Goal: Information Seeking & Learning: Learn about a topic

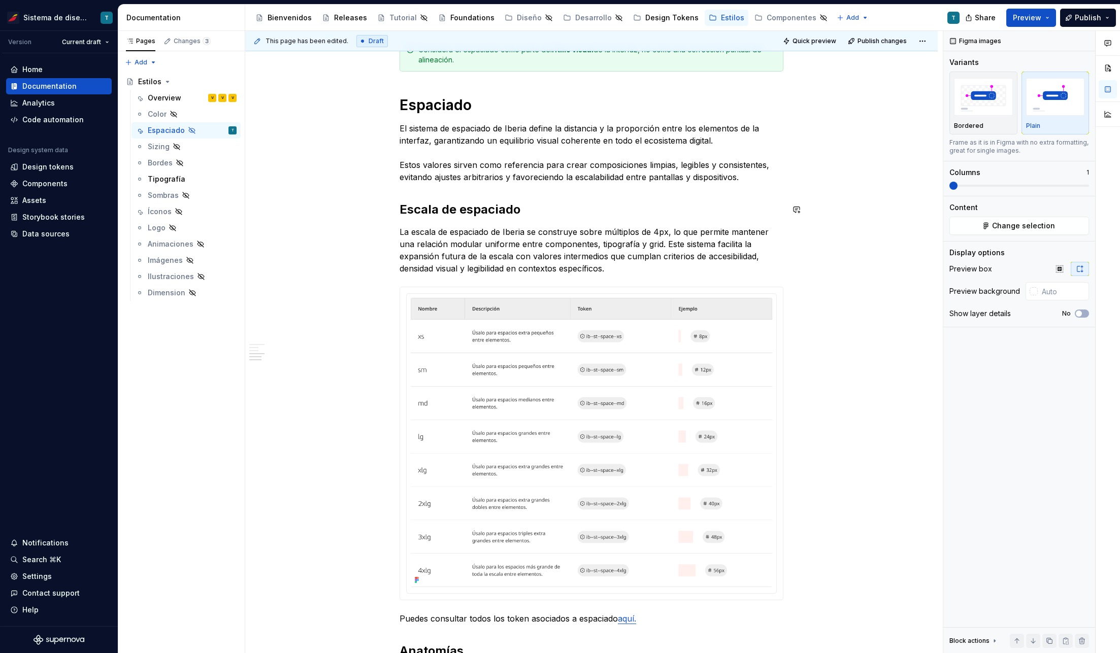
scroll to position [571, 0]
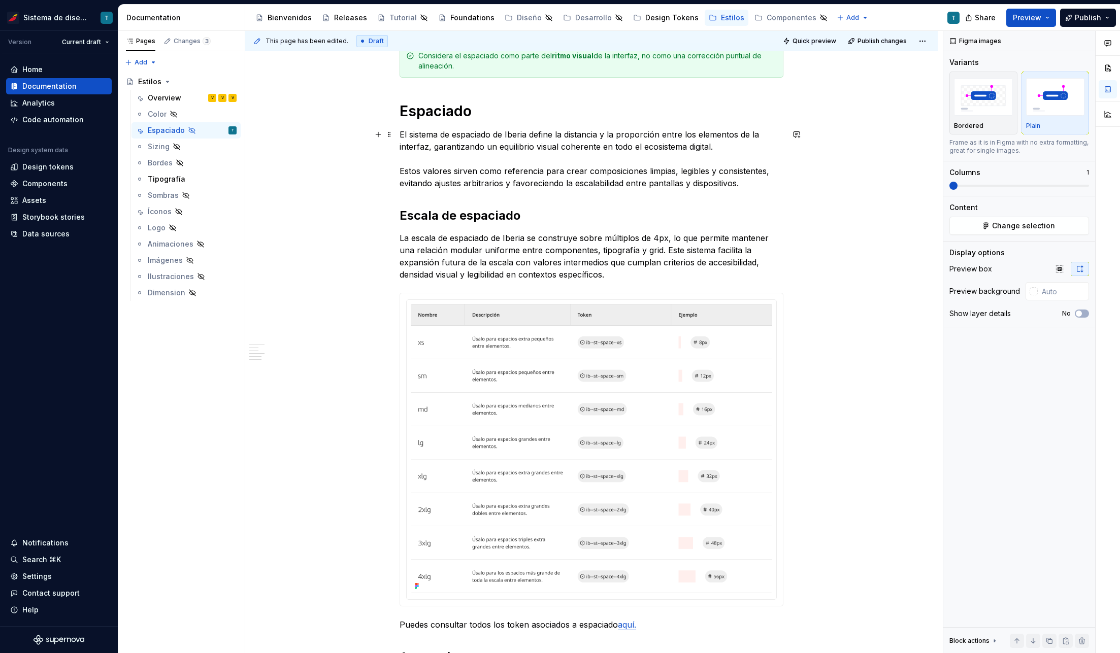
click at [287, 181] on div "Espaciado El propósito del espaciado es crear una jerarquía visual clara, mejor…" at bounding box center [591, 366] width 692 height 1426
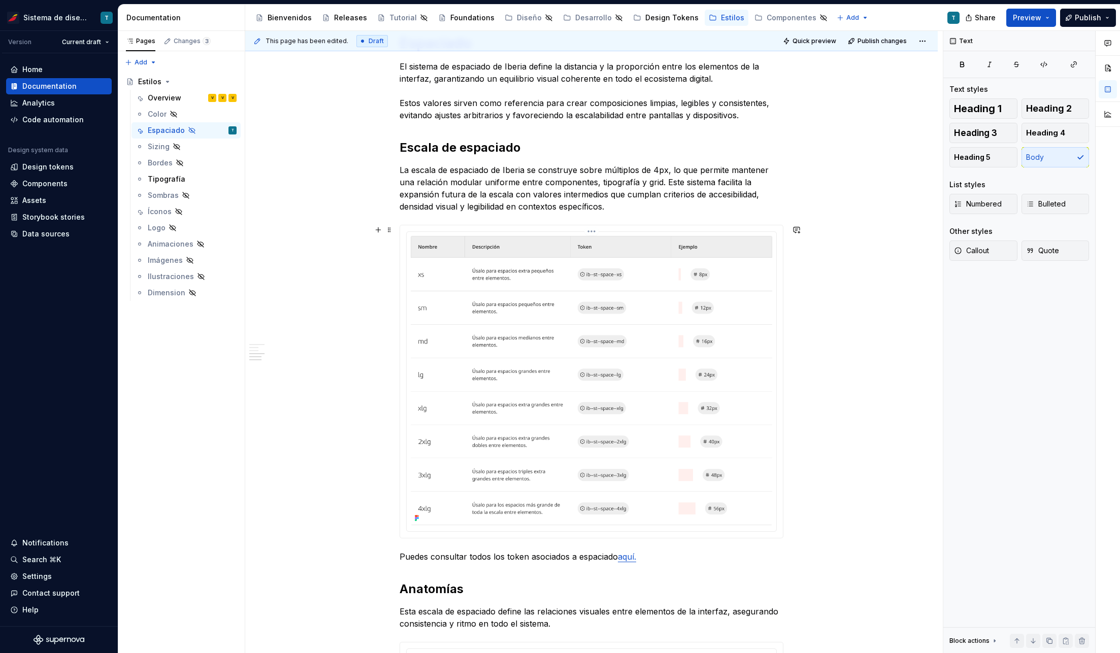
scroll to position [607, 0]
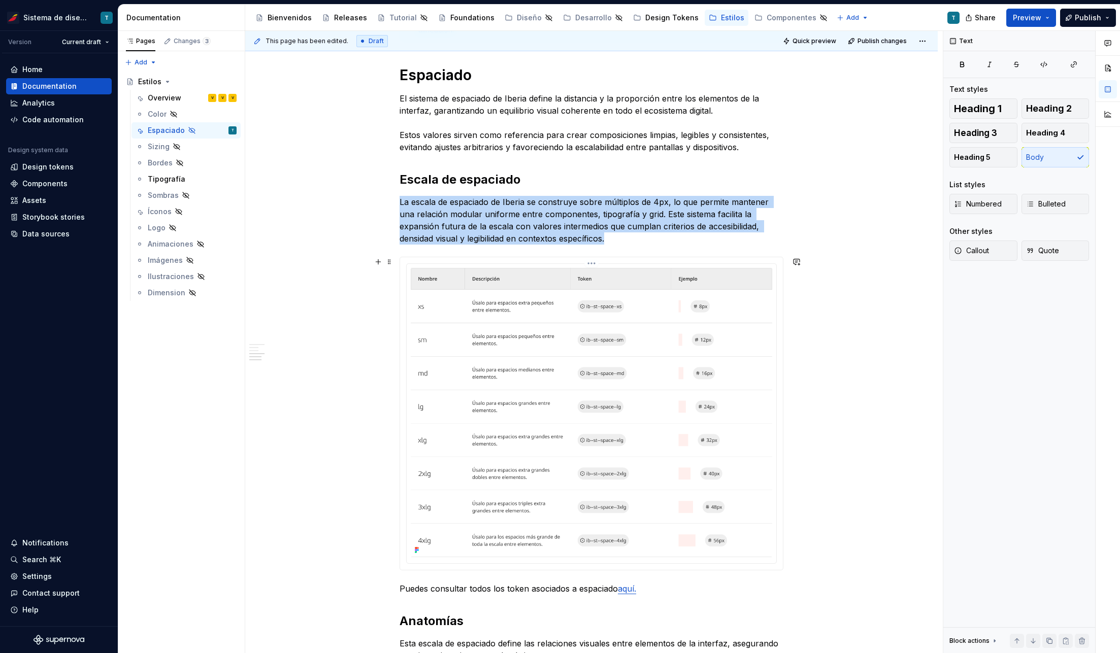
click at [569, 377] on img at bounding box center [591, 412] width 361 height 289
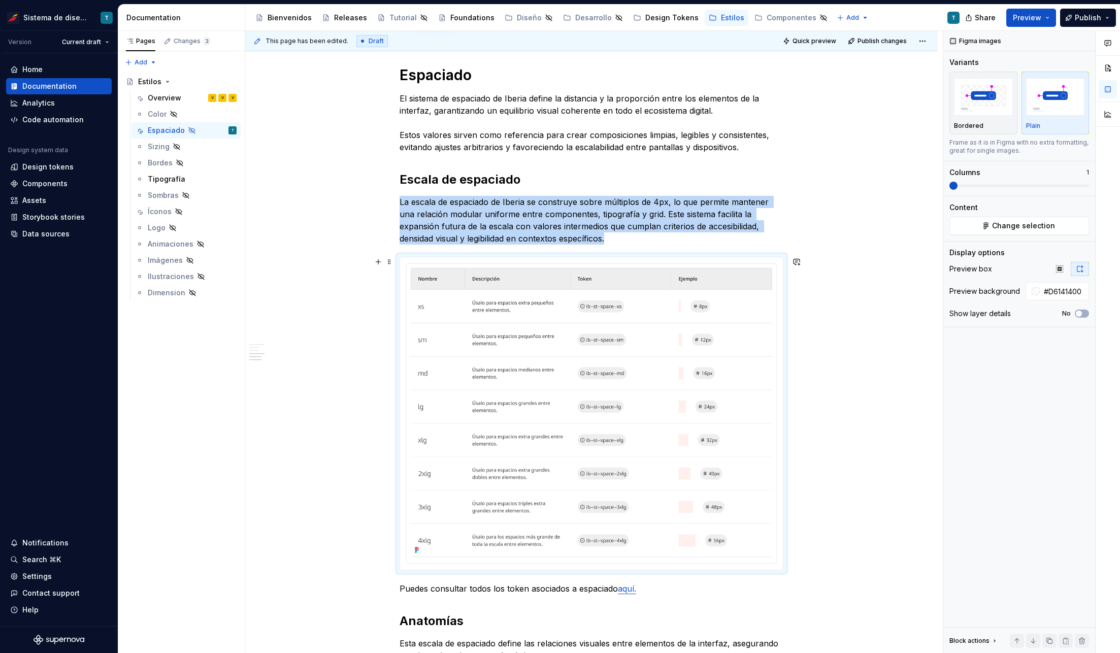
click at [348, 368] on div "Espaciado El propósito del espaciado es crear una jerarquía visual clara, mejor…" at bounding box center [591, 330] width 692 height 1426
click at [1044, 13] on button "Preview" at bounding box center [1031, 18] width 50 height 18
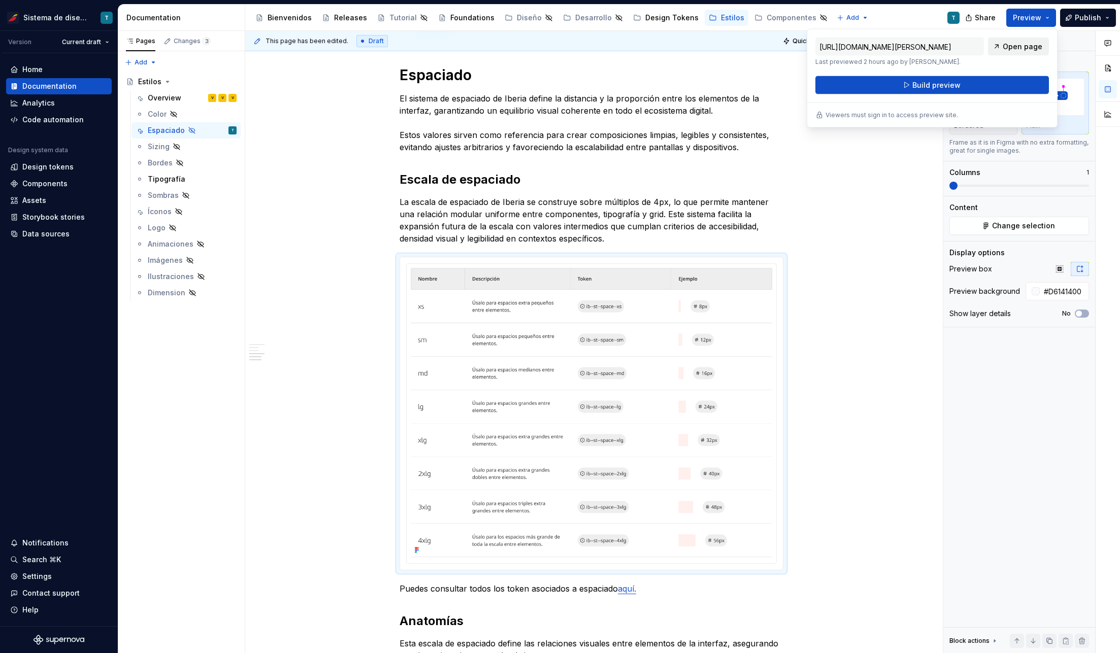
click at [1024, 47] on span "Open page" at bounding box center [1022, 47] width 40 height 10
click at [1029, 40] on link "Open page" at bounding box center [1018, 47] width 61 height 18
click at [949, 84] on span "Build preview" at bounding box center [936, 85] width 48 height 10
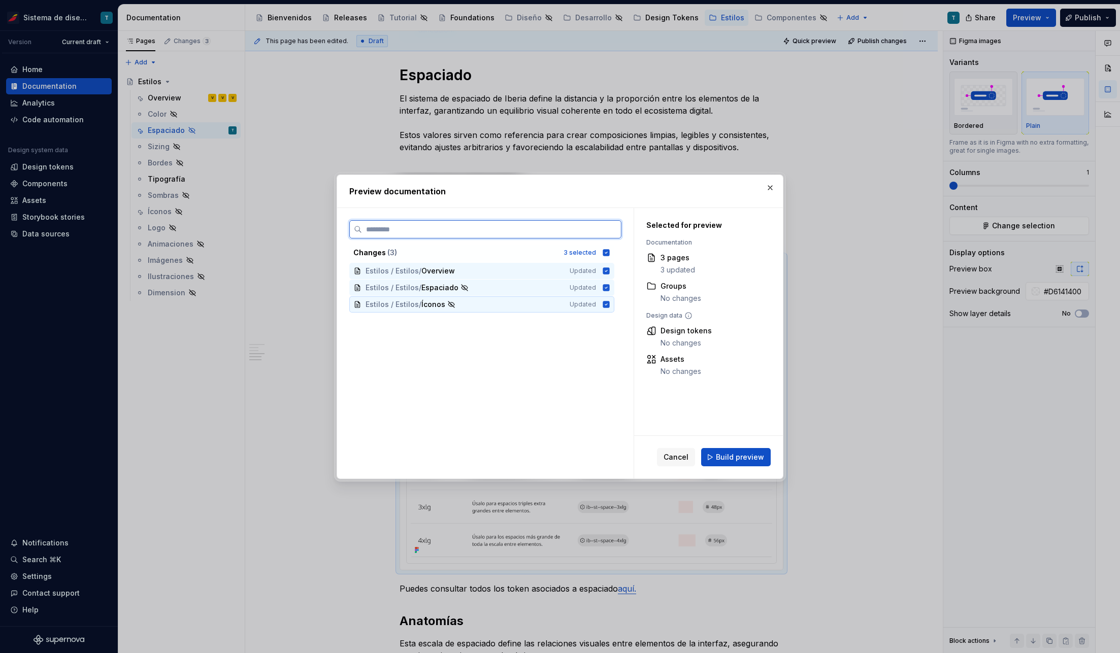
click at [599, 302] on div "Estilos / Estilos / Íconos Updated" at bounding box center [481, 304] width 265 height 16
click at [607, 267] on icon at bounding box center [606, 270] width 7 height 7
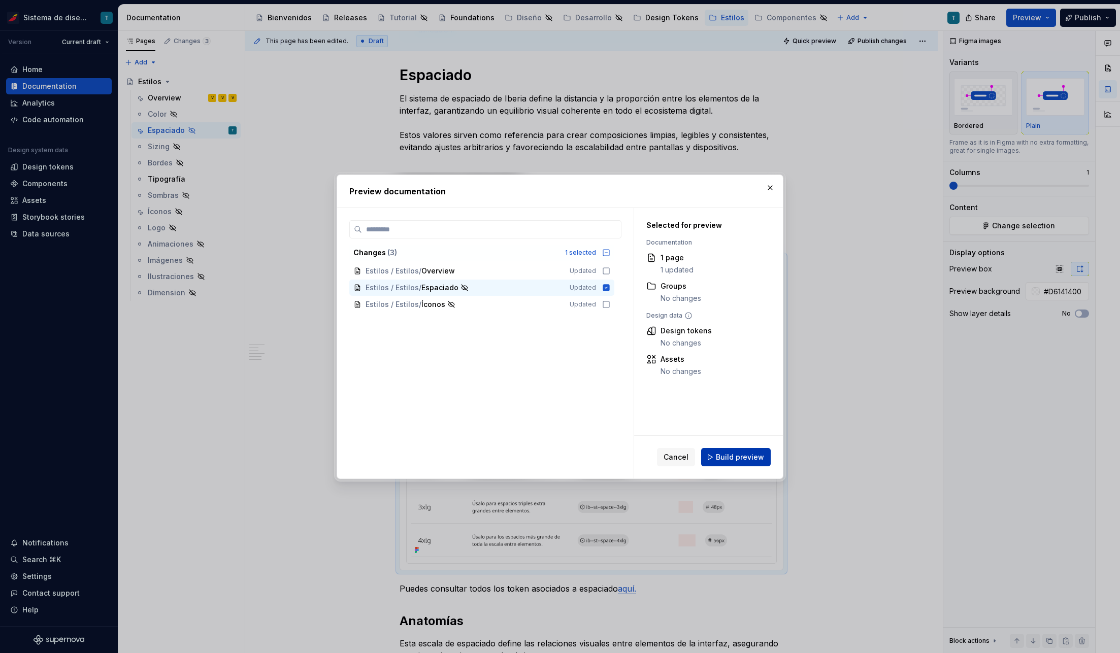
click at [747, 455] on span "Build preview" at bounding box center [740, 457] width 48 height 10
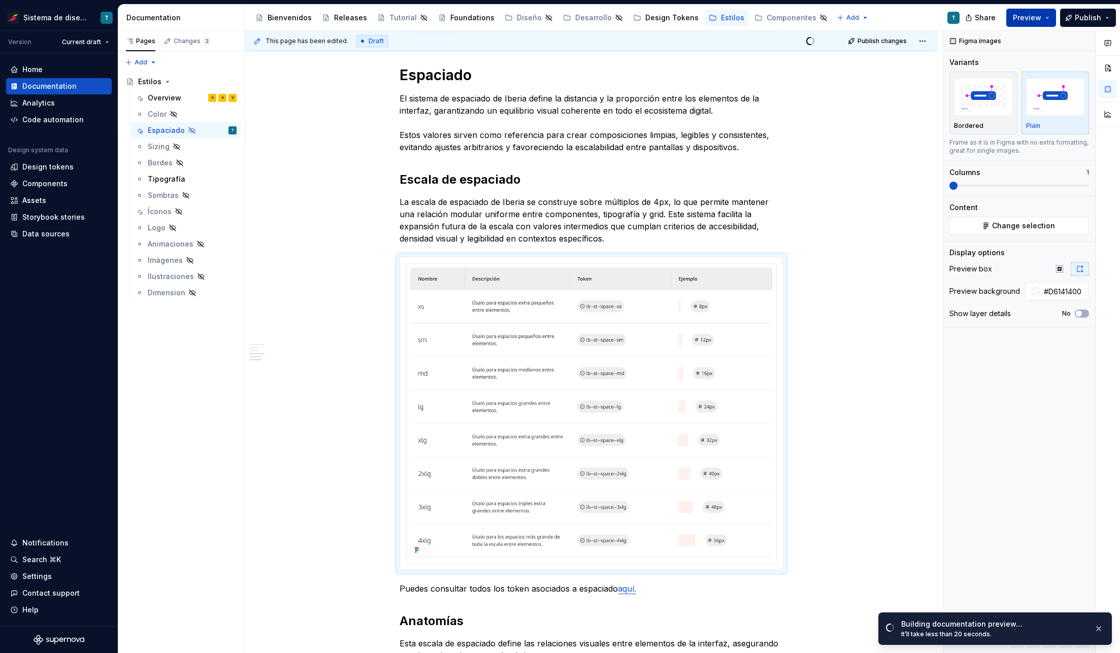
click at [1036, 19] on span "Preview" at bounding box center [1026, 18] width 28 height 10
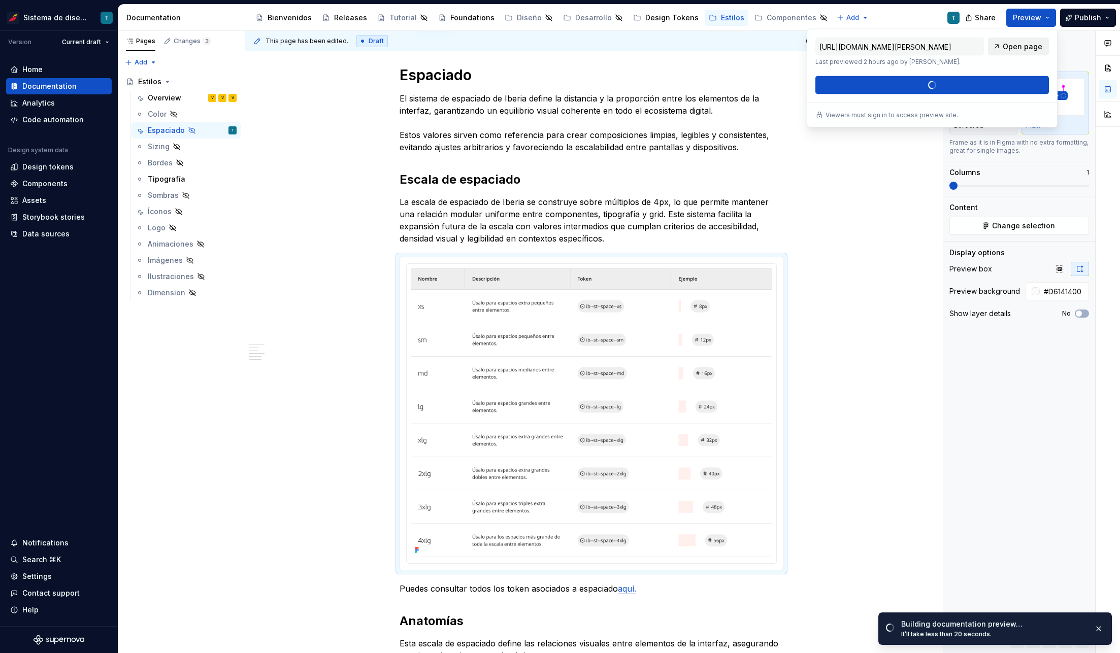
click at [1017, 48] on span "Open page" at bounding box center [1022, 47] width 40 height 10
click at [1063, 629] on span "Open page" at bounding box center [1066, 631] width 34 height 8
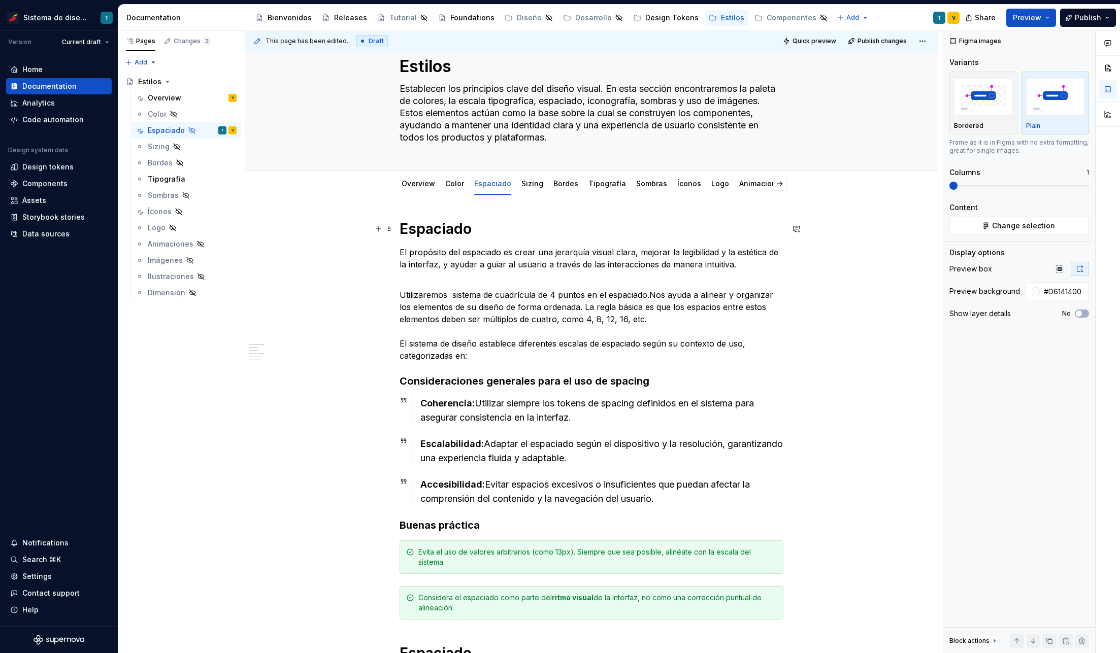
scroll to position [0, 0]
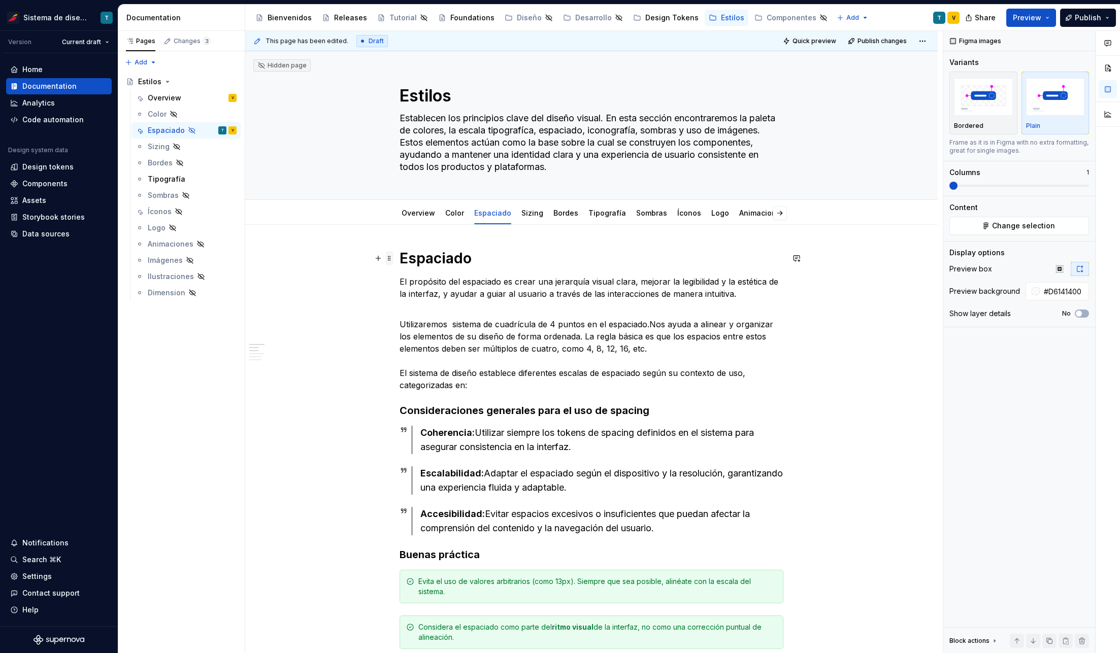
click at [390, 256] on span at bounding box center [389, 258] width 8 height 14
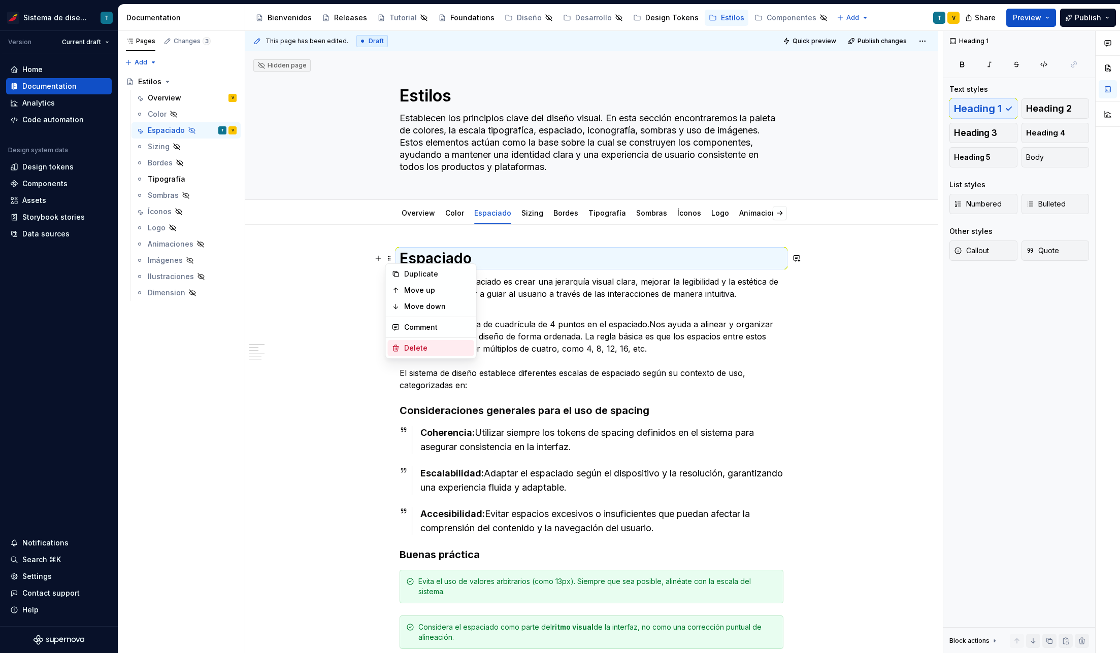
click at [410, 346] on div "Delete" at bounding box center [437, 348] width 66 height 10
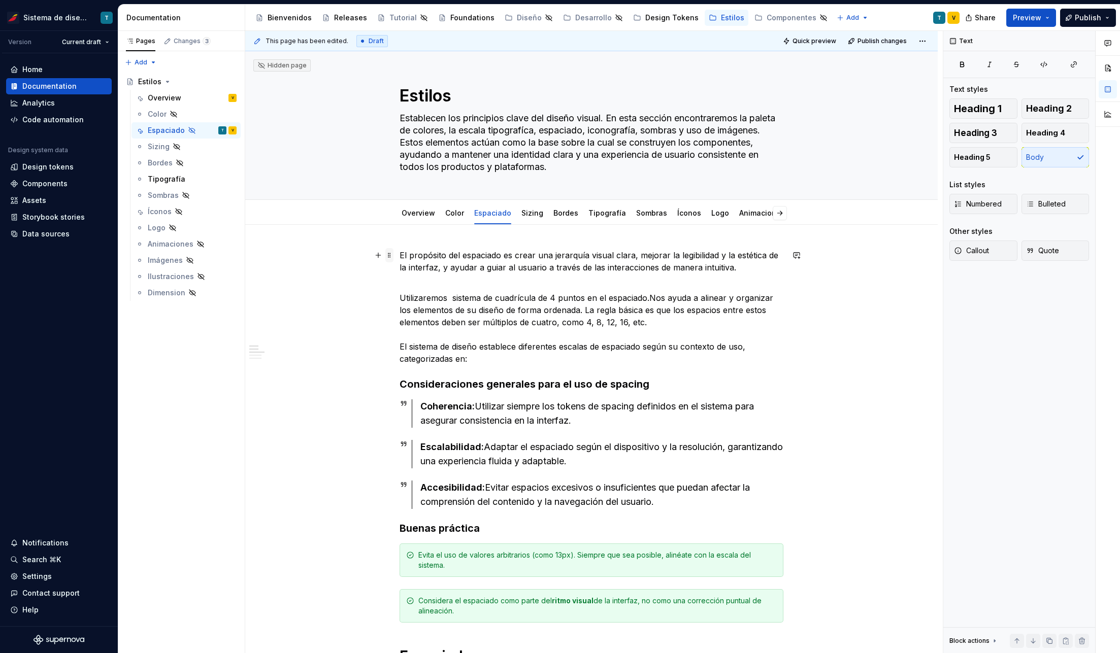
click at [390, 253] on span at bounding box center [389, 255] width 8 height 14
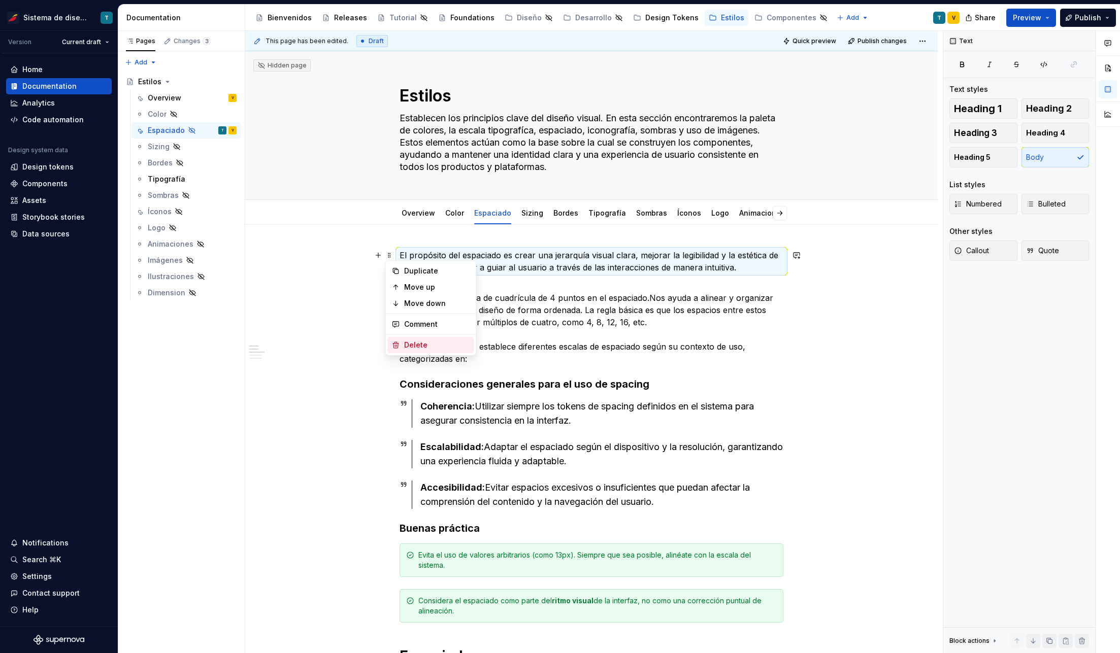
drag, startPoint x: 415, startPoint y: 343, endPoint x: 414, endPoint y: 332, distance: 10.2
click at [415, 343] on div "Delete" at bounding box center [437, 345] width 66 height 10
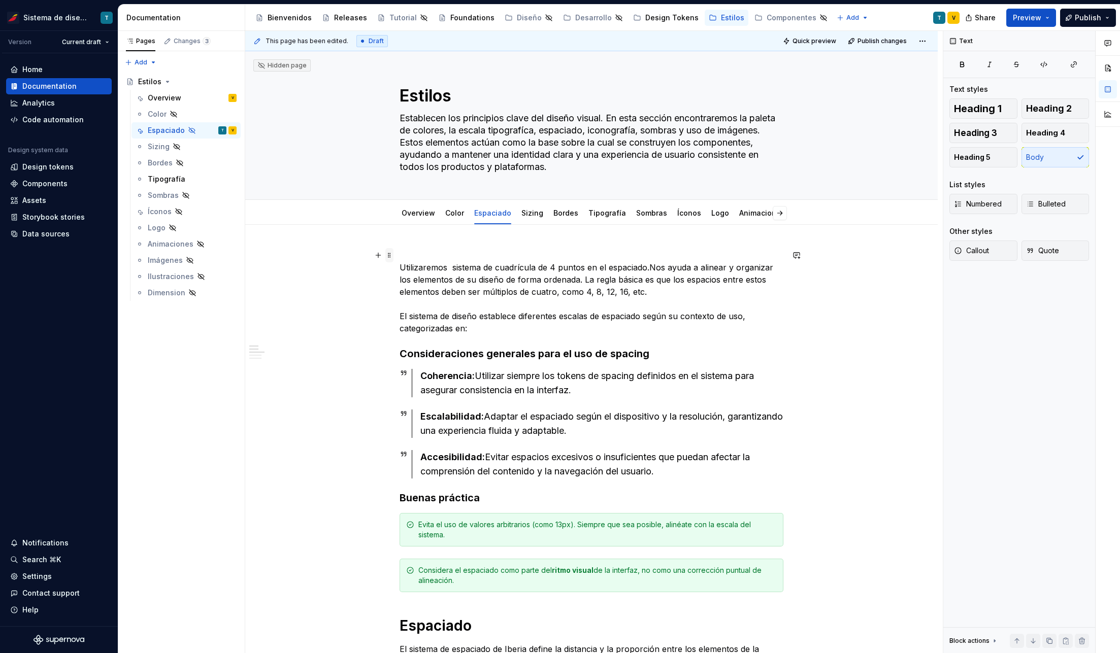
click at [390, 255] on span at bounding box center [389, 255] width 8 height 14
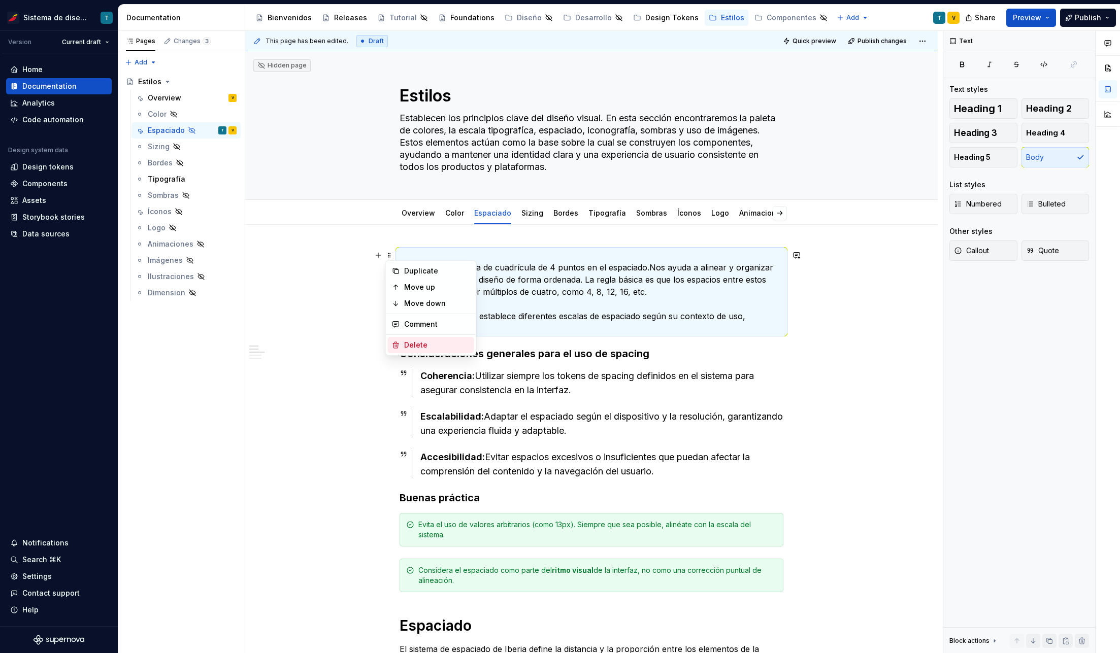
click at [428, 342] on div "Delete" at bounding box center [437, 345] width 66 height 10
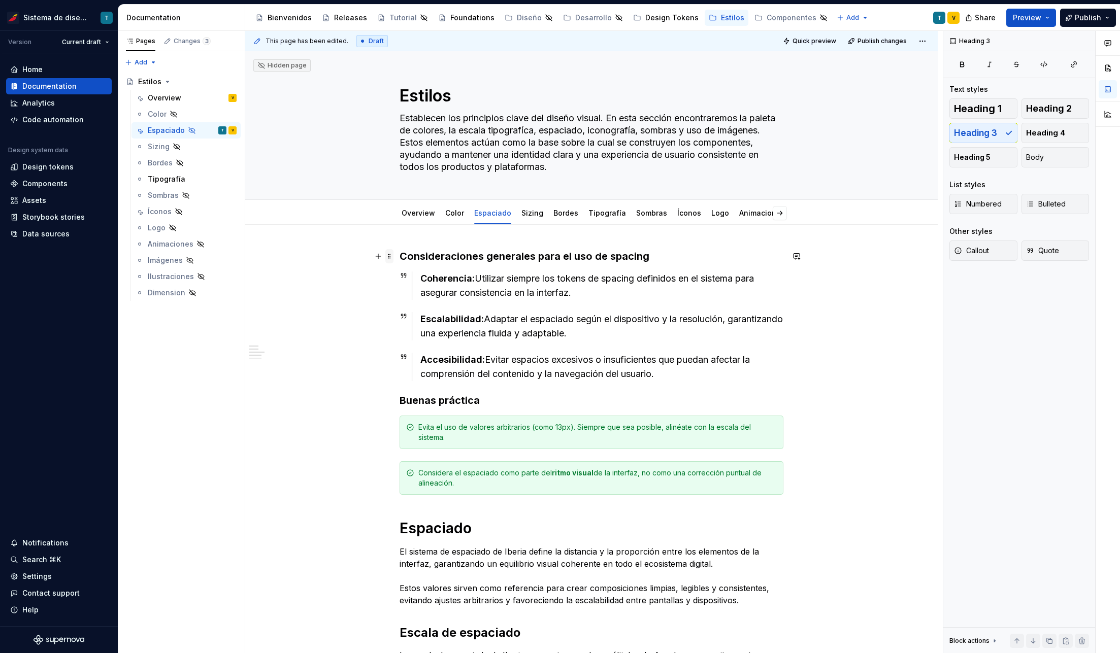
click at [390, 256] on span at bounding box center [389, 256] width 8 height 14
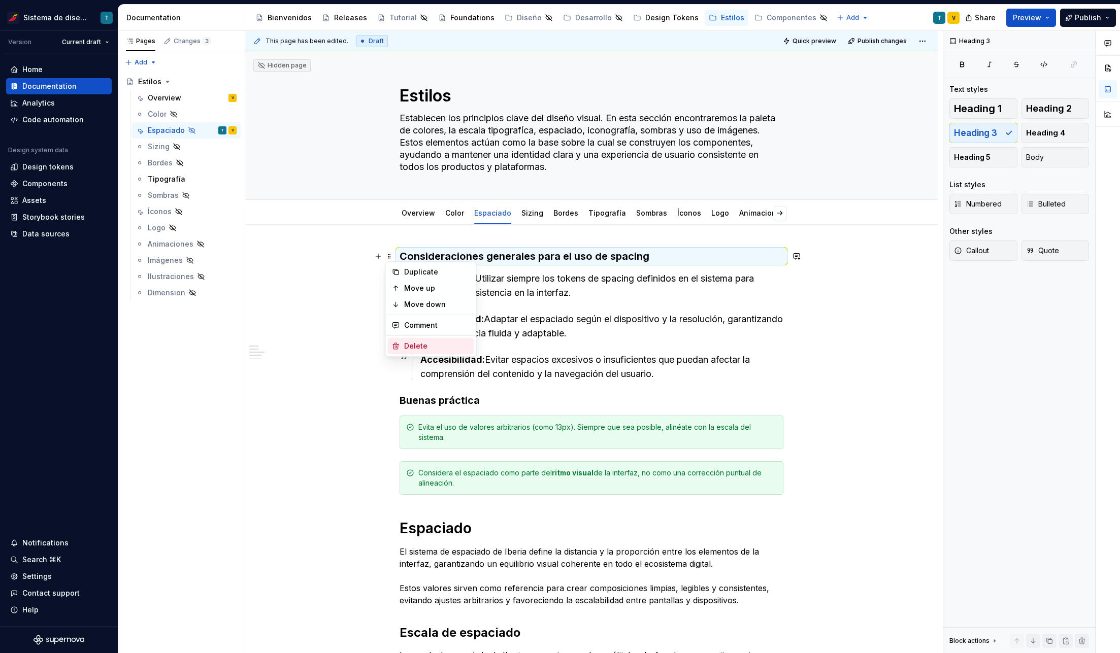
click at [429, 347] on div "Delete" at bounding box center [437, 346] width 66 height 10
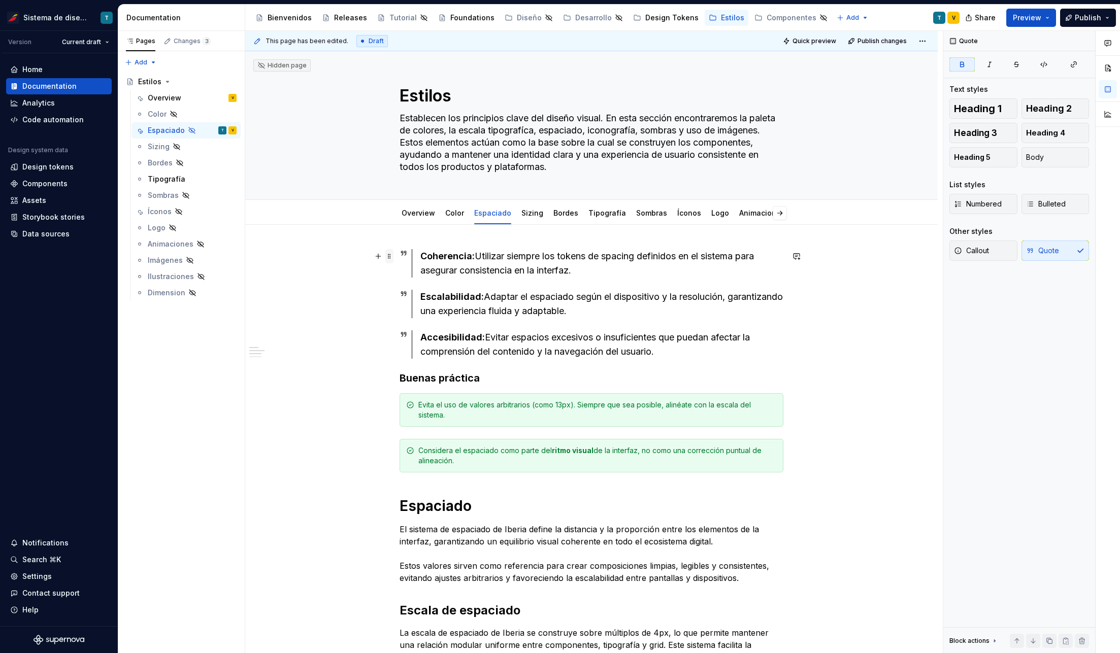
click at [390, 256] on span at bounding box center [389, 256] width 8 height 14
click at [431, 347] on div "Delete" at bounding box center [437, 346] width 66 height 10
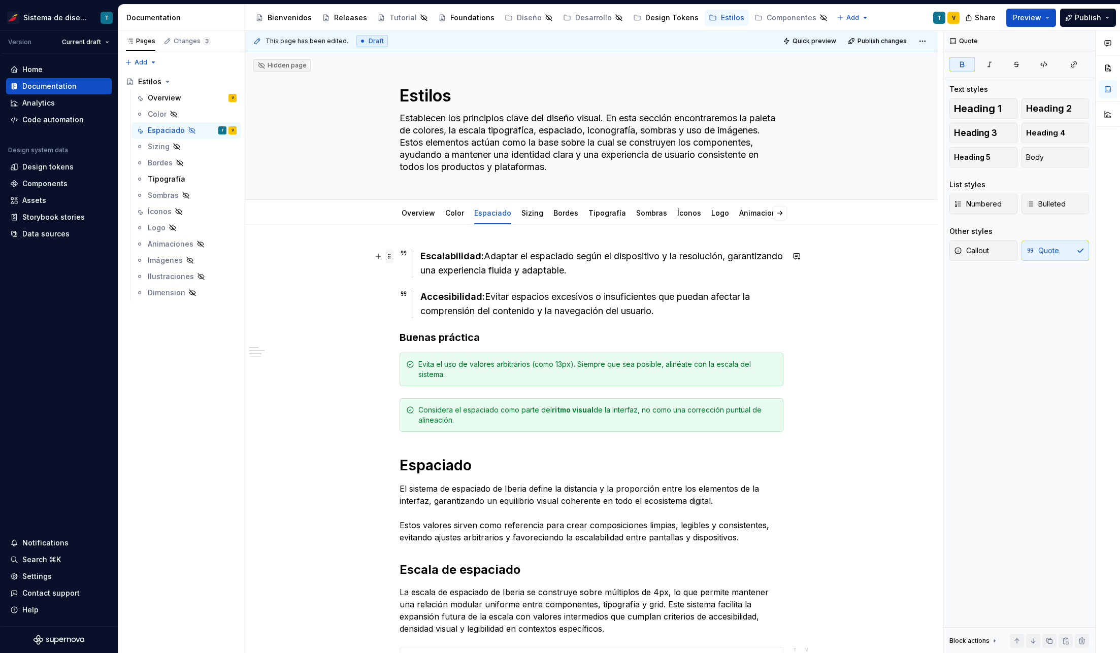
click at [391, 257] on span at bounding box center [389, 256] width 8 height 14
click at [425, 341] on div "Delete" at bounding box center [437, 346] width 66 height 10
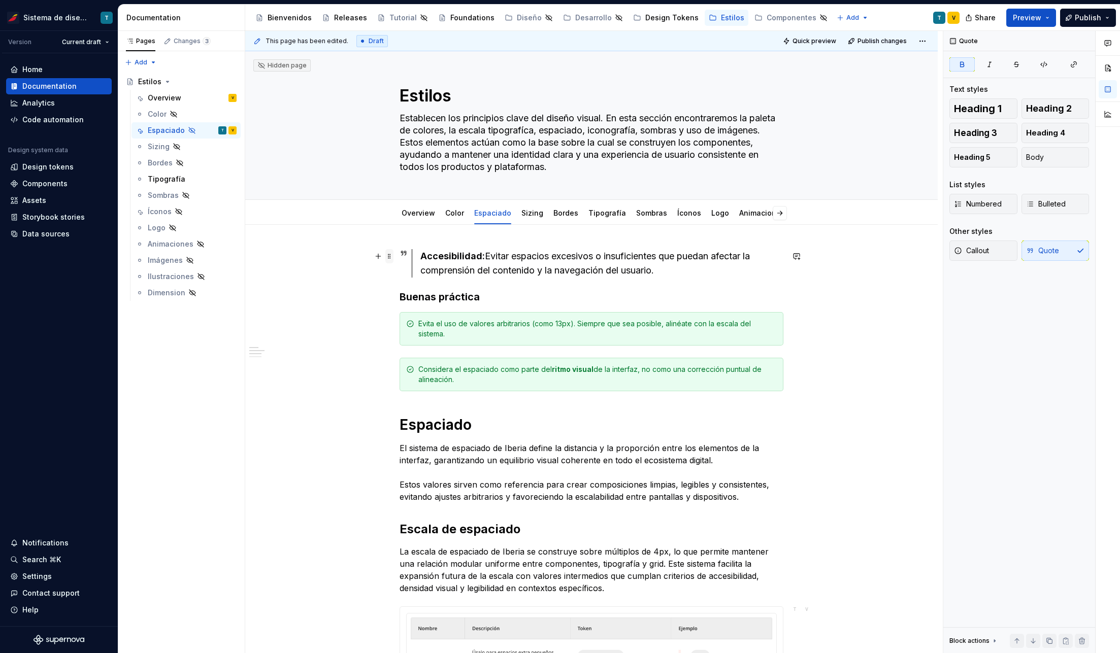
click at [387, 257] on span at bounding box center [389, 256] width 8 height 14
click at [415, 349] on div "Delete" at bounding box center [437, 346] width 66 height 10
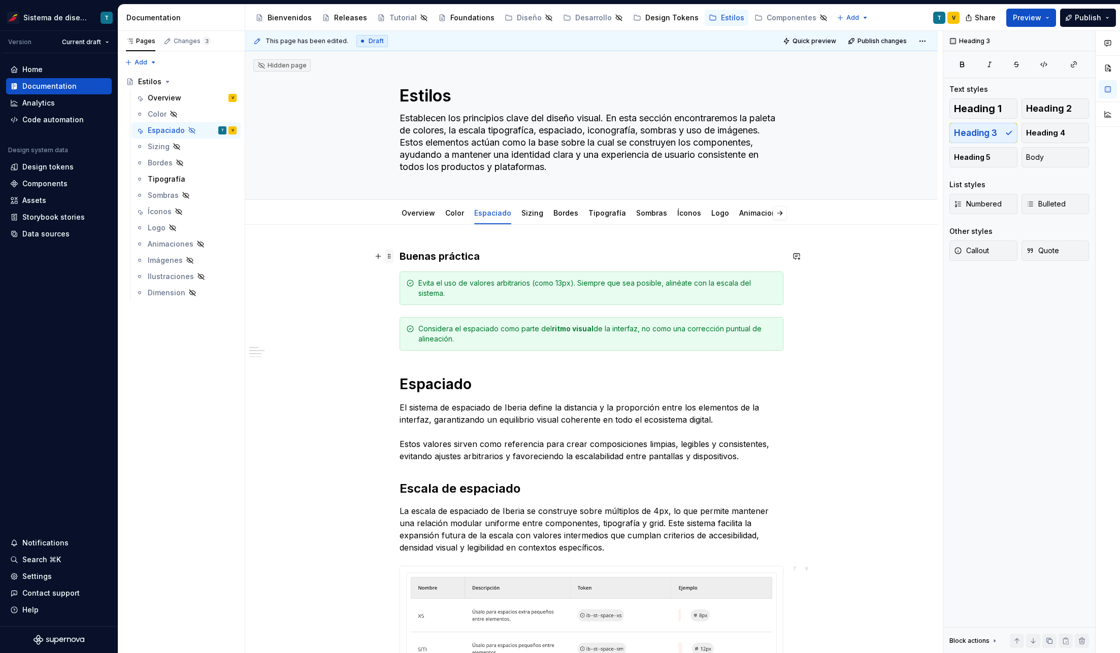
click at [391, 256] on span at bounding box center [389, 256] width 8 height 14
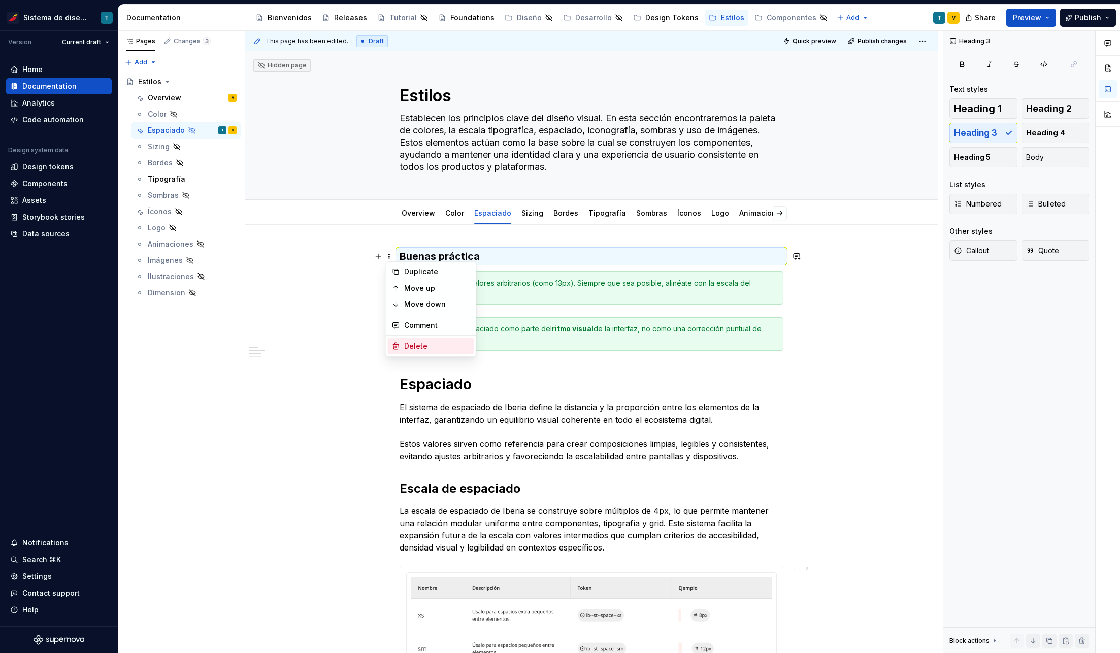
click at [419, 341] on div "Delete" at bounding box center [437, 346] width 66 height 10
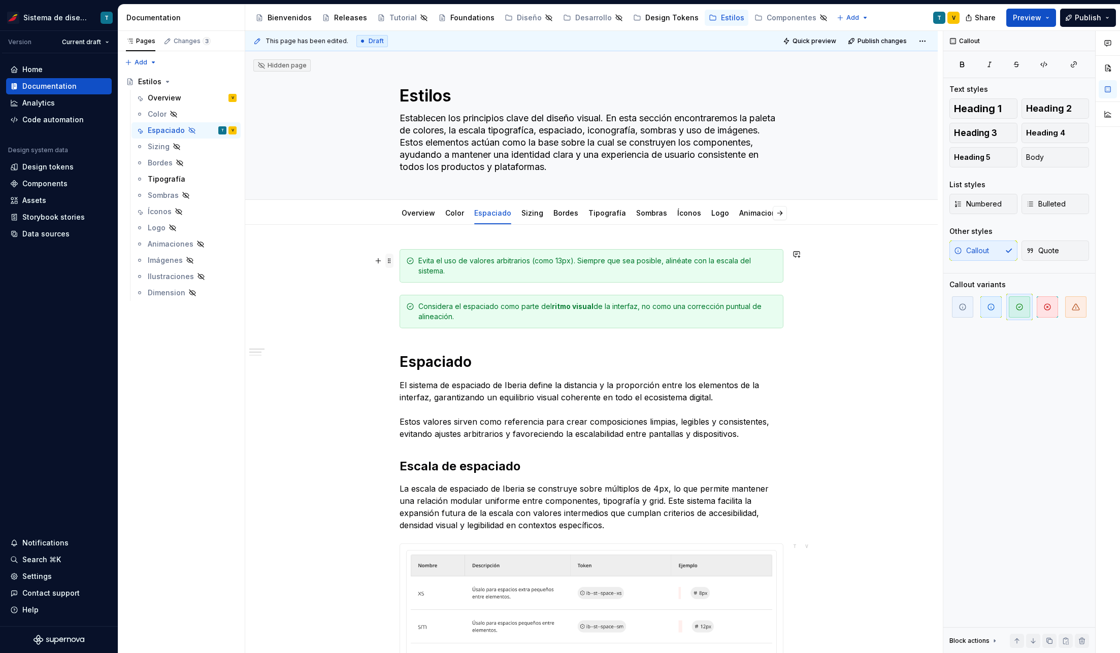
click at [390, 261] on span at bounding box center [389, 261] width 8 height 14
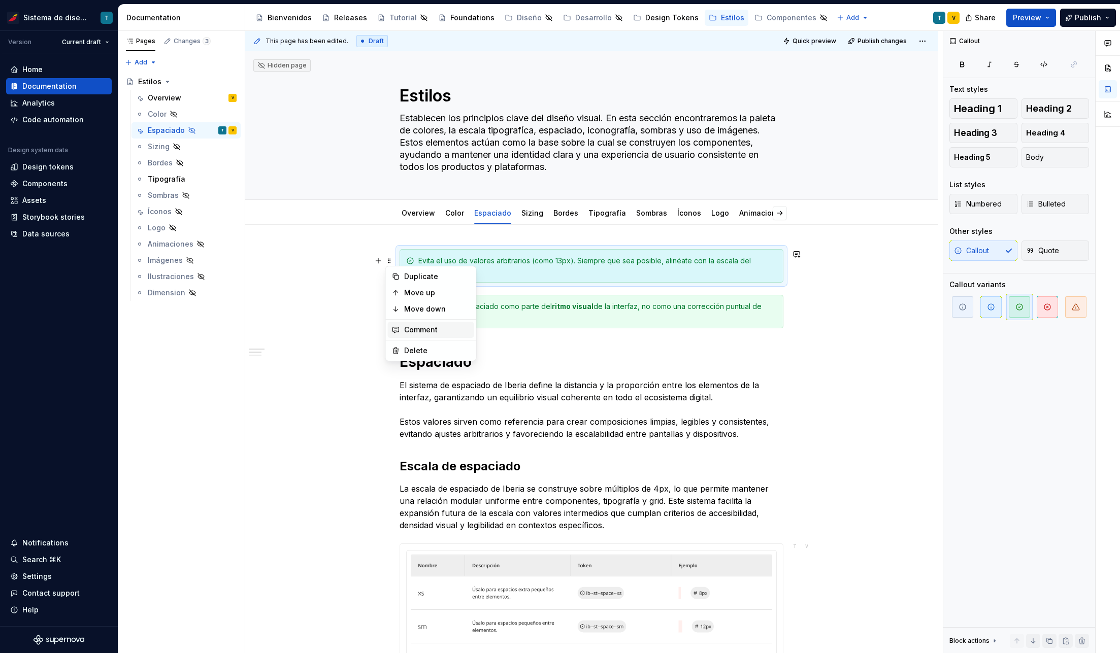
click at [416, 323] on div "Comment" at bounding box center [431, 330] width 86 height 16
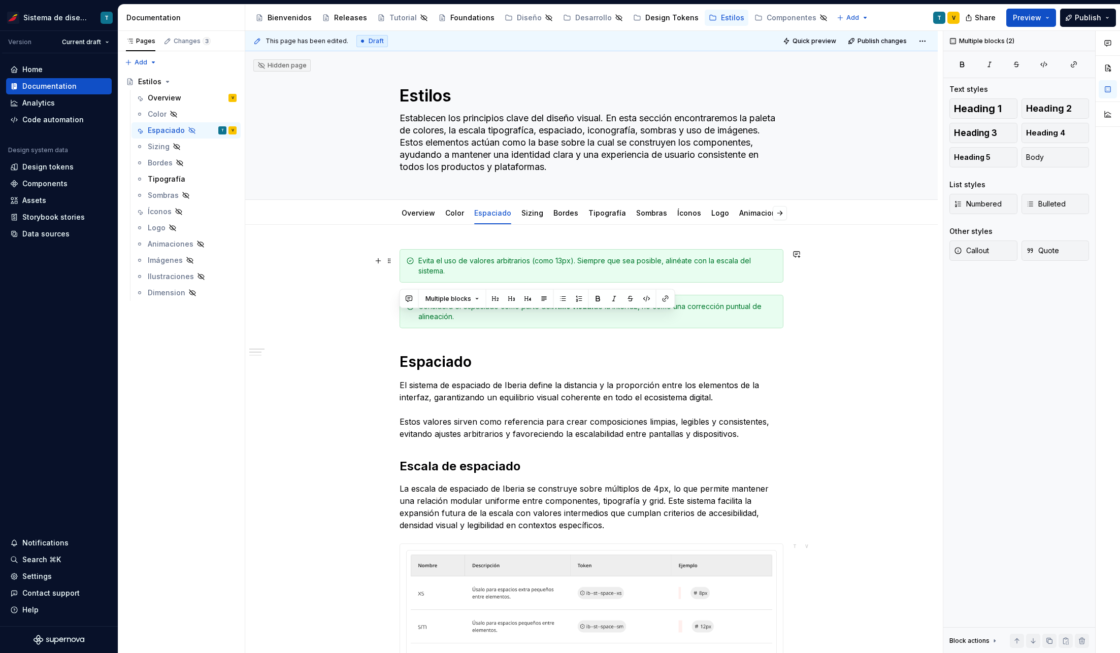
click at [416, 323] on div "Considera el espaciado como parte del ritmo visual de la interfaz, no como una …" at bounding box center [591, 311] width 384 height 33
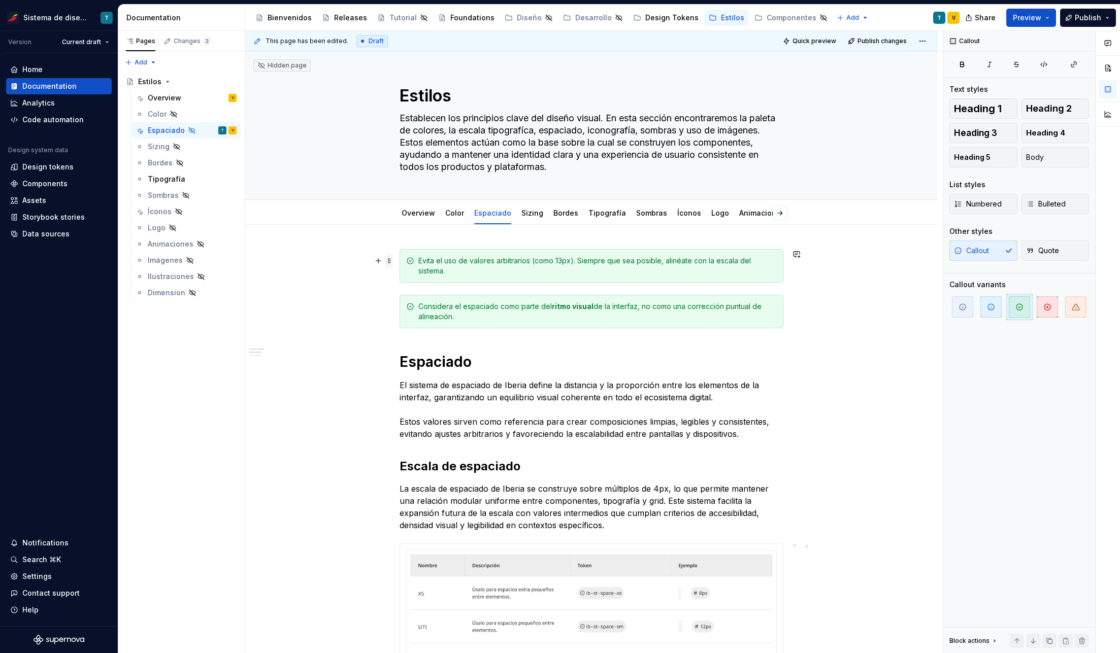
click at [389, 260] on span at bounding box center [389, 261] width 8 height 14
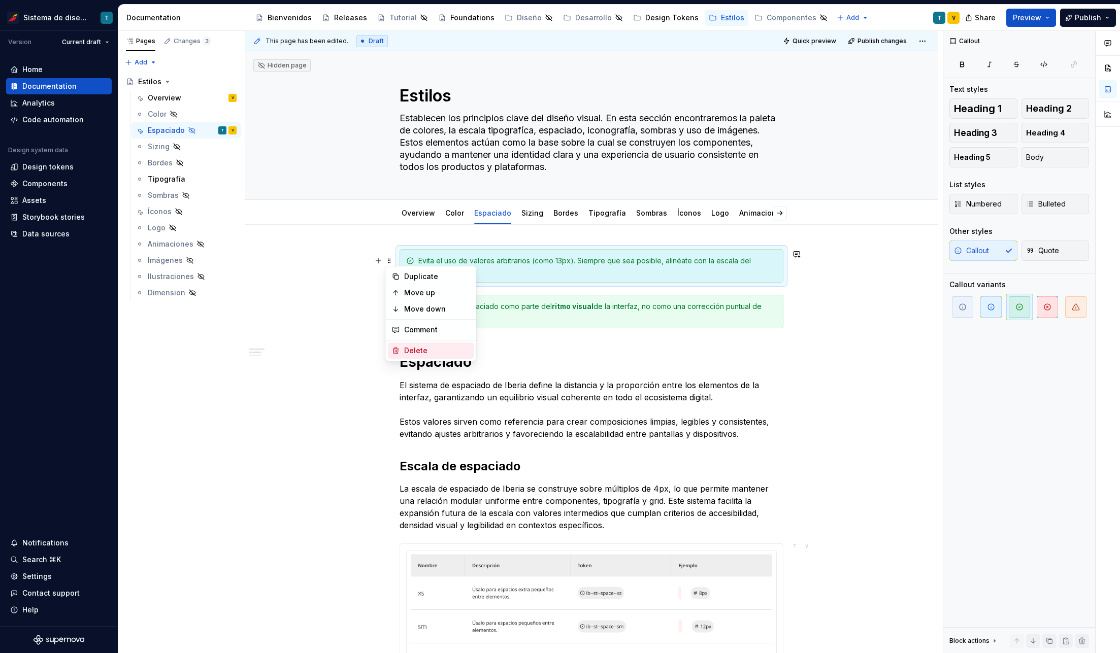
click at [421, 353] on div "Delete" at bounding box center [437, 351] width 66 height 10
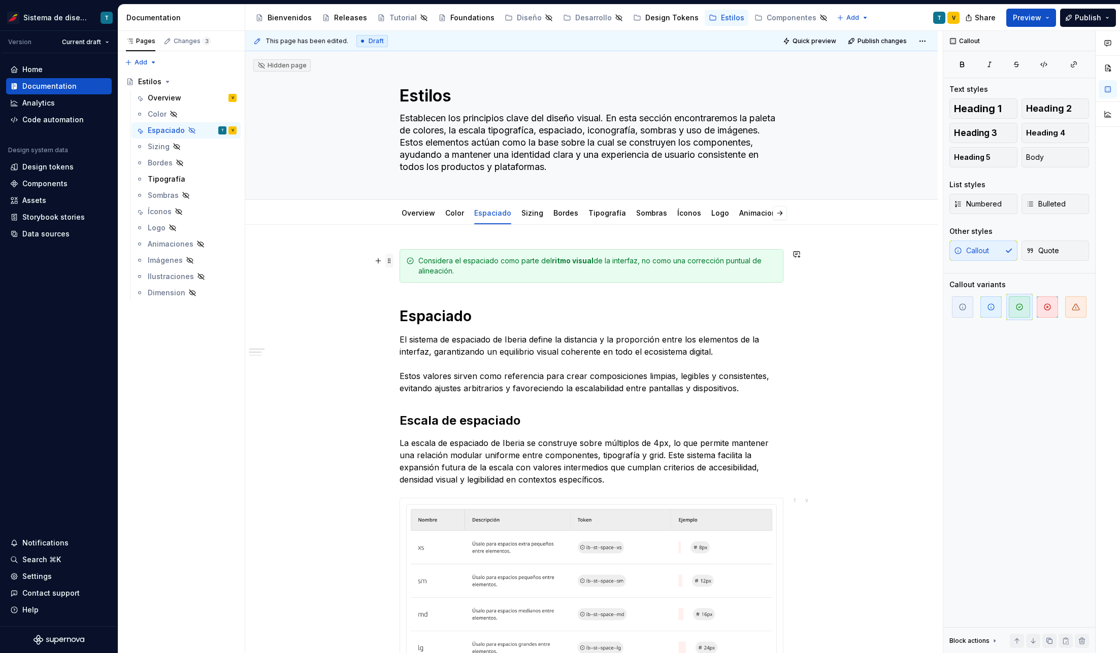
click at [391, 258] on span at bounding box center [389, 261] width 8 height 14
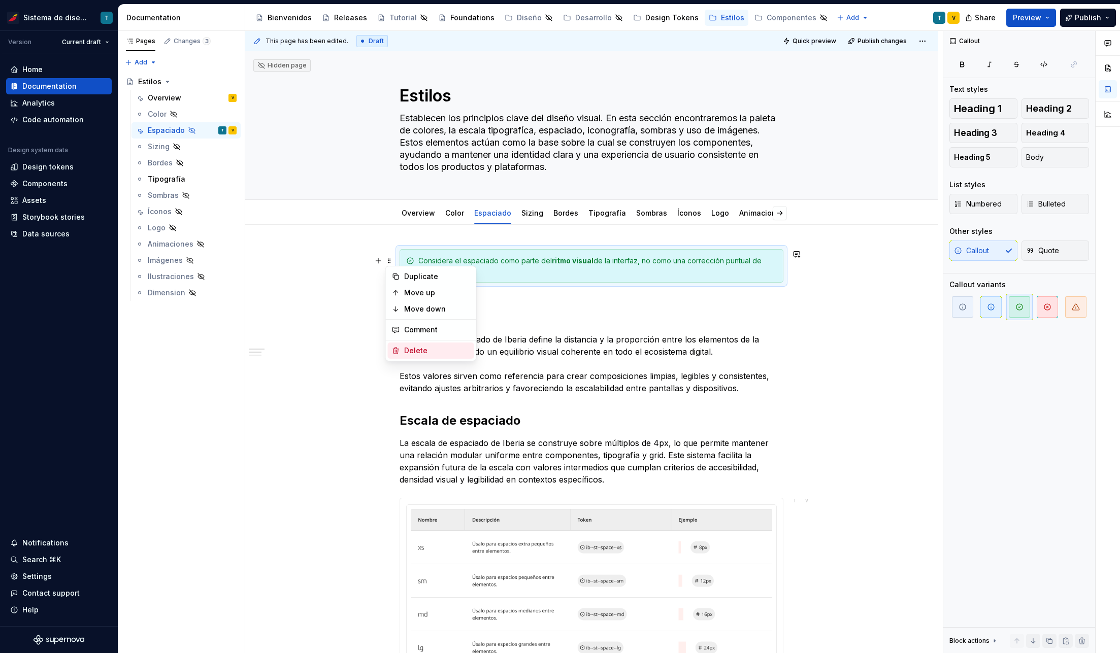
click at [423, 348] on div "Delete" at bounding box center [437, 351] width 66 height 10
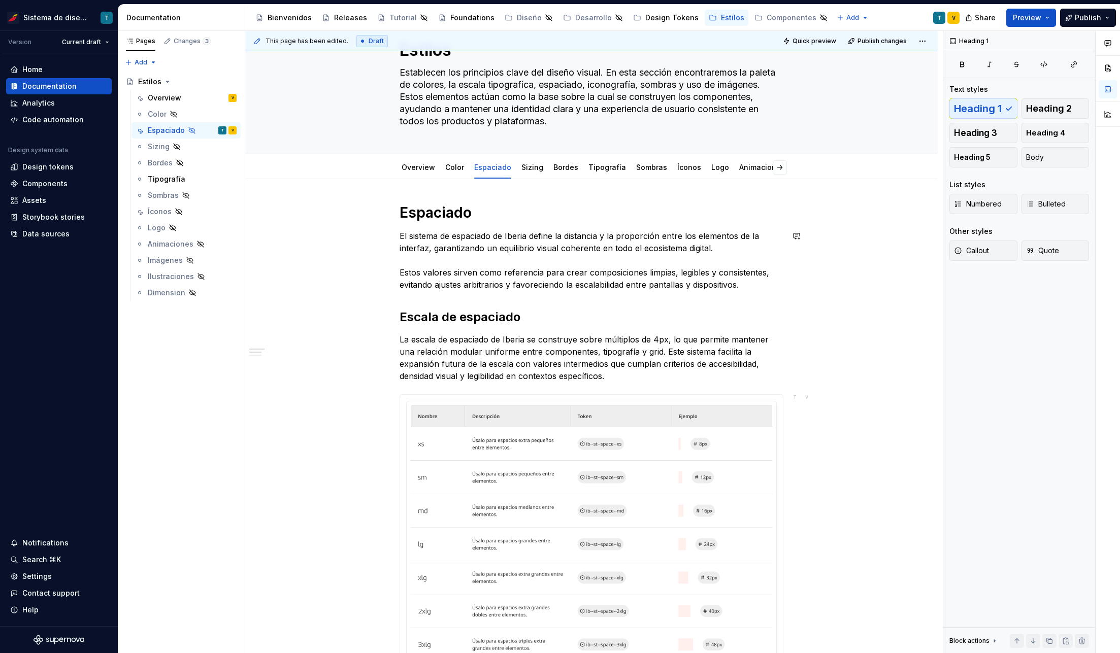
scroll to position [52, 0]
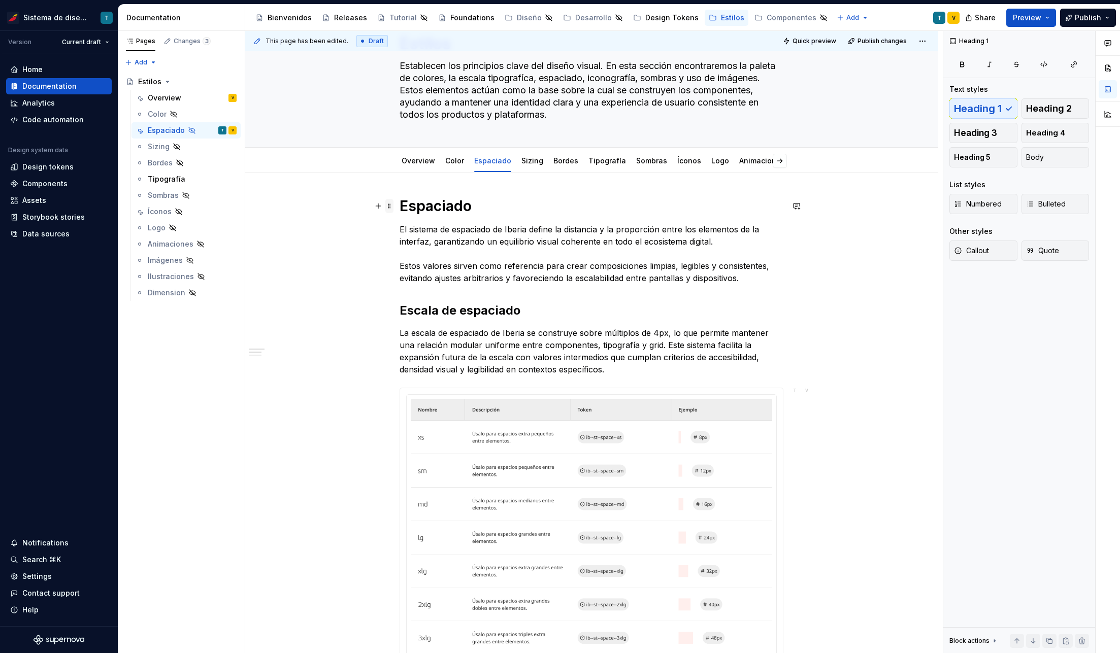
click at [389, 204] on span at bounding box center [389, 206] width 8 height 14
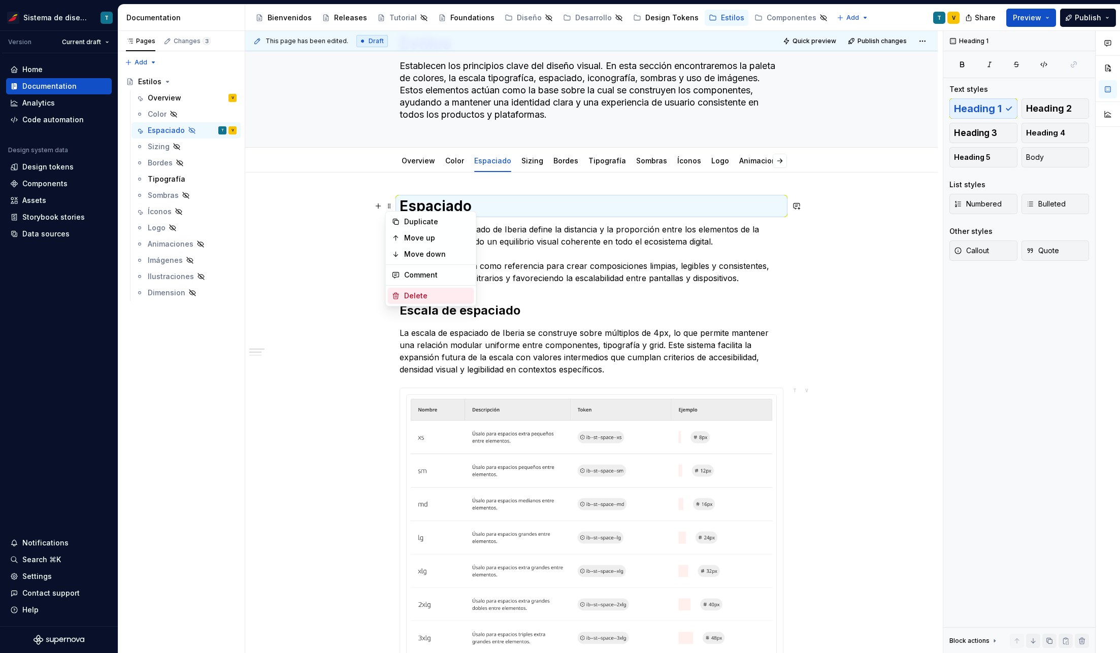
click at [413, 297] on div "Delete" at bounding box center [437, 296] width 66 height 10
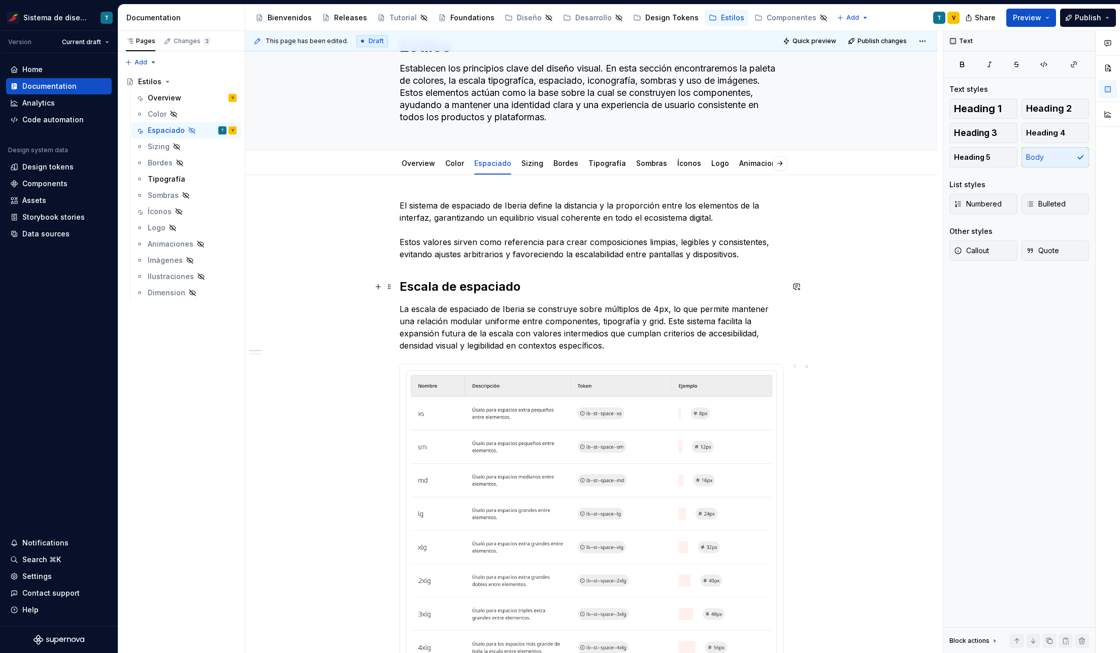
scroll to position [28, 0]
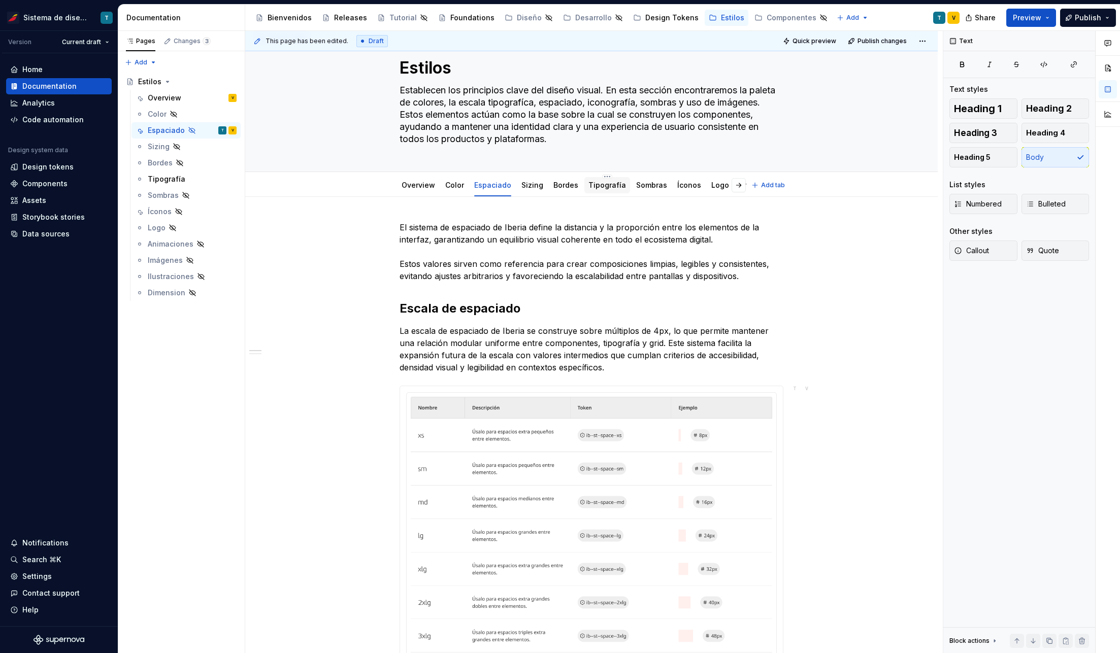
click at [602, 185] on link "Tipografía" at bounding box center [607, 185] width 38 height 9
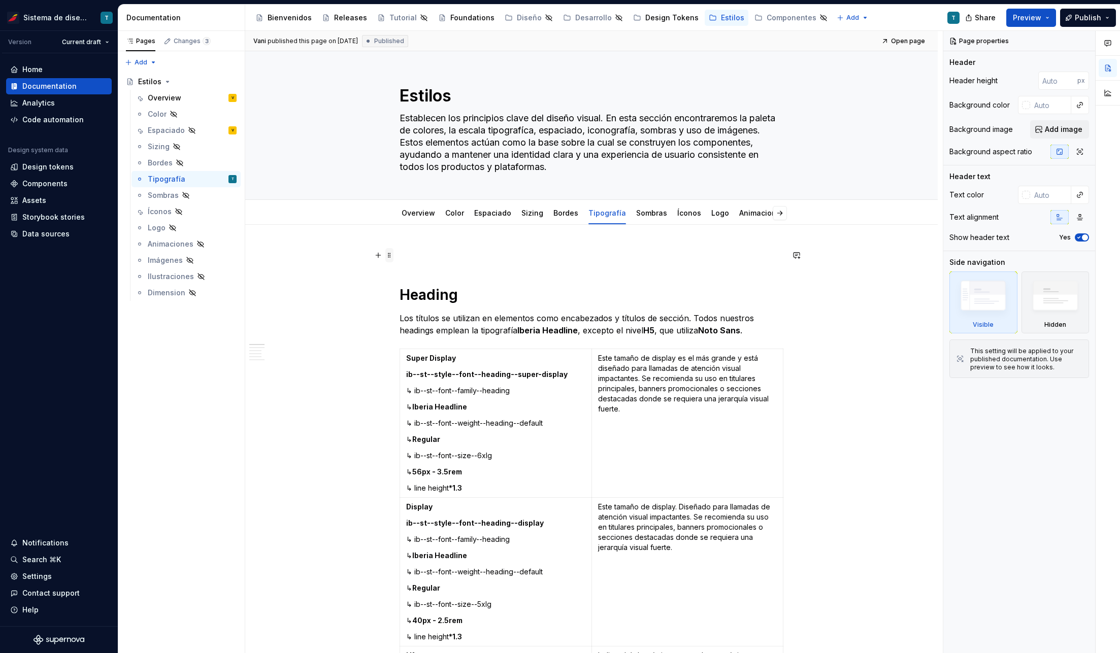
click at [389, 253] on span at bounding box center [389, 255] width 8 height 14
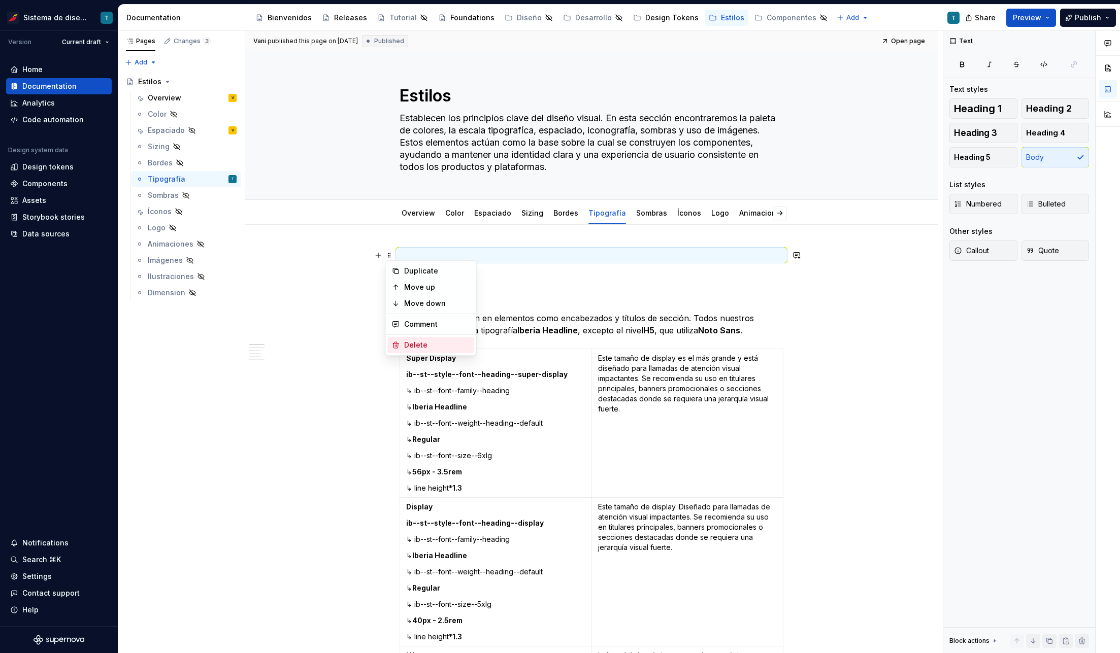
click at [408, 344] on div "Delete" at bounding box center [437, 345] width 66 height 10
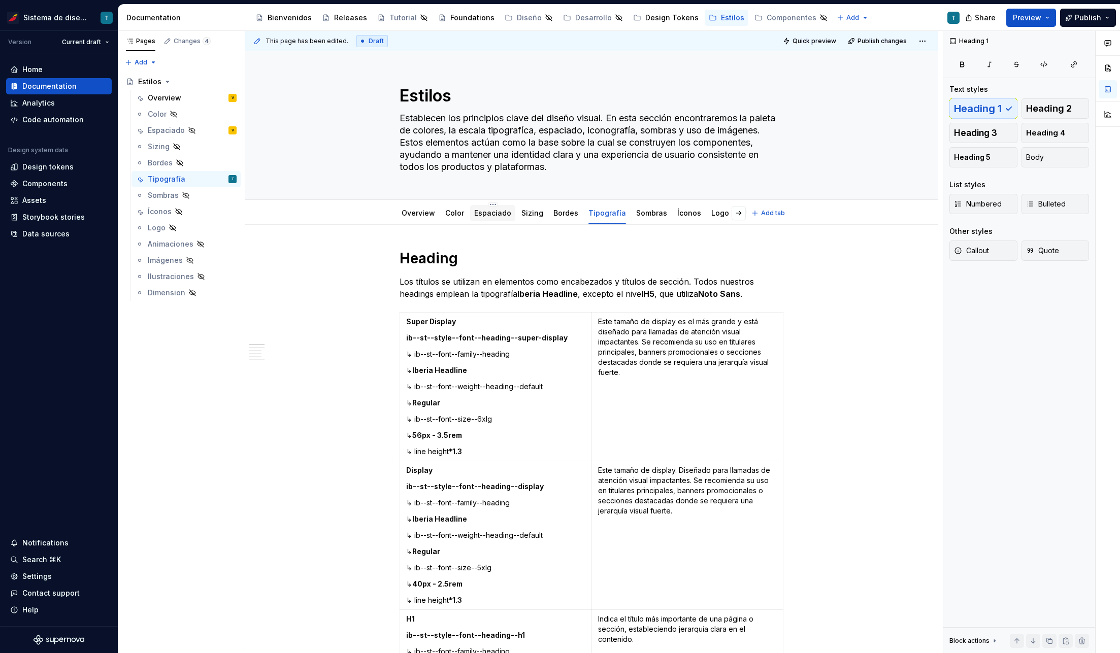
click at [482, 216] on link "Espaciado" at bounding box center [492, 213] width 37 height 9
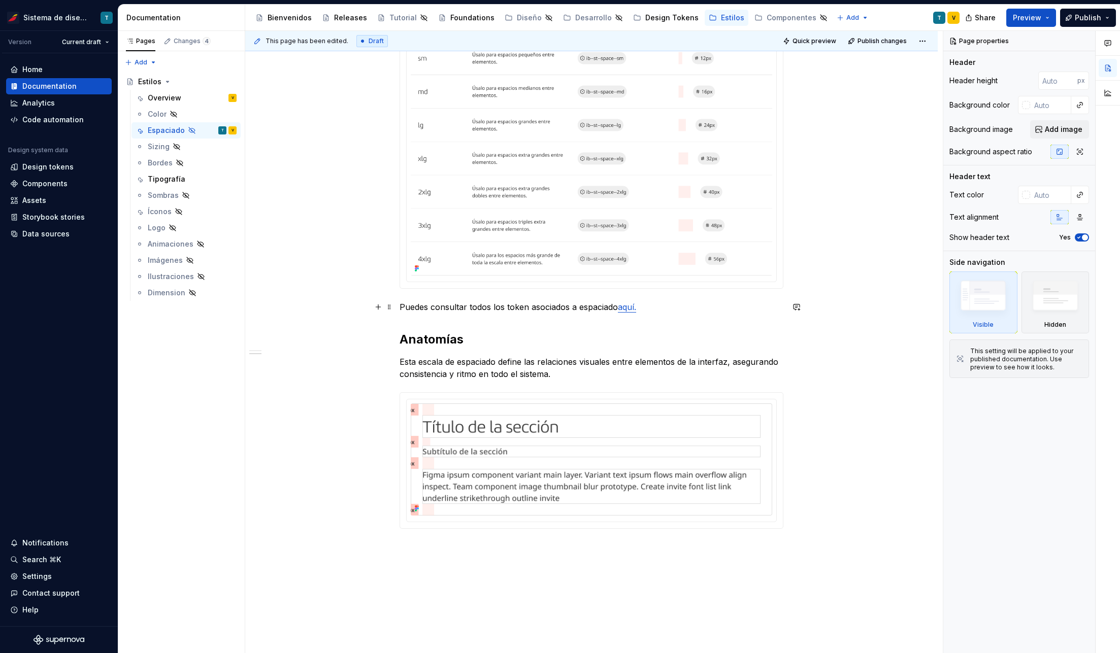
scroll to position [458, 0]
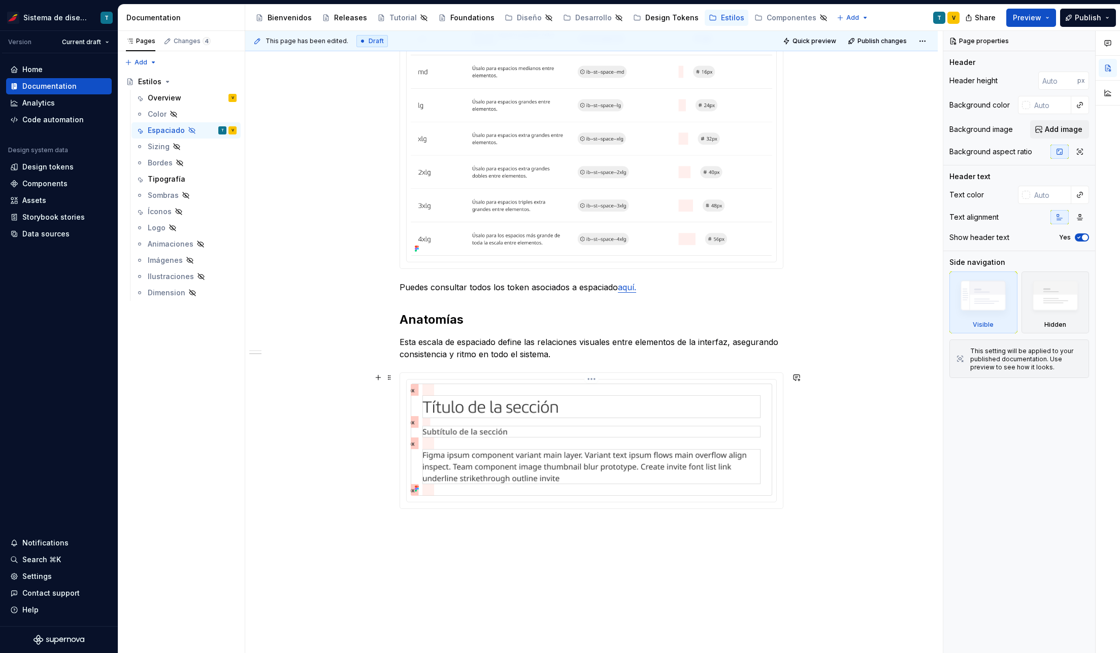
click at [508, 425] on img at bounding box center [591, 440] width 361 height 113
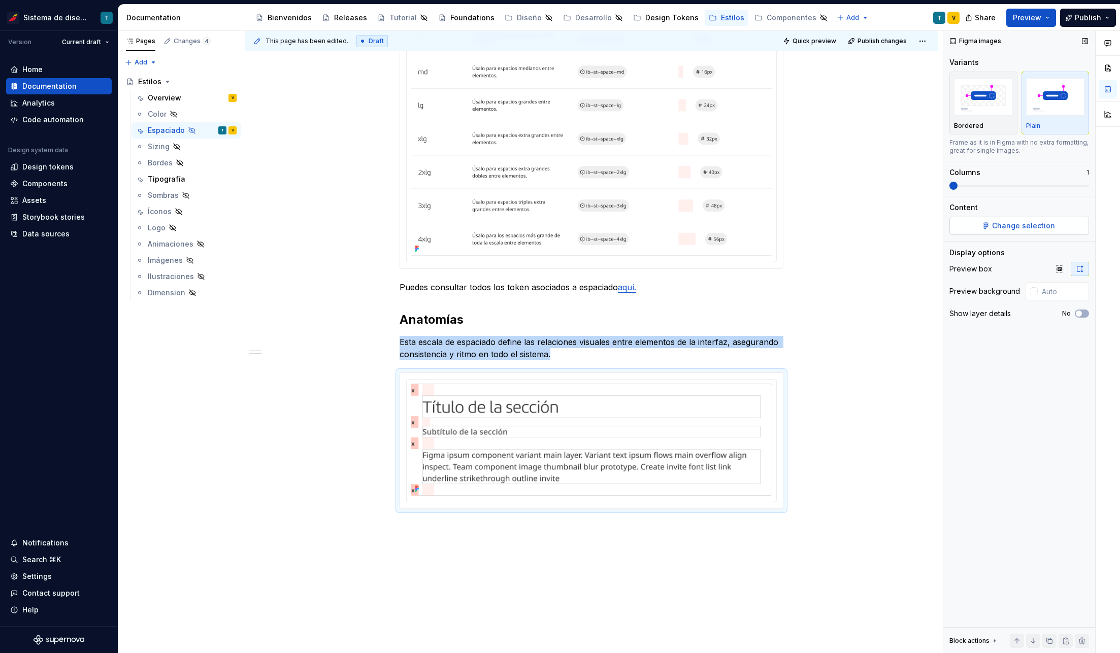
click at [1011, 223] on span "Change selection" at bounding box center [1023, 226] width 63 height 10
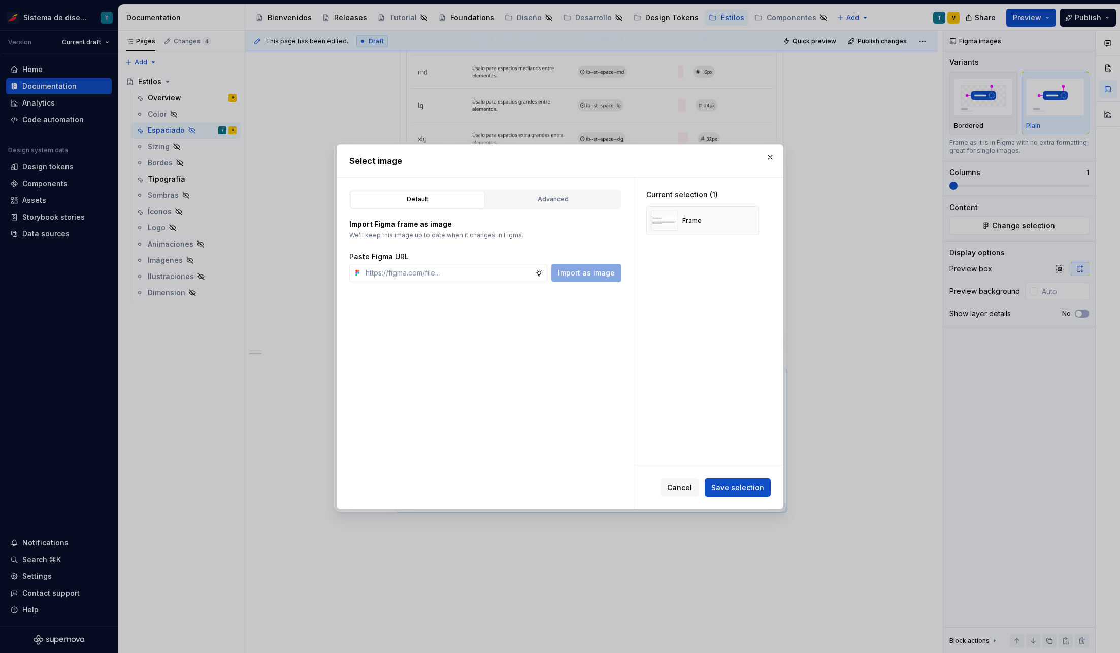
type textarea "*"
click at [476, 267] on input "text" at bounding box center [448, 273] width 174 height 18
paste input "[URL][DOMAIN_NAME]"
type input "[URL][DOMAIN_NAME]"
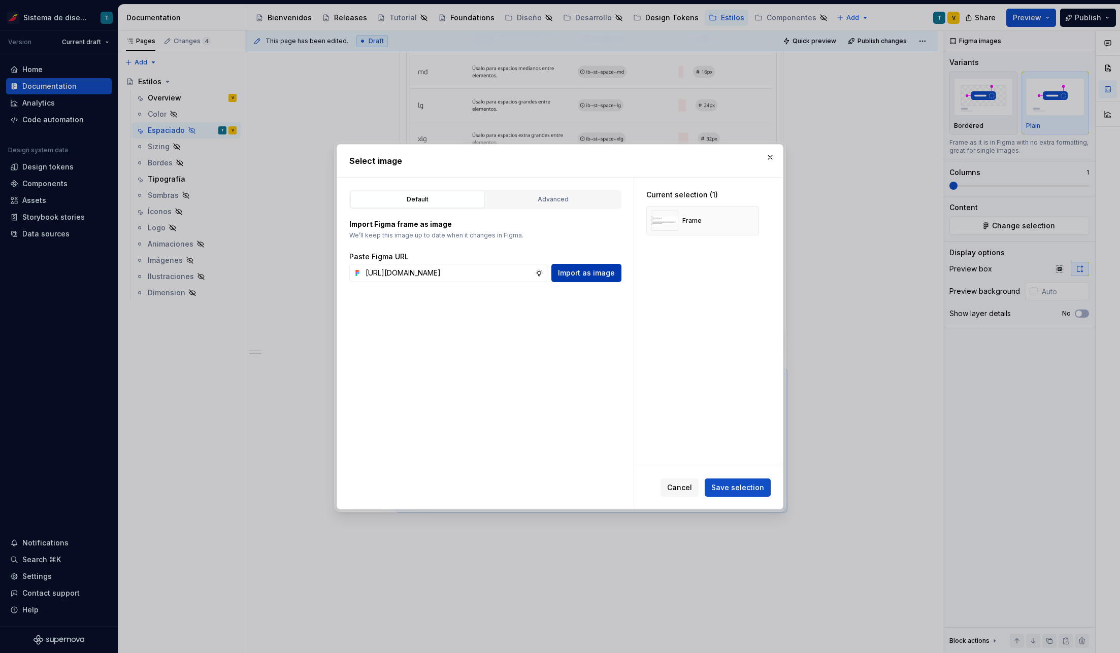
click at [587, 277] on span "Import as image" at bounding box center [586, 273] width 57 height 10
click at [747, 217] on button "button" at bounding box center [747, 221] width 14 height 14
click at [731, 486] on span "Save selection" at bounding box center [737, 488] width 53 height 10
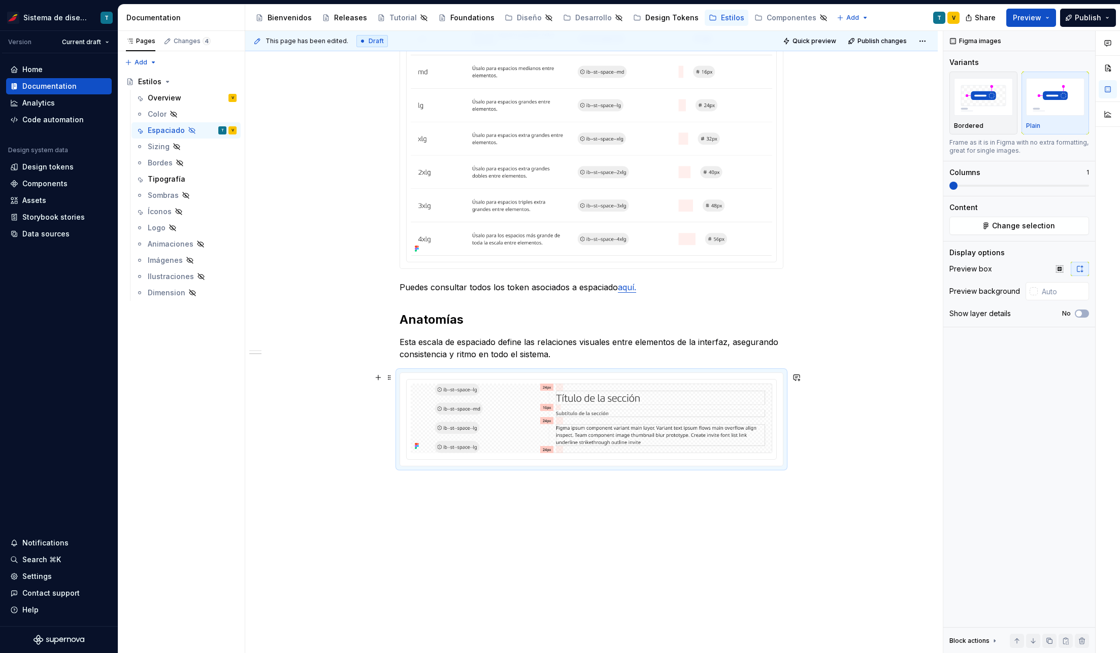
click at [863, 458] on div "El sistema de espaciado de Iberia define la distancia y la proporción entre los…" at bounding box center [591, 233] width 692 height 932
click at [996, 101] on img "button" at bounding box center [983, 96] width 59 height 37
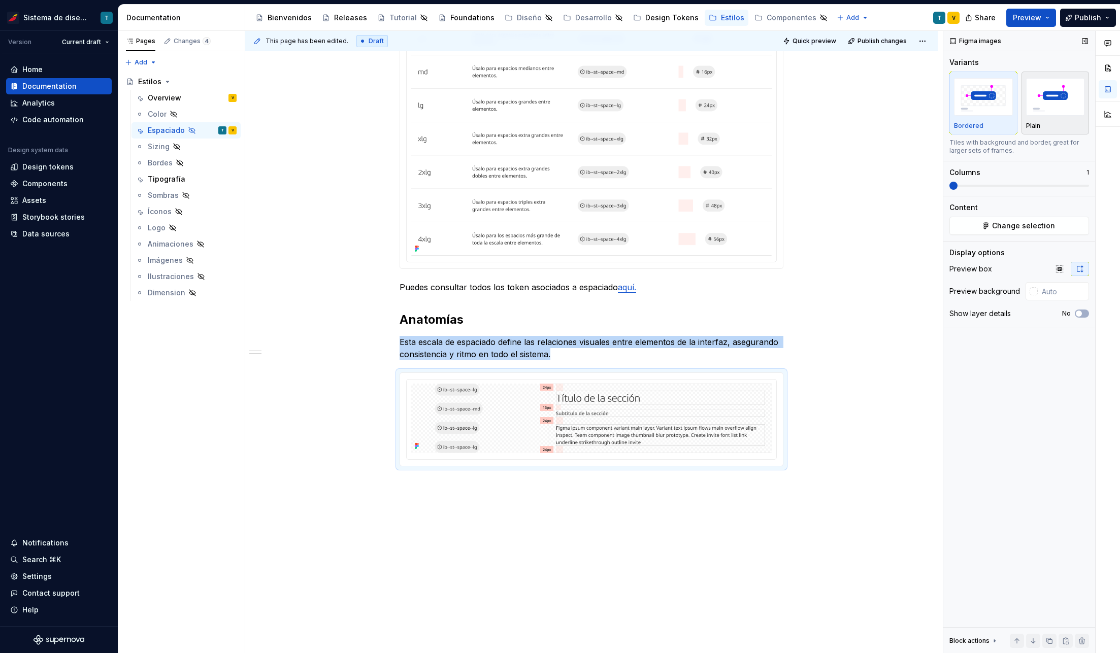
click at [1056, 110] on img "button" at bounding box center [1055, 96] width 59 height 37
click at [500, 428] on img at bounding box center [591, 419] width 361 height 70
click at [378, 377] on button "button" at bounding box center [378, 377] width 14 height 14
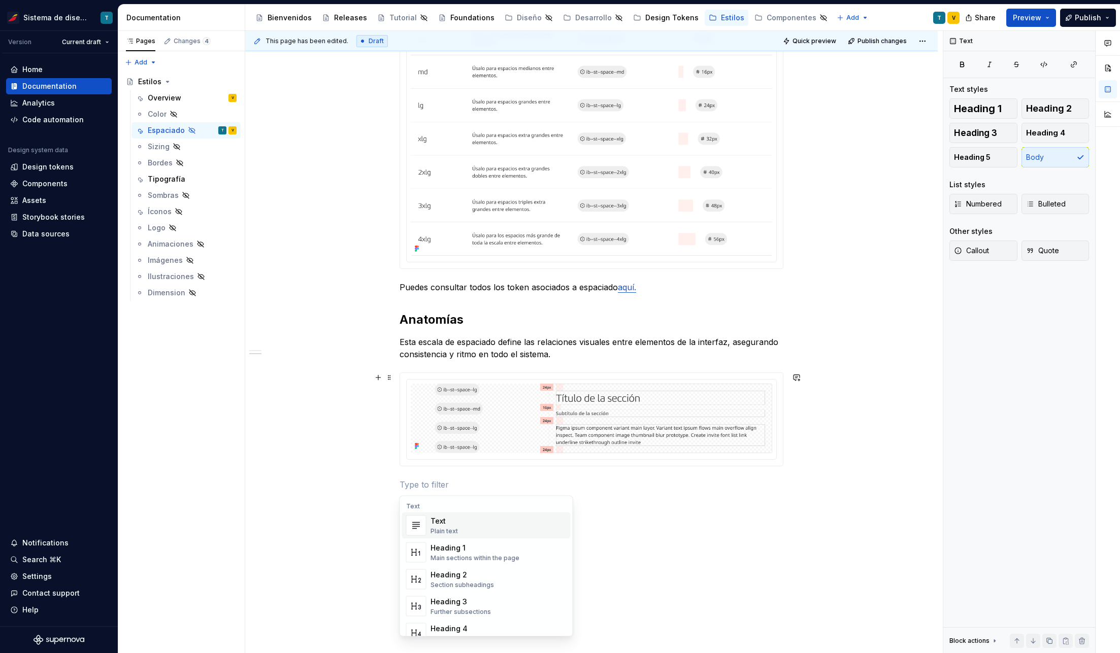
click at [399, 377] on div at bounding box center [591, 419] width 384 height 94
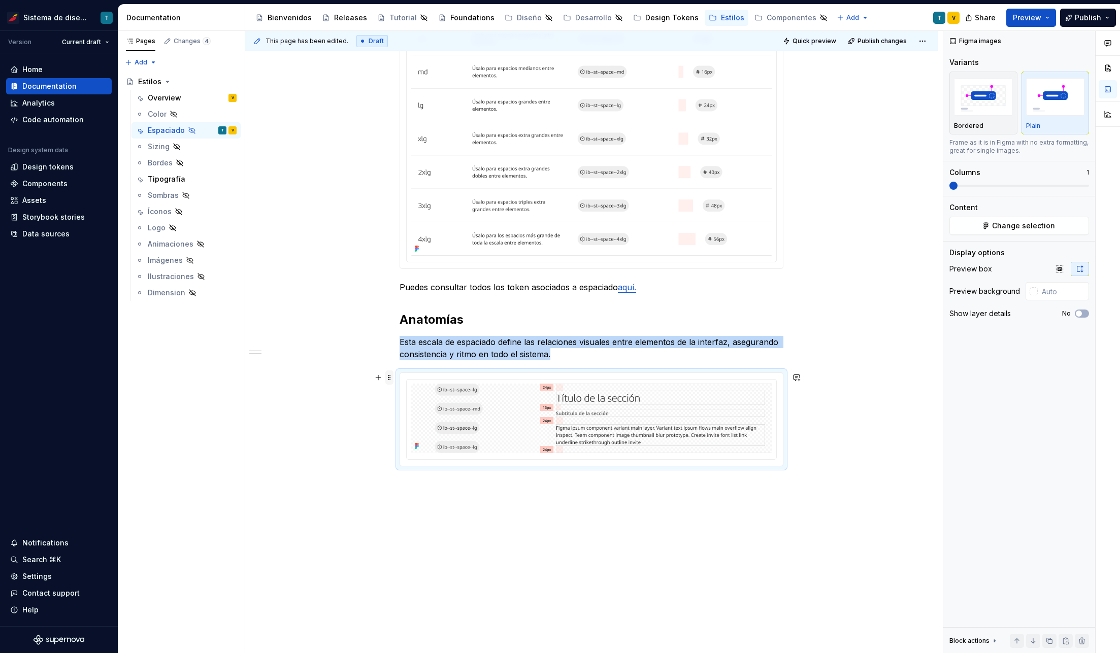
click at [389, 377] on span at bounding box center [389, 377] width 8 height 14
click at [560, 405] on img at bounding box center [591, 419] width 361 height 70
click at [589, 378] on html "Sistema de diseño Iberia T Version Current draft Home Documentation Analytics C…" at bounding box center [560, 326] width 1120 height 653
click at [647, 416] on div "Update Figma image" at bounding box center [640, 417] width 74 height 10
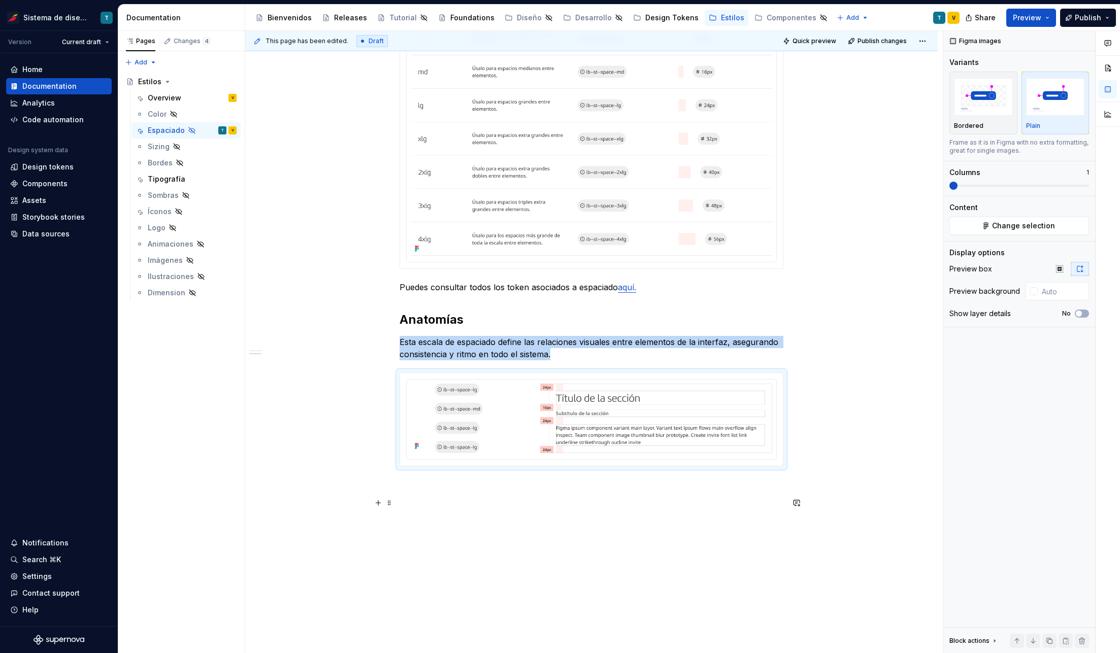
click at [877, 497] on div "El sistema de espaciado de Iberia define la distancia y la proporción entre los…" at bounding box center [591, 242] width 692 height 951
click at [1034, 13] on span "Preview" at bounding box center [1026, 18] width 28 height 10
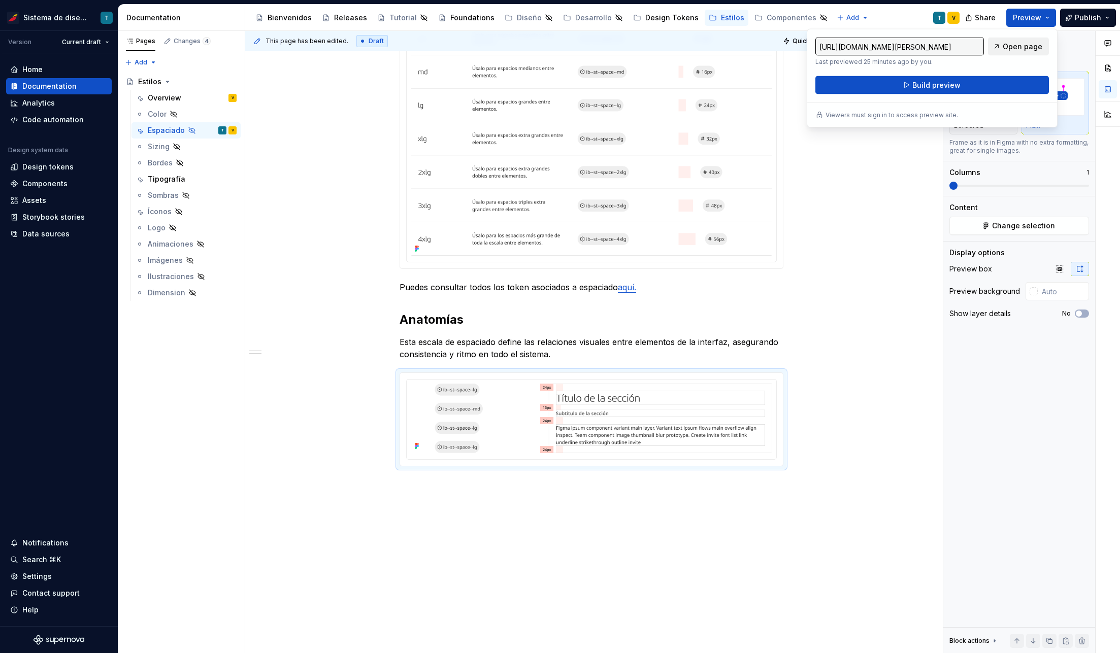
click at [1011, 51] on span "Open page" at bounding box center [1022, 47] width 40 height 10
click at [936, 85] on span "Build preview" at bounding box center [936, 85] width 48 height 10
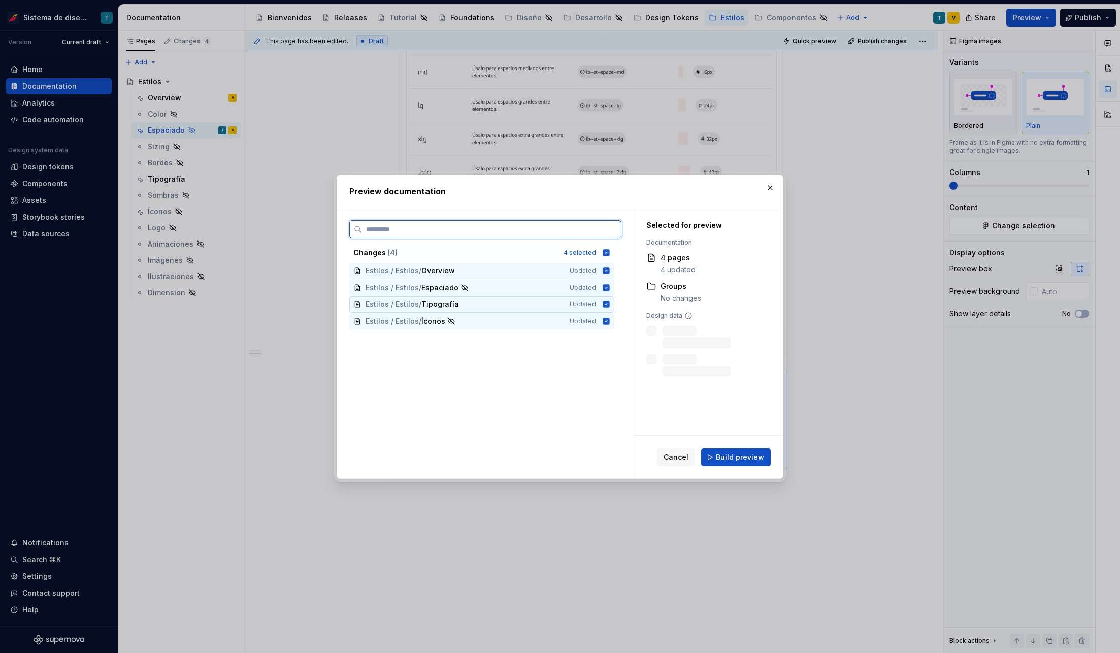
click at [604, 303] on icon at bounding box center [606, 304] width 7 height 7
click at [604, 317] on icon at bounding box center [606, 321] width 8 height 8
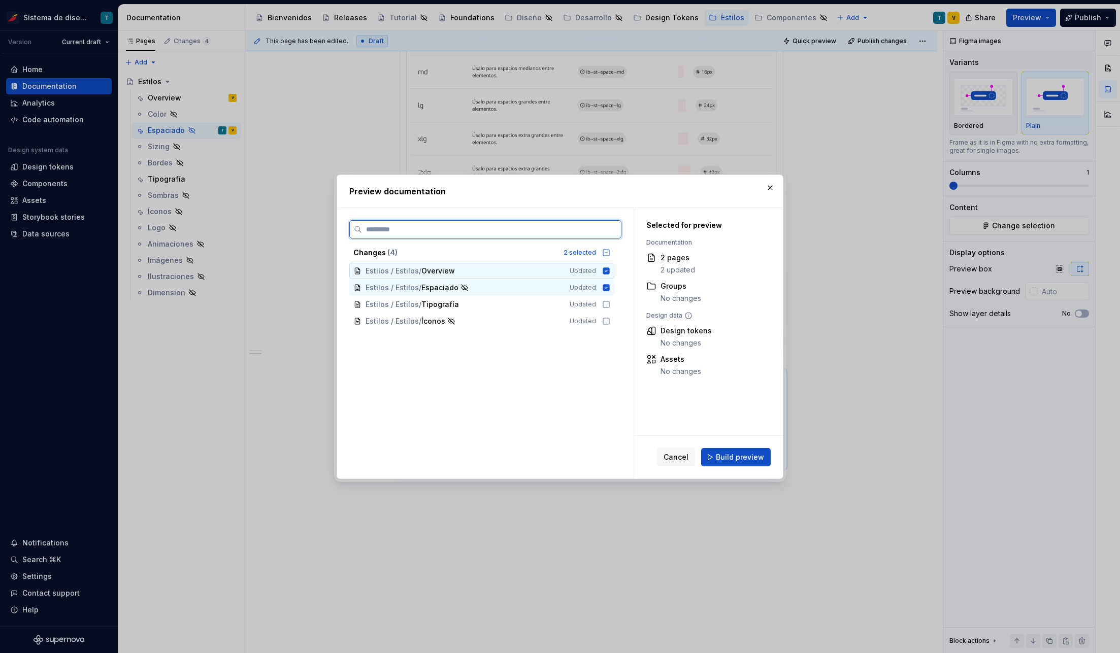
click at [605, 270] on icon at bounding box center [606, 271] width 8 height 8
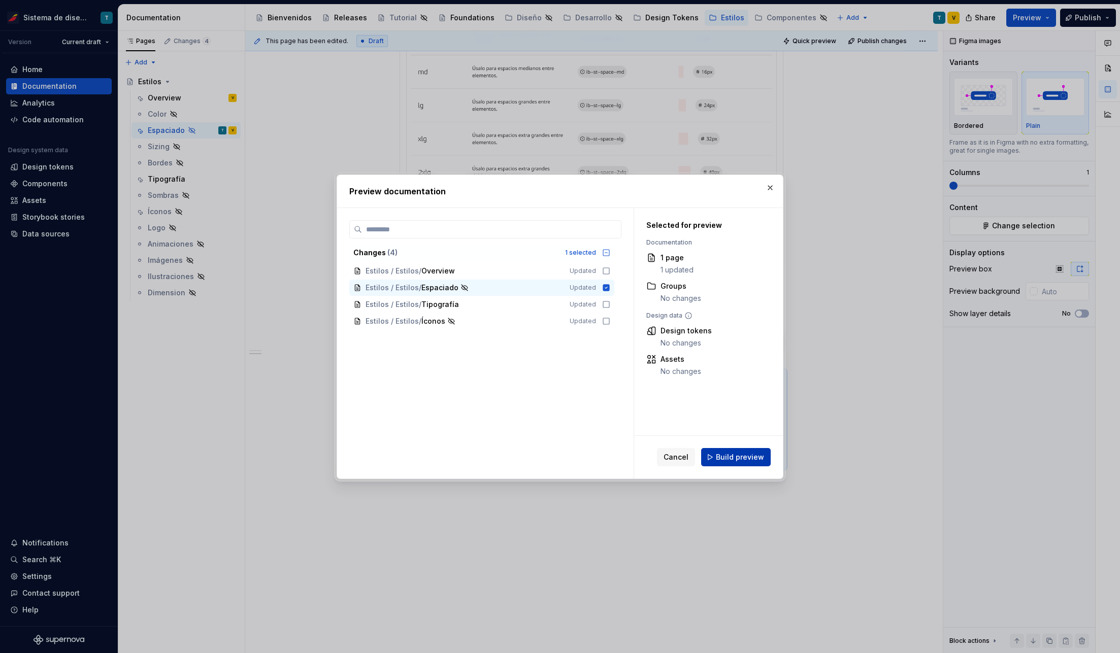
click at [745, 458] on span "Build preview" at bounding box center [740, 457] width 48 height 10
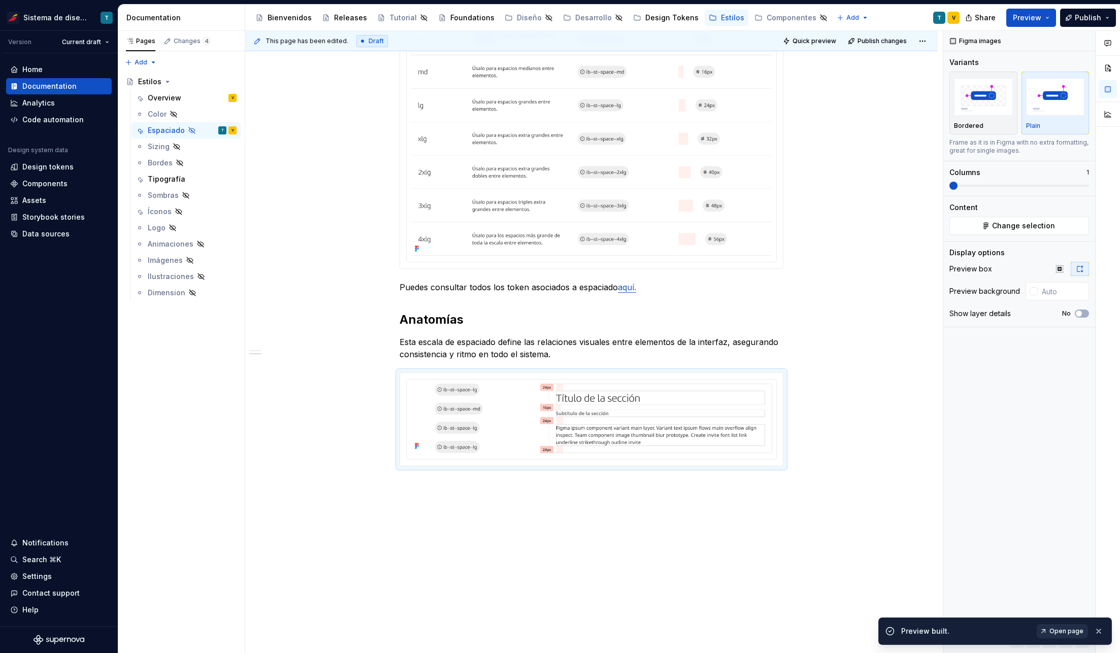
click at [1071, 627] on span "Open page" at bounding box center [1066, 631] width 34 height 8
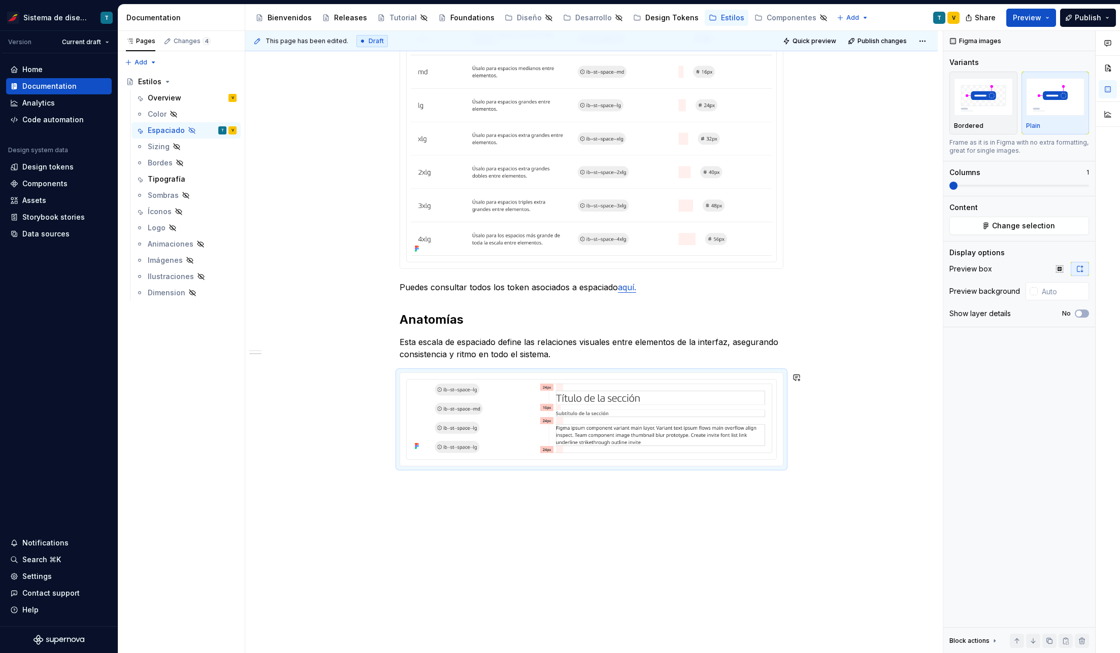
click at [451, 511] on div "El sistema de espaciado de Iberia define la distancia y la proporción entre los…" at bounding box center [591, 156] width 384 height 730
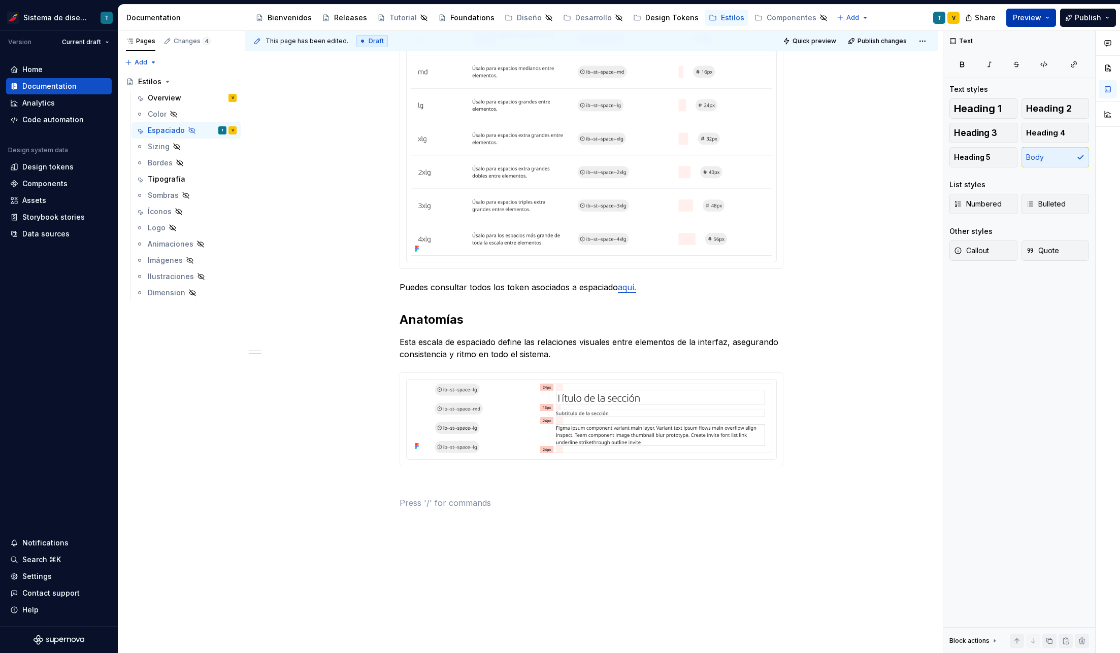
click at [1047, 22] on button "Preview" at bounding box center [1031, 18] width 50 height 18
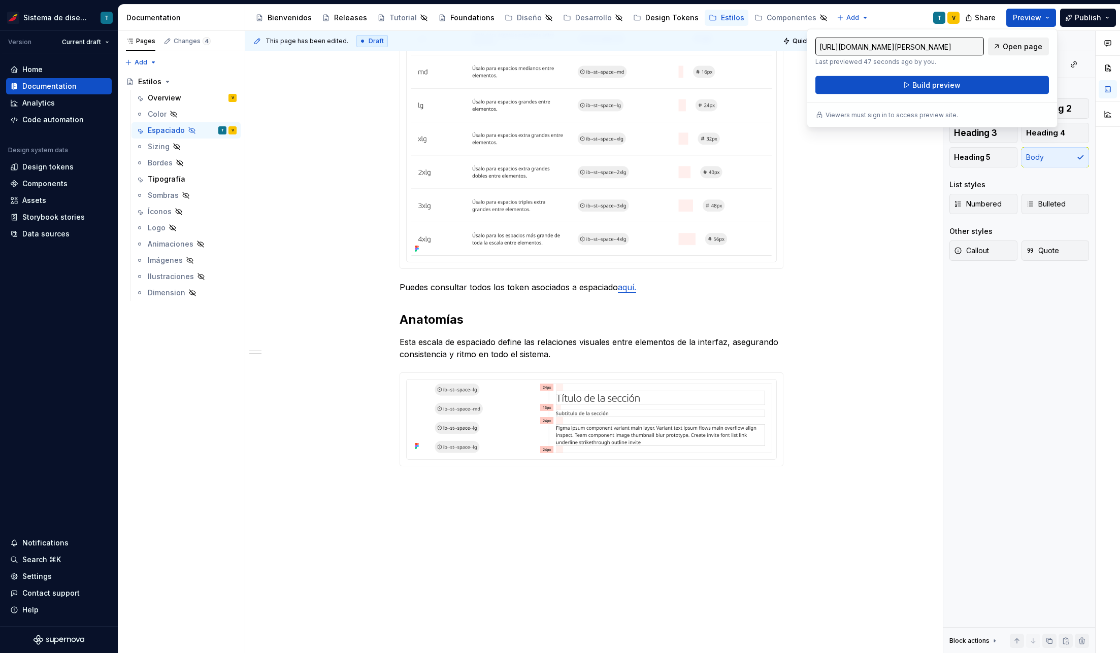
click at [1026, 43] on span "Open page" at bounding box center [1022, 47] width 40 height 10
click at [566, 402] on img at bounding box center [591, 419] width 361 height 70
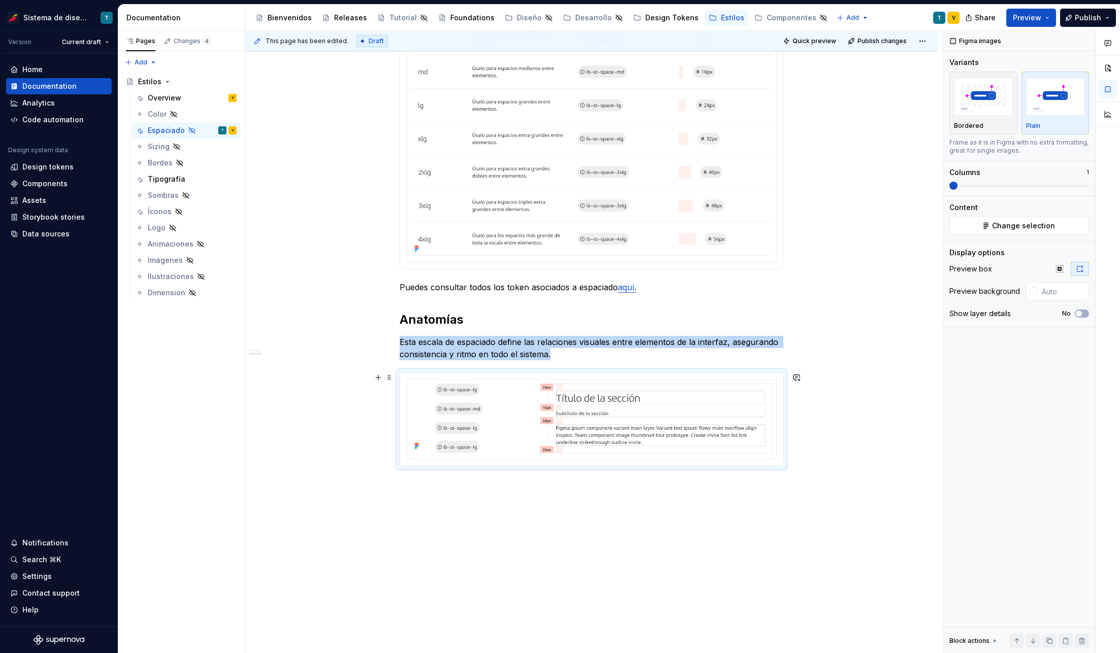
click at [591, 377] on div at bounding box center [591, 419] width 383 height 93
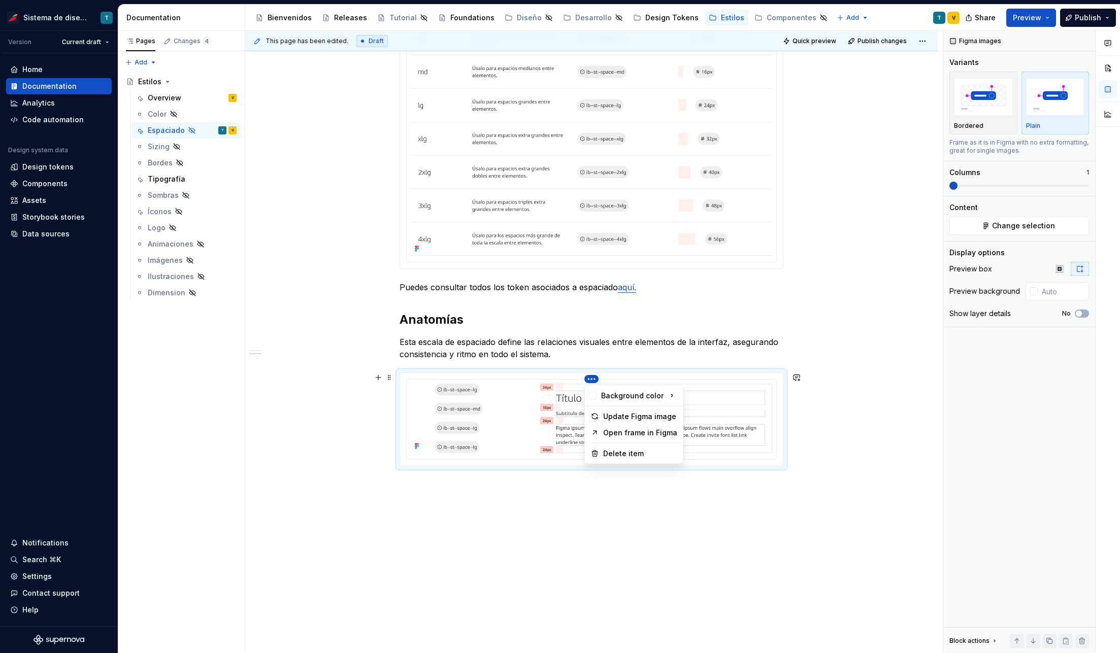
click at [590, 379] on html "Sistema de diseño Iberia T Version Current draft Home Documentation Analytics C…" at bounding box center [560, 326] width 1120 height 653
click at [659, 416] on div "Update Figma image" at bounding box center [640, 417] width 74 height 10
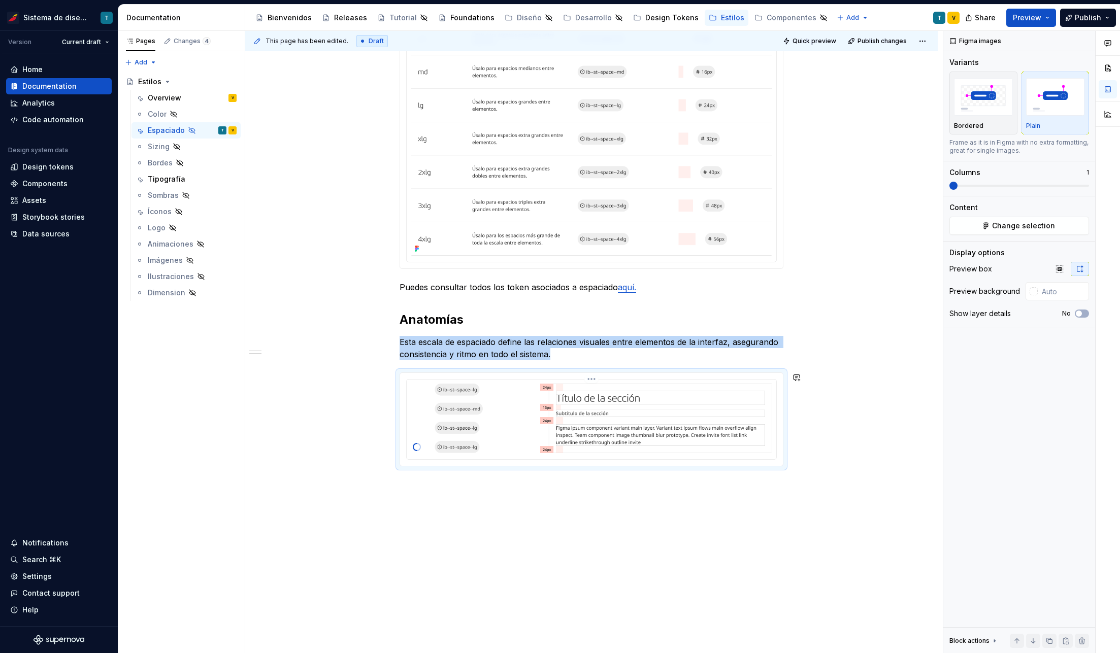
type textarea "*"
click at [848, 486] on div "El sistema de espaciado de Iberia define la distancia y la proporción entre los…" at bounding box center [591, 242] width 692 height 951
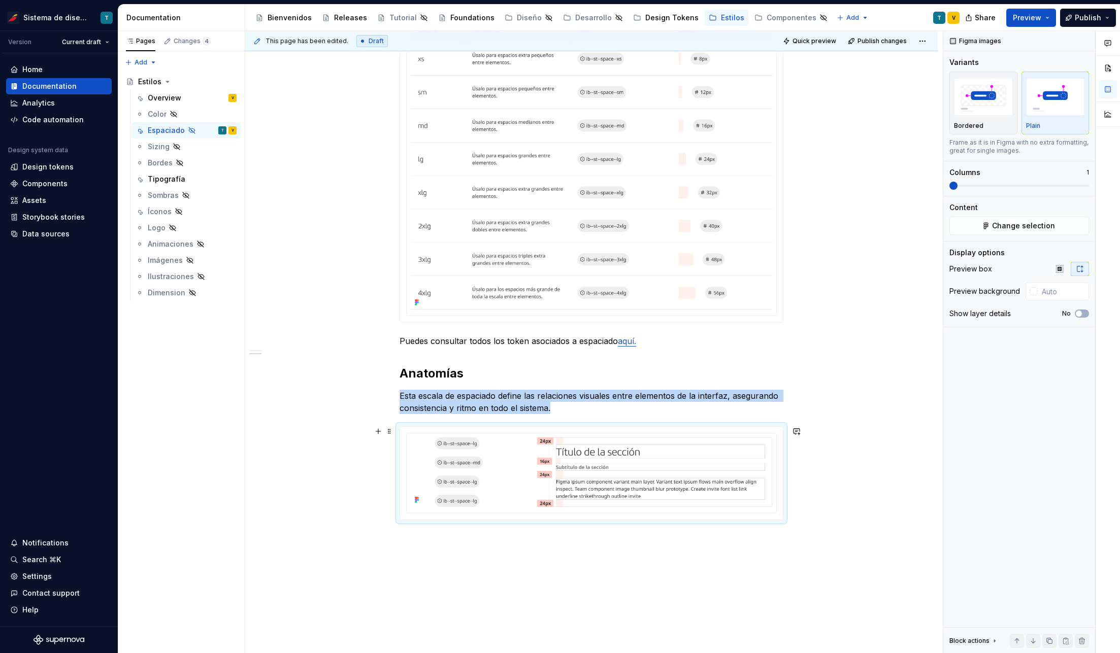
scroll to position [398, 0]
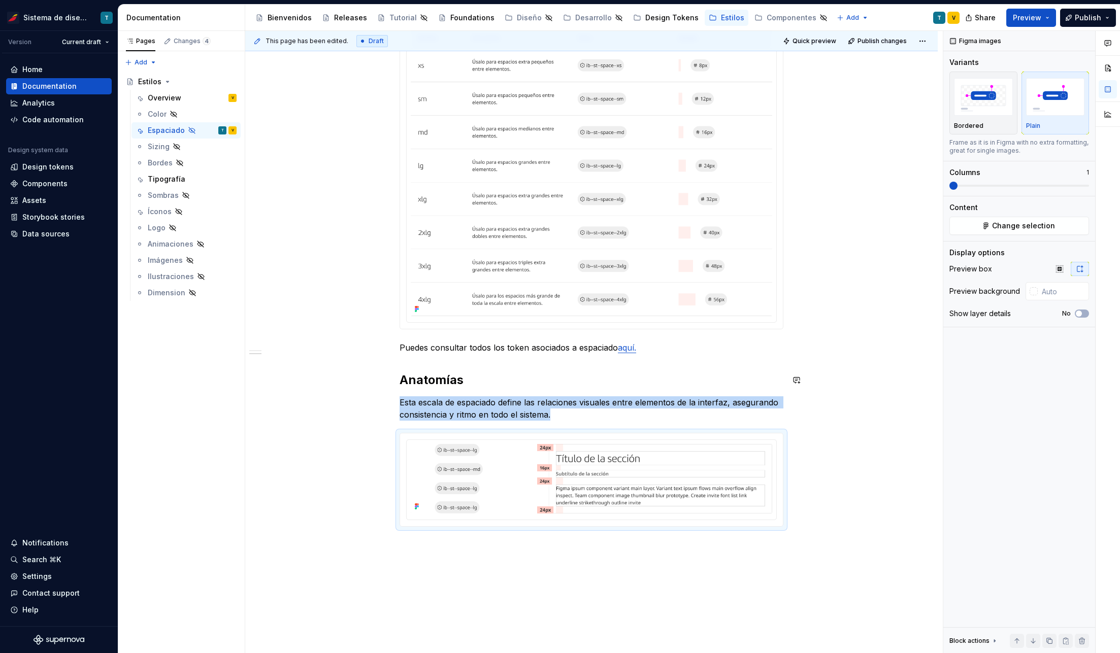
click at [874, 370] on div "El sistema de espaciado de Iberia define la distancia y la proporción entre los…" at bounding box center [591, 302] width 692 height 951
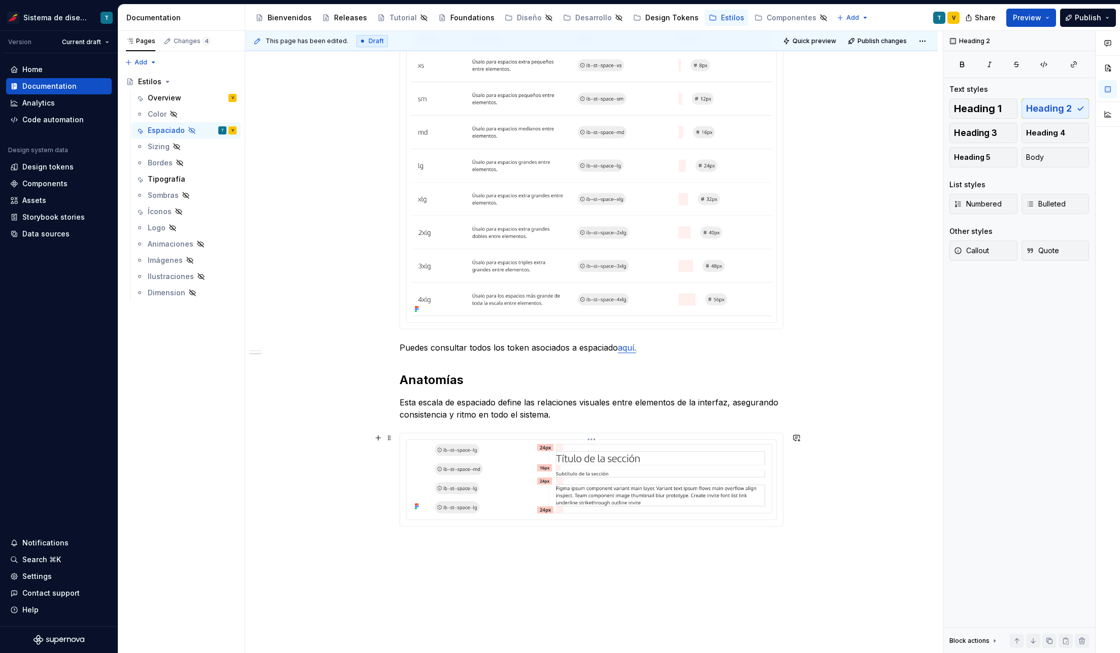
click at [764, 467] on img at bounding box center [591, 479] width 361 height 70
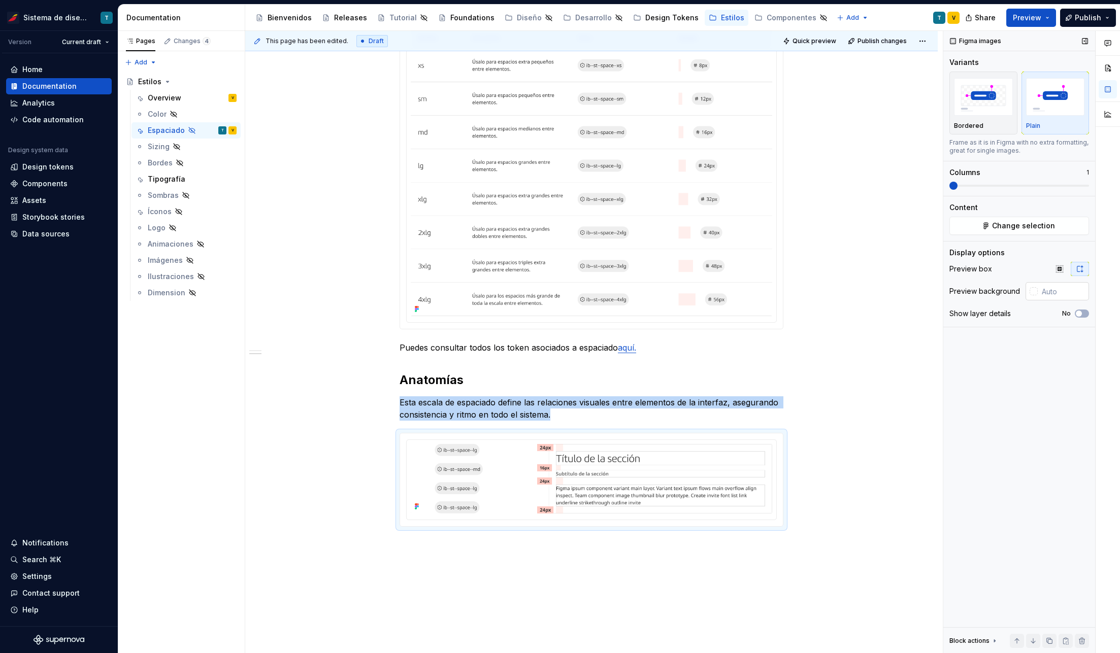
click at [1035, 293] on div at bounding box center [1033, 291] width 8 height 8
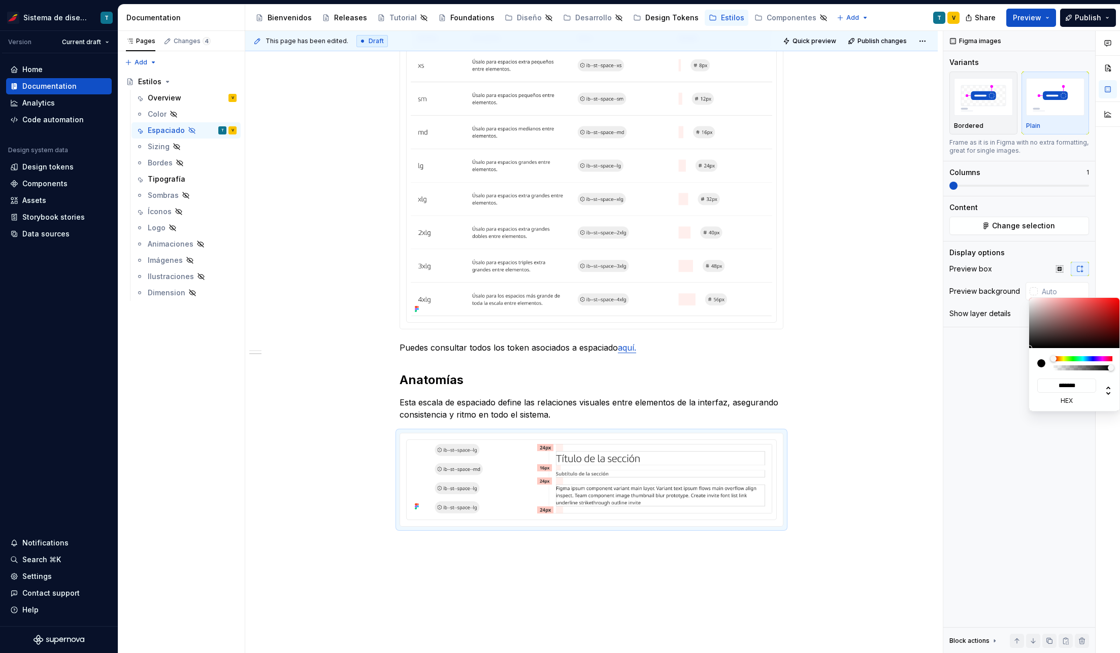
click at [969, 366] on div "Comments Open comments No comments yet Select ‘Comment’ from the block context …" at bounding box center [1031, 342] width 177 height 623
click at [1064, 98] on img "button" at bounding box center [1055, 96] width 59 height 37
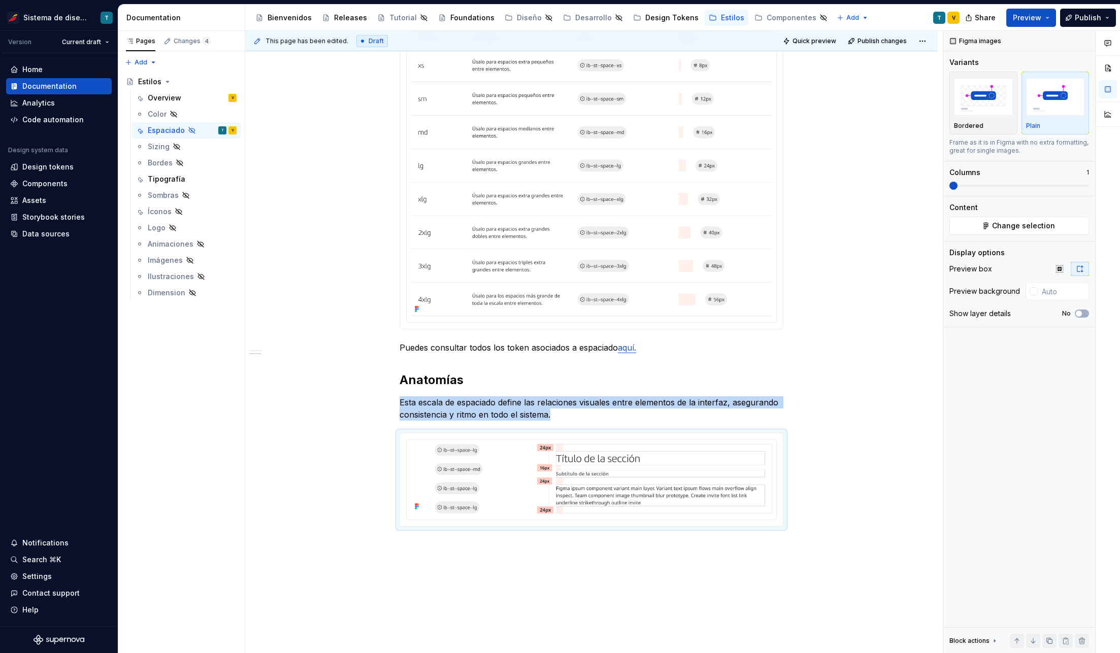
type input "#D6141400"
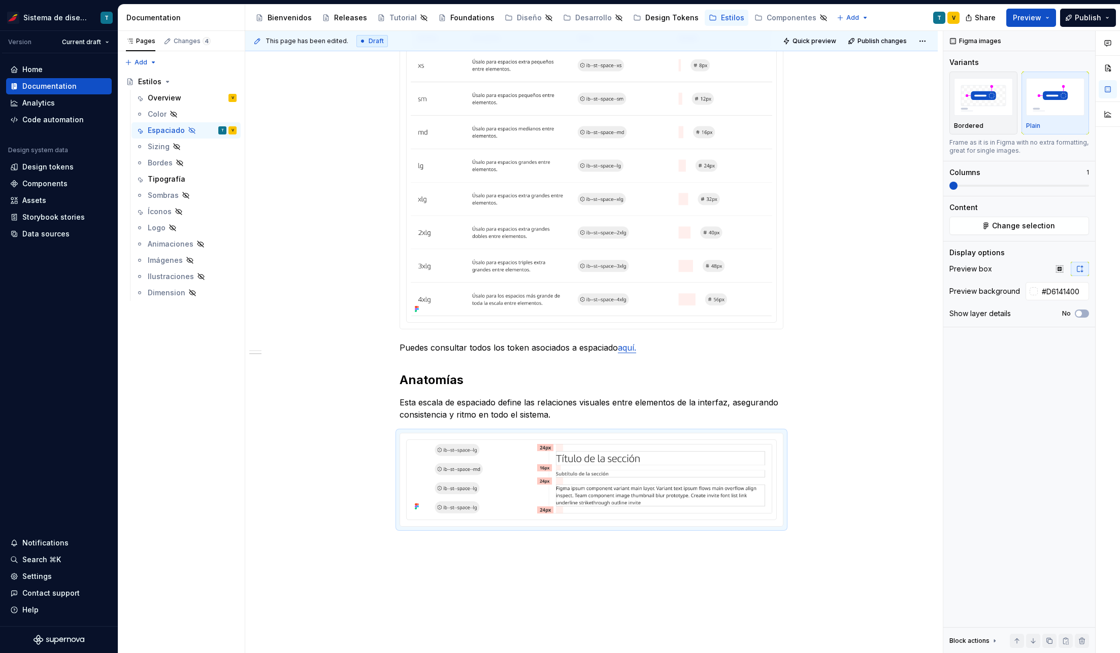
click at [751, 215] on img at bounding box center [591, 171] width 361 height 289
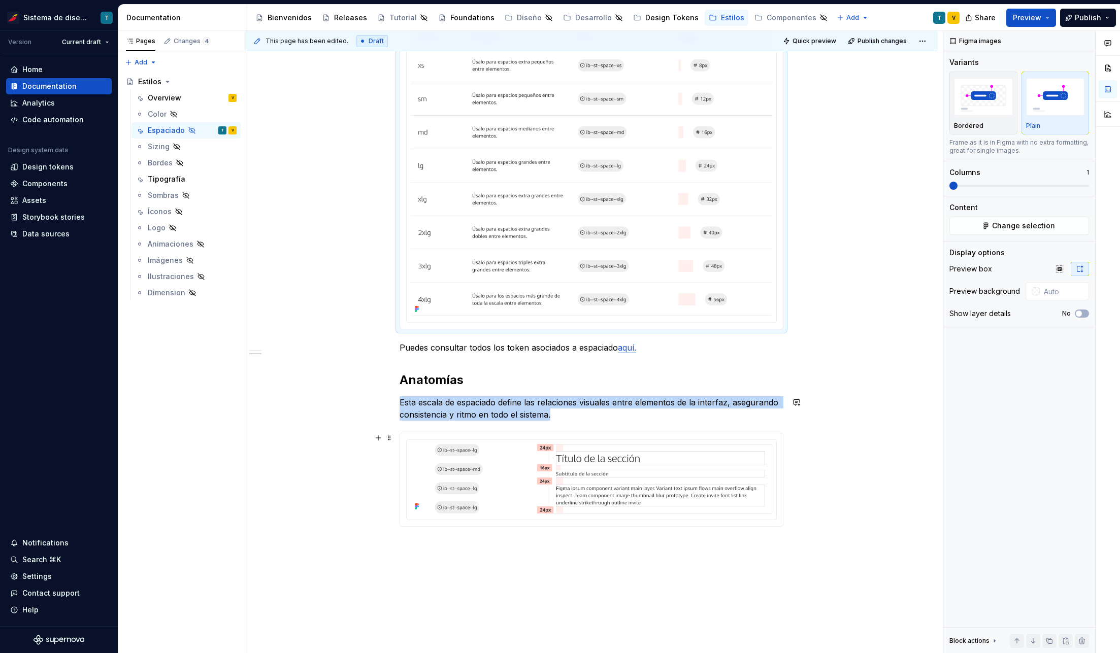
click at [649, 481] on img at bounding box center [591, 479] width 361 height 70
click at [1033, 20] on span "Preview" at bounding box center [1026, 18] width 28 height 10
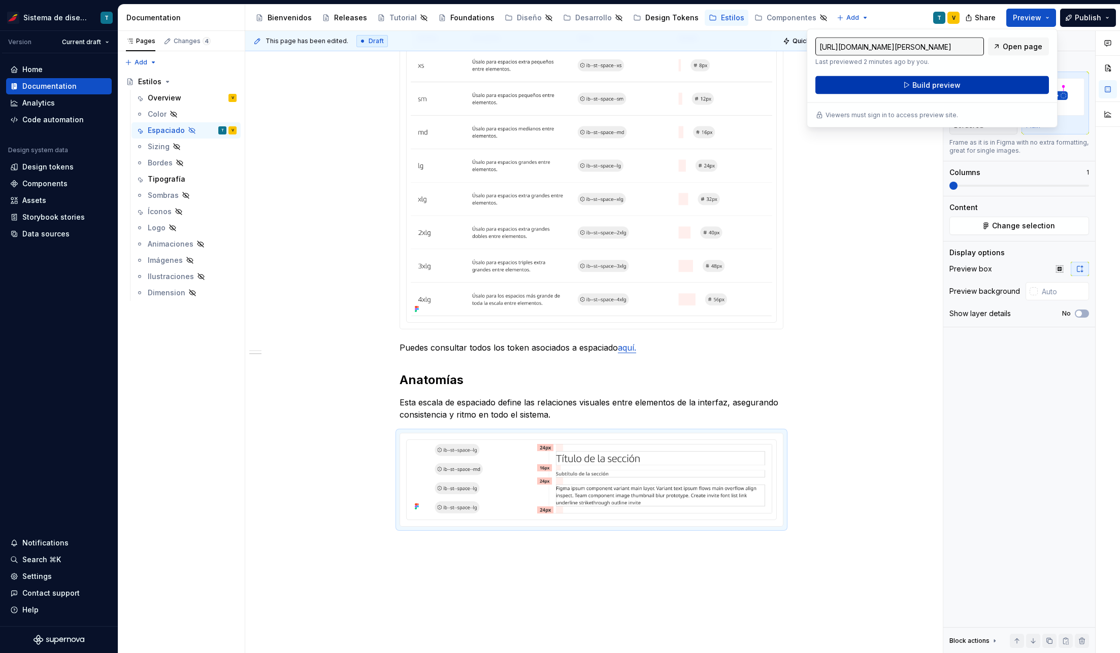
click at [922, 86] on span "Build preview" at bounding box center [936, 85] width 48 height 10
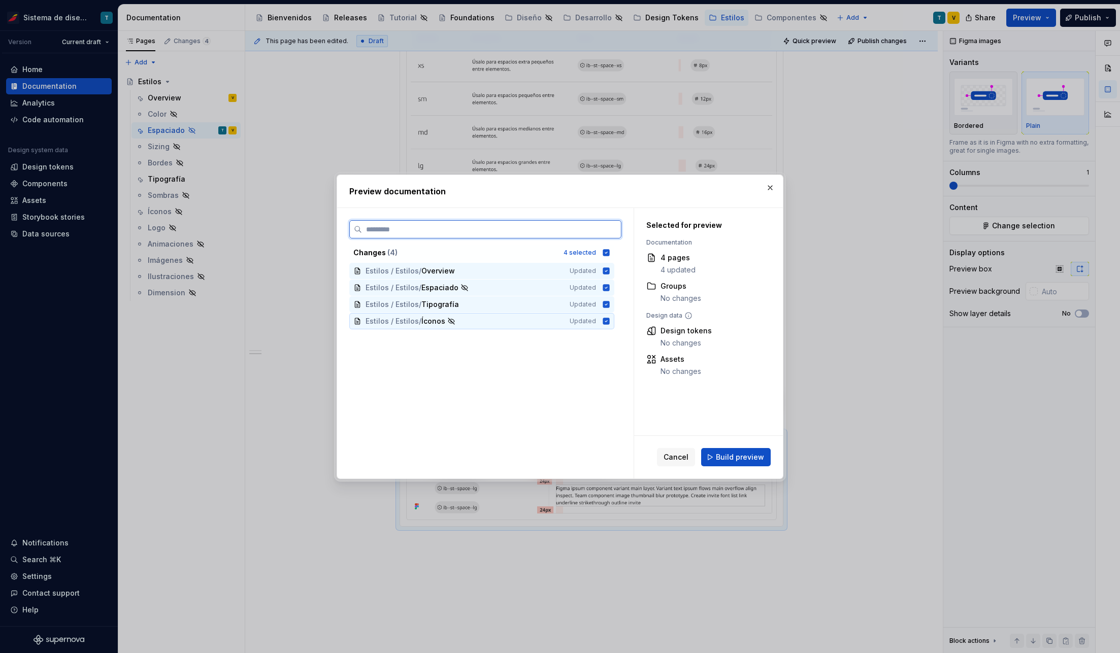
click at [605, 319] on icon at bounding box center [606, 321] width 7 height 7
click at [606, 302] on icon at bounding box center [606, 304] width 7 height 7
click at [603, 271] on icon at bounding box center [606, 270] width 7 height 7
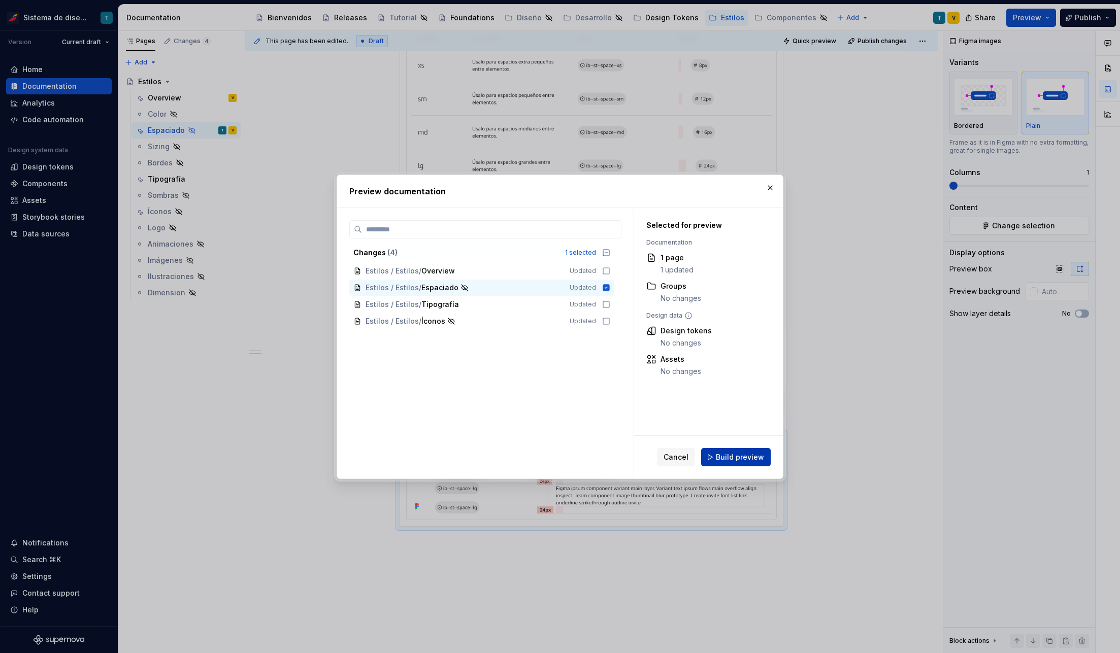
click at [738, 454] on span "Build preview" at bounding box center [740, 457] width 48 height 10
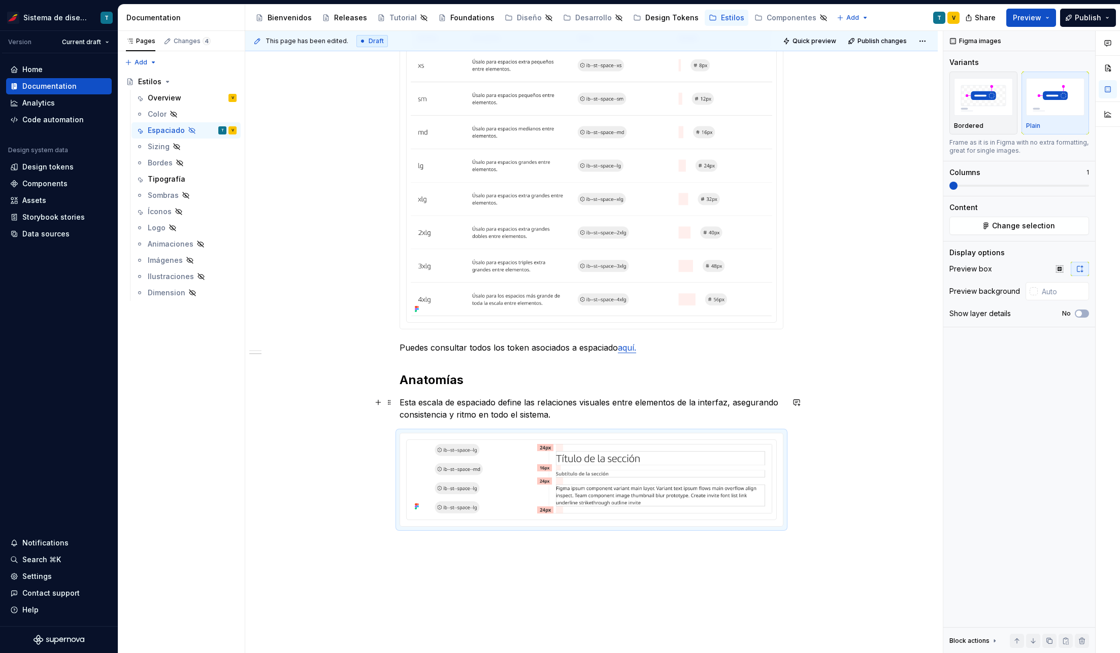
click at [579, 422] on div "El sistema de espaciado de Iberia define la distancia y la proporción entre los…" at bounding box center [591, 210] width 384 height 718
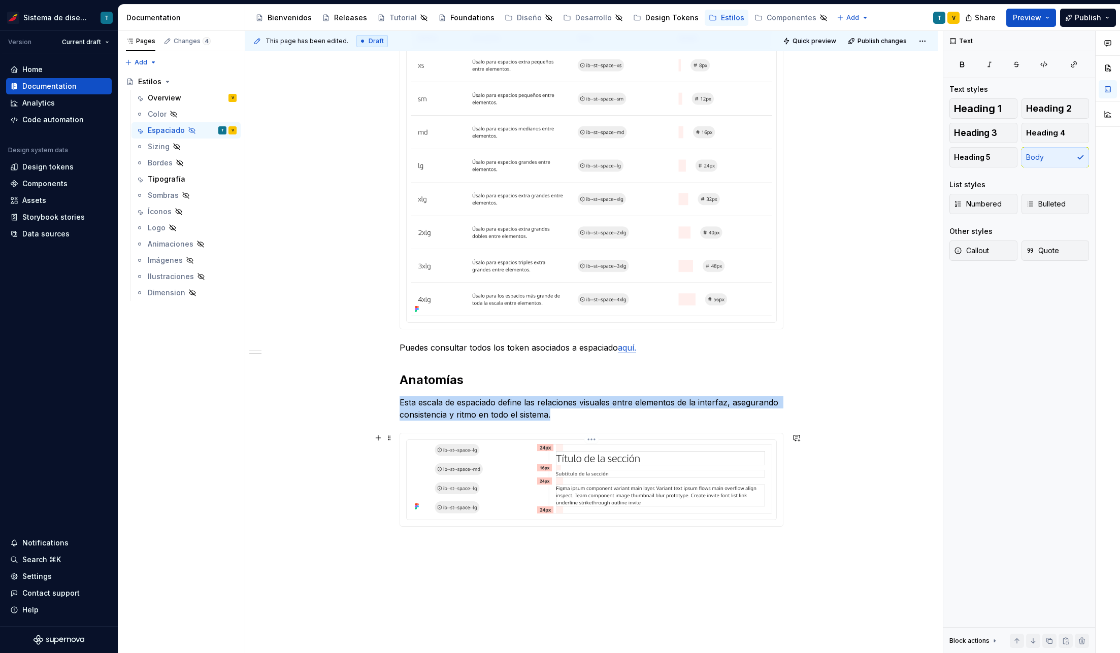
click at [577, 446] on img at bounding box center [591, 479] width 361 height 70
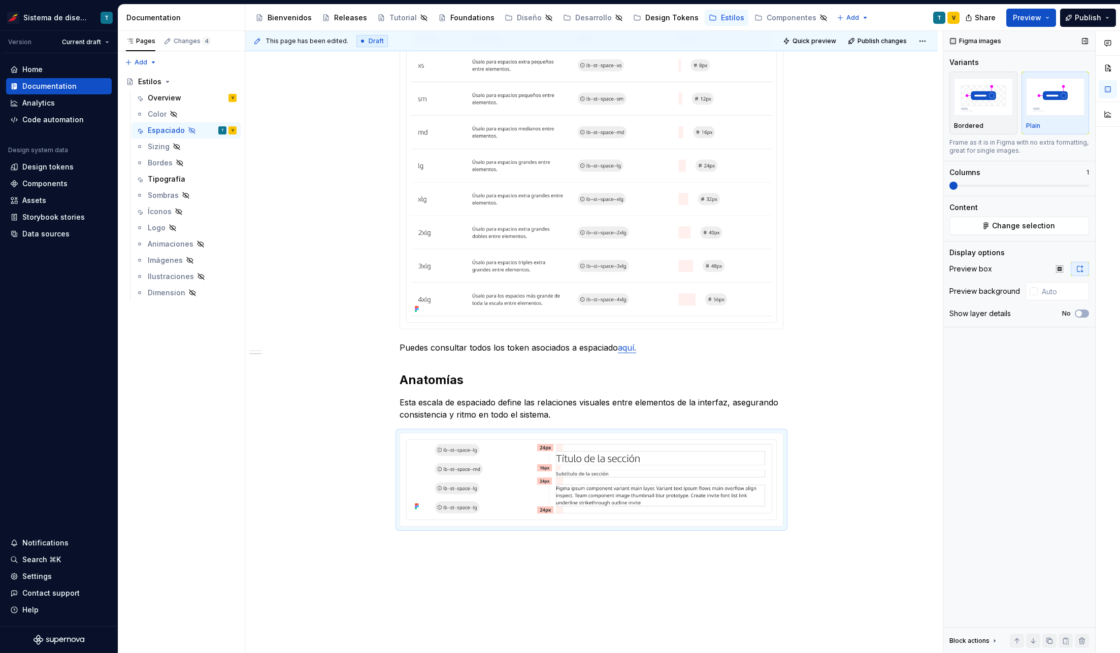
click at [994, 640] on icon at bounding box center [994, 641] width 1 height 3
click at [993, 534] on icon at bounding box center [994, 534] width 3 height 1
click at [442, 540] on p at bounding box center [591, 545] width 384 height 12
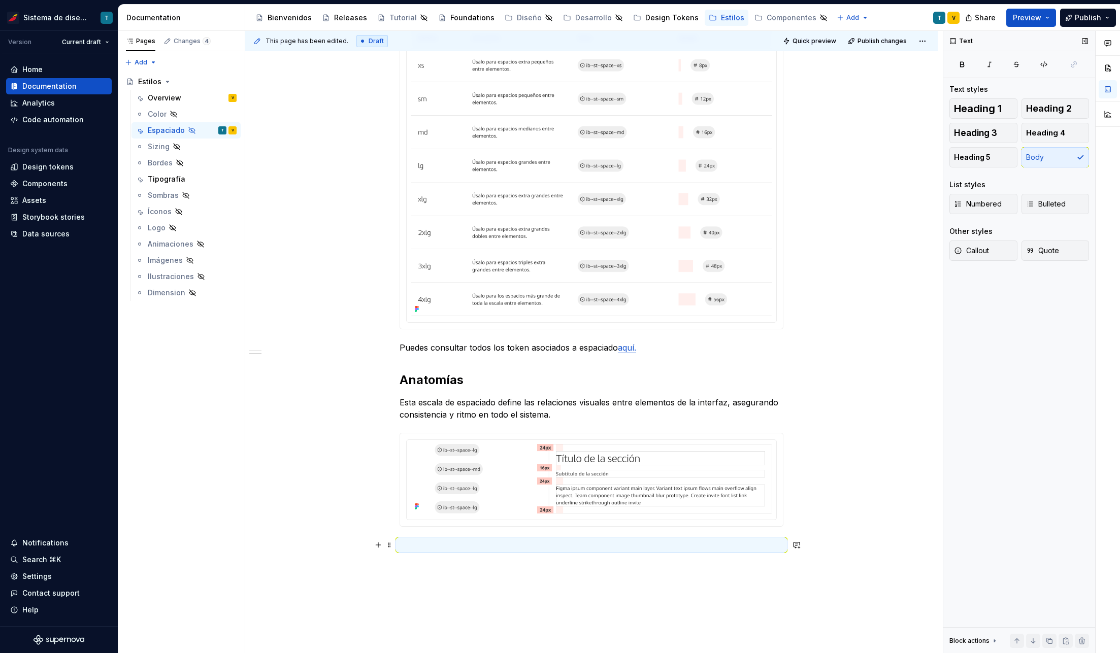
click at [421, 543] on p at bounding box center [591, 545] width 384 height 12
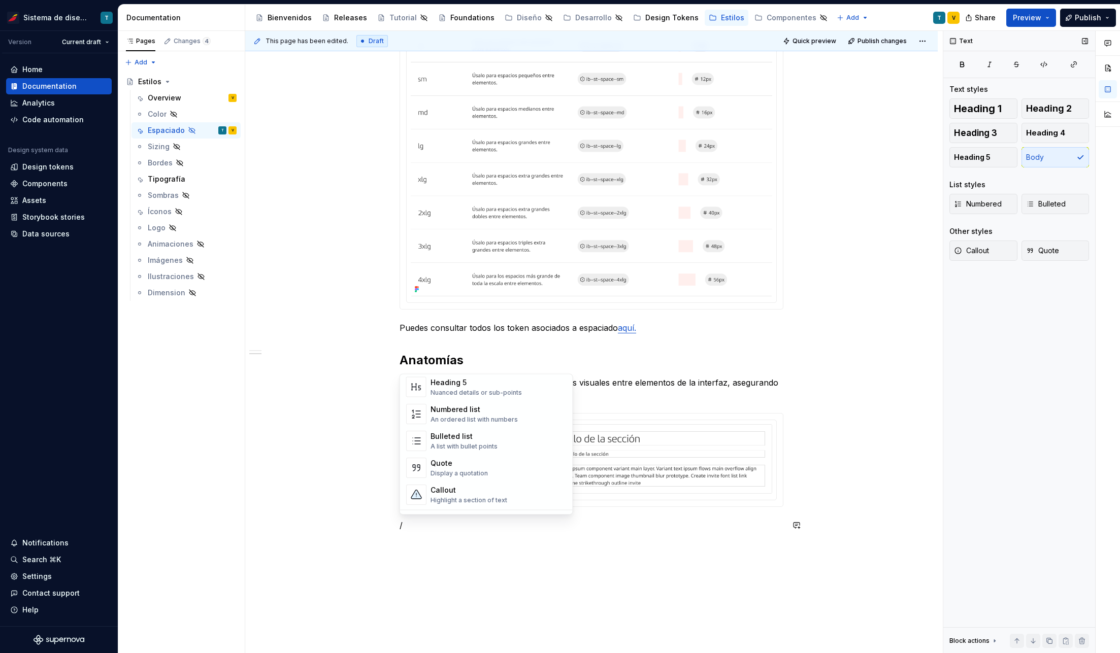
scroll to position [240, 0]
click at [470, 402] on div "Callout" at bounding box center [468, 401] width 77 height 10
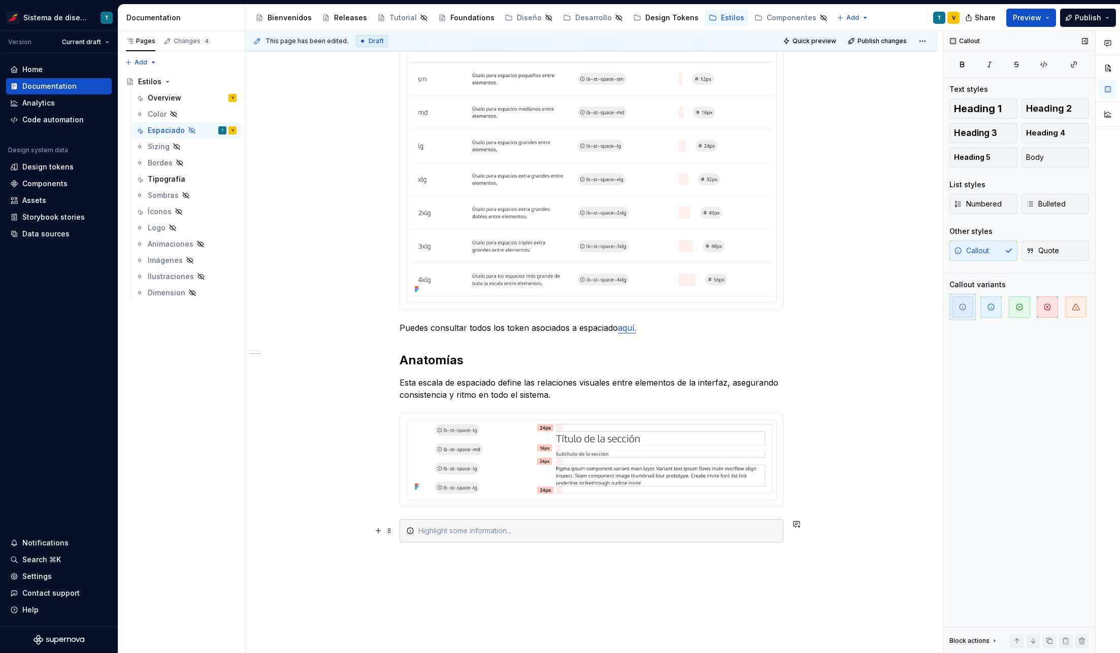
type textarea "*"
click at [488, 561] on p at bounding box center [591, 561] width 384 height 12
click at [457, 530] on div "Ejemplo de tokens de espaciado aplicados entre elementos de texto." at bounding box center [597, 531] width 358 height 10
click at [987, 308] on icon "button" at bounding box center [991, 307] width 8 height 8
click at [850, 519] on div "El sistema de espaciado de Iberia define la distancia y la proporción entre los…" at bounding box center [591, 291] width 692 height 968
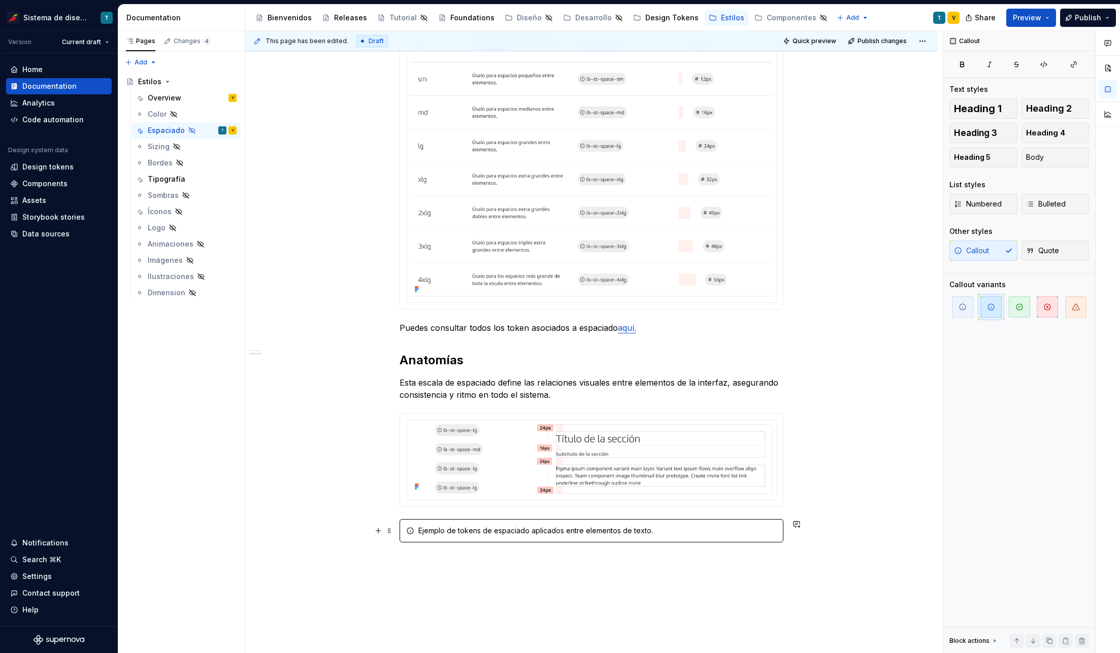
click at [561, 534] on div "Ejemplo de tokens de espaciado aplicados entre elementos de texto." at bounding box center [597, 531] width 358 height 10
click at [961, 309] on icon "button" at bounding box center [962, 307] width 8 height 8
click at [989, 309] on icon "button" at bounding box center [991, 307] width 8 height 8
click at [861, 517] on div "El sistema de espaciado de Iberia define la distancia y la proporción entre los…" at bounding box center [591, 291] width 692 height 968
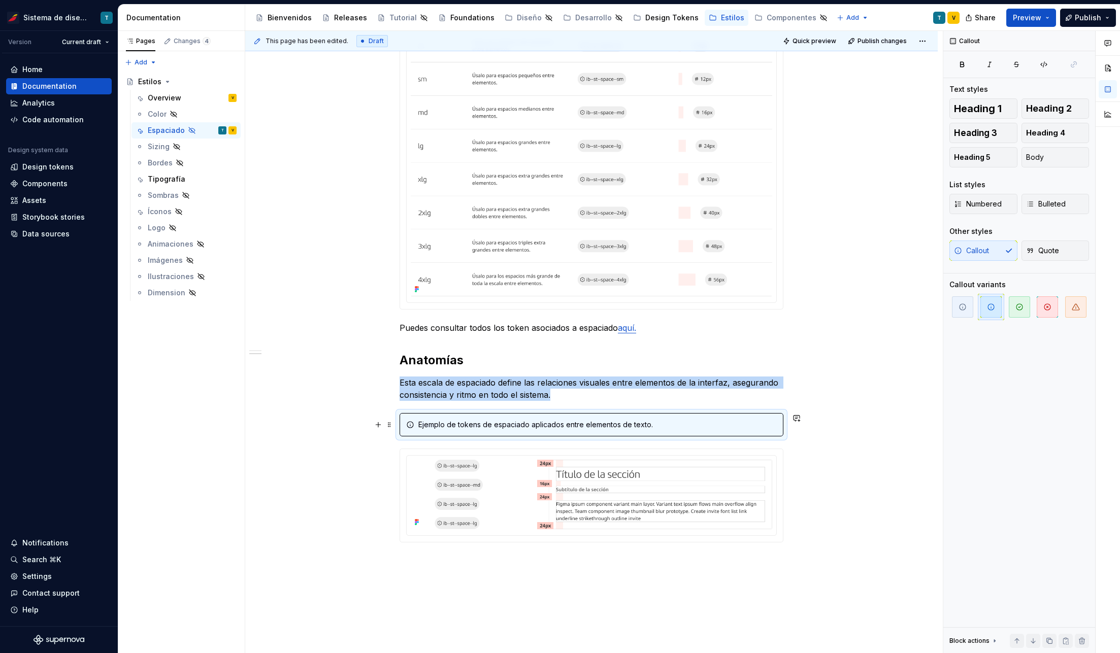
click at [863, 431] on div "El sistema de espaciado de Iberia define la distancia y la proporción entre los…" at bounding box center [591, 291] width 692 height 968
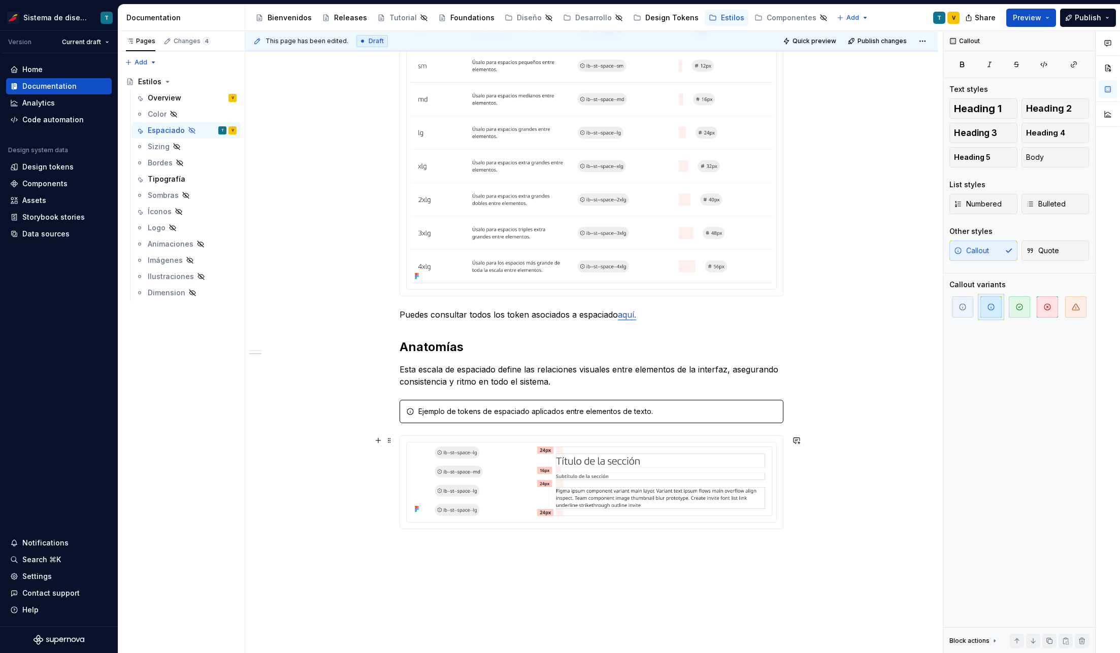
scroll to position [437, 0]
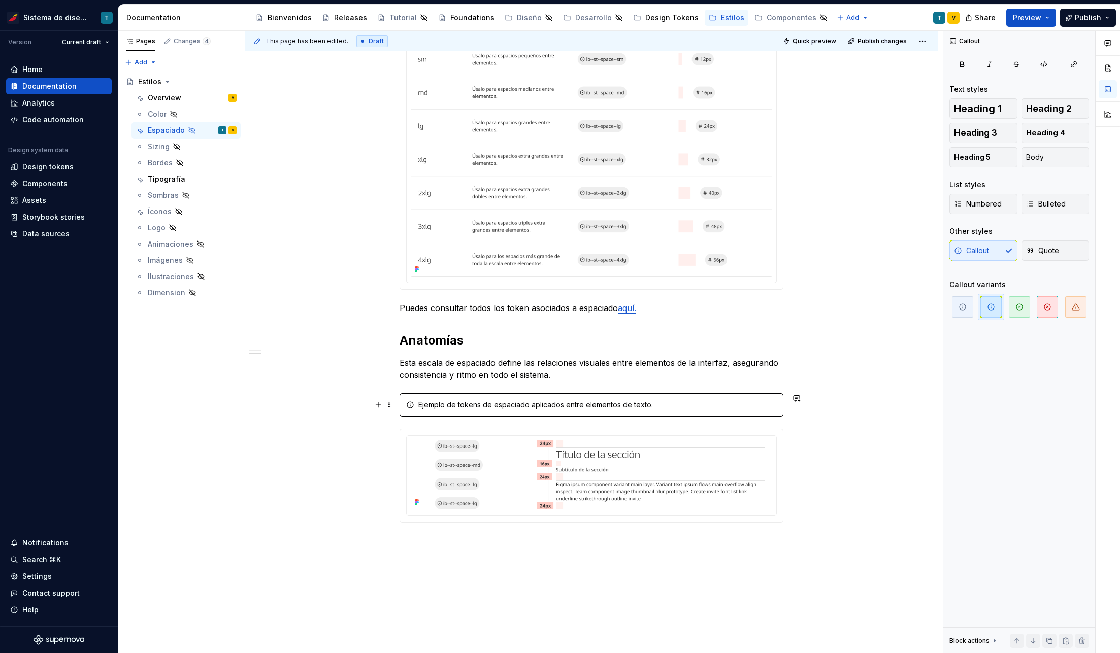
click at [598, 409] on div "Ejemplo de tokens de espaciado aplicados entre elementos de texto." at bounding box center [597, 405] width 358 height 10
click at [974, 157] on span "Heading 5" at bounding box center [972, 157] width 37 height 10
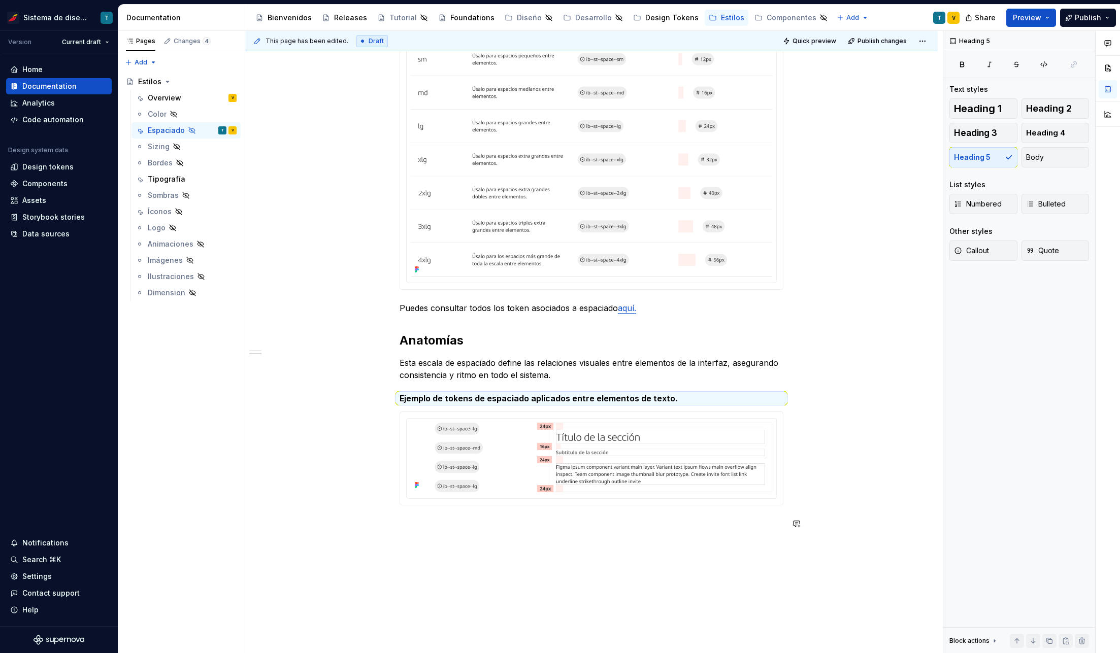
click at [560, 557] on div "El sistema de espaciado de Iberia define la distancia y la proporción entre los…" at bounding box center [591, 262] width 692 height 951
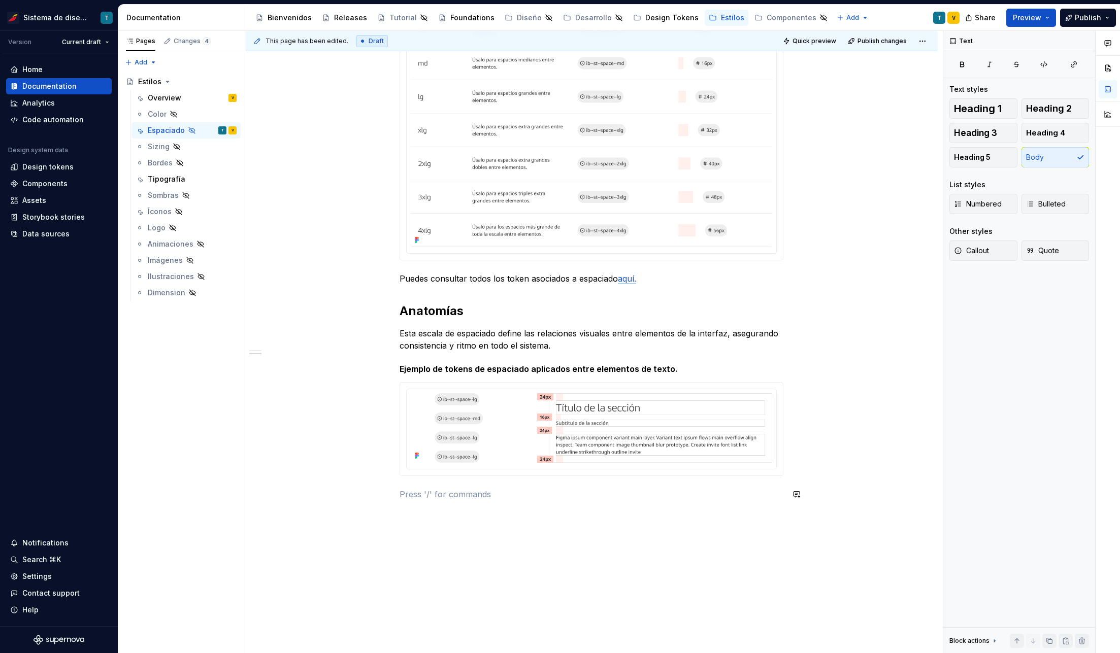
scroll to position [480, 0]
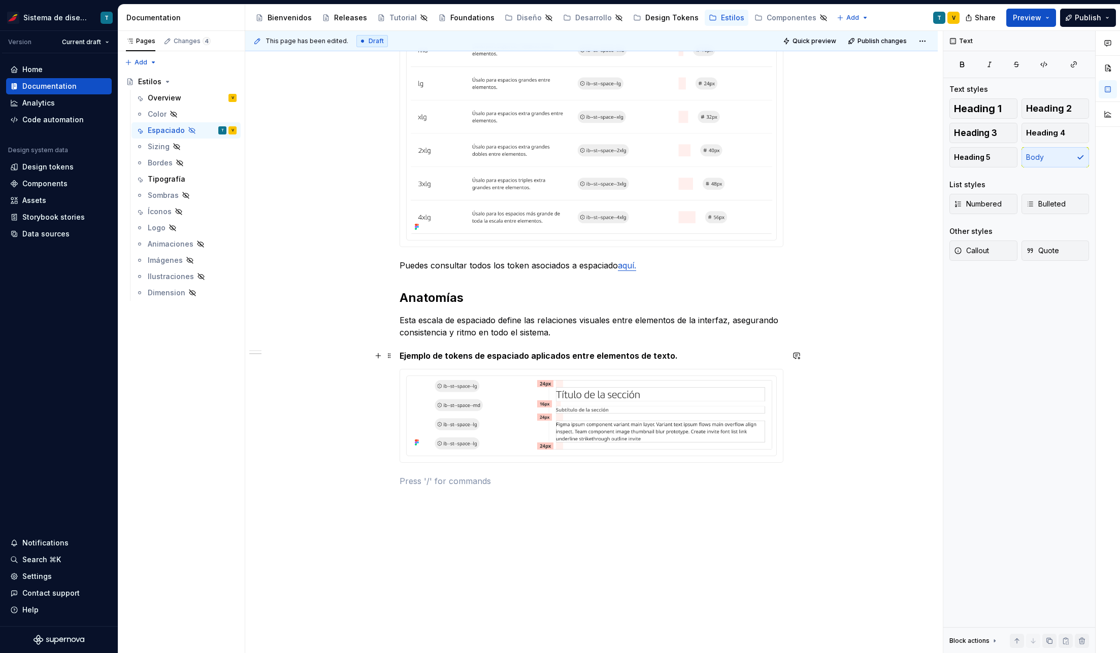
click at [640, 350] on div "El sistema de espaciado de Iberia define la distancia y la proporción entre los…" at bounding box center [591, 128] width 384 height 718
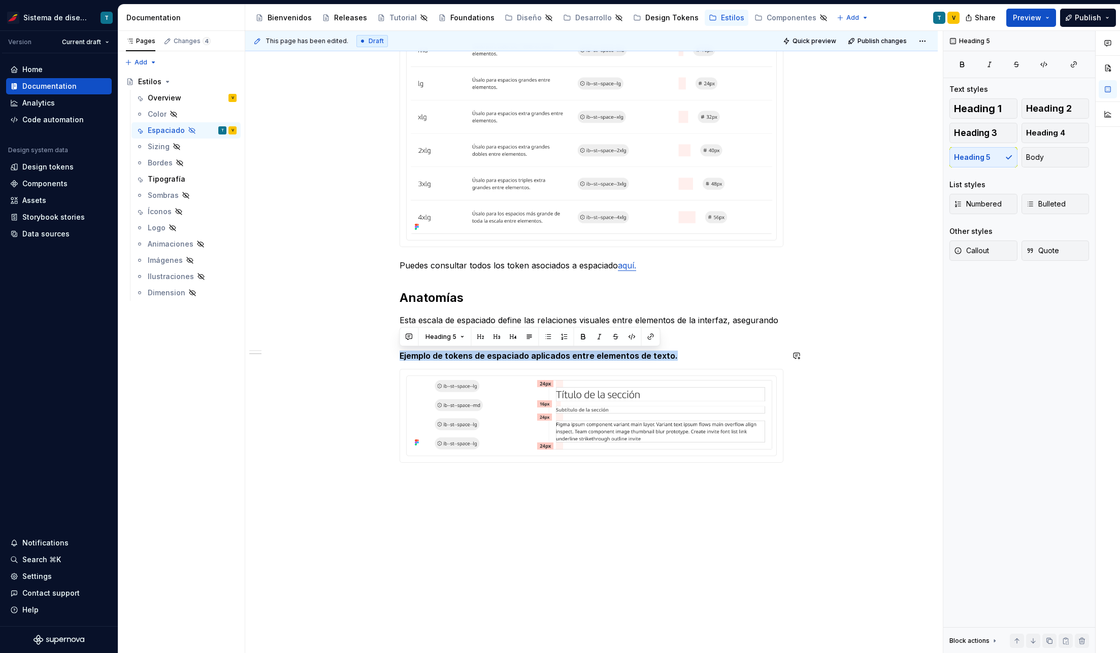
click at [640, 350] on div "El sistema de espaciado de Iberia define la distancia y la proporción entre los…" at bounding box center [591, 128] width 384 height 718
click at [1042, 249] on span "Quote" at bounding box center [1042, 251] width 33 height 10
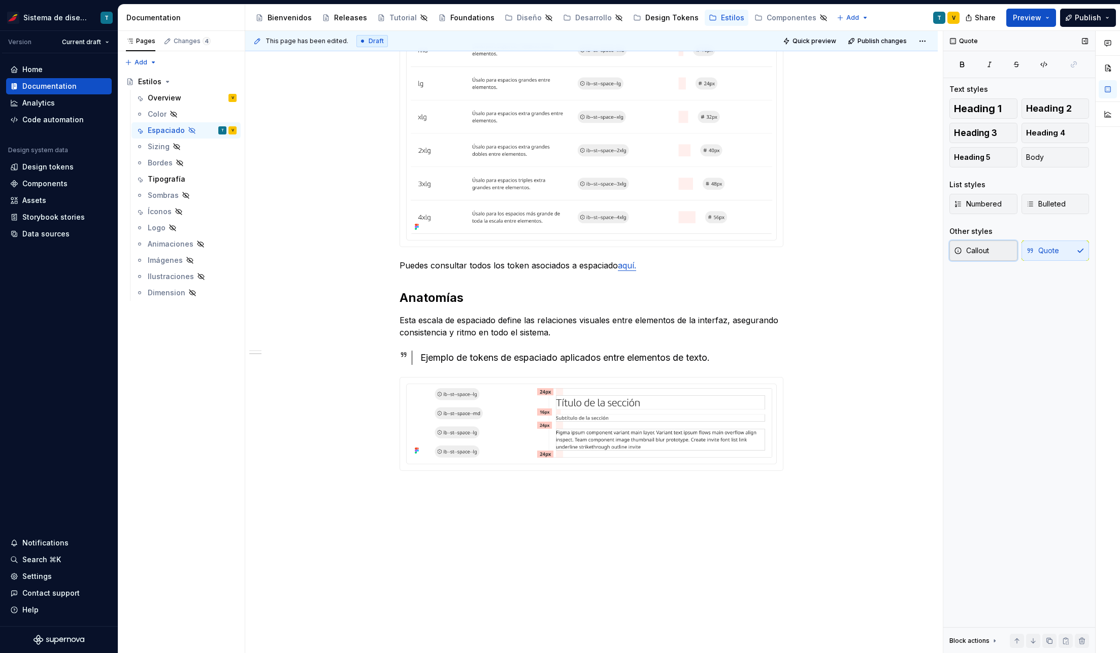
click at [999, 251] on button "Callout" at bounding box center [983, 251] width 68 height 20
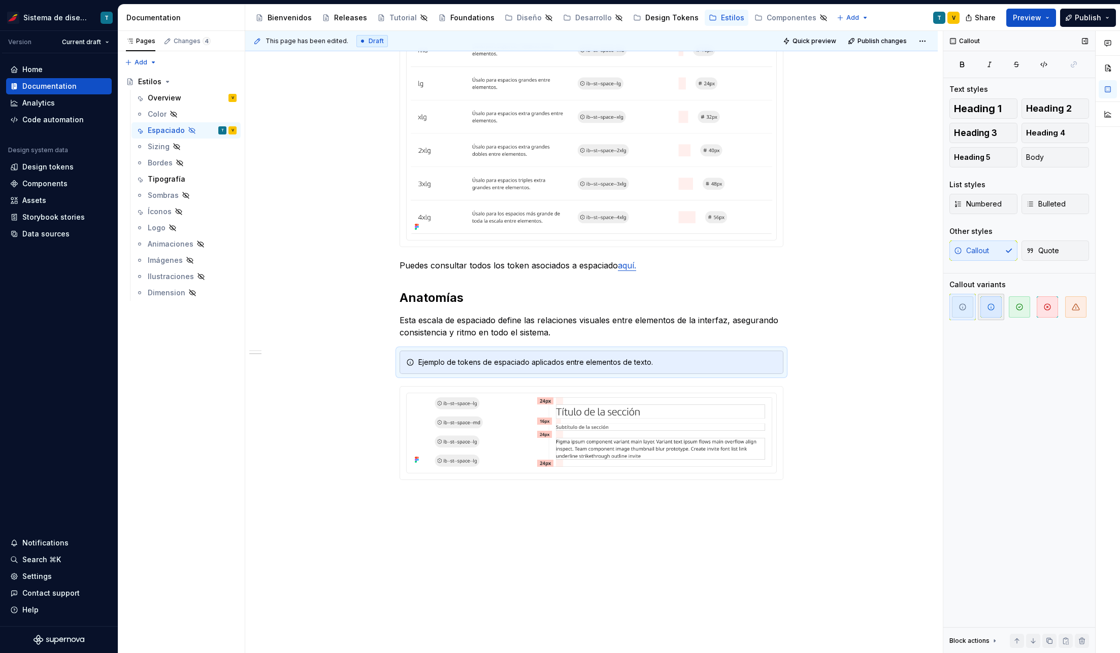
click at [990, 312] on span "button" at bounding box center [990, 306] width 21 height 21
click at [837, 488] on div "El sistema de espaciado de Iberia define la distancia y la proporción entre los…" at bounding box center [591, 229] width 692 height 968
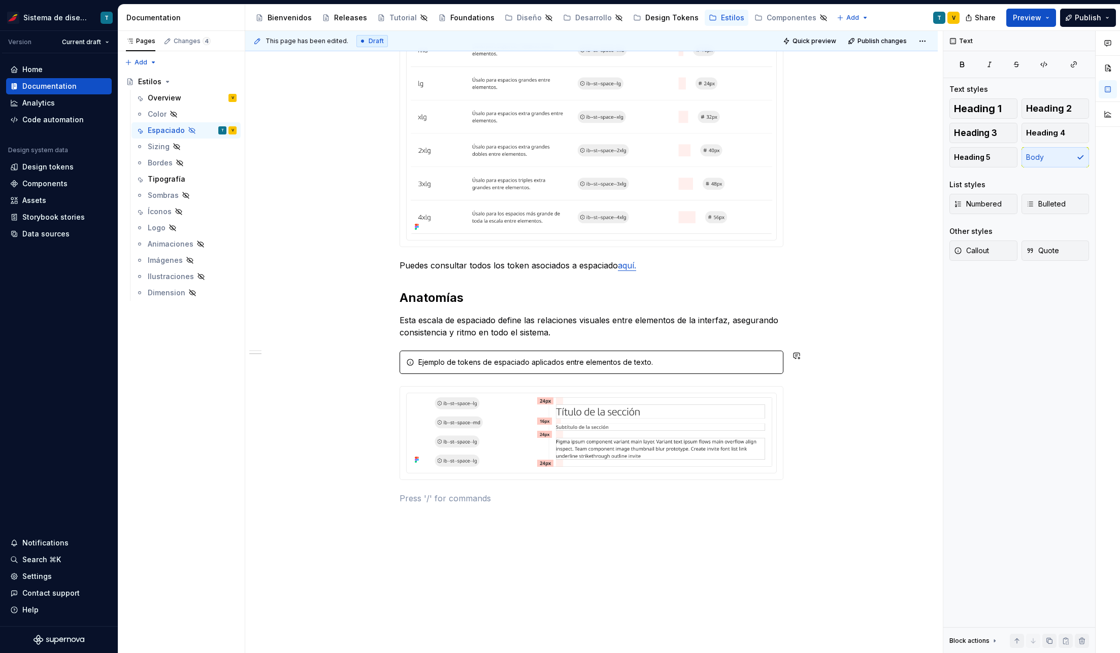
click at [476, 426] on img at bounding box center [591, 432] width 361 height 70
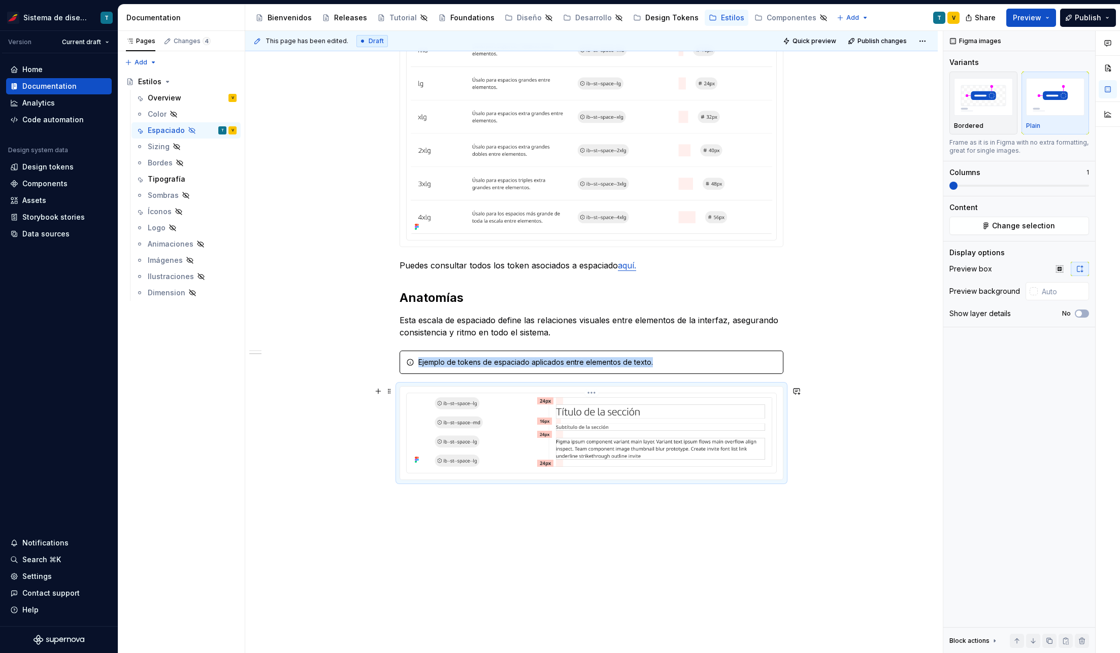
click at [591, 391] on html "Sistema de diseño Iberia T Version Current draft Home Documentation Analytics C…" at bounding box center [560, 326] width 1120 height 653
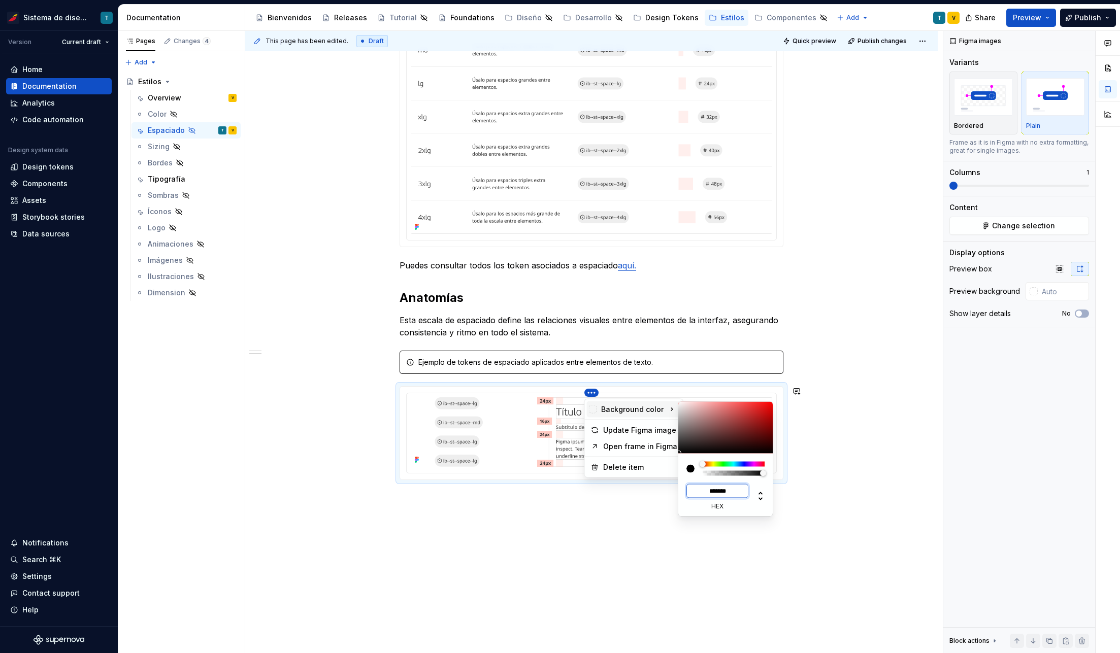
click at [726, 493] on input "*******" at bounding box center [717, 491] width 62 height 14
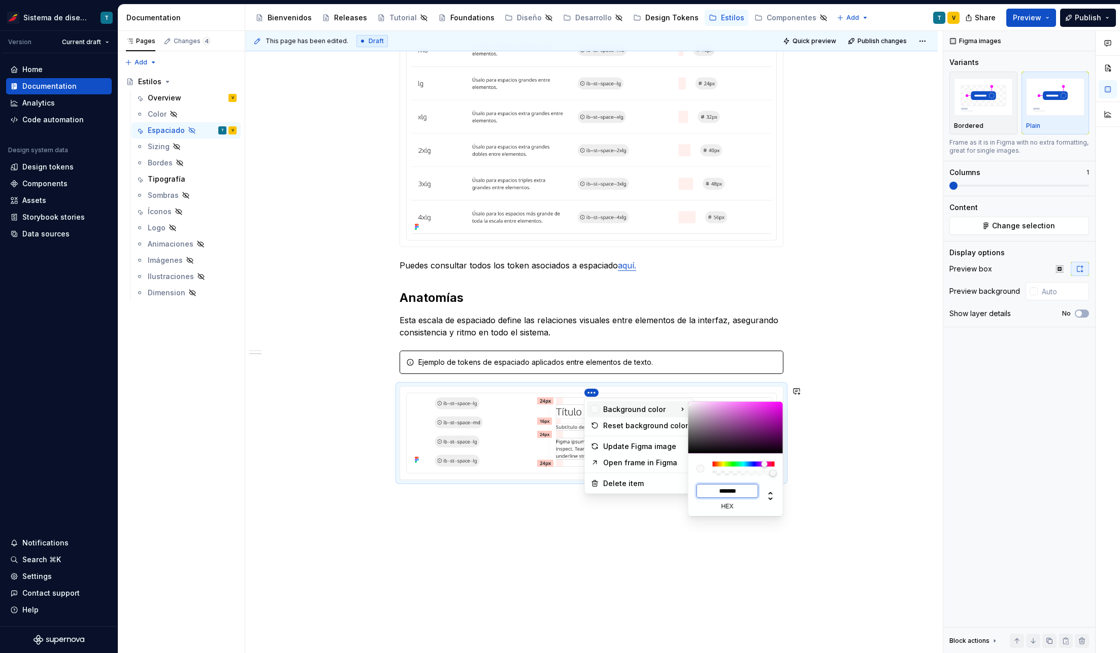
type input "*******"
click at [749, 493] on input "*******" at bounding box center [727, 491] width 62 height 14
click at [738, 568] on html "Sistema de diseño Iberia T Version Current draft Home Documentation Analytics C…" at bounding box center [560, 326] width 1120 height 653
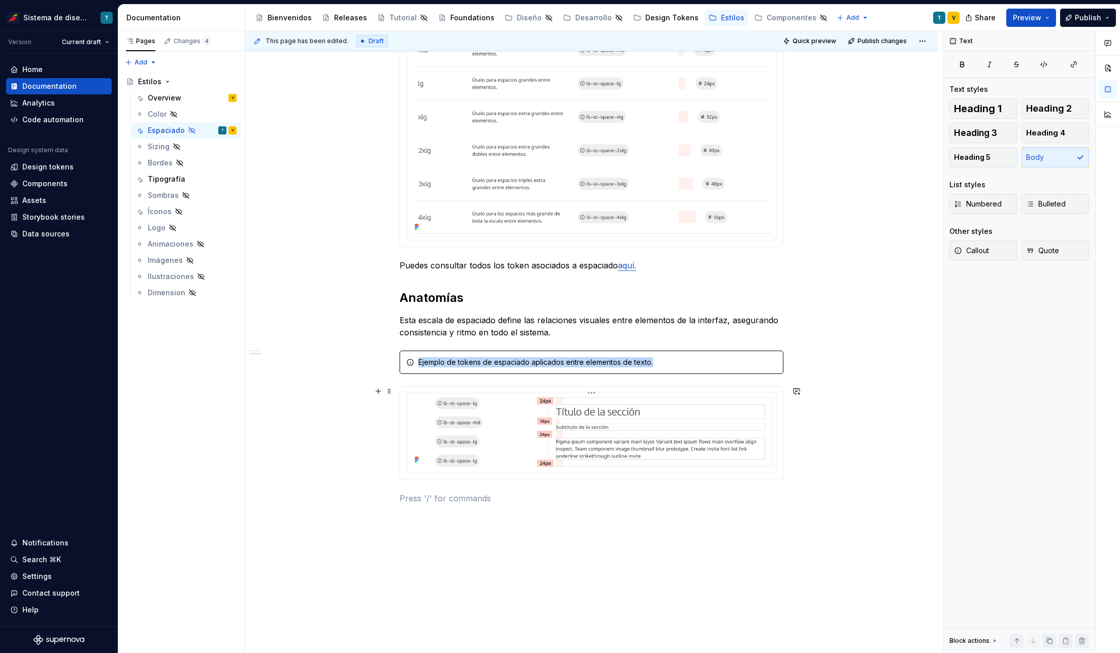
click at [682, 446] on img at bounding box center [591, 432] width 361 height 70
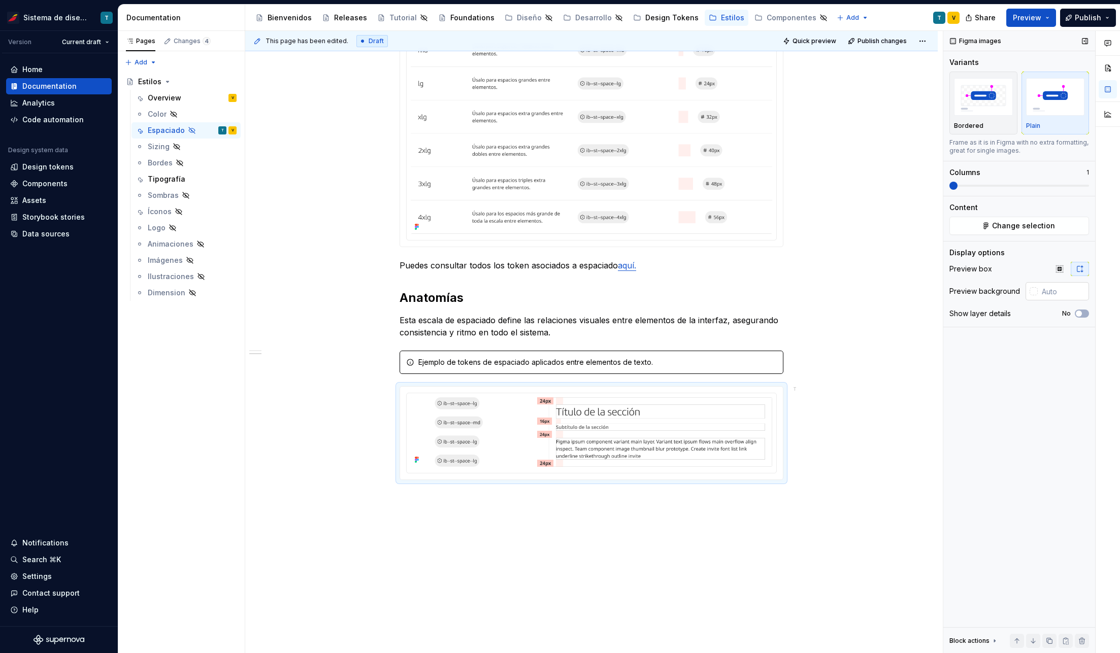
click at [1054, 289] on input "text" at bounding box center [1062, 291] width 51 height 18
type input "#FAFAFA"
click at [1036, 20] on span "Preview" at bounding box center [1026, 18] width 28 height 10
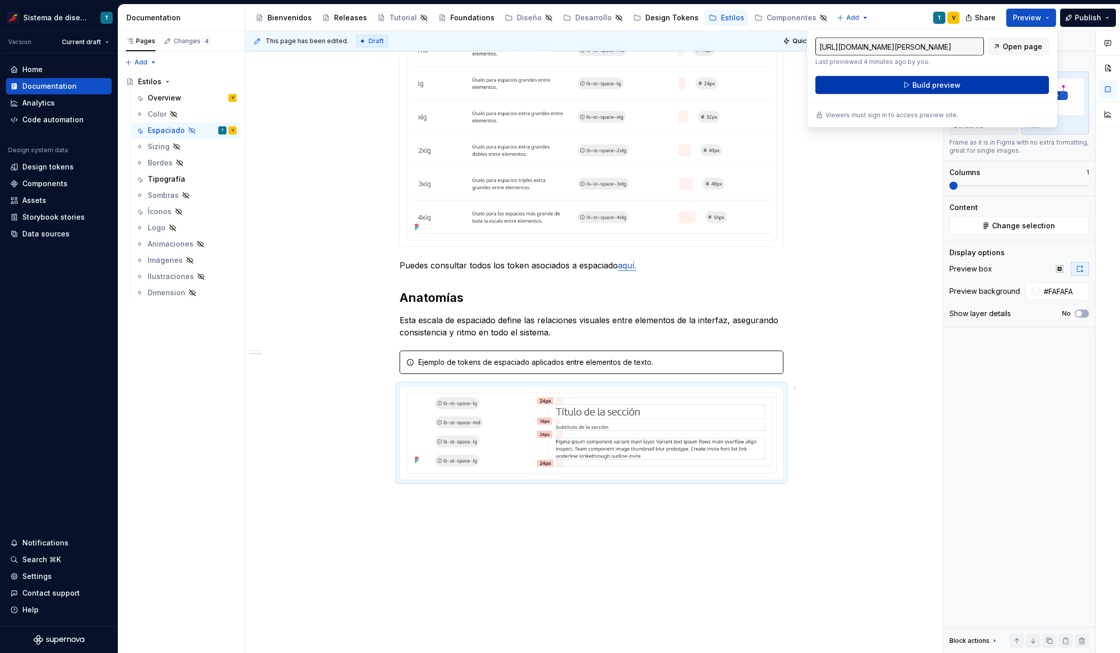
click at [935, 86] on span "Build preview" at bounding box center [936, 85] width 48 height 10
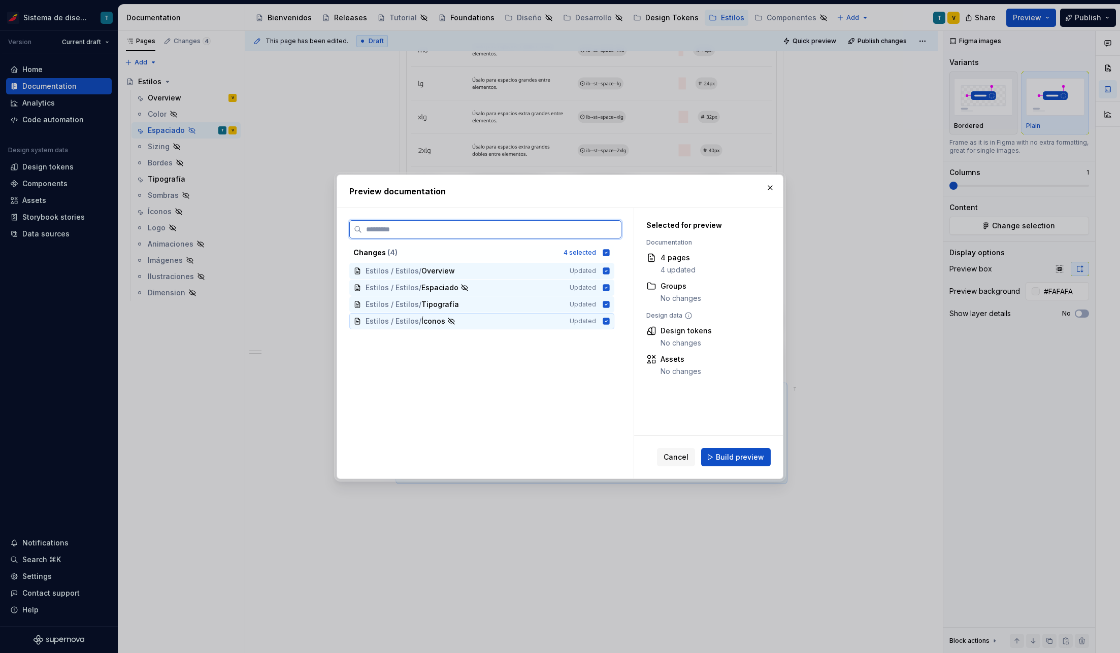
click at [609, 319] on icon at bounding box center [606, 321] width 8 height 8
click at [606, 306] on icon at bounding box center [606, 304] width 7 height 7
click at [607, 272] on icon at bounding box center [606, 270] width 7 height 7
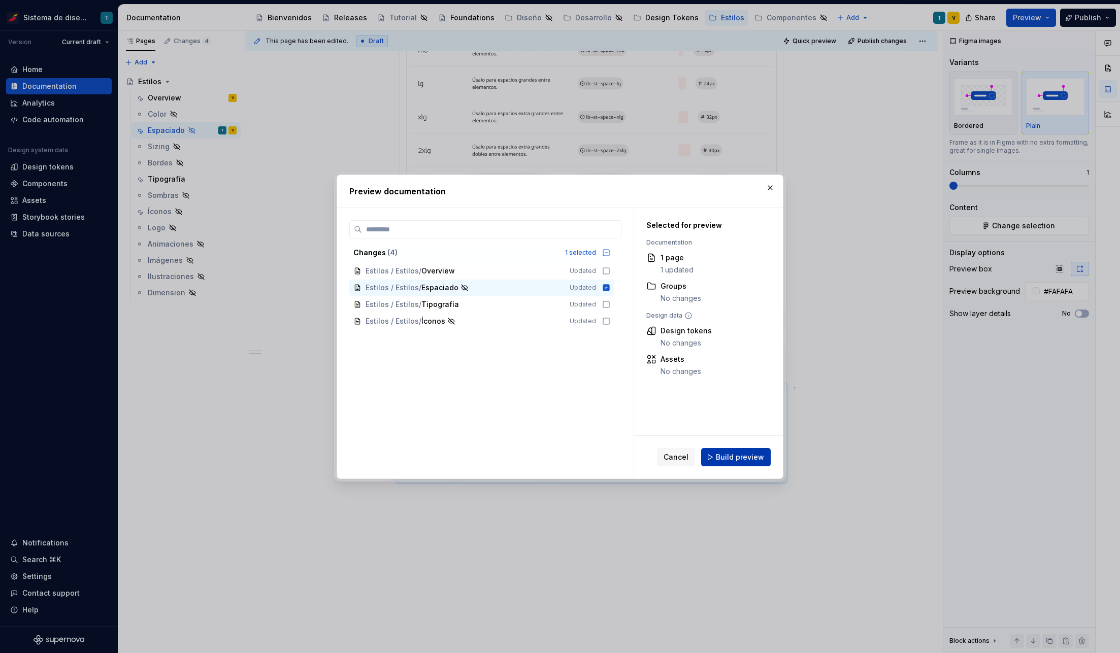
click at [749, 457] on span "Build preview" at bounding box center [740, 457] width 48 height 10
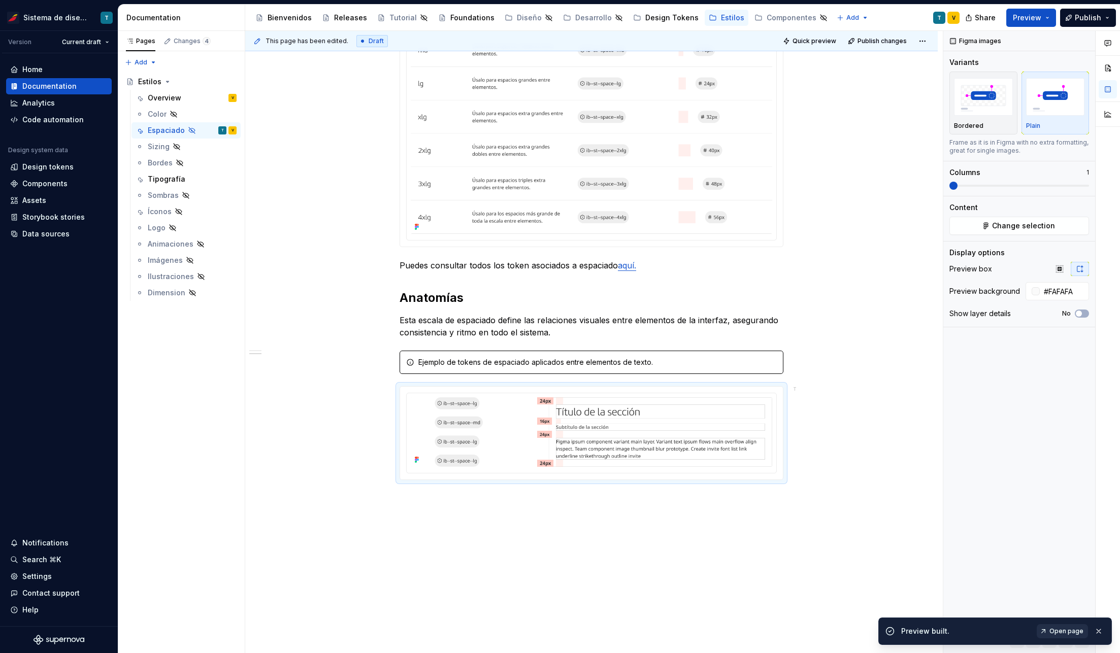
click at [1071, 632] on span "Open page" at bounding box center [1066, 631] width 34 height 8
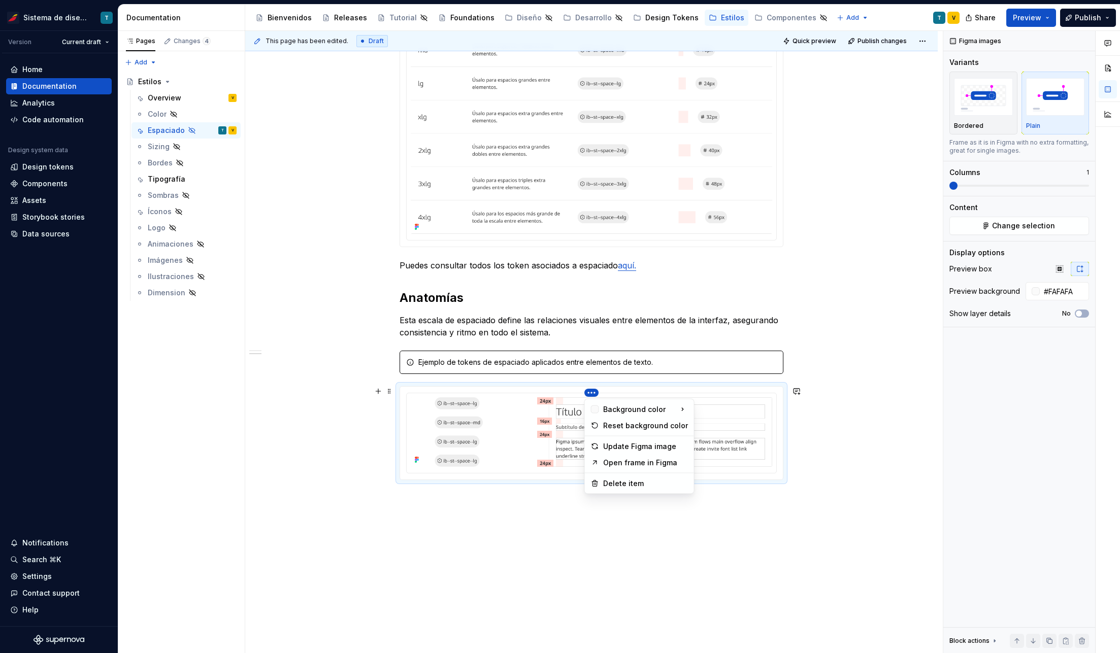
click at [590, 393] on html "Sistema de diseño Iberia T Version Current draft Home Documentation Analytics C…" at bounding box center [560, 326] width 1120 height 653
click at [613, 426] on div "Reset background color" at bounding box center [645, 426] width 85 height 10
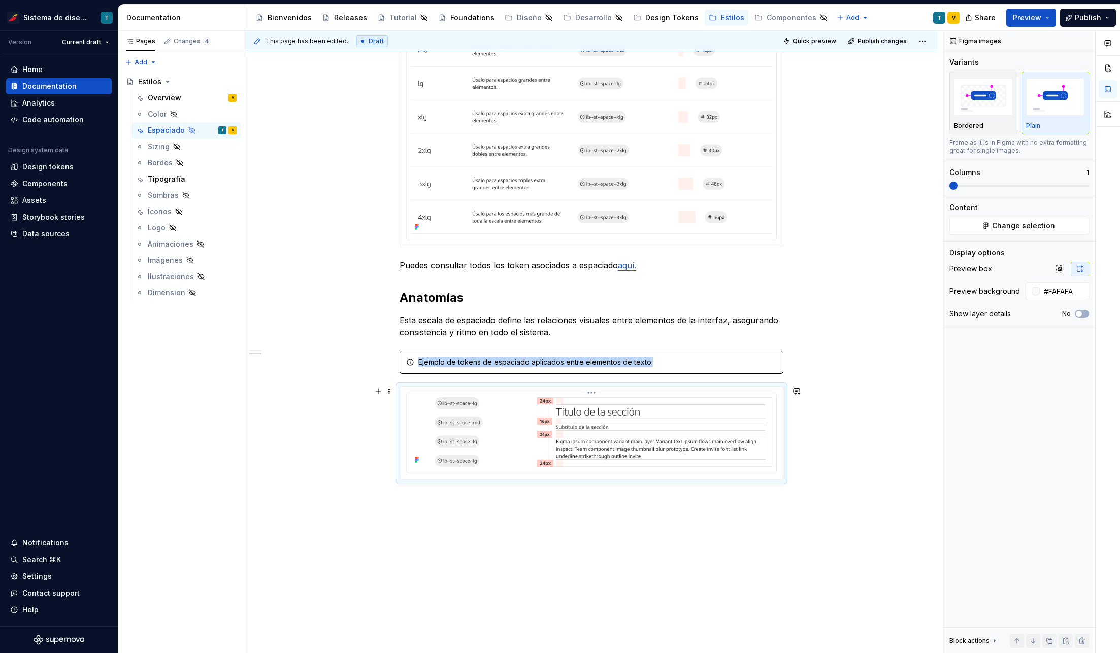
click at [592, 392] on html "Sistema de diseño Iberia T Version Current draft Home Documentation Analytics C…" at bounding box center [560, 326] width 1120 height 653
click at [614, 443] on div "Update Figma image" at bounding box center [645, 447] width 85 height 10
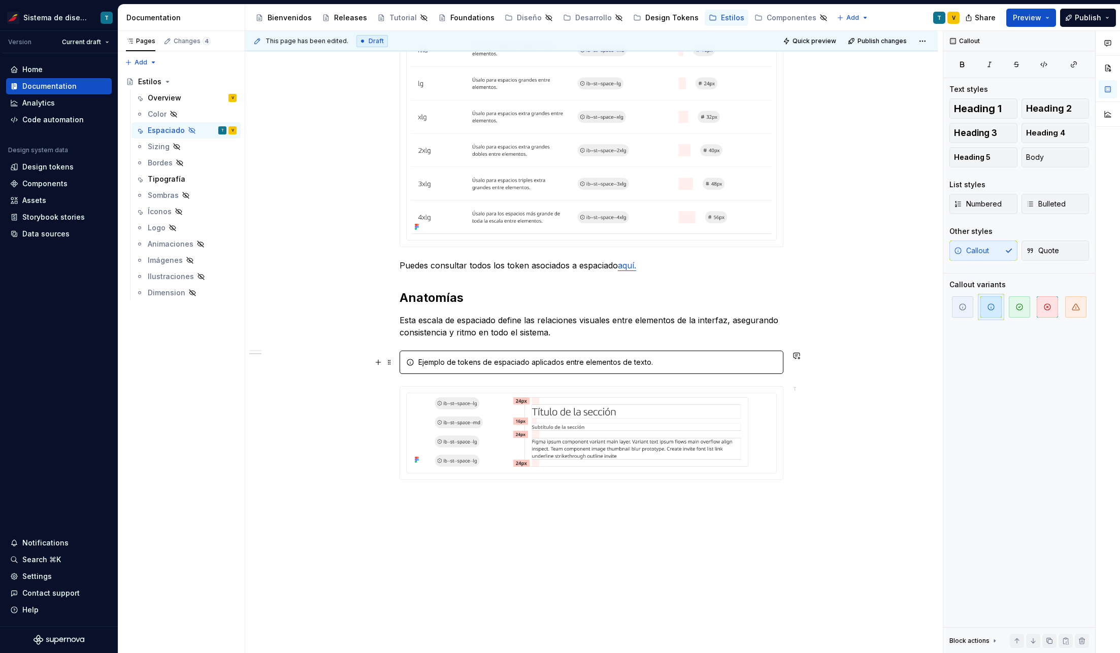
click at [512, 359] on div "Ejemplo de tokens de espaciado aplicados entre elementos de texto." at bounding box center [597, 362] width 358 height 10
click at [1052, 247] on span "Quote" at bounding box center [1042, 251] width 33 height 10
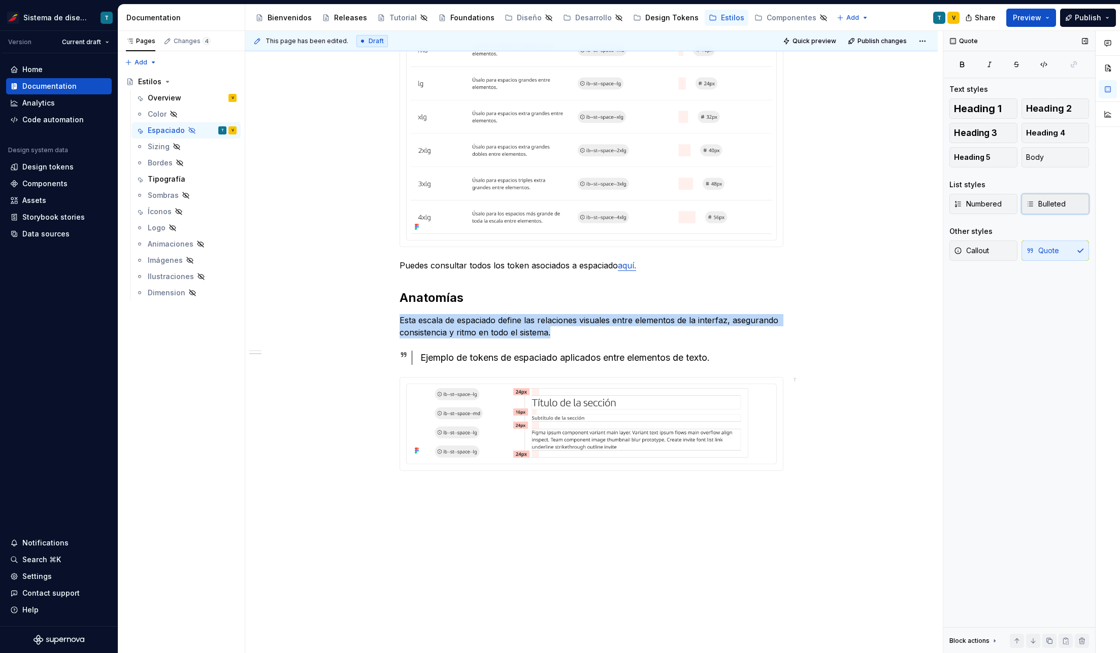
click at [1045, 205] on span "Bulleted" at bounding box center [1046, 204] width 40 height 10
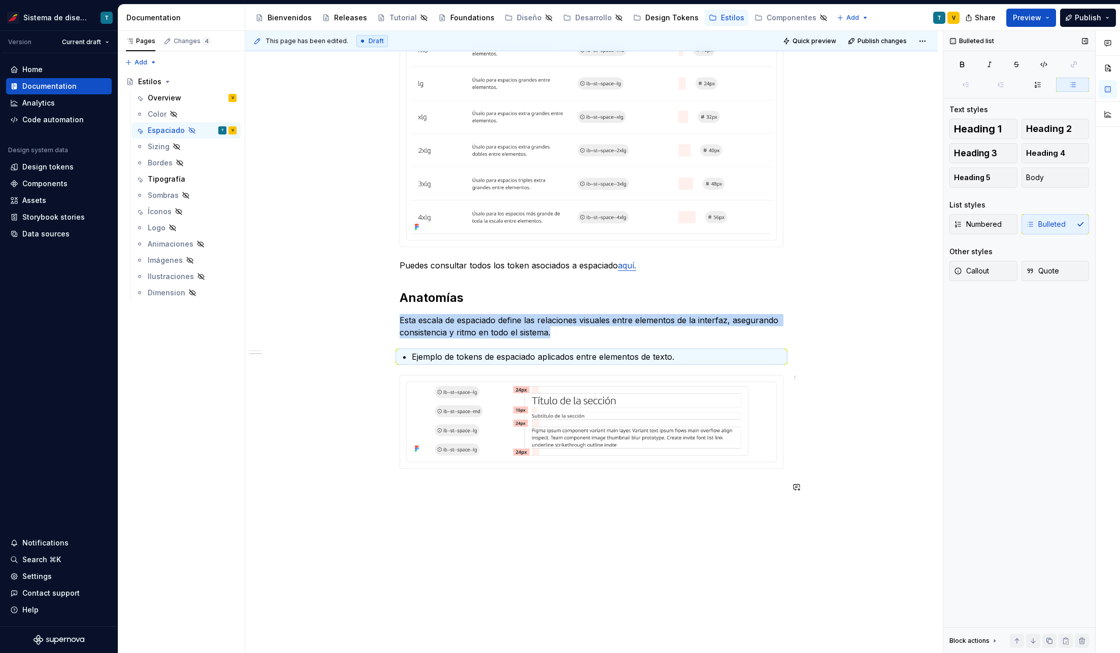
click at [530, 514] on div "El sistema de espaciado de Iberia define la distancia y la proporción entre los…" at bounding box center [591, 223] width 692 height 957
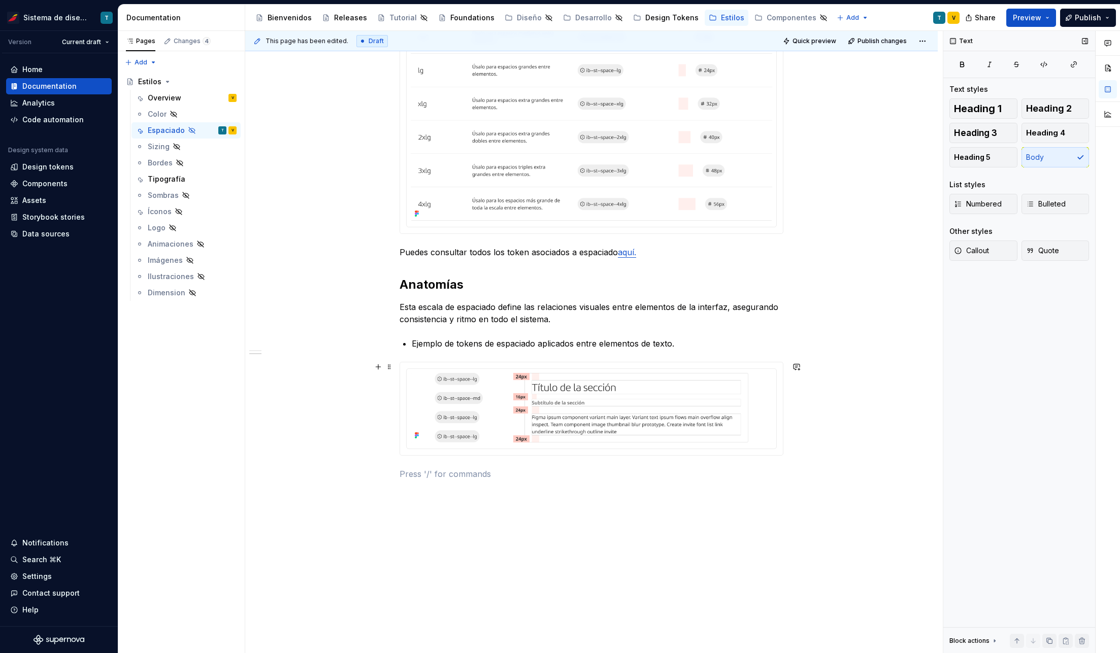
scroll to position [500, 0]
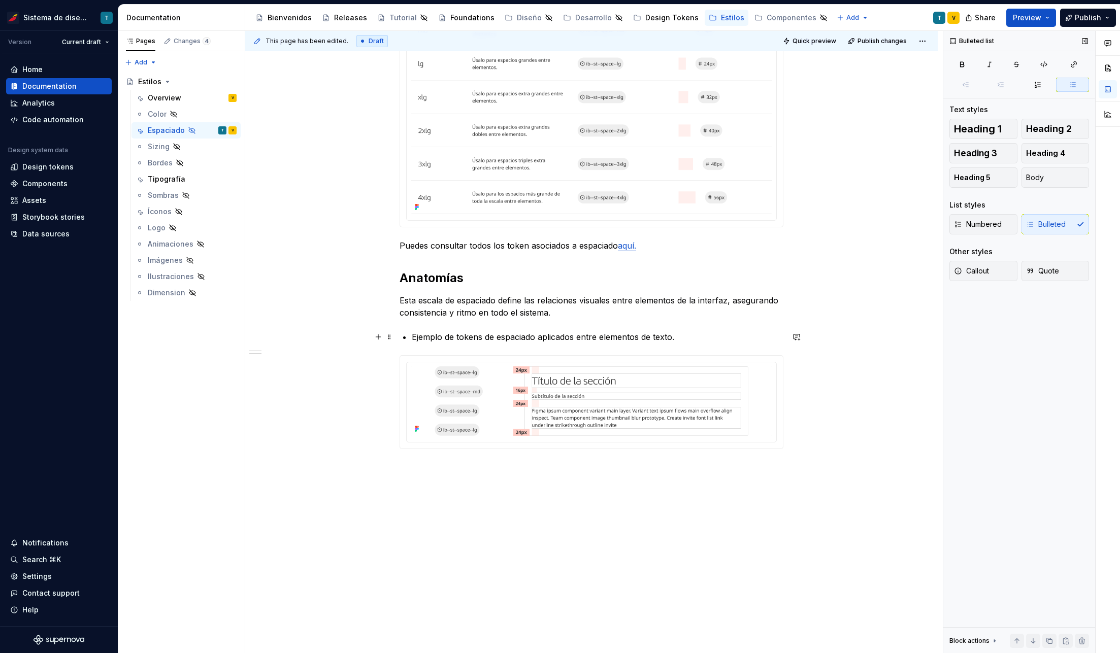
click at [594, 335] on p "Ejemplo de tokens de espaciado aplicados entre elementos de texto." at bounding box center [597, 337] width 371 height 12
click at [469, 316] on span "Bulleted list" at bounding box center [454, 318] width 35 height 8
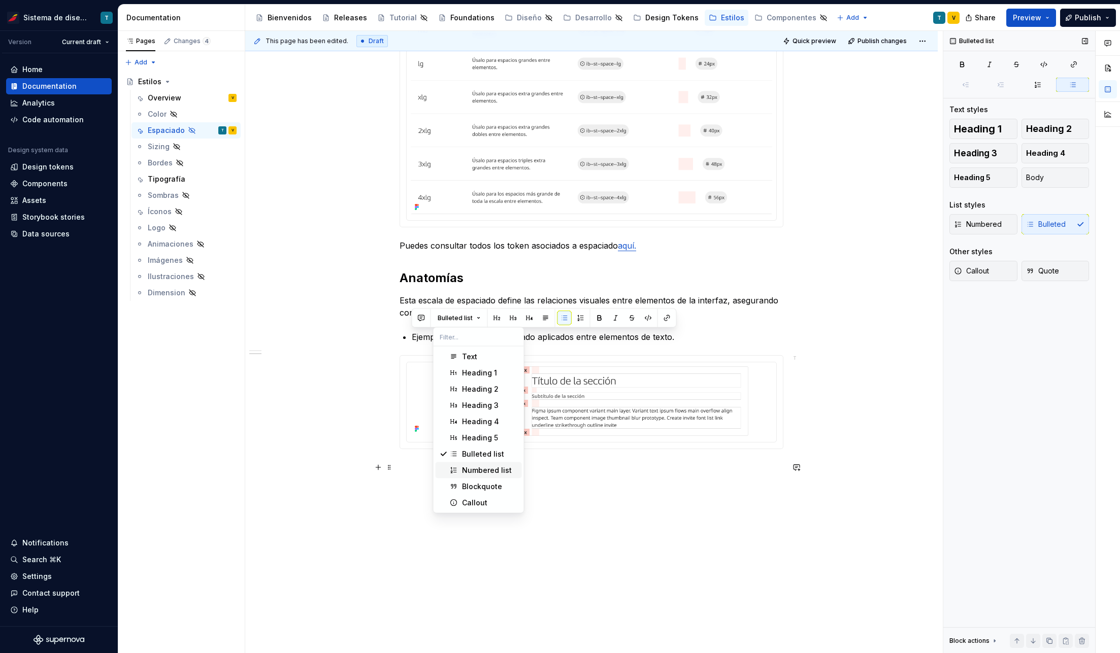
click at [474, 466] on div "Numbered list" at bounding box center [487, 470] width 50 height 10
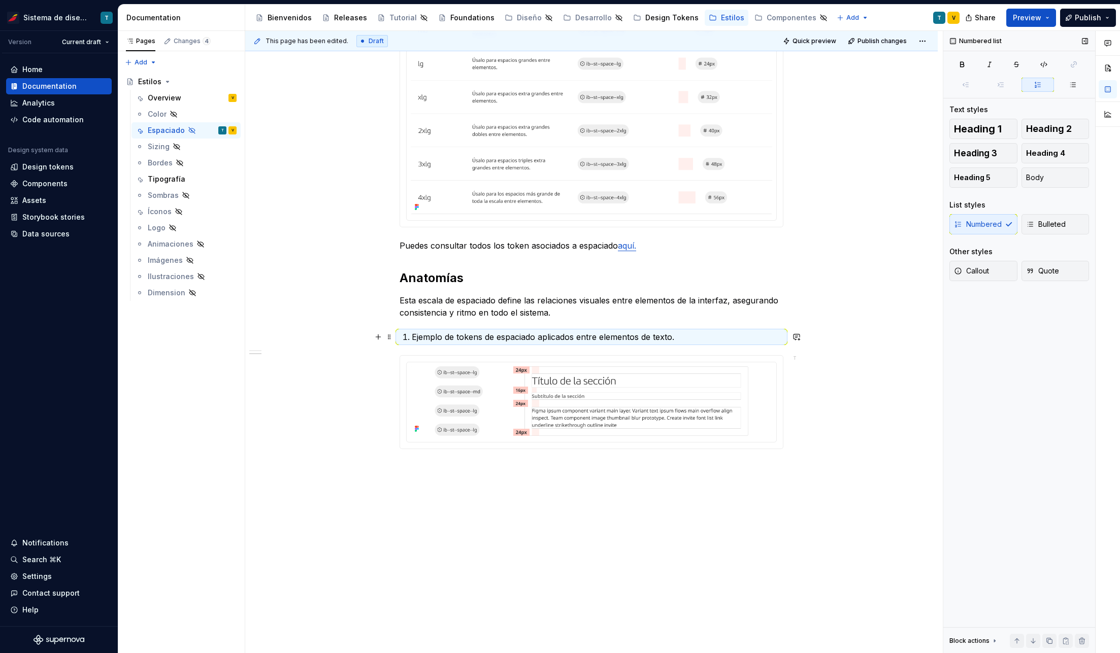
click at [494, 340] on p "Ejemplo de tokens de espaciado aplicados entre elementos de texto." at bounding box center [597, 337] width 371 height 12
click at [475, 335] on p "Ejemplo de tokens de espaciado aplicados entre elementos de texto." at bounding box center [597, 337] width 371 height 12
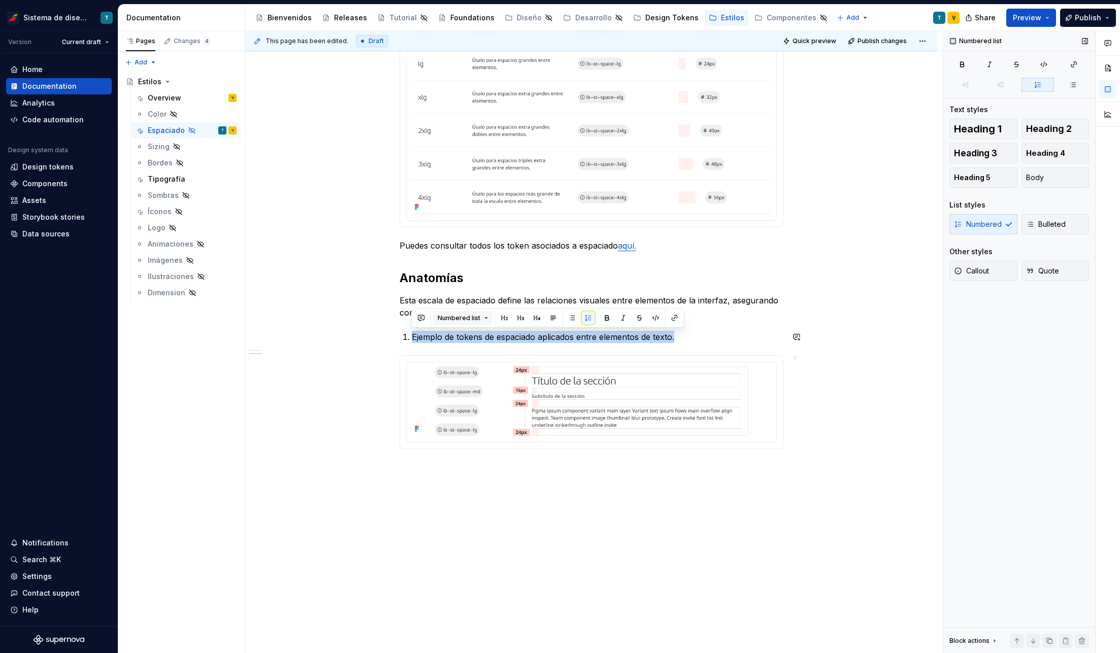
click at [481, 320] on button "Numbered list" at bounding box center [463, 318] width 60 height 14
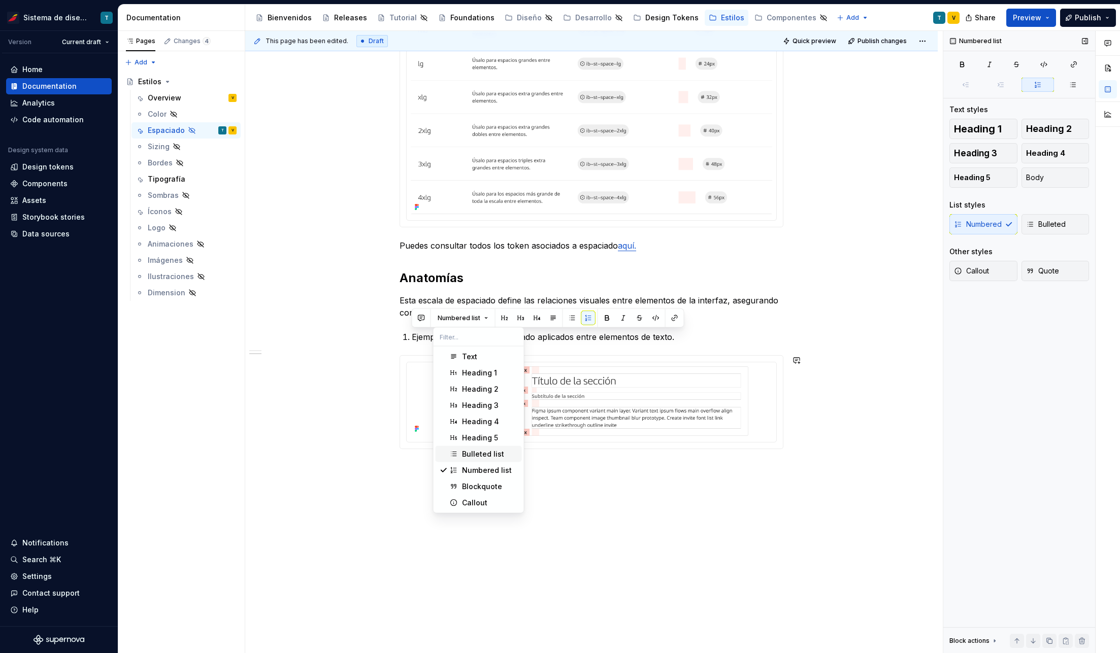
click at [473, 455] on div "Bulleted list" at bounding box center [483, 454] width 42 height 10
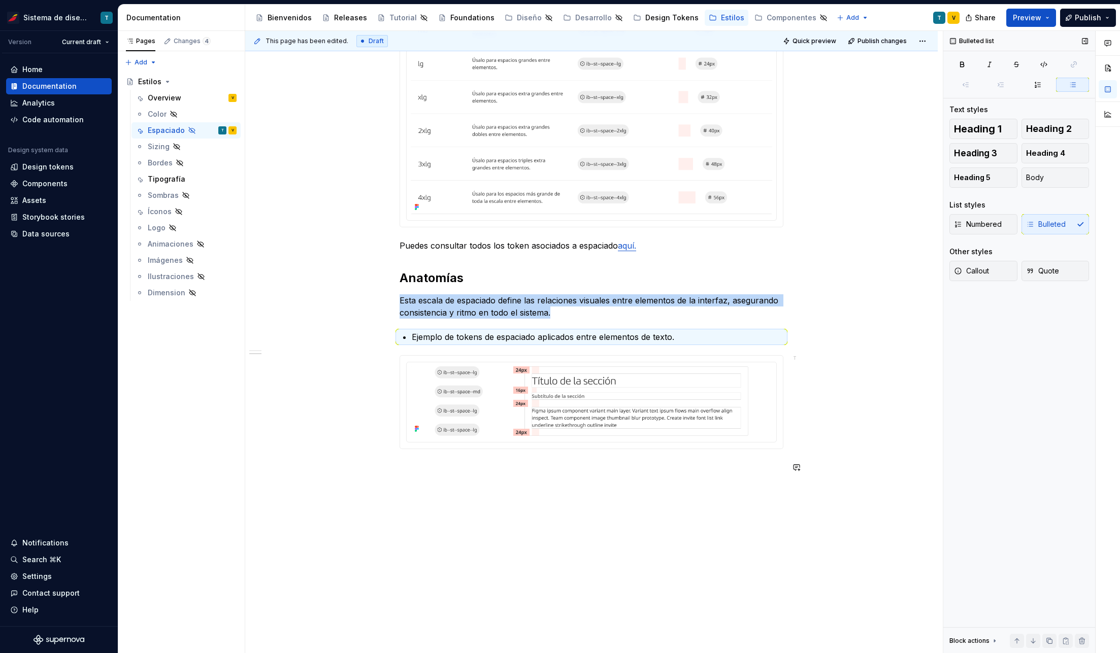
click at [776, 490] on div "El sistema de espaciado de Iberia define la distancia y la proporción entre los…" at bounding box center [591, 203] width 692 height 957
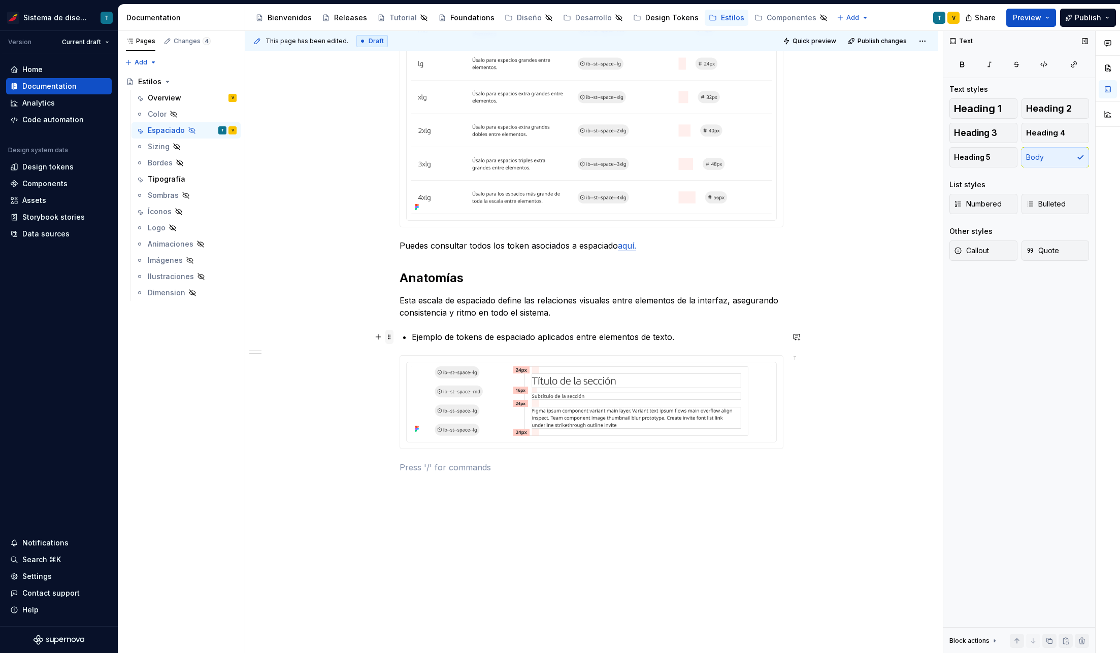
click at [389, 336] on span at bounding box center [389, 337] width 8 height 14
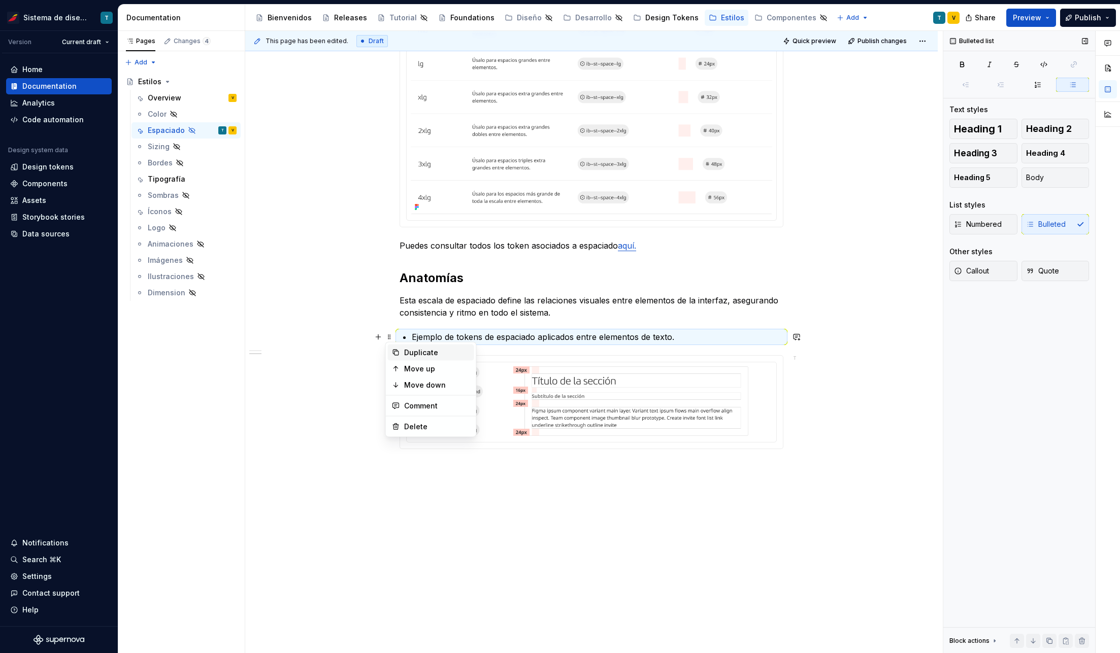
click at [410, 349] on div "Duplicate" at bounding box center [437, 353] width 66 height 10
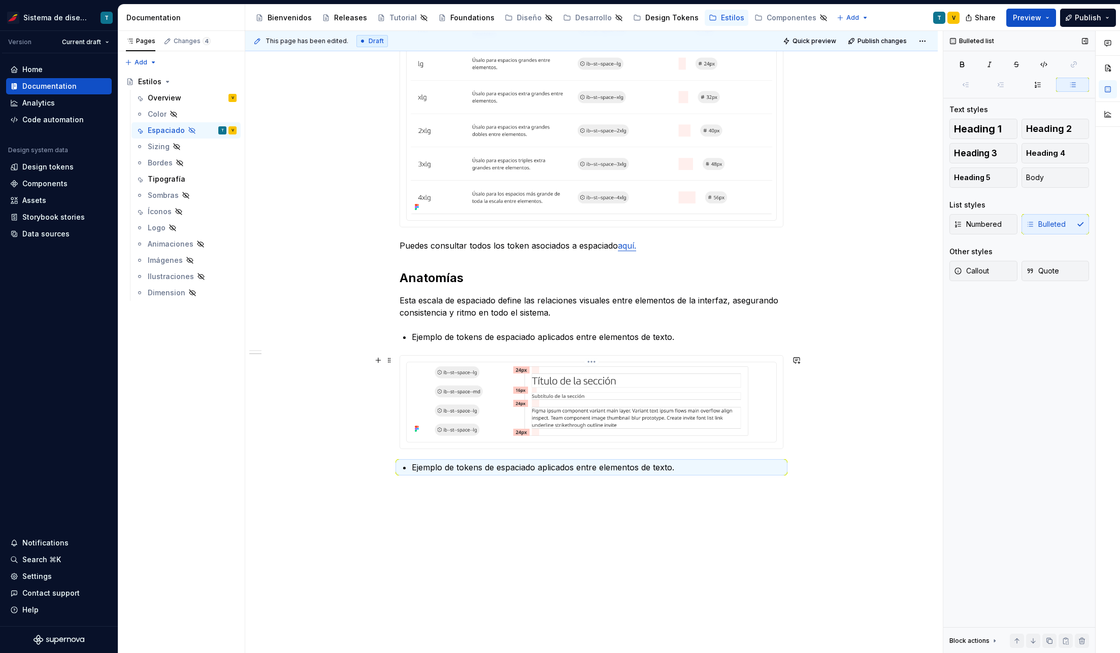
scroll to position [552, 0]
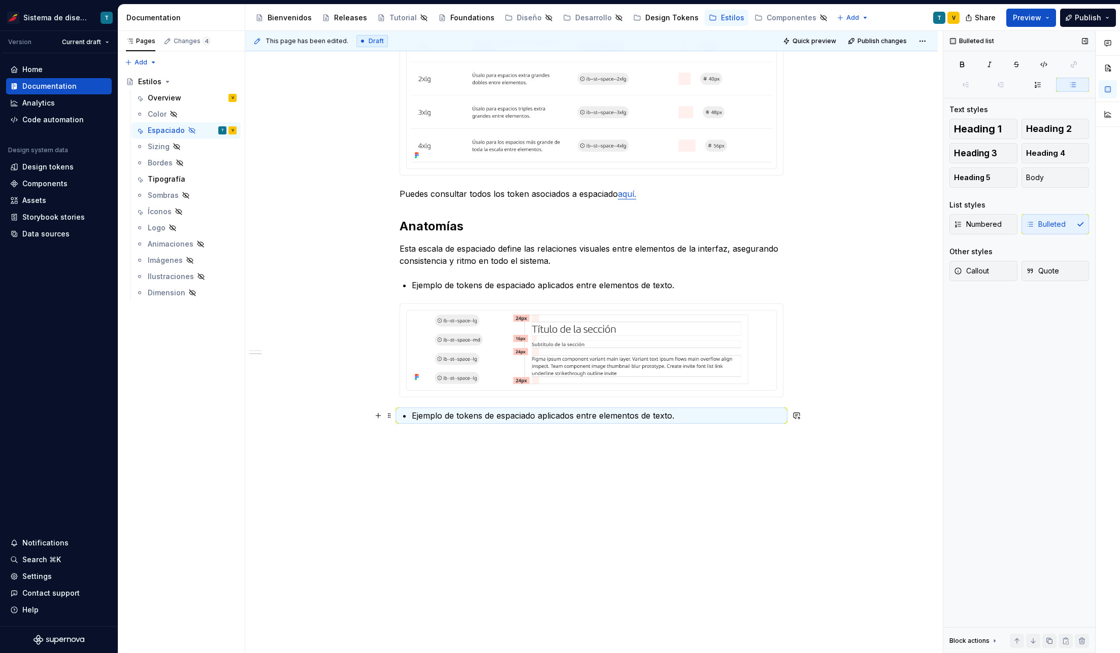
click at [642, 411] on p "Ejemplo de tokens de espaciado aplicados entre elementos de texto." at bounding box center [597, 416] width 371 height 12
click at [876, 362] on div "El sistema de espaciado de Iberia define la distancia y la proporción entre los…" at bounding box center [591, 163] width 692 height 981
click at [417, 434] on p at bounding box center [591, 440] width 384 height 12
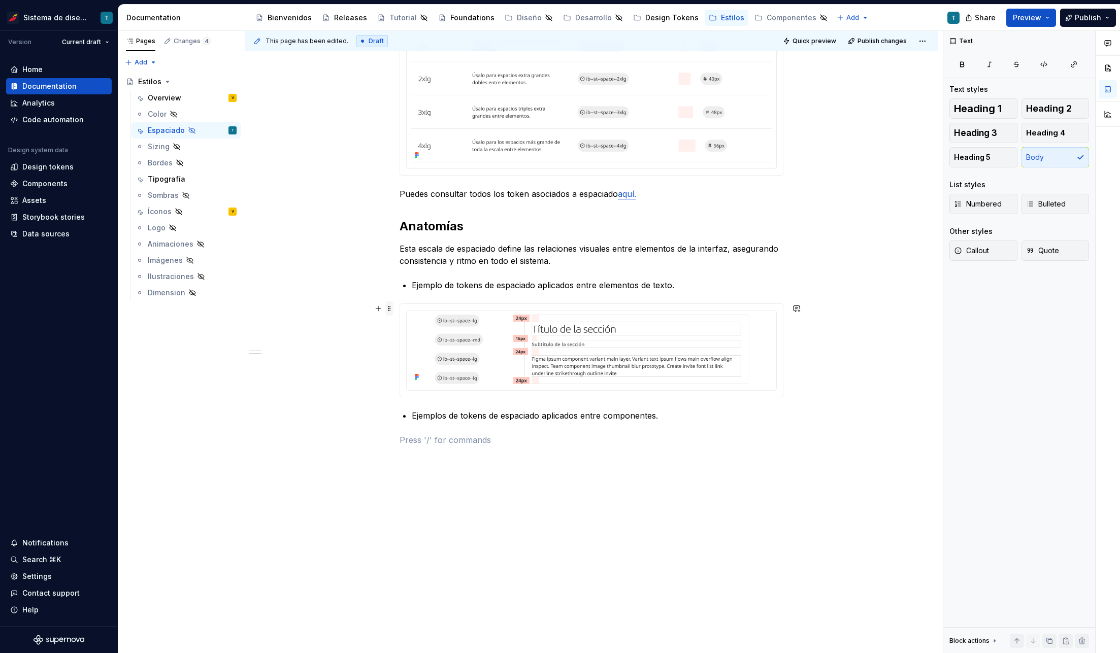
click at [389, 307] on span at bounding box center [389, 308] width 8 height 14
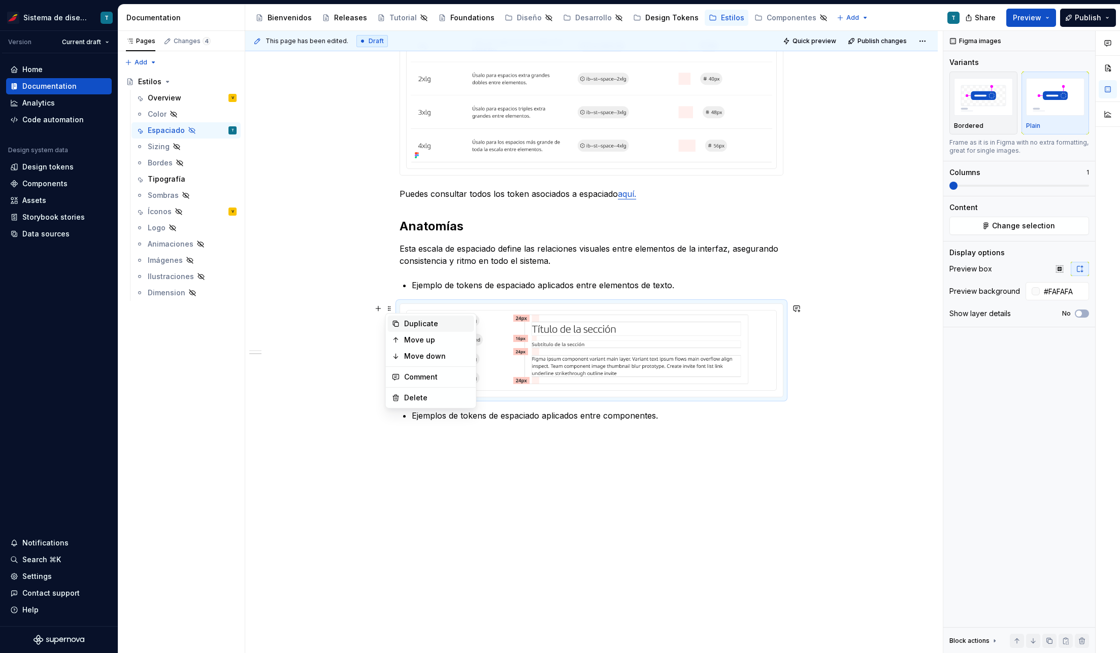
click at [413, 320] on div "Duplicate" at bounding box center [437, 324] width 66 height 10
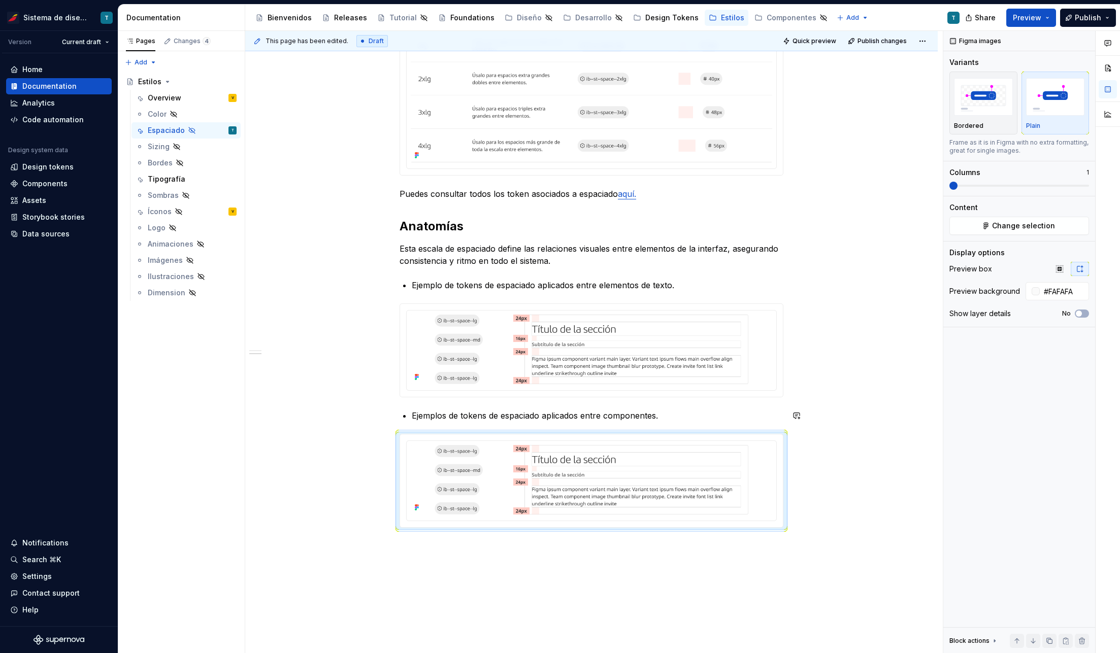
scroll to position [658, 0]
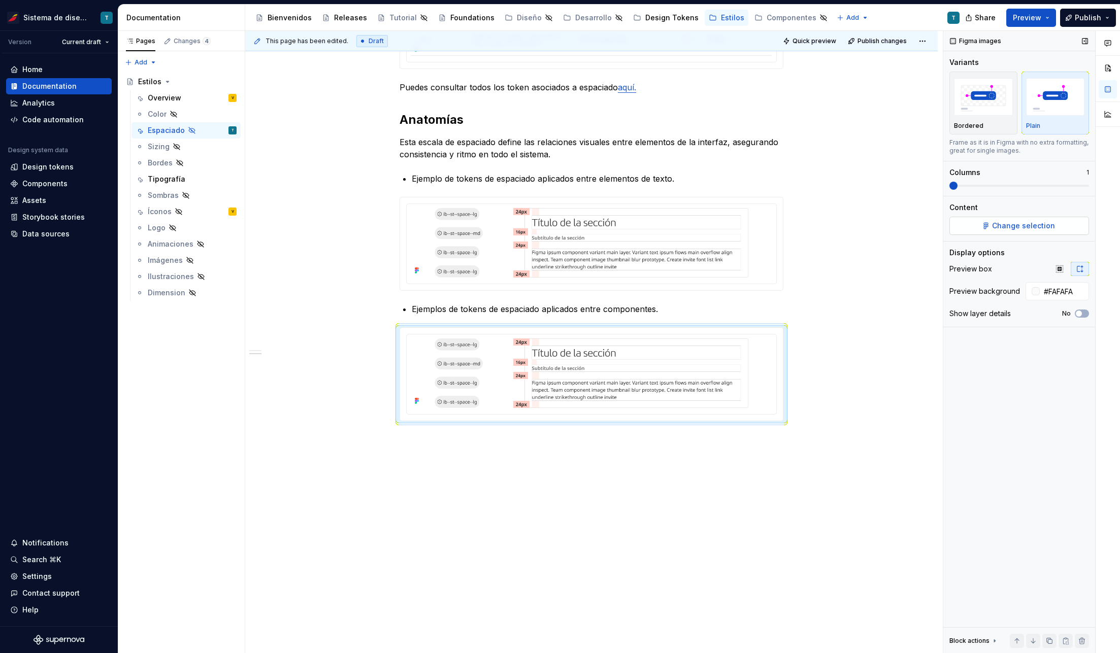
click at [1007, 224] on span "Change selection" at bounding box center [1023, 226] width 63 height 10
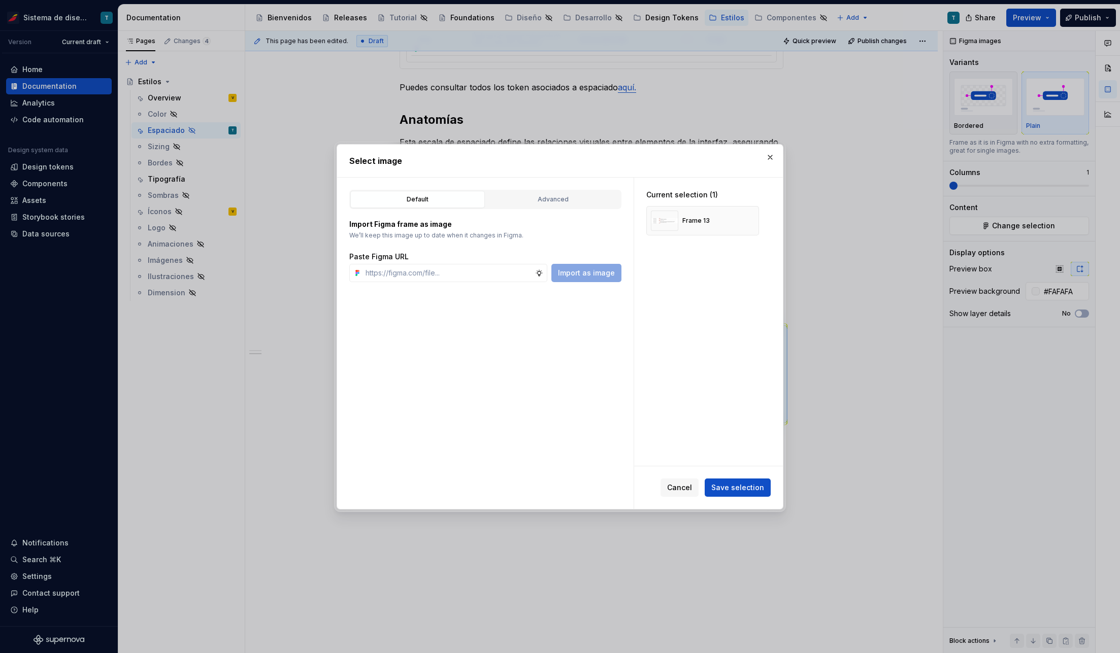
type textarea "*"
click at [485, 282] on div "Default Advanced Import Figma frame as image We’ll keep this image up to date w…" at bounding box center [485, 343] width 296 height 331
click at [487, 272] on input "text" at bounding box center [448, 273] width 174 height 18
paste input "[URL][DOMAIN_NAME]"
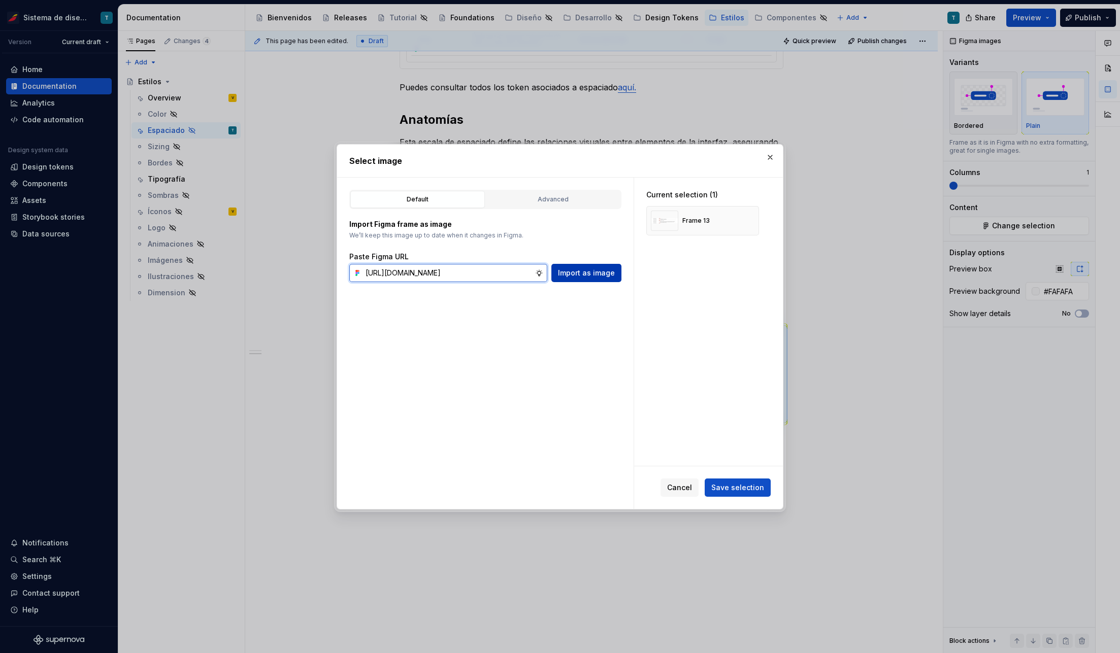
type input "[URL][DOMAIN_NAME]"
click at [594, 273] on span "Import as image" at bounding box center [586, 273] width 57 height 10
click at [749, 219] on button "button" at bounding box center [747, 221] width 14 height 14
click at [743, 486] on span "Save selection" at bounding box center [737, 488] width 53 height 10
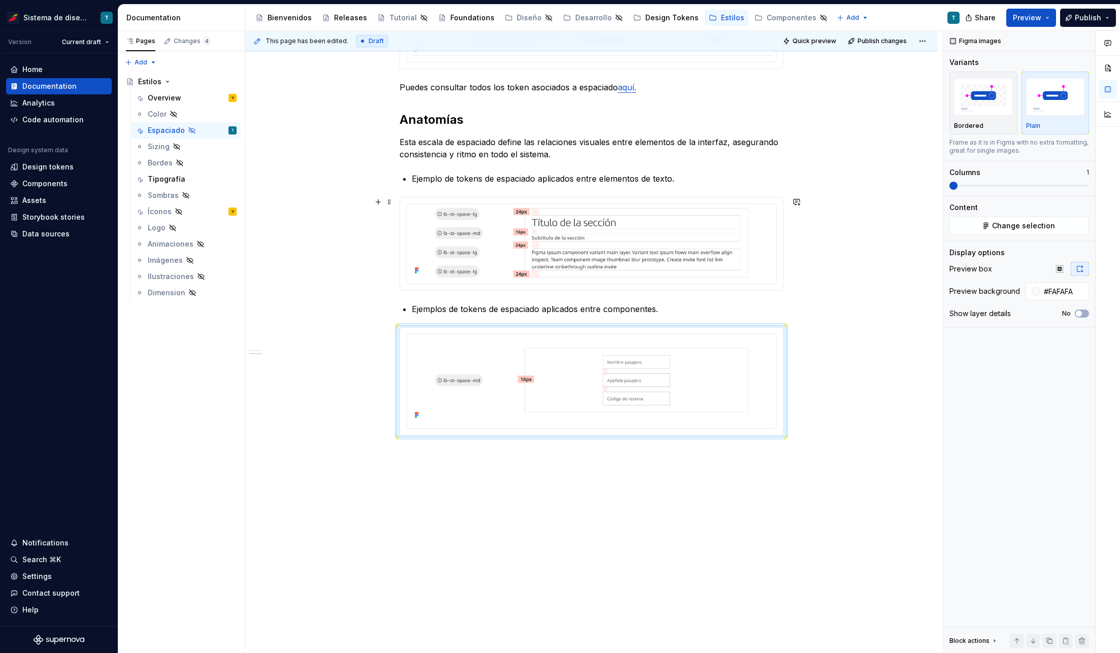
click at [879, 269] on div "El sistema de espaciado de Iberia define la distancia y la proporción entre los…" at bounding box center [591, 117] width 692 height 1101
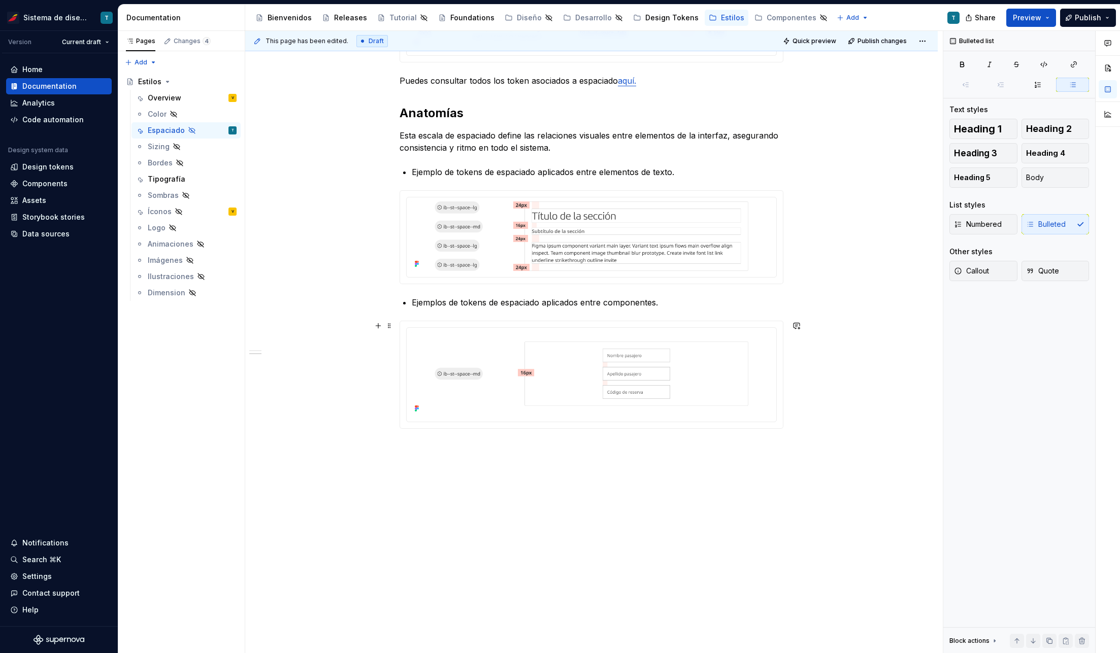
scroll to position [671, 0]
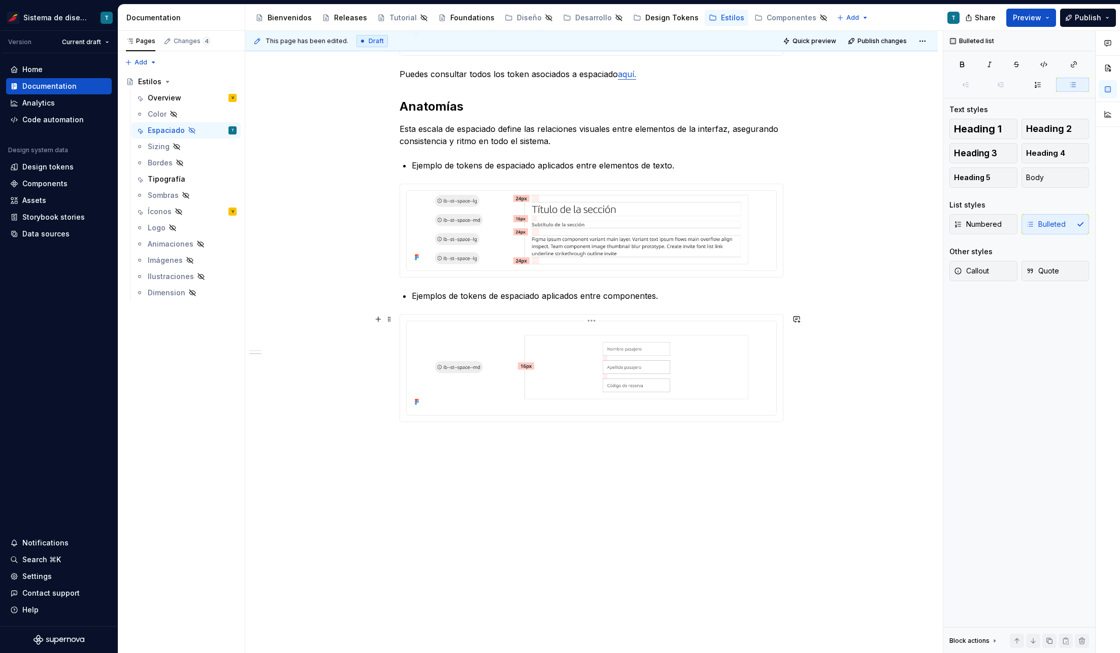
click at [530, 356] on img at bounding box center [591, 367] width 361 height 84
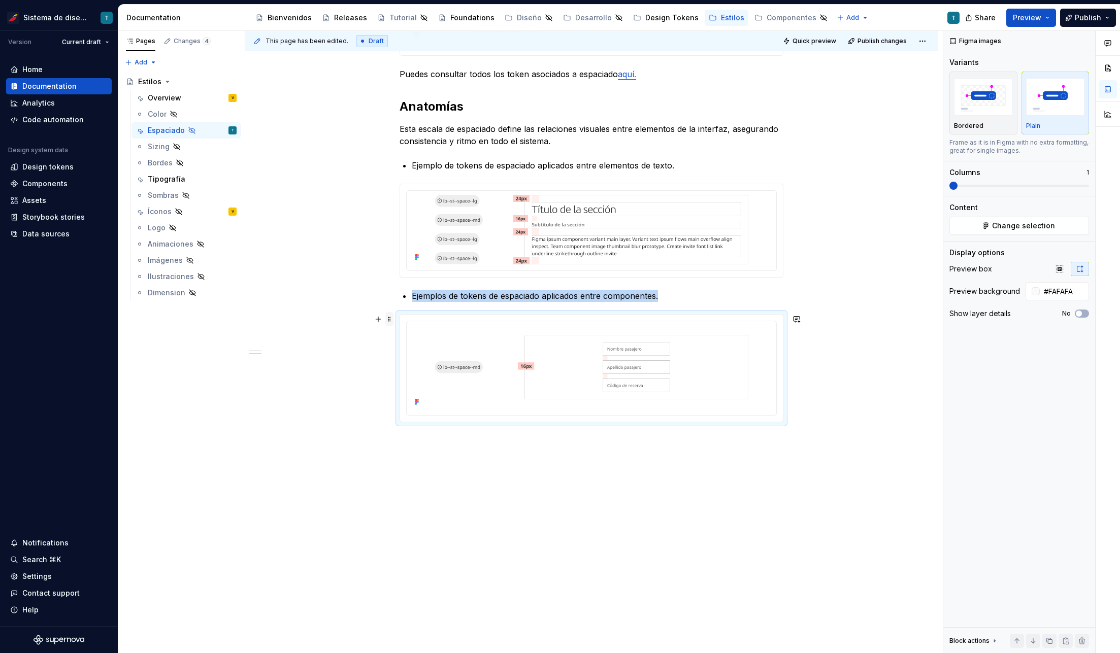
click at [388, 319] on span at bounding box center [389, 319] width 8 height 14
click at [395, 332] on icon at bounding box center [396, 335] width 6 height 6
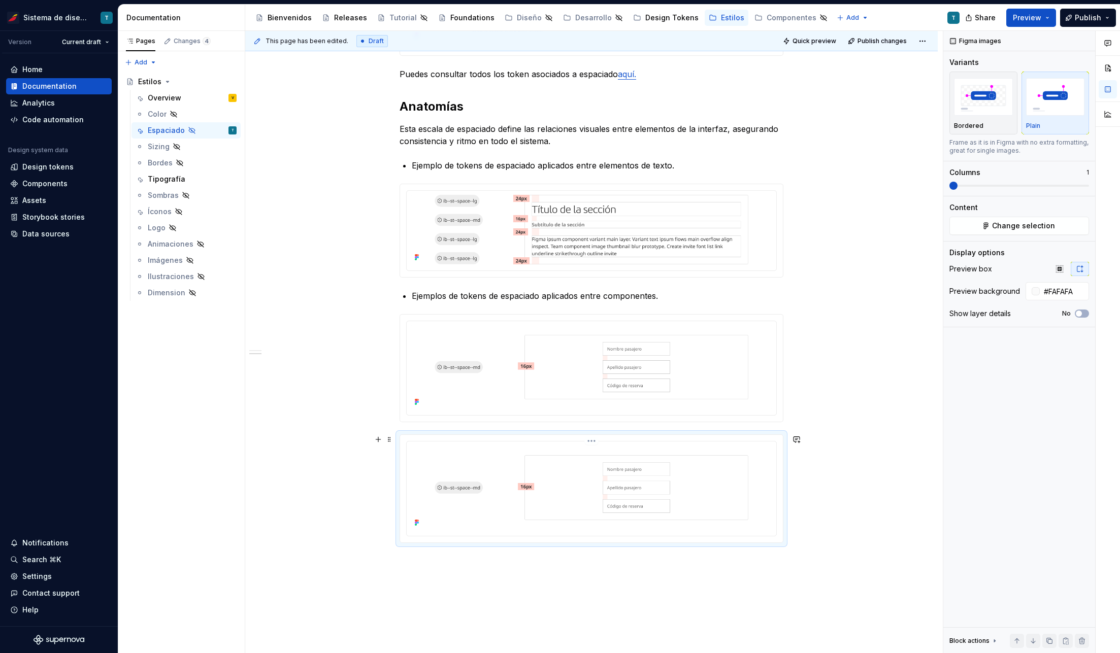
click at [556, 463] on img at bounding box center [591, 488] width 361 height 84
click at [999, 225] on span "Change selection" at bounding box center [1023, 226] width 63 height 10
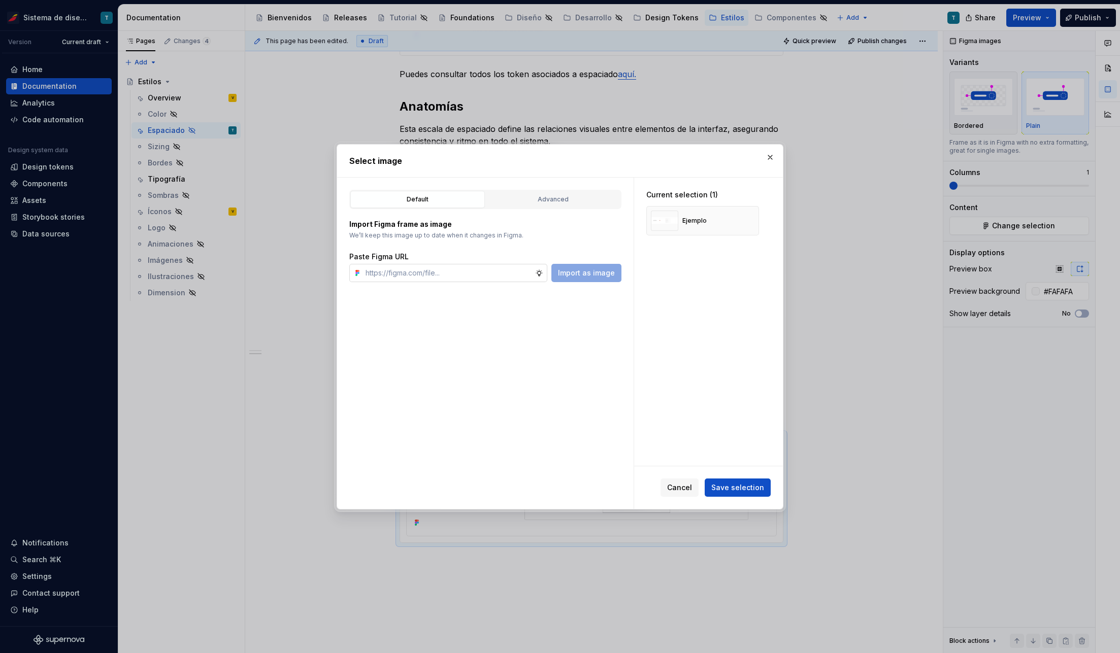
type textarea "*"
click at [485, 269] on input "text" at bounding box center [448, 273] width 174 height 18
type input "[URL][DOMAIN_NAME]"
click at [621, 274] on button "Import as image" at bounding box center [586, 273] width 70 height 18
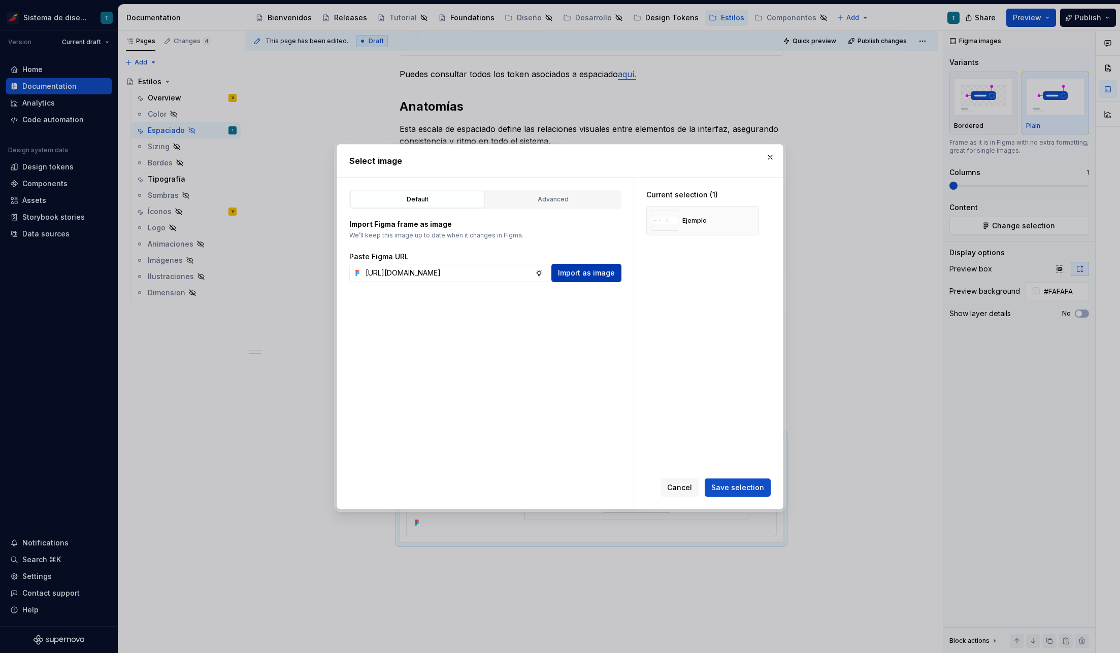
scroll to position [0, 0]
click at [747, 216] on button "button" at bounding box center [747, 221] width 14 height 14
click at [736, 484] on span "Save selection" at bounding box center [737, 488] width 53 height 10
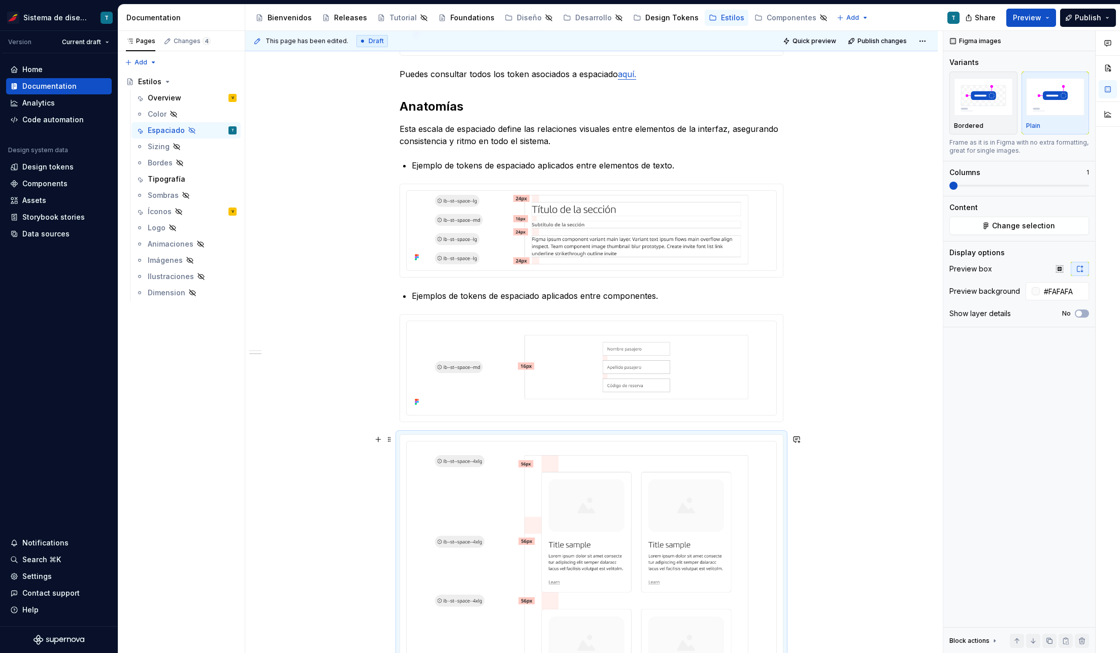
click at [882, 460] on div "El sistema de espaciado de Iberia define la distancia y la proporción entre los…" at bounding box center [591, 277] width 692 height 1449
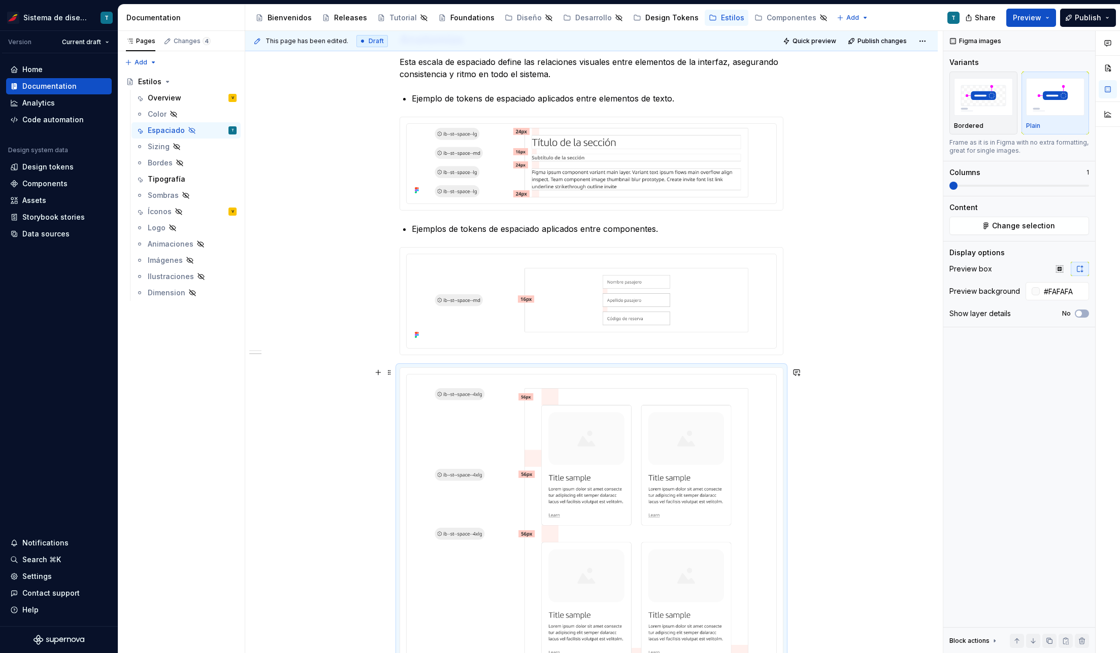
scroll to position [732, 0]
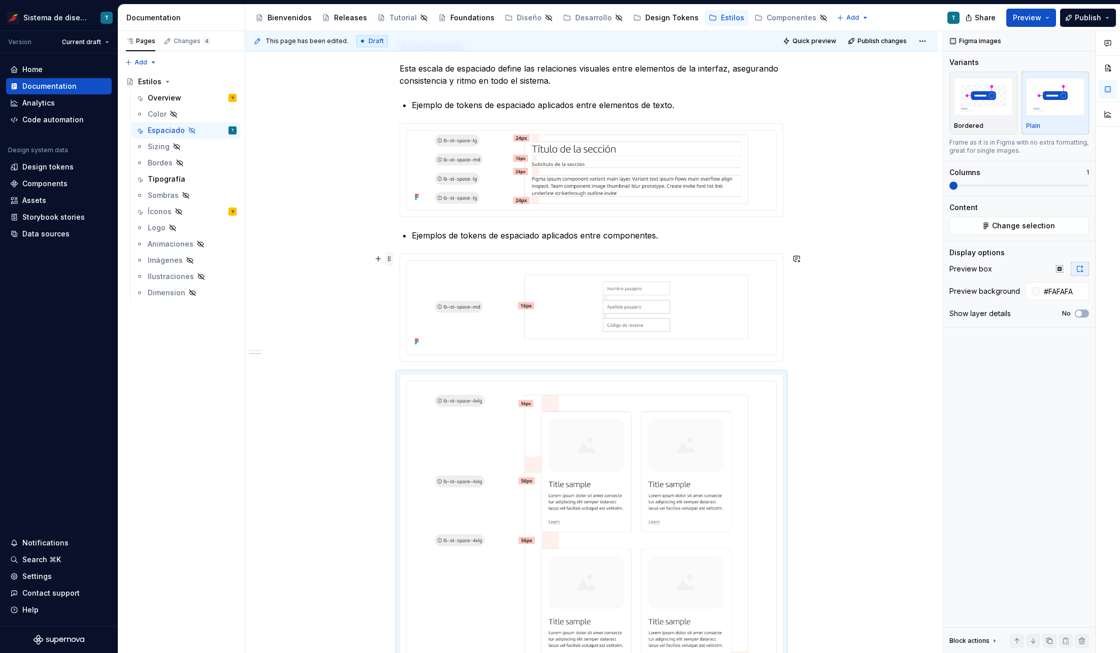
click at [389, 258] on span at bounding box center [389, 259] width 8 height 14
click at [408, 274] on div "Duplicate" at bounding box center [437, 274] width 66 height 10
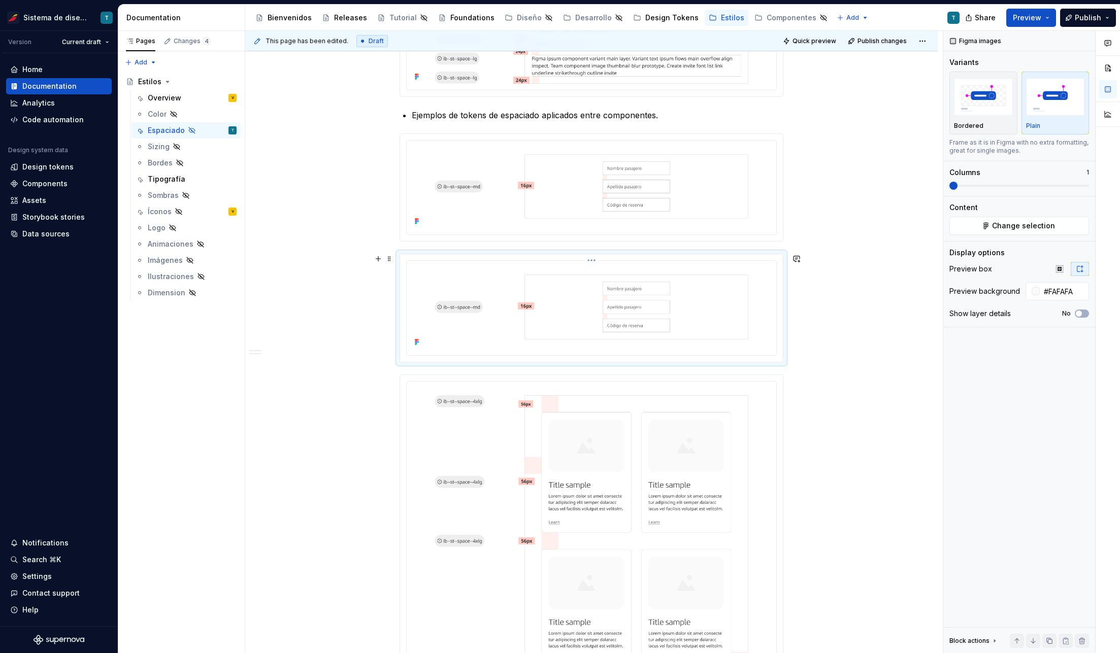
scroll to position [845, 0]
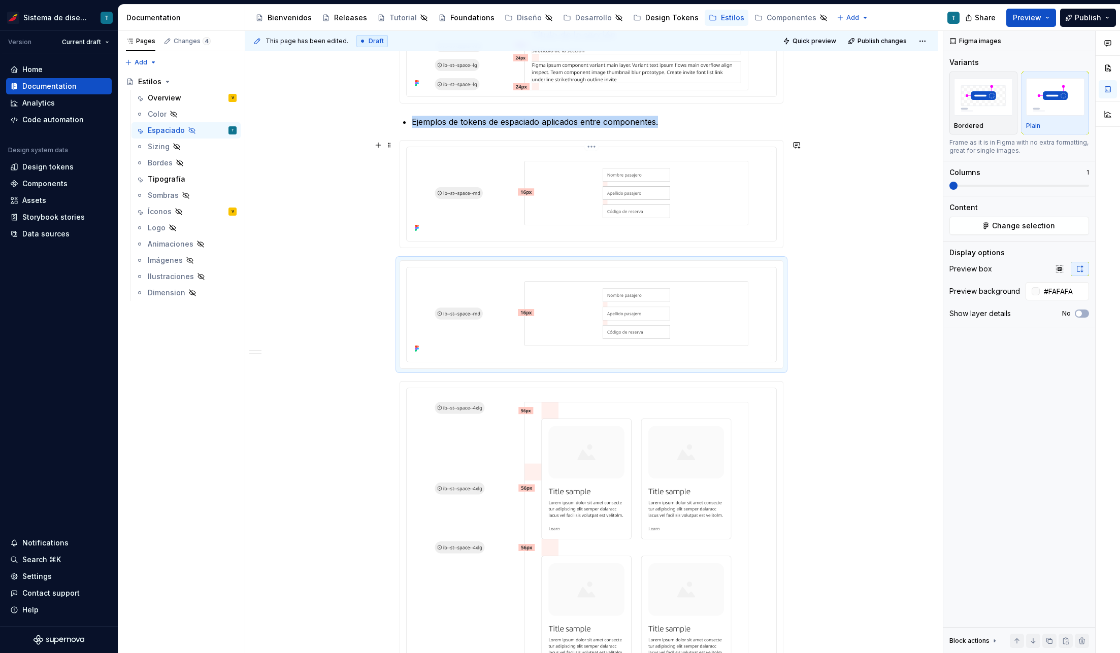
click at [629, 177] on img at bounding box center [591, 193] width 361 height 84
click at [990, 224] on button "Change selection" at bounding box center [1019, 226] width 140 height 18
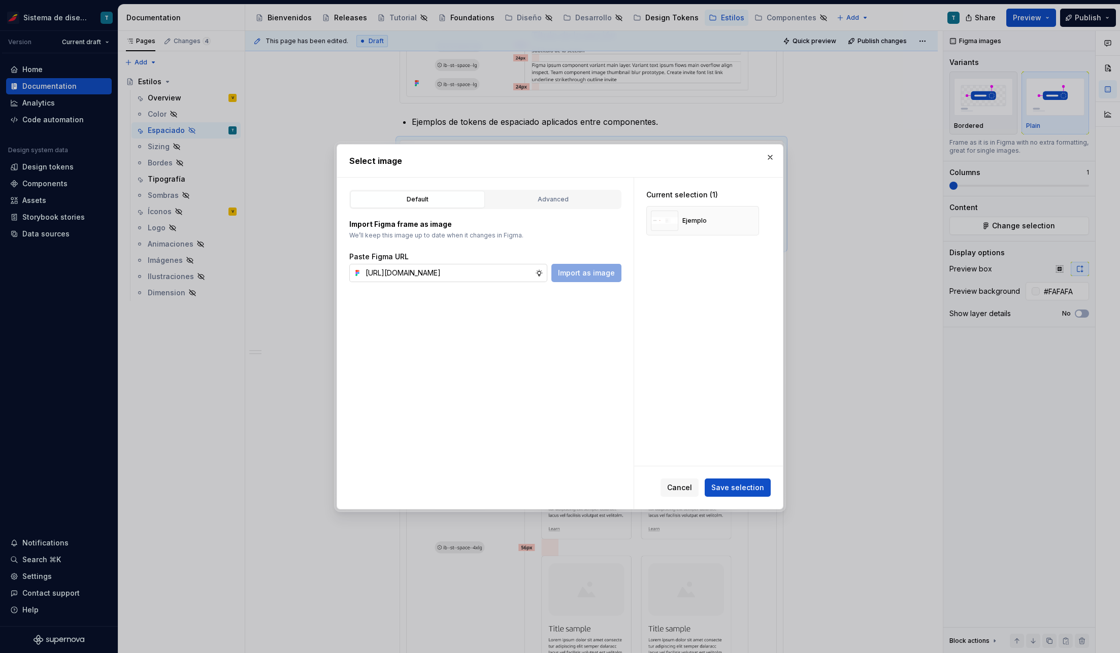
scroll to position [0, 278]
type input "[URL][DOMAIN_NAME]"
click at [594, 274] on span "Import as image" at bounding box center [586, 273] width 57 height 10
click at [741, 485] on span "Save selection" at bounding box center [737, 488] width 53 height 10
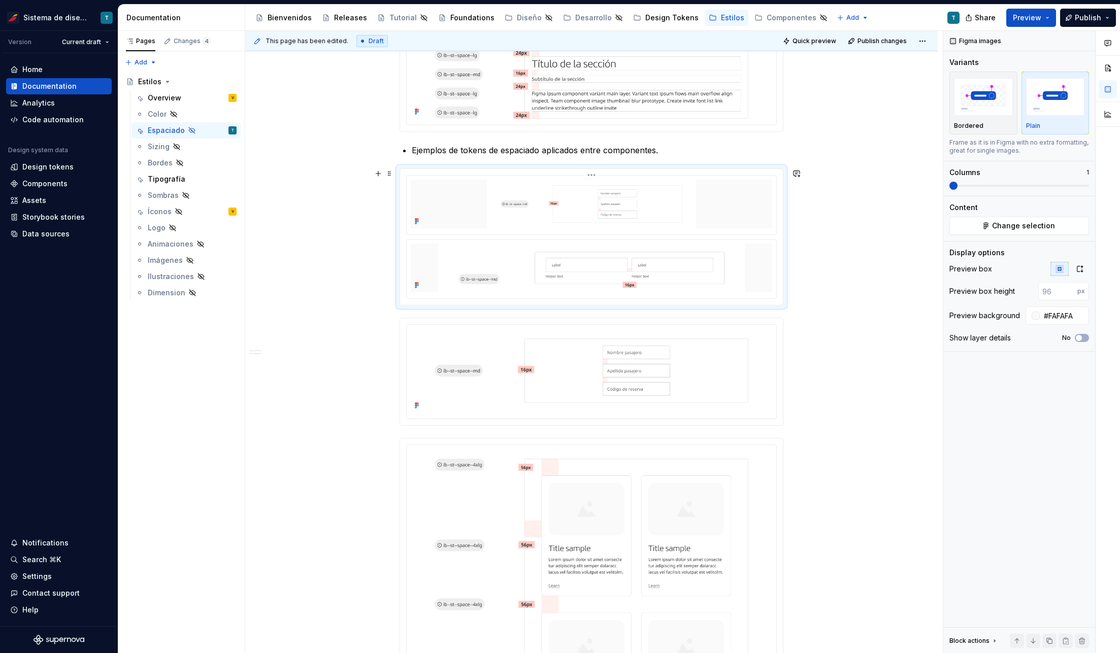
scroll to position [804, 0]
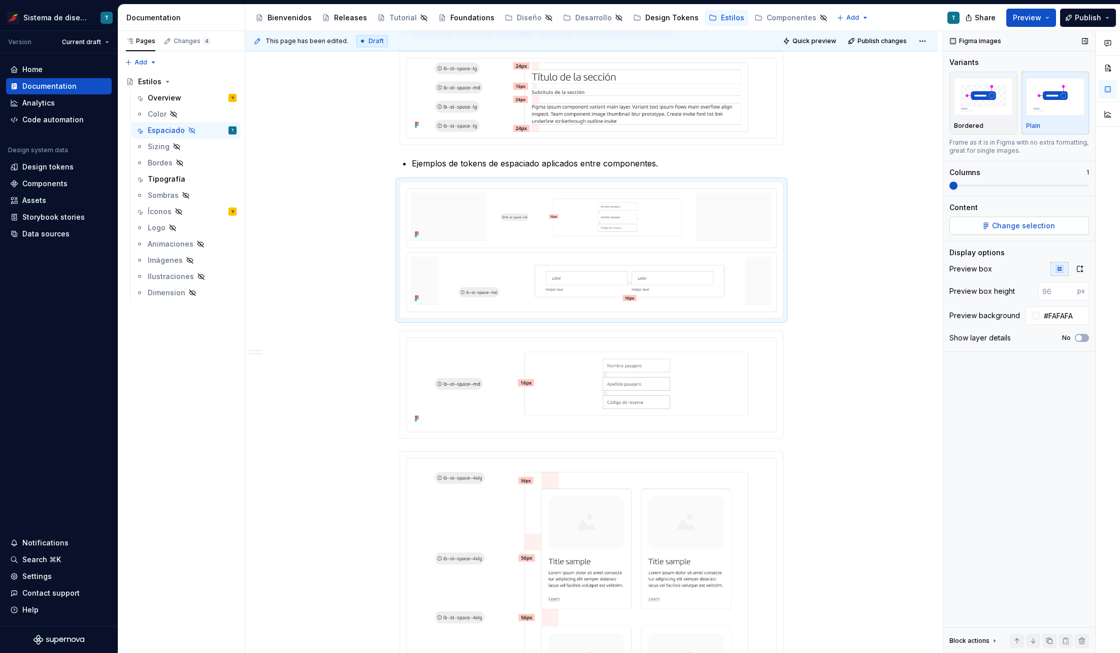
click at [973, 225] on button "Change selection" at bounding box center [1019, 226] width 140 height 18
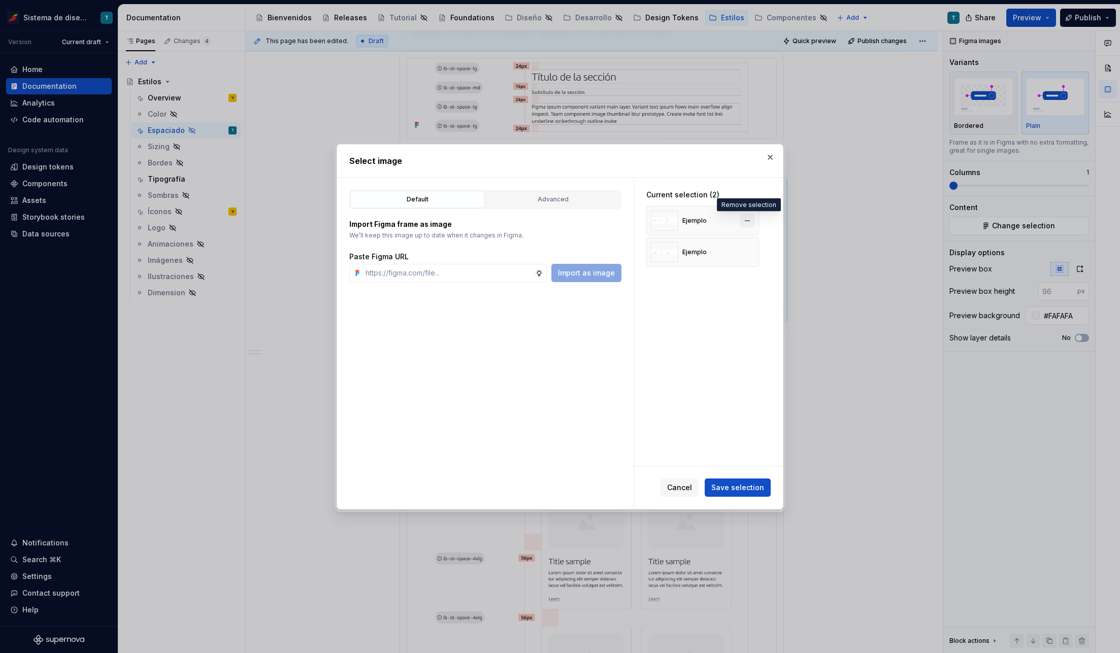
click at [744, 221] on button "button" at bounding box center [747, 221] width 14 height 14
click at [738, 487] on span "Save selection" at bounding box center [737, 488] width 53 height 10
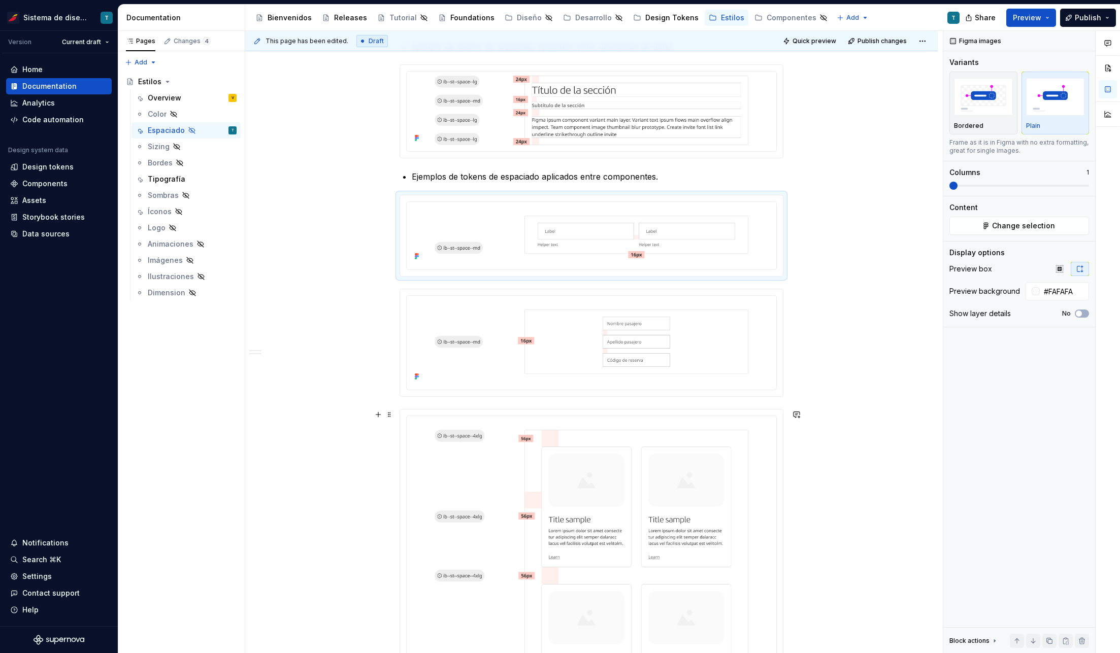
scroll to position [784, 0]
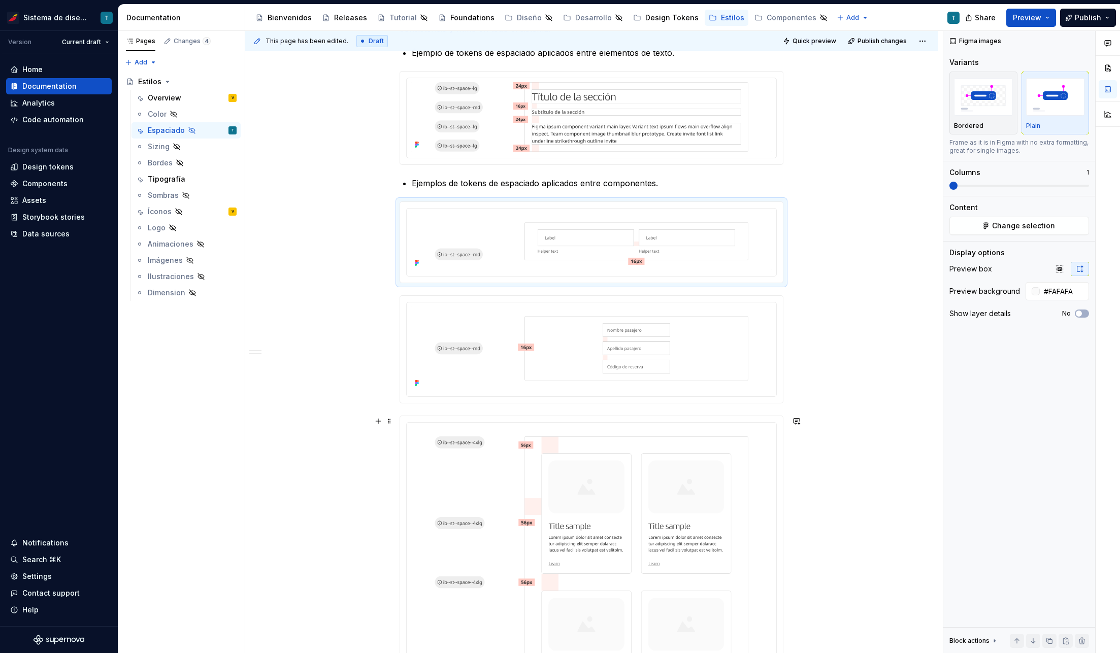
click at [875, 426] on div "El sistema de espaciado de Iberia define la distancia y la proporción entre los…" at bounding box center [591, 212] width 692 height 1543
click at [896, 377] on div "This page has been edited. Draft Quick preview Publish changes Hidden page Esti…" at bounding box center [593, 342] width 697 height 623
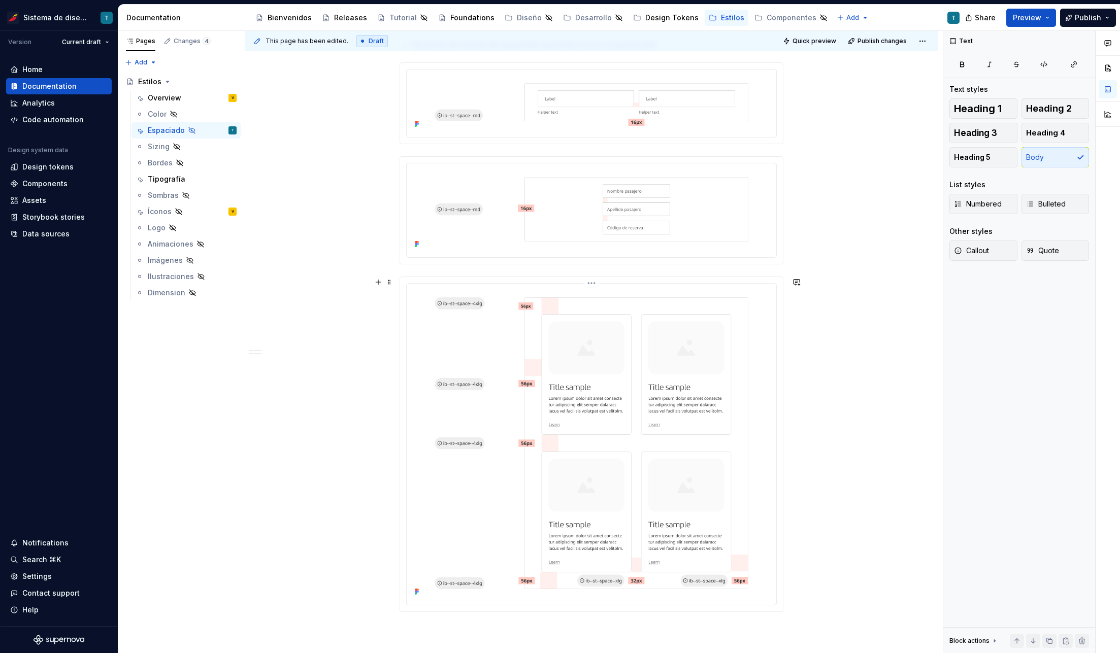
scroll to position [930, 0]
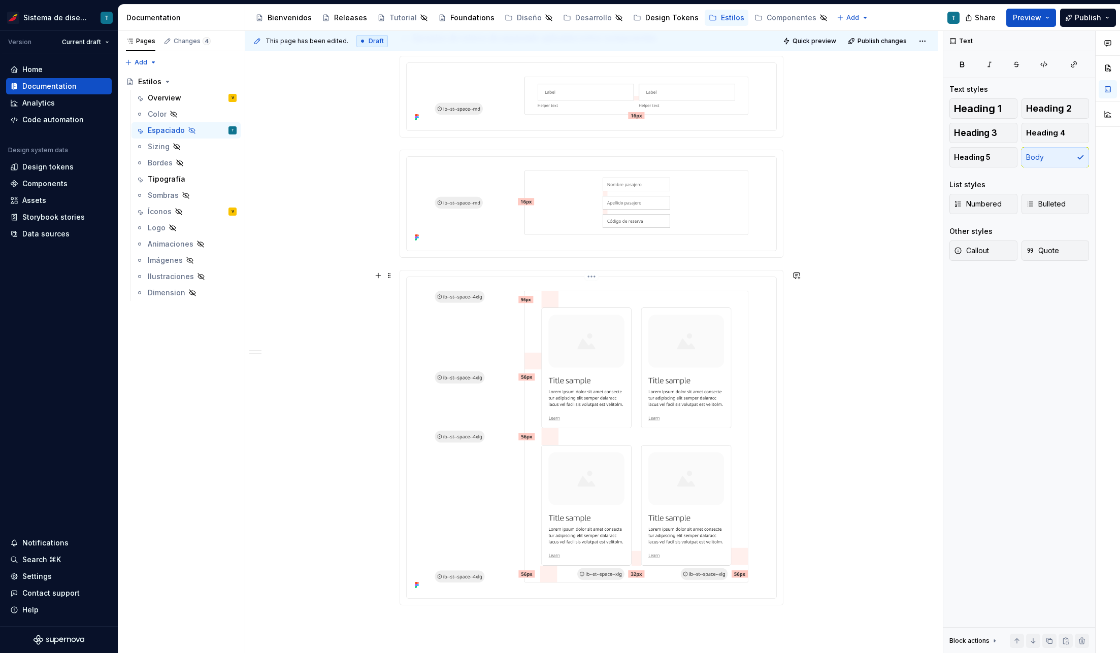
click at [584, 327] on img at bounding box center [591, 436] width 361 height 311
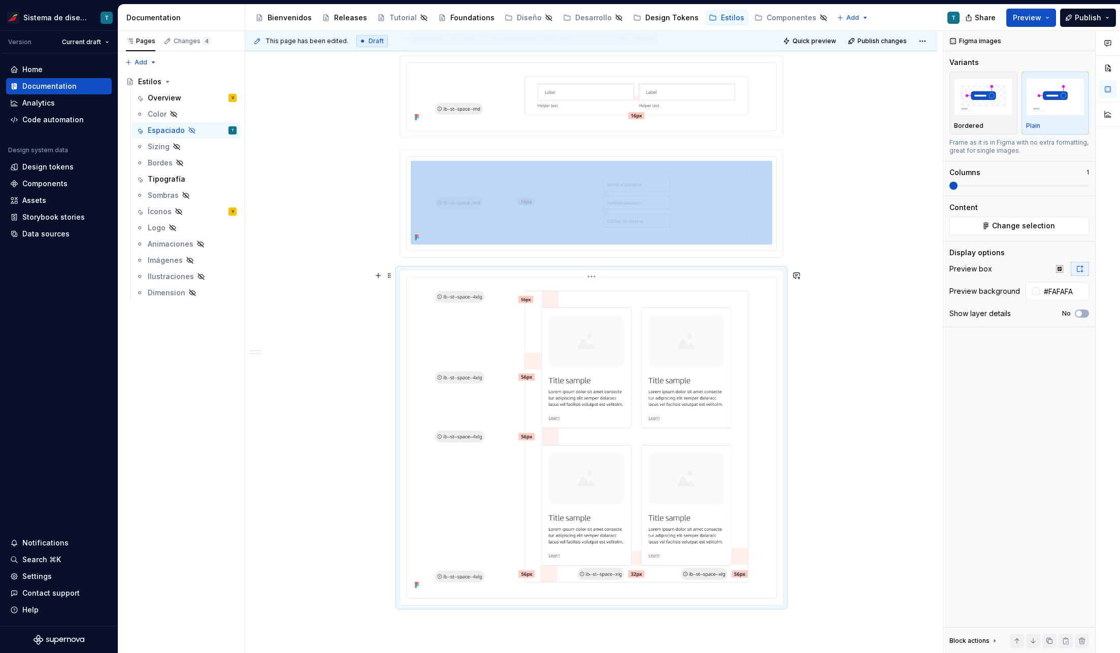
click at [589, 278] on html "Sistema de diseño Iberia T Version Current draft Home Documentation Analytics C…" at bounding box center [560, 326] width 1120 height 653
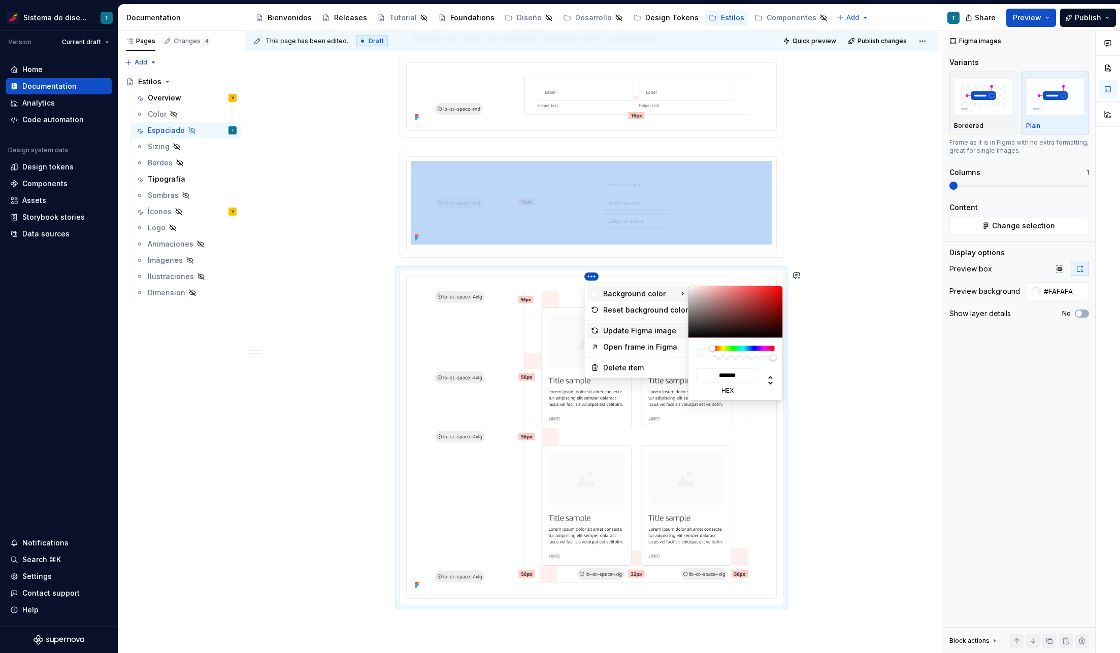
click at [631, 327] on div "Update Figma image" at bounding box center [645, 331] width 85 height 10
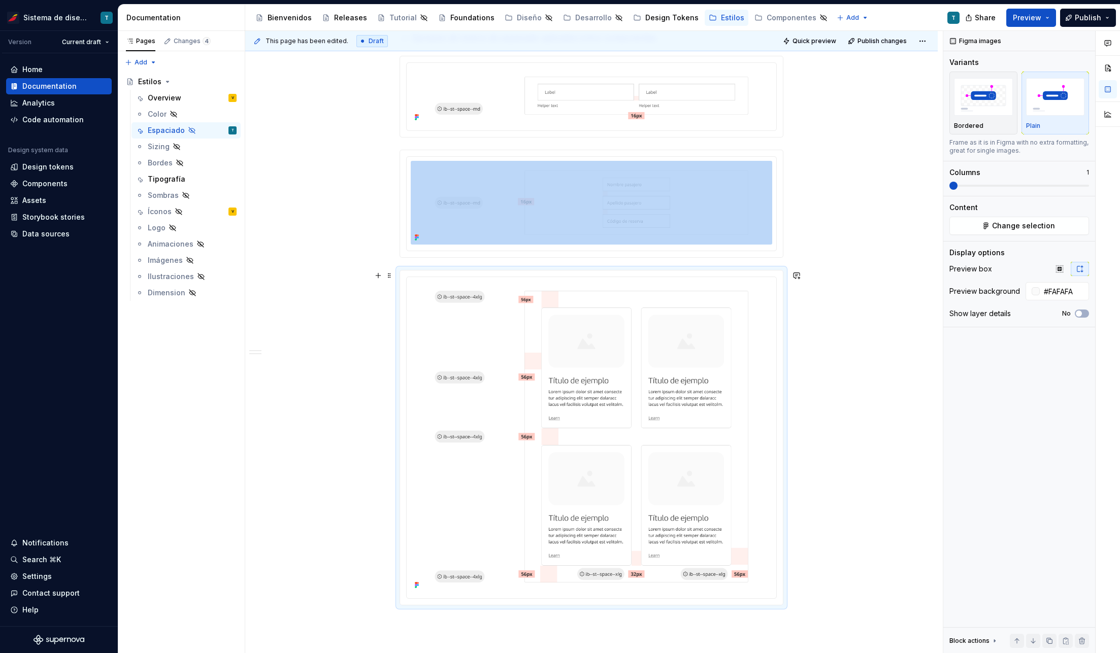
click at [897, 297] on div "El sistema de espaciado de Iberia define la distancia y la proporción entre los…" at bounding box center [591, 66] width 692 height 1543
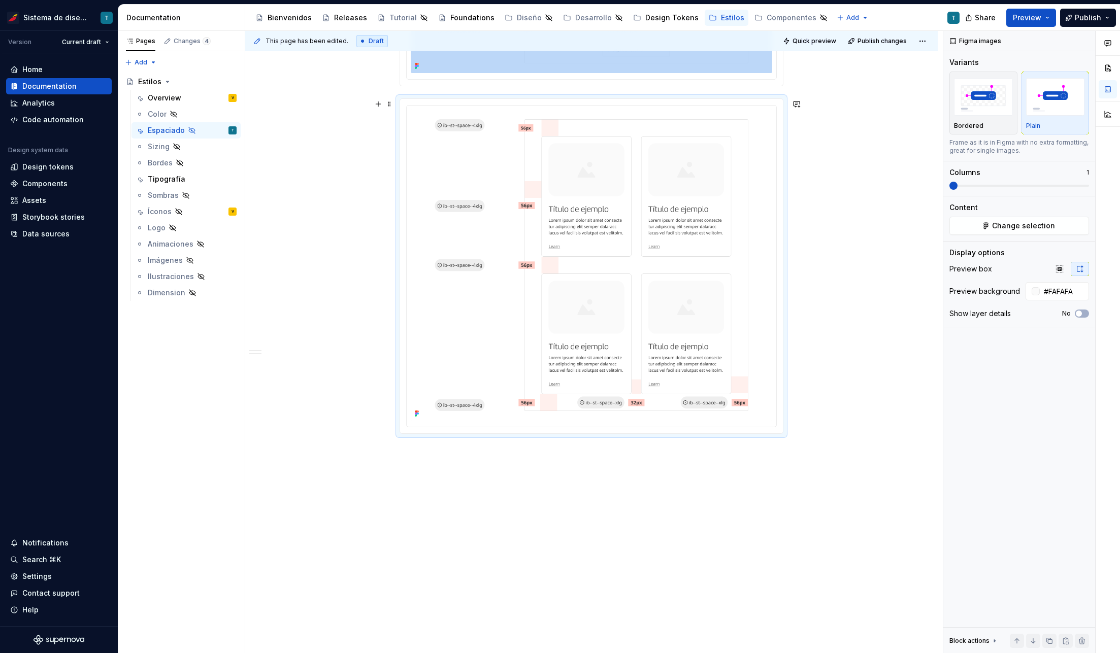
scroll to position [1108, 0]
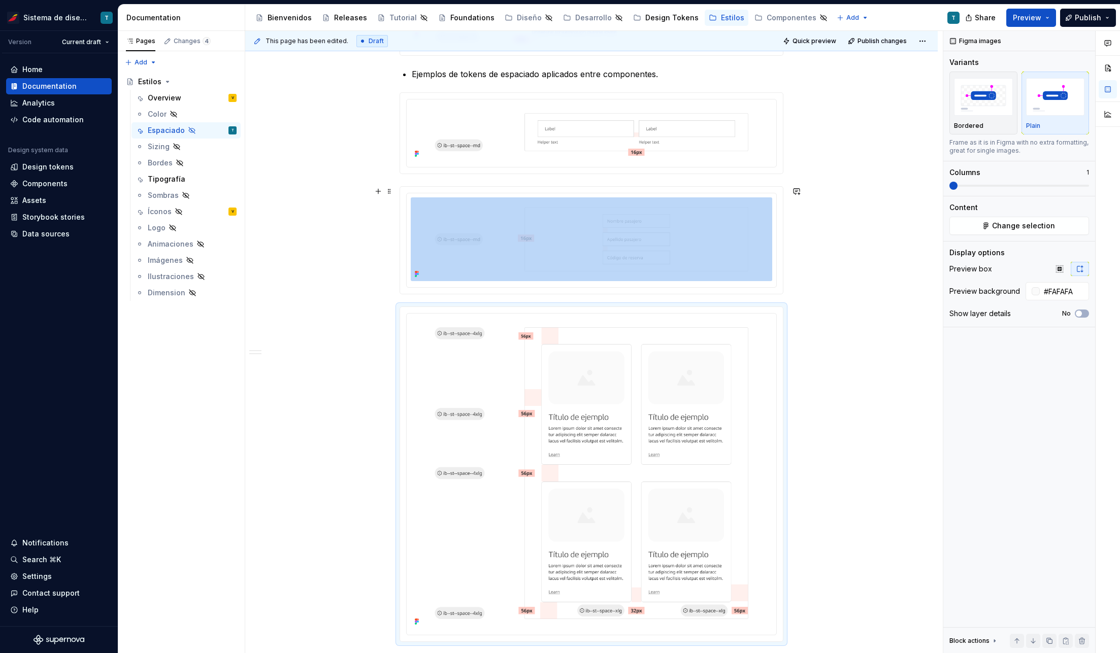
scroll to position [900, 0]
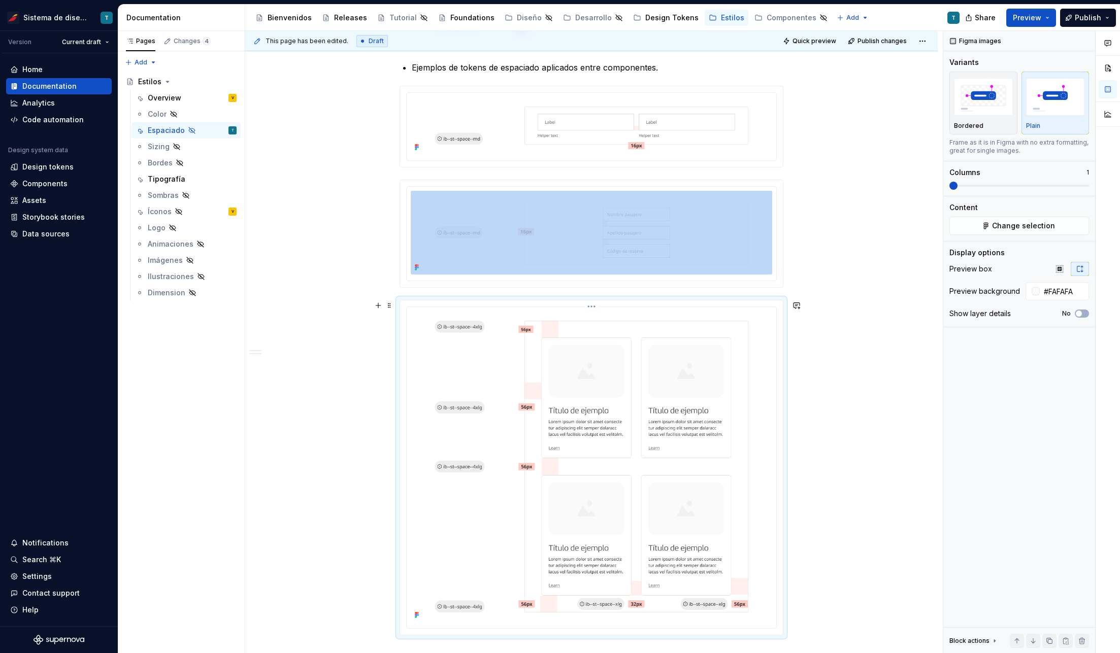
click at [591, 346] on img at bounding box center [591, 466] width 361 height 311
click at [591, 305] on html "Sistema de diseño Iberia T Version Current draft Home Documentation Analytics C…" at bounding box center [560, 326] width 1120 height 653
click at [635, 364] on div "Update Figma image" at bounding box center [645, 361] width 85 height 10
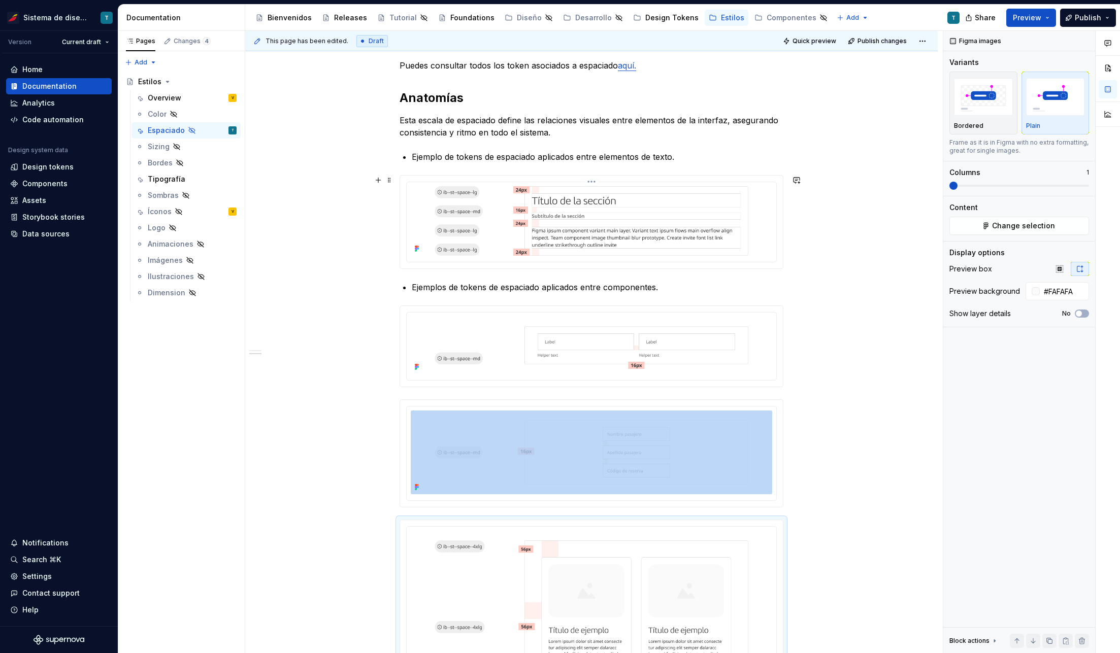
scroll to position [667, 0]
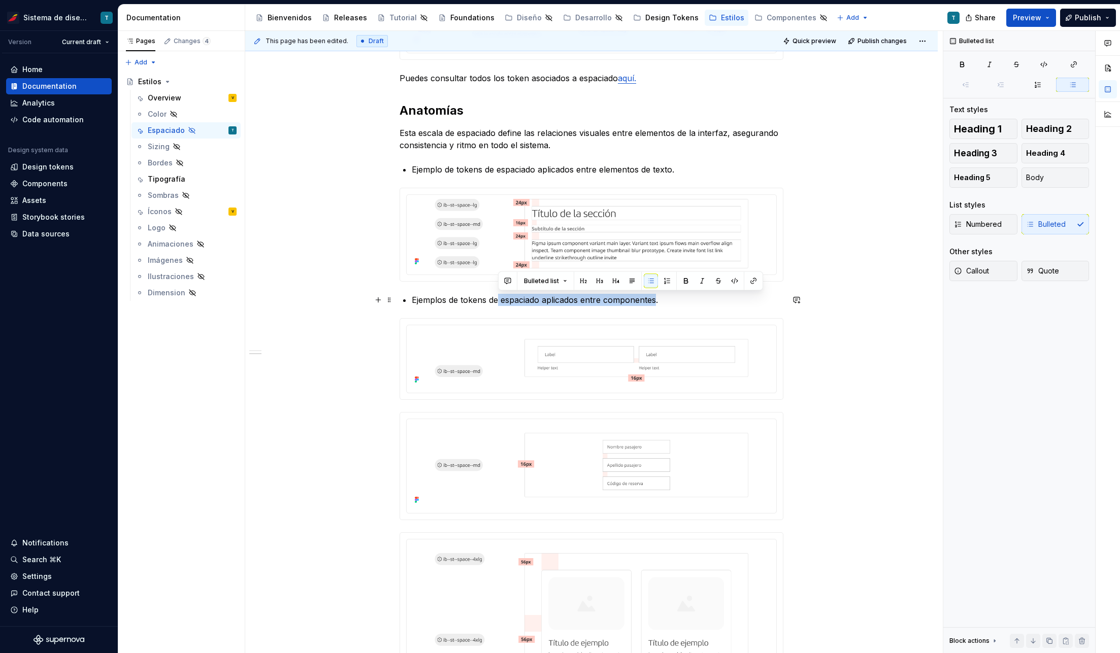
drag, startPoint x: 498, startPoint y: 299, endPoint x: 654, endPoint y: 302, distance: 155.8
click at [654, 302] on p "Ejemplos de tokens de espaciado aplicados entre componentes." at bounding box center [597, 300] width 371 height 12
click at [681, 280] on button "button" at bounding box center [686, 281] width 14 height 14
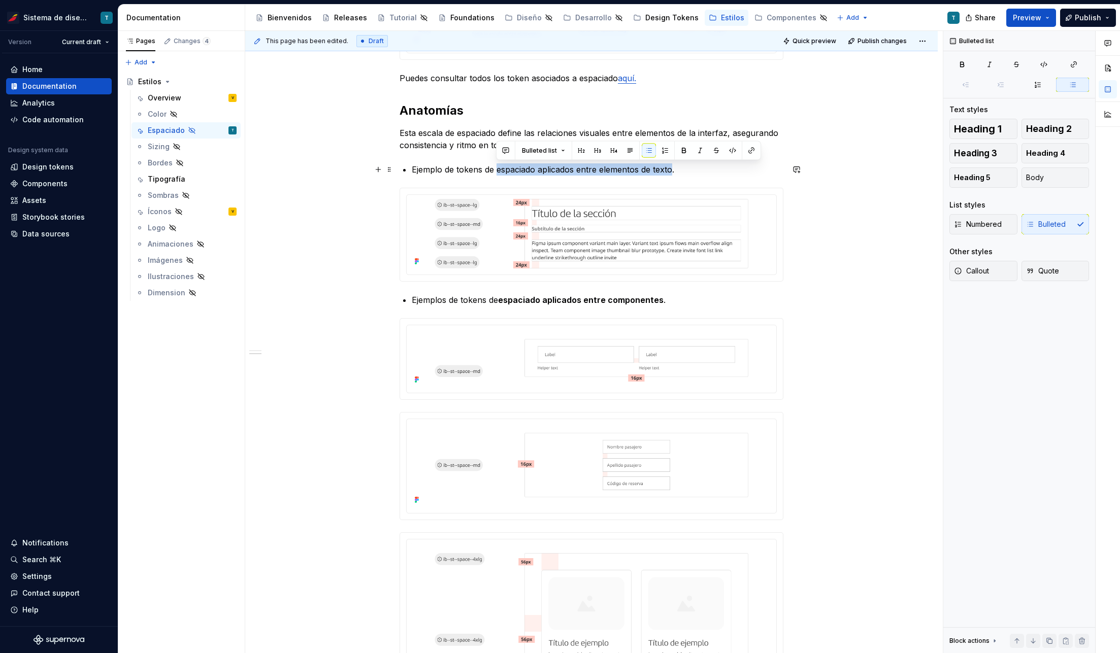
drag, startPoint x: 496, startPoint y: 168, endPoint x: 672, endPoint y: 169, distance: 176.1
click at [672, 169] on p "Ejemplo de tokens de espaciado aplicados entre elementos de texto." at bounding box center [597, 169] width 371 height 12
click at [682, 149] on button "button" at bounding box center [683, 151] width 14 height 14
click at [893, 286] on div "El sistema de espaciado de Iberia define la distancia y la proporción entre los…" at bounding box center [591, 328] width 692 height 1543
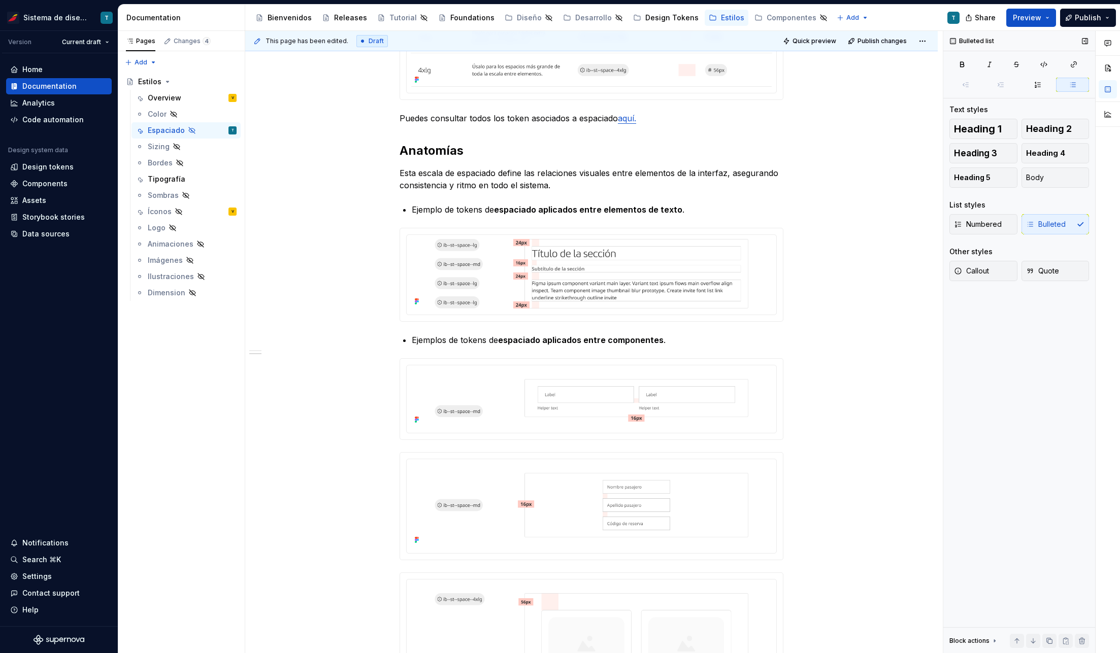
scroll to position [621, 0]
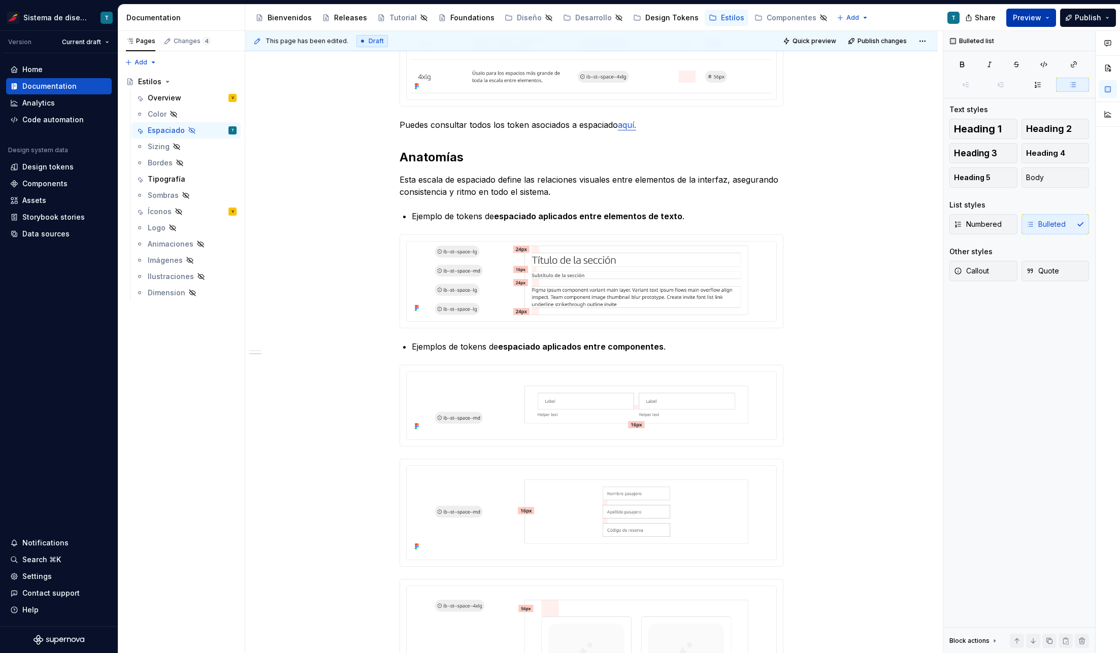
click at [1032, 20] on span "Preview" at bounding box center [1026, 18] width 28 height 10
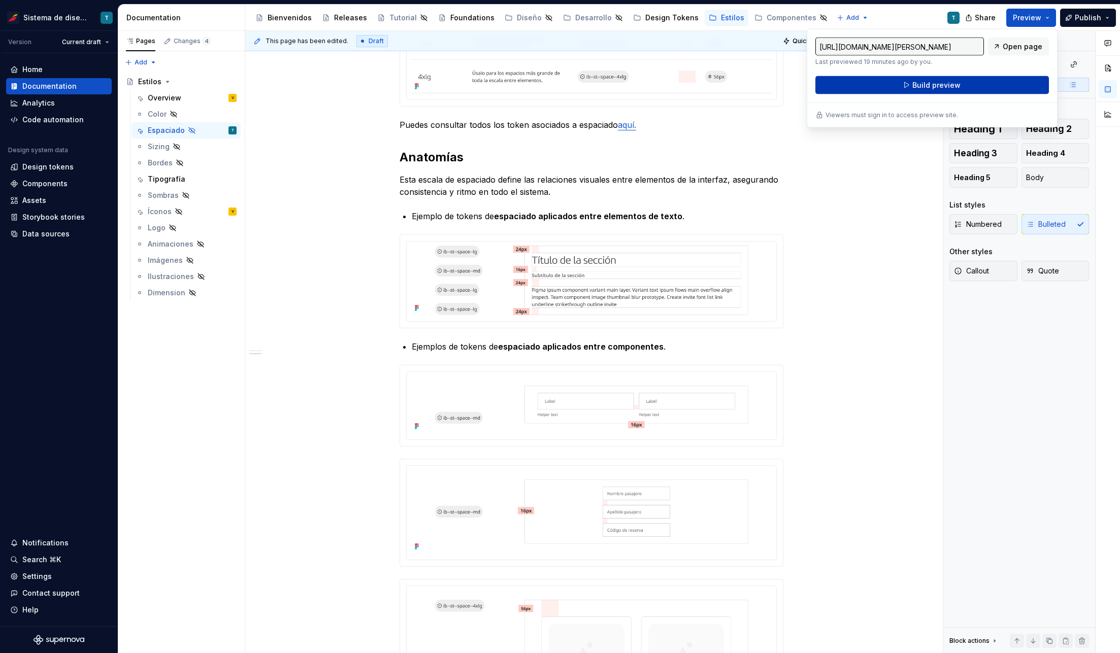
click at [936, 85] on span "Build preview" at bounding box center [936, 85] width 48 height 10
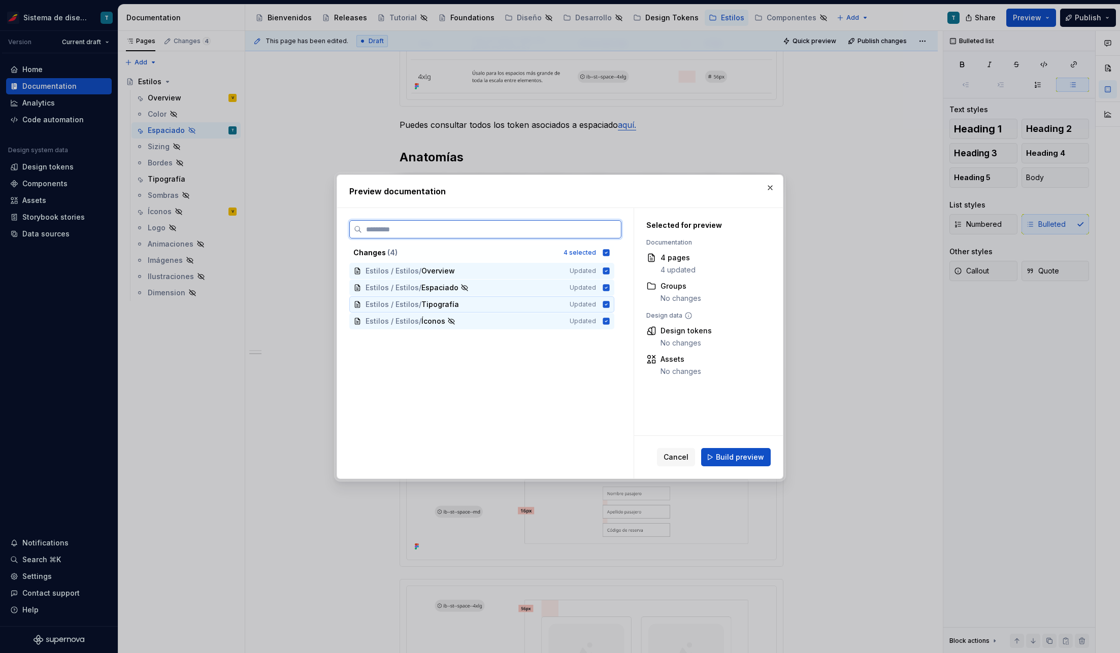
click at [613, 302] on div "Estilos / Estilos / Tipografía Updated" at bounding box center [481, 304] width 265 height 16
click at [603, 321] on icon at bounding box center [606, 321] width 7 height 7
click at [603, 269] on icon at bounding box center [606, 270] width 7 height 7
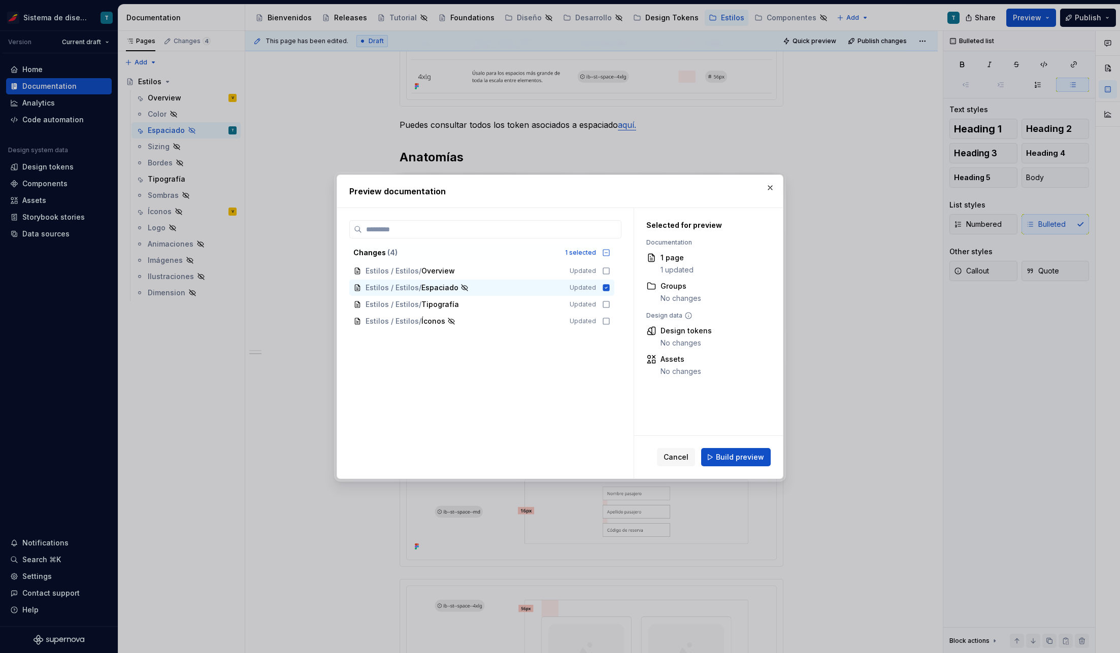
click at [756, 467] on div "Cancel Build preview" at bounding box center [708, 457] width 149 height 43
click at [753, 457] on span "Build preview" at bounding box center [740, 457] width 48 height 10
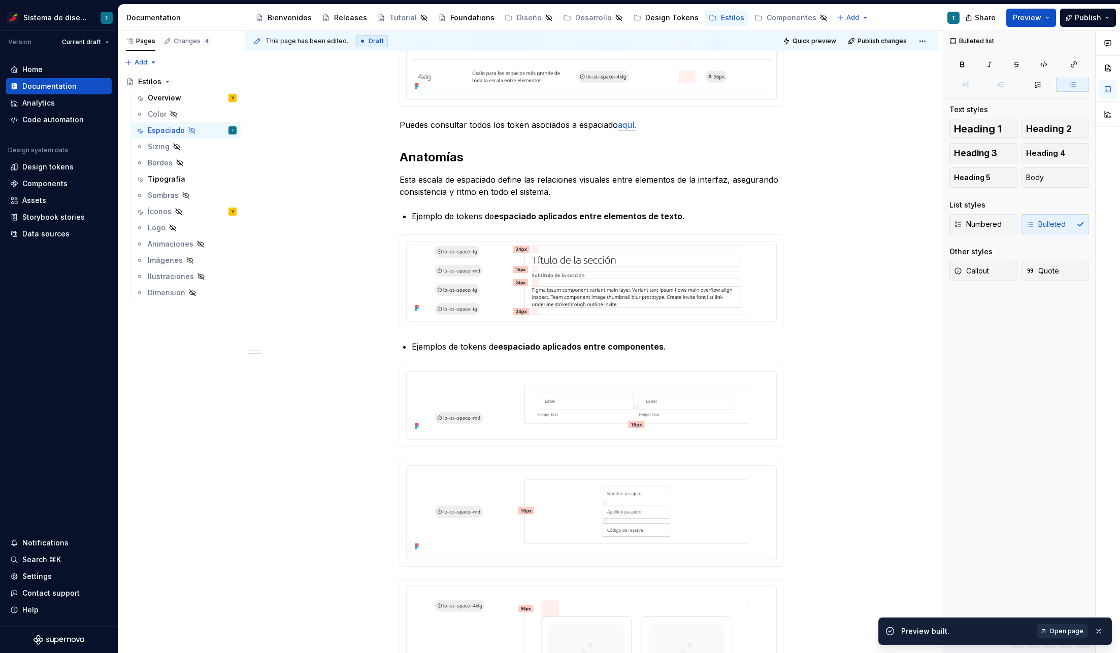
click at [1066, 628] on span "Open page" at bounding box center [1066, 631] width 34 height 8
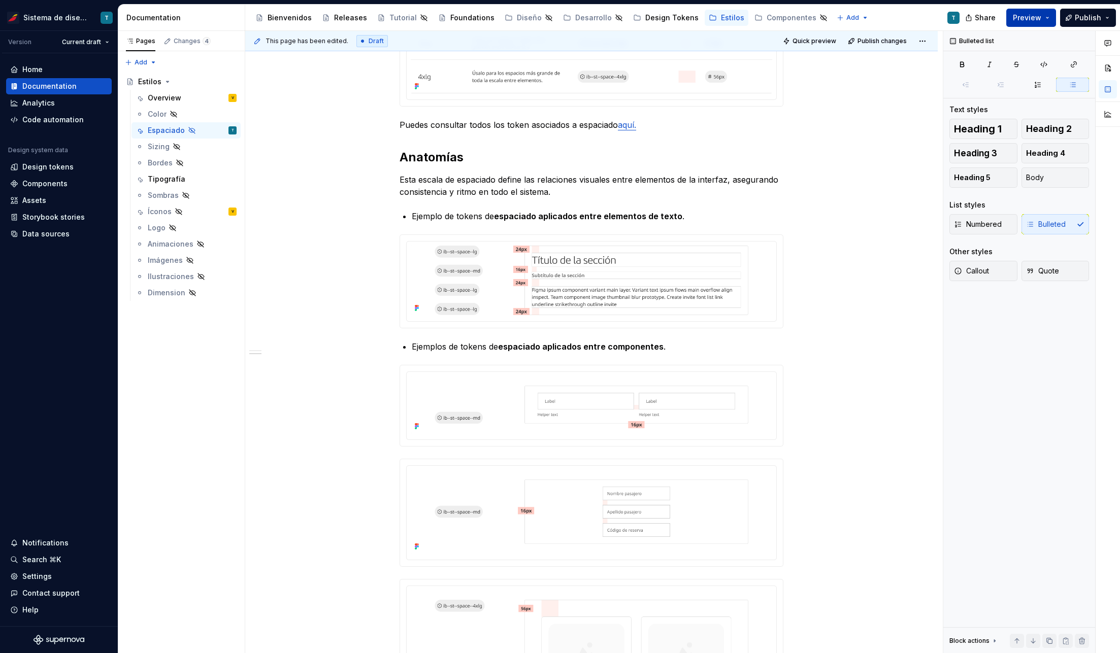
click at [1049, 17] on button "Preview" at bounding box center [1031, 18] width 50 height 18
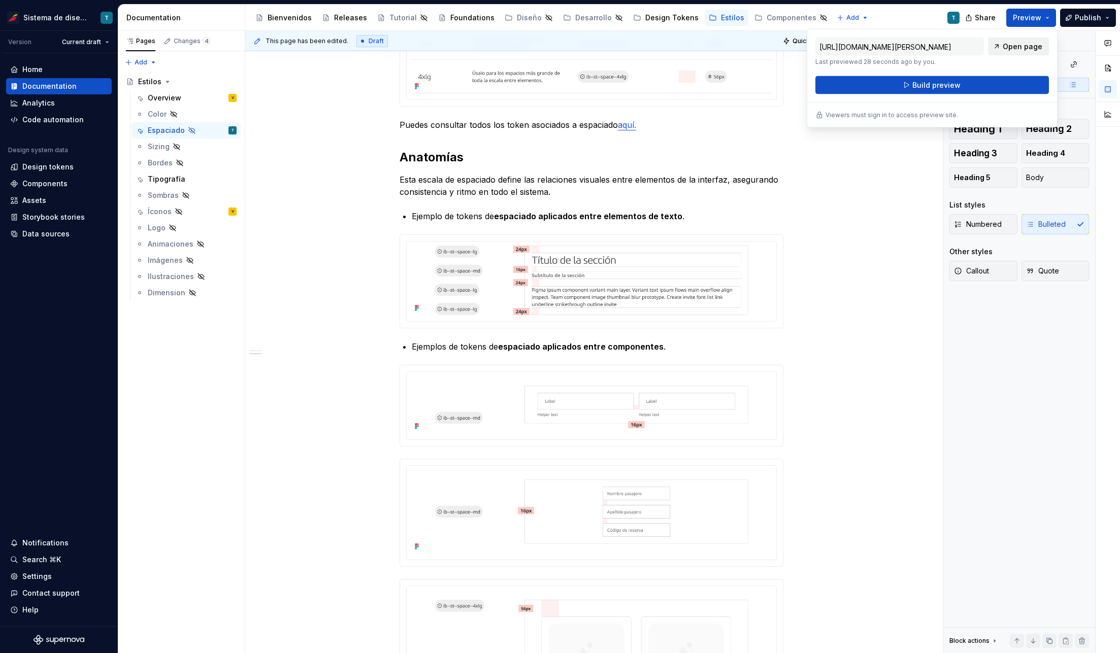
click at [1036, 42] on span "Open page" at bounding box center [1022, 47] width 40 height 10
click at [406, 382] on div at bounding box center [590, 405] width 369 height 67
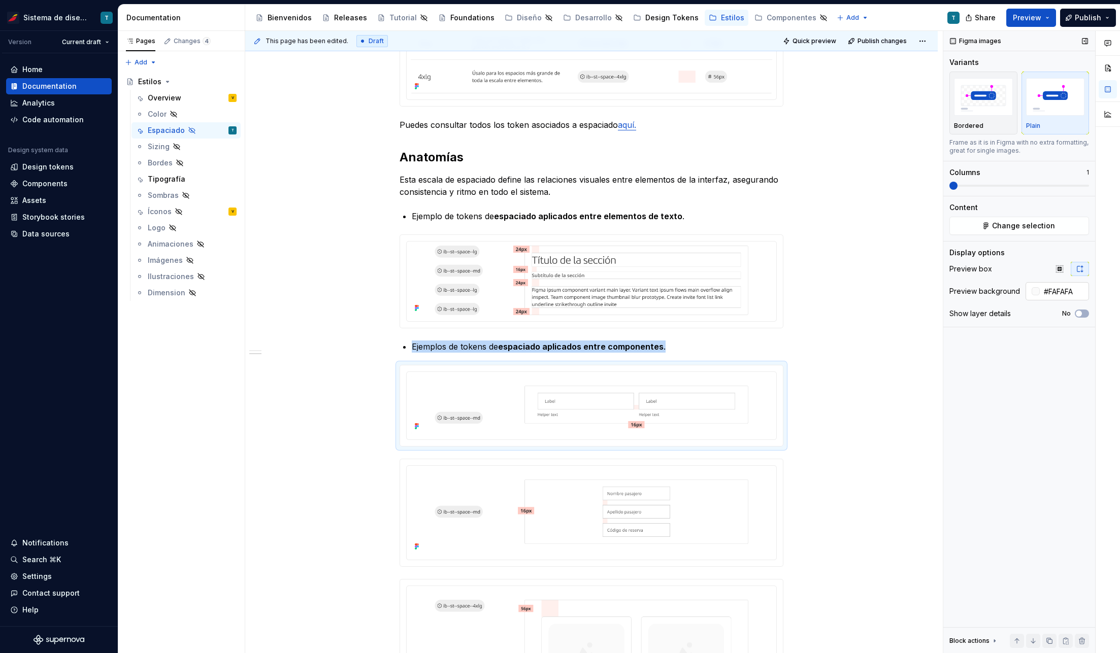
type textarea "*"
click at [1084, 313] on button "No" at bounding box center [1081, 314] width 14 height 8
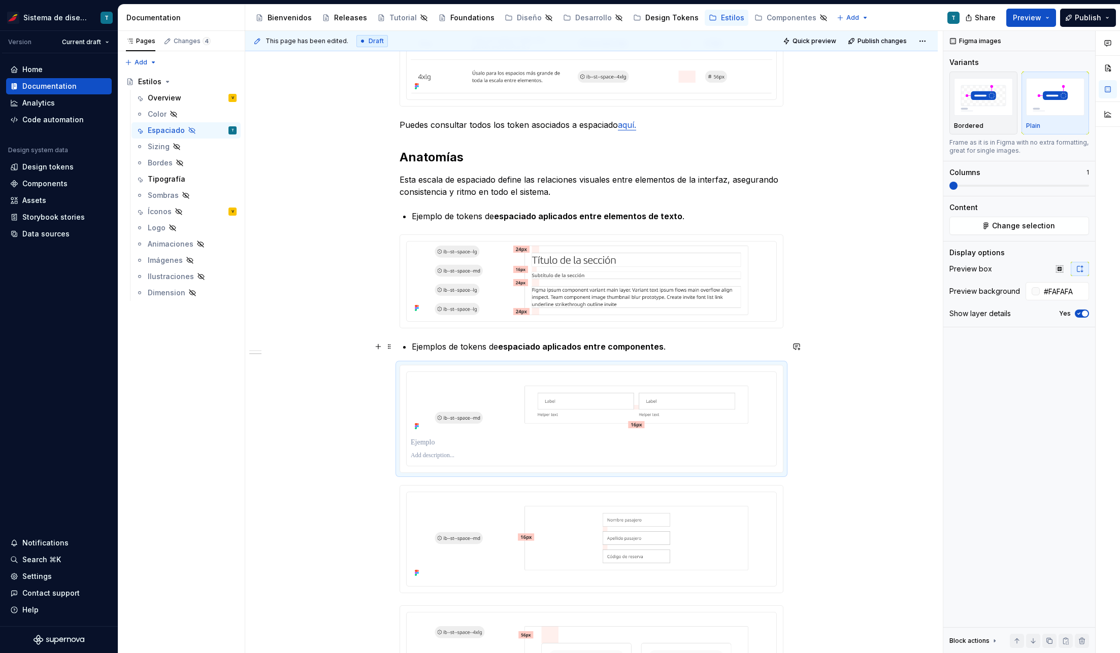
click at [617, 342] on strong "espaciado aplicados entre componentes" at bounding box center [580, 347] width 165 height 10
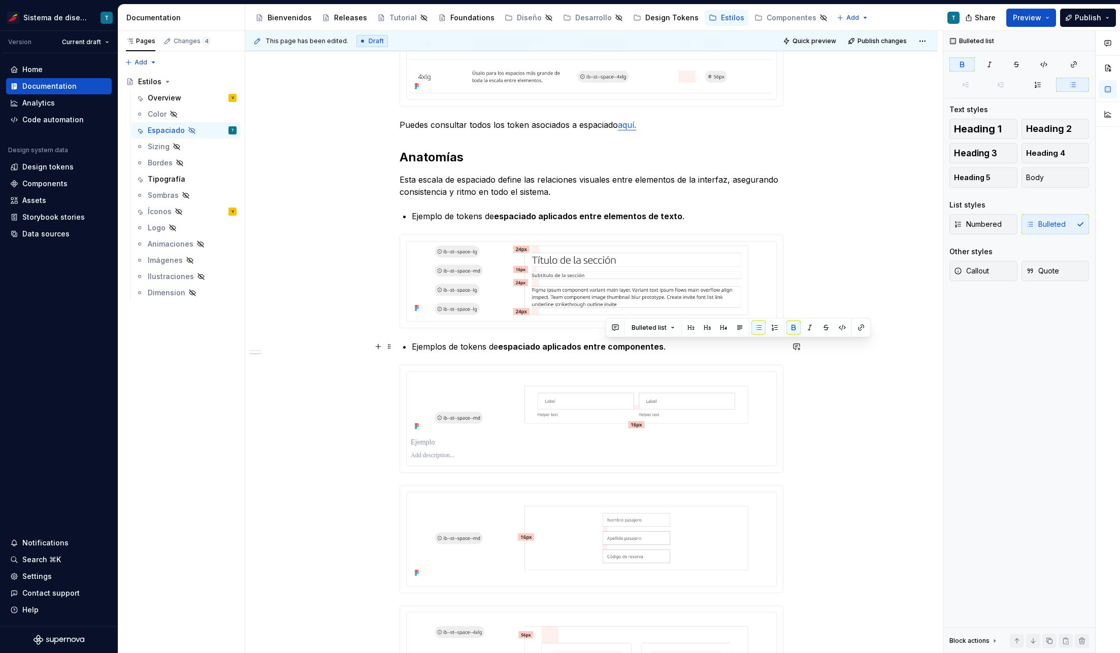
click at [617, 342] on strong "espaciado aplicados entre componentes" at bounding box center [580, 347] width 165 height 10
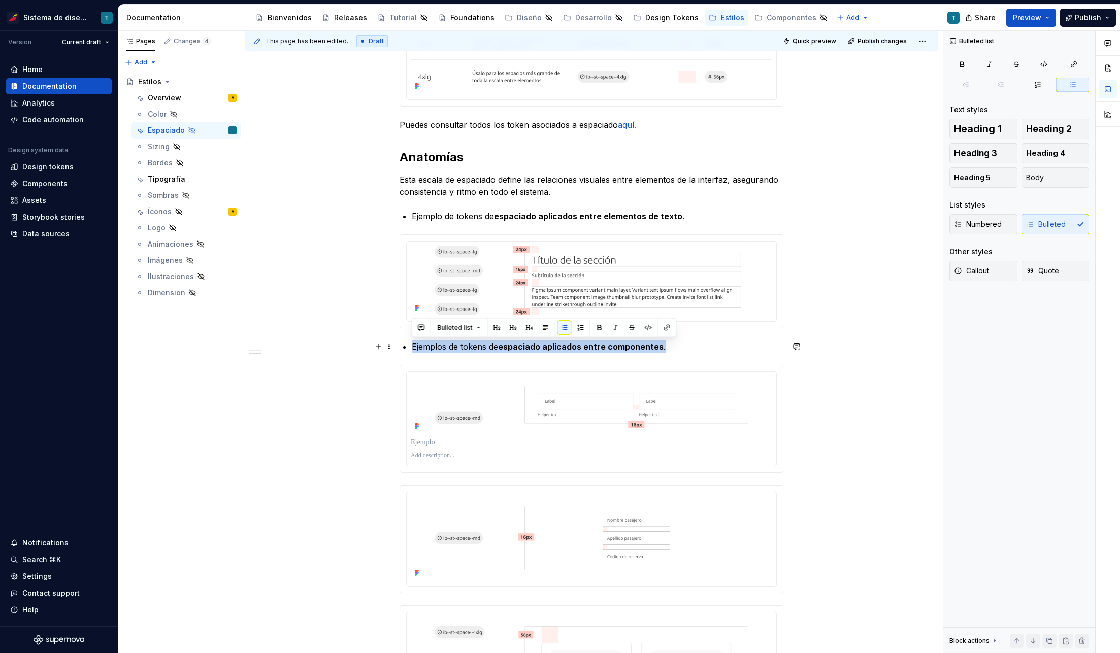
click at [537, 348] on strong "espaciado aplicados entre componentes" at bounding box center [580, 347] width 165 height 10
drag, startPoint x: 501, startPoint y: 346, endPoint x: 677, endPoint y: 349, distance: 176.6
click at [677, 349] on p "Ejemplos de tokens de espaciado aplicados entre componentes ." at bounding box center [597, 347] width 371 height 12
copy p "espaciado aplicados entre componentes ."
click at [422, 459] on p at bounding box center [591, 456] width 361 height 8
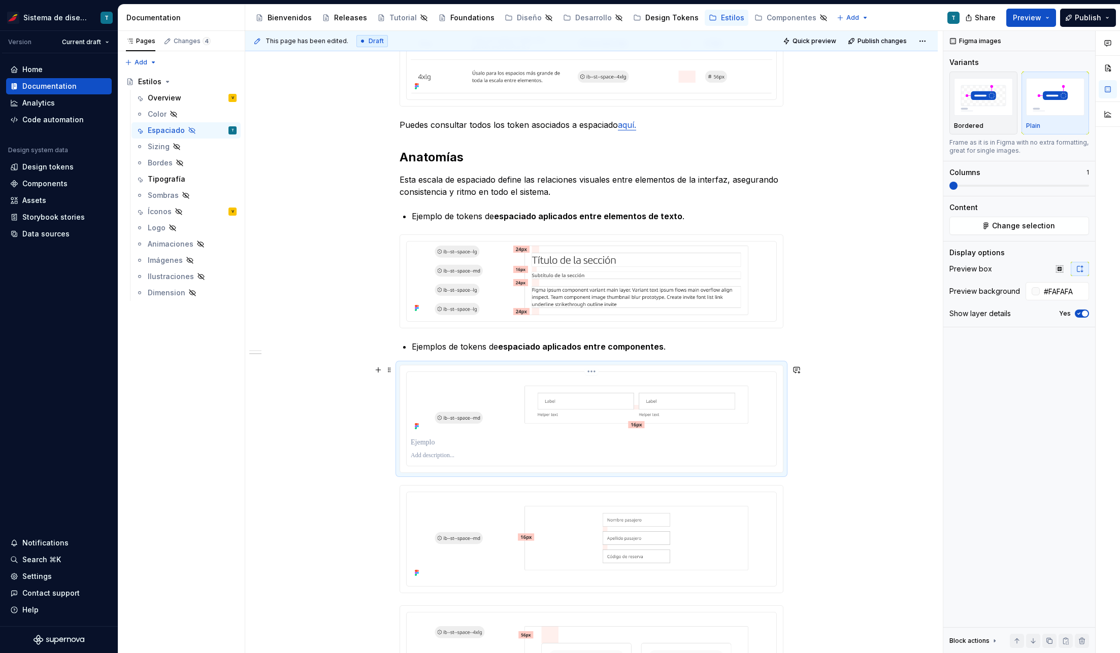
paste div
drag, startPoint x: 414, startPoint y: 456, endPoint x: 403, endPoint y: 454, distance: 10.8
click at [403, 454] on div "**********" at bounding box center [591, 418] width 383 height 107
click at [902, 419] on div "El sistema de espaciado de Iberia define la distancia y la proporción entre los…" at bounding box center [591, 388] width 692 height 1569
click at [903, 350] on div "El sistema de espaciado de Iberia define la distancia y la proporción entre los…" at bounding box center [591, 388] width 692 height 1569
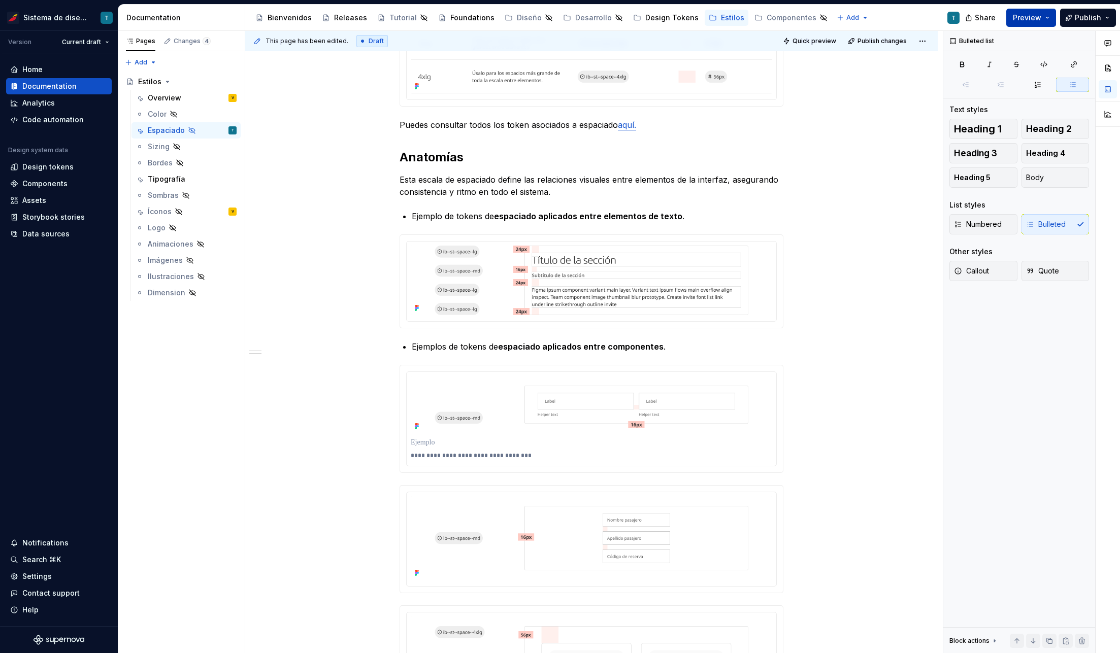
click at [1039, 22] on button "Preview" at bounding box center [1031, 18] width 50 height 18
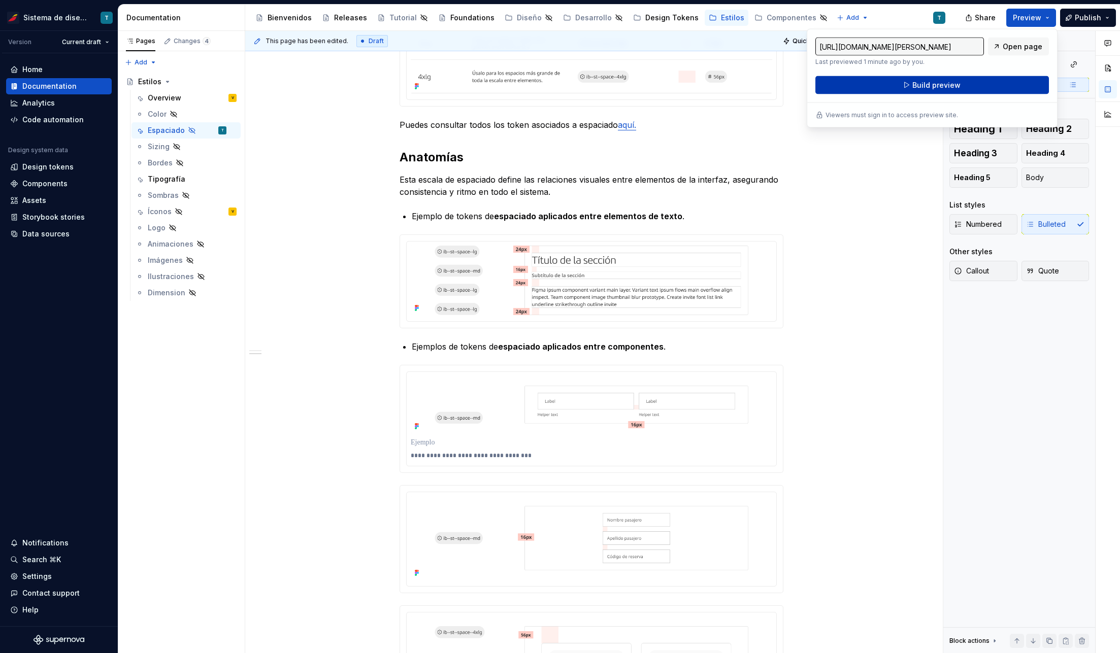
click at [946, 84] on span "Build preview" at bounding box center [936, 85] width 48 height 10
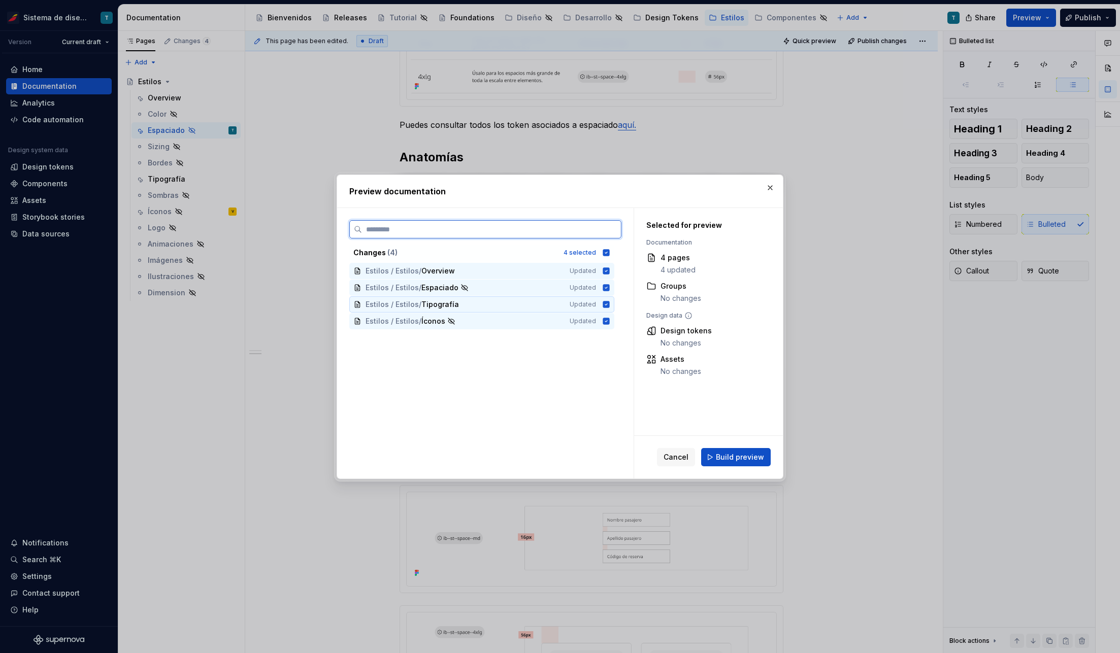
click at [603, 303] on icon at bounding box center [606, 304] width 7 height 7
click at [604, 320] on icon at bounding box center [606, 321] width 7 height 7
click at [606, 270] on icon at bounding box center [606, 270] width 7 height 7
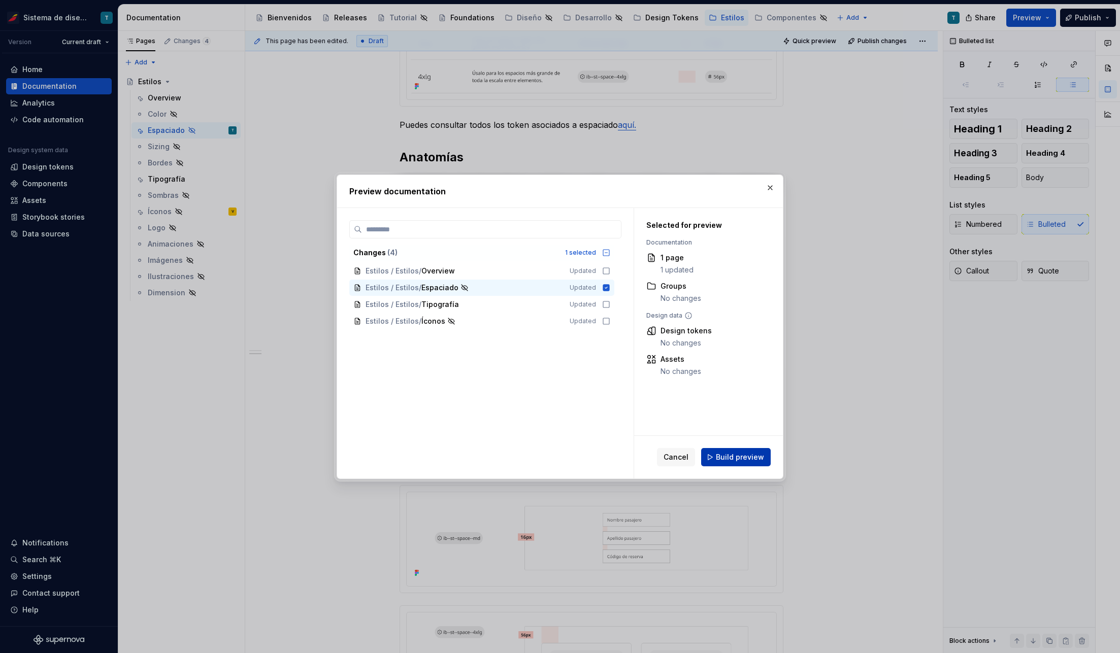
click at [732, 463] on button "Build preview" at bounding box center [736, 457] width 70 height 18
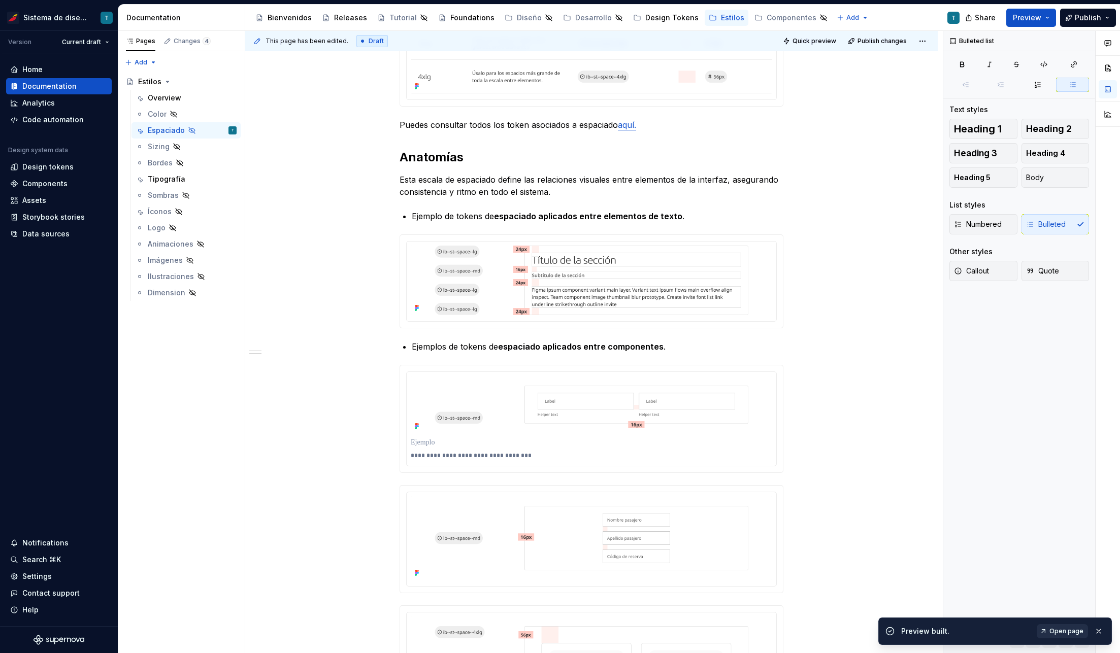
click at [1067, 629] on span "Open page" at bounding box center [1066, 631] width 34 height 8
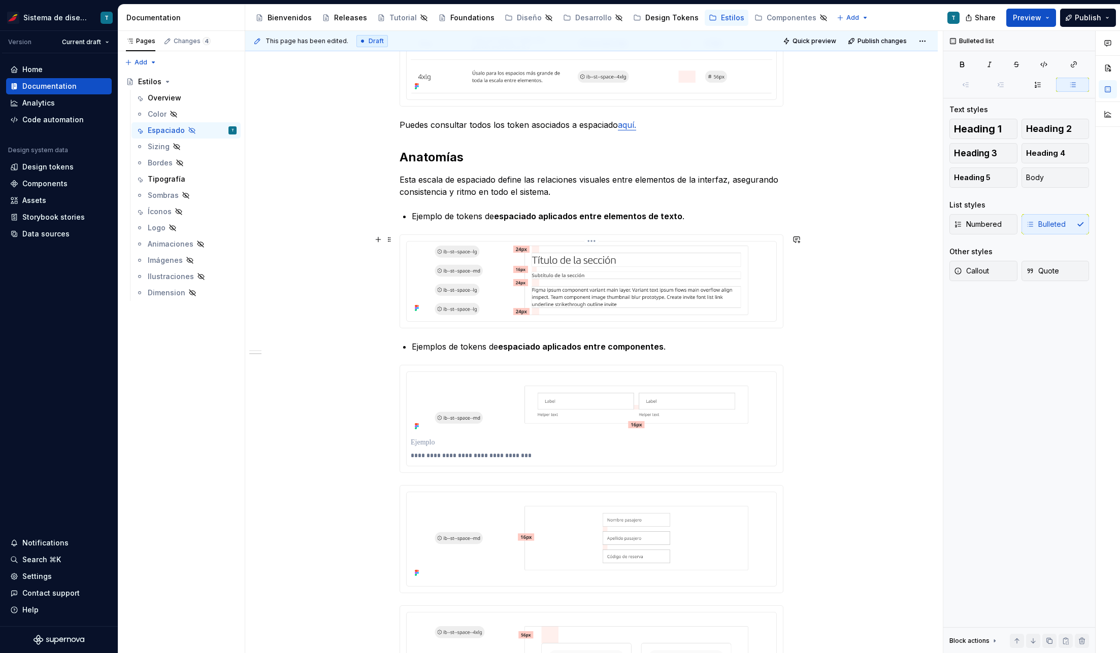
click at [516, 282] on img at bounding box center [591, 281] width 361 height 70
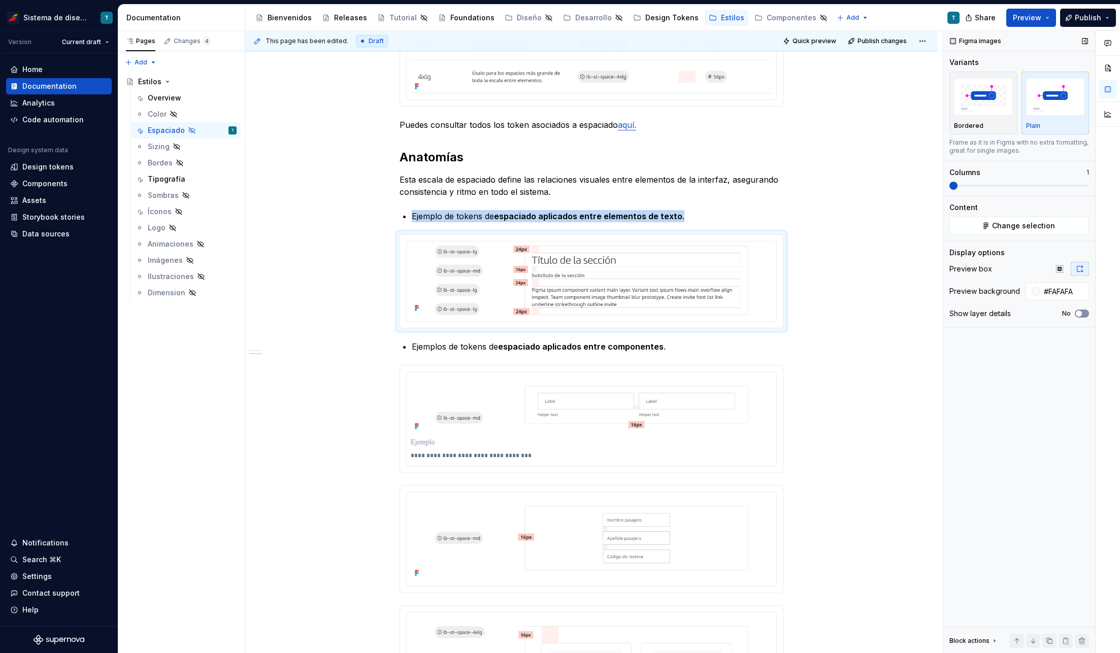
click at [1083, 315] on button "No" at bounding box center [1081, 314] width 14 height 8
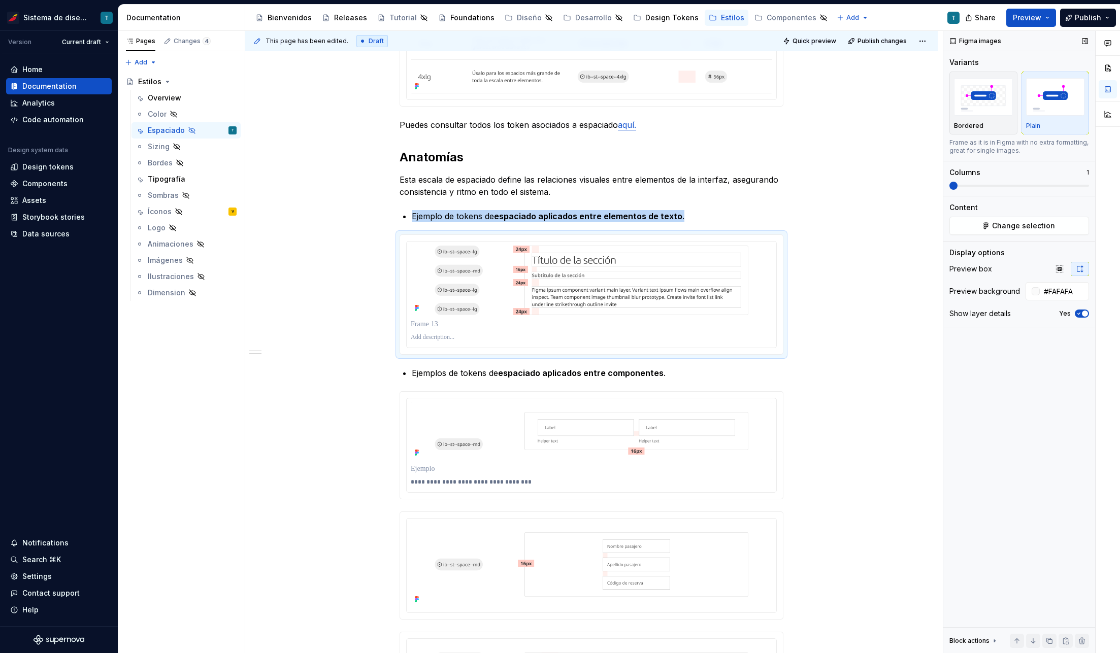
type textarea "*"
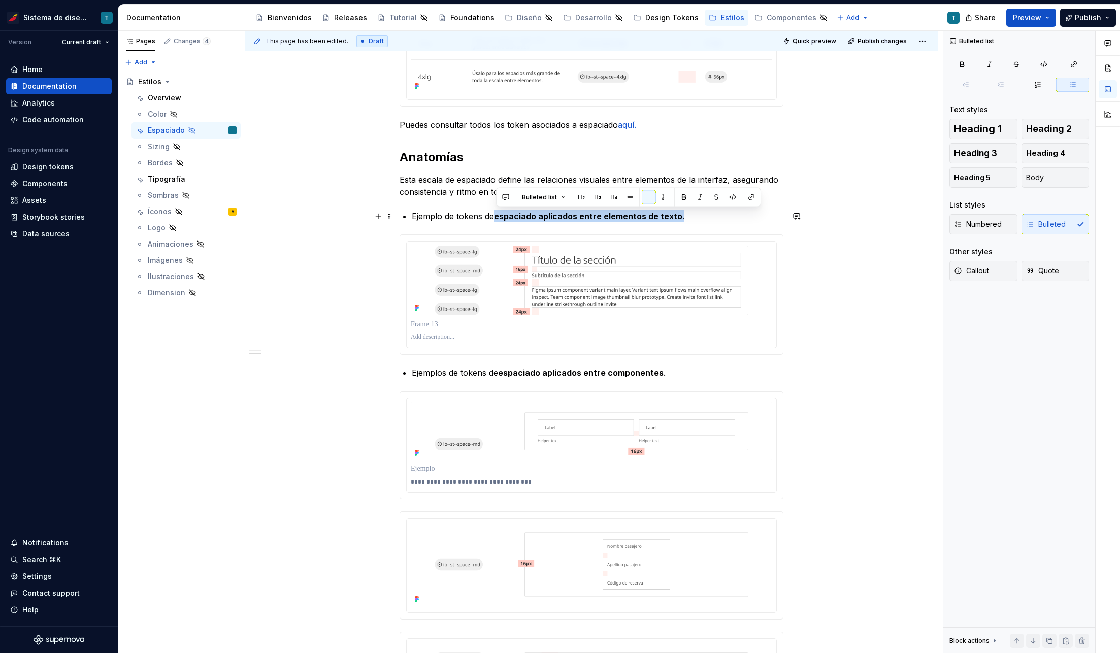
drag, startPoint x: 496, startPoint y: 215, endPoint x: 687, endPoint y: 214, distance: 191.3
click at [687, 214] on p "Ejemplo de tokens de espaciado aplicados entre elementos de texto ." at bounding box center [597, 216] width 371 height 12
copy p "espaciado aplicados entre elementos de texto ."
click at [461, 337] on p at bounding box center [591, 337] width 361 height 8
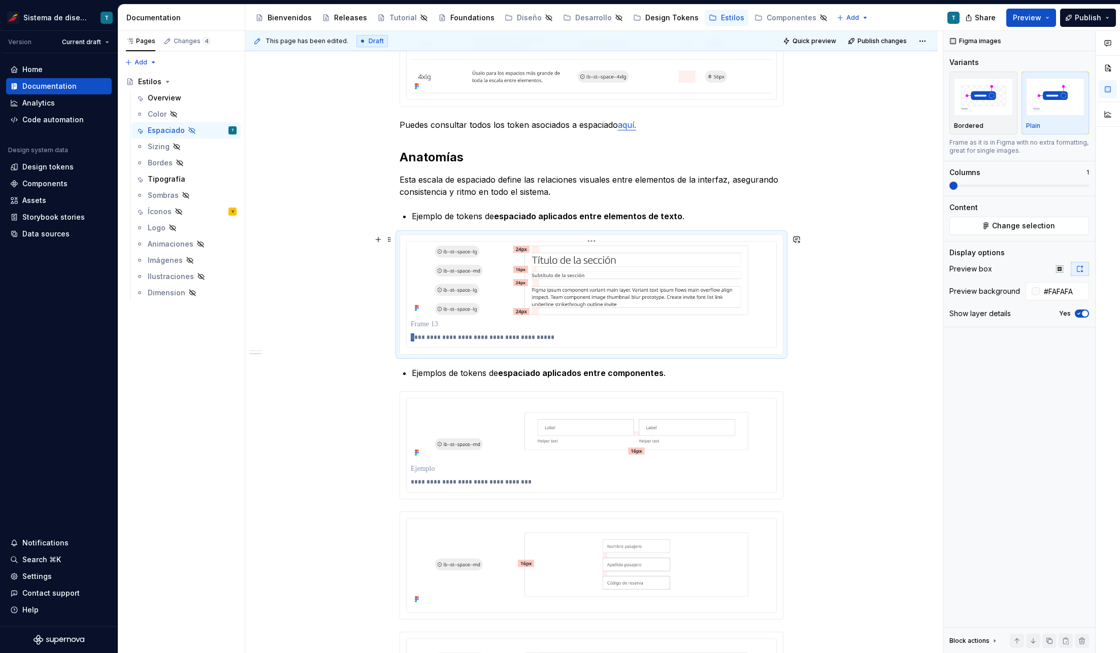
click at [408, 336] on div "**********" at bounding box center [590, 295] width 369 height 106
click at [895, 310] on div "El sistema de espaciado de Iberia define la distancia y la proporción entre los…" at bounding box center [591, 402] width 692 height 1596
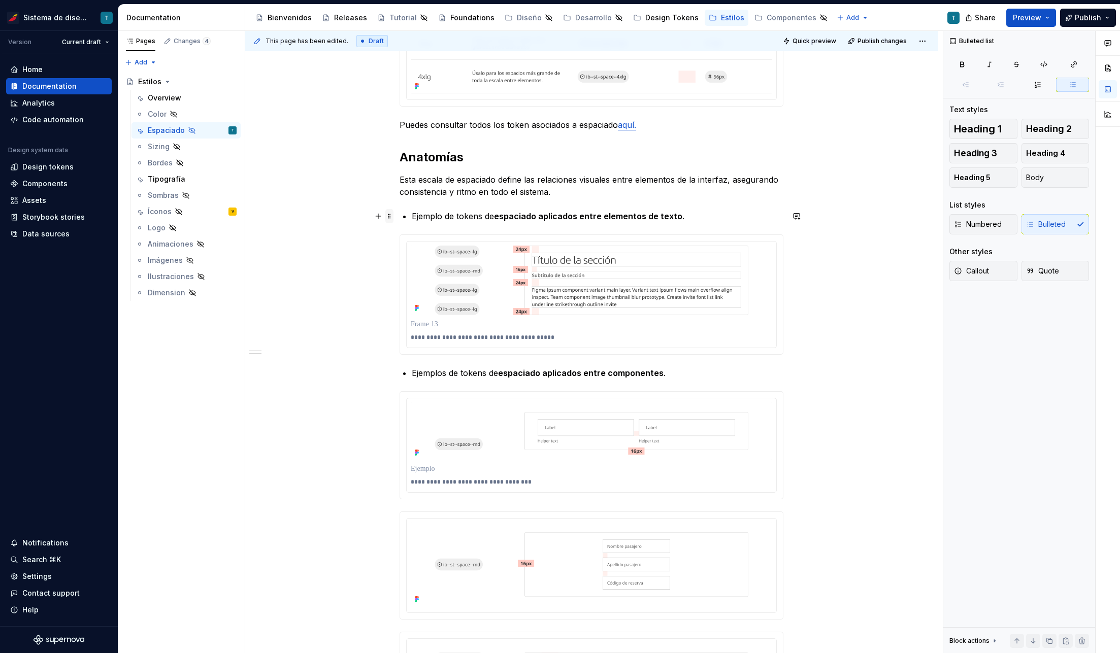
click at [389, 216] on span at bounding box center [389, 216] width 8 height 14
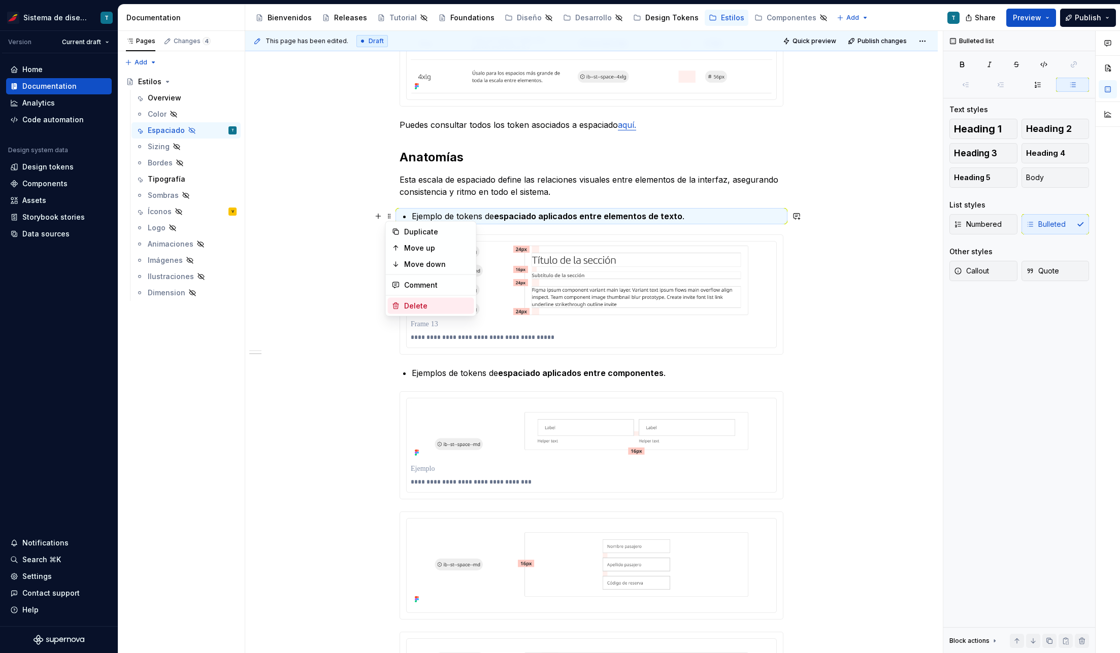
click at [412, 302] on div "Delete" at bounding box center [437, 306] width 66 height 10
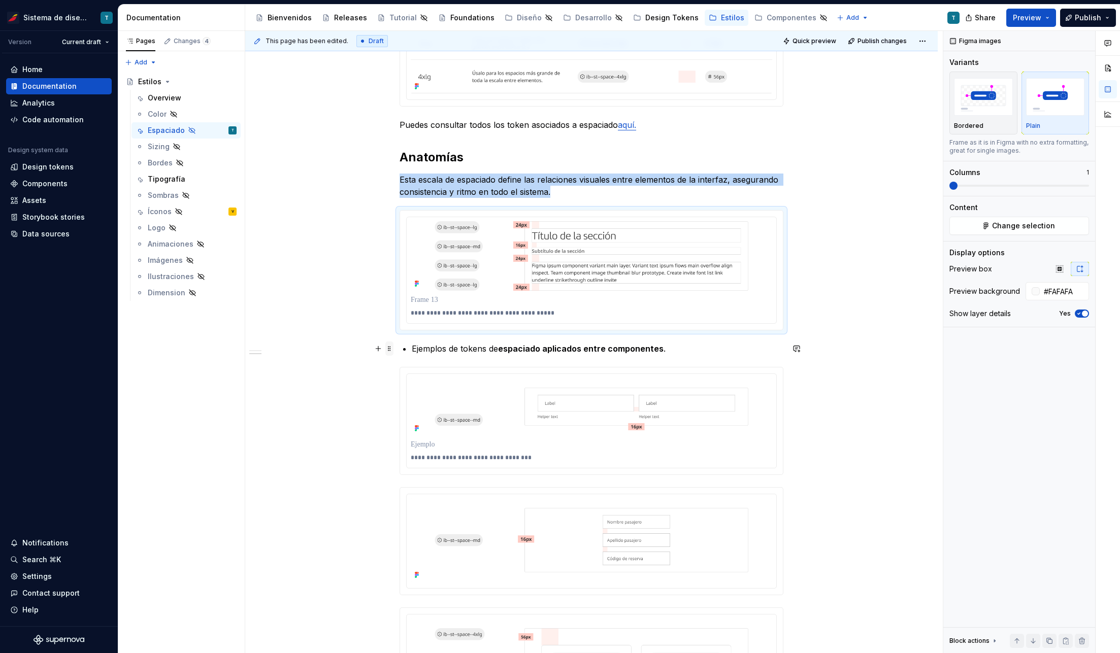
click at [389, 349] on span at bounding box center [389, 349] width 8 height 14
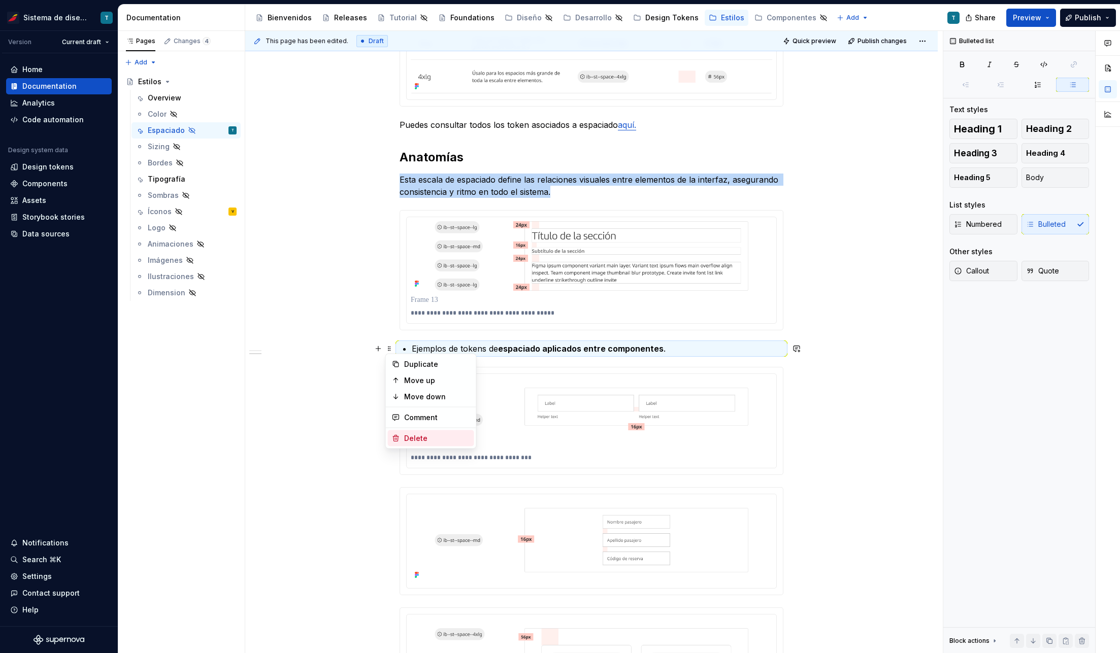
click at [412, 433] on div "Delete" at bounding box center [437, 438] width 66 height 10
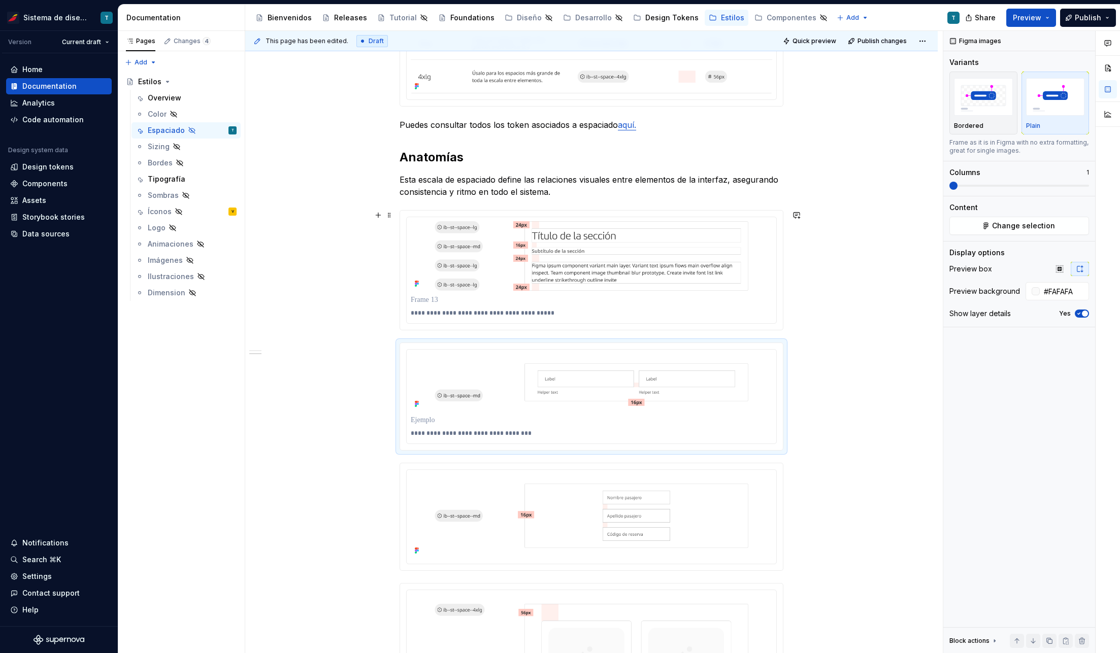
click at [891, 262] on div "**********" at bounding box center [591, 377] width 692 height 1547
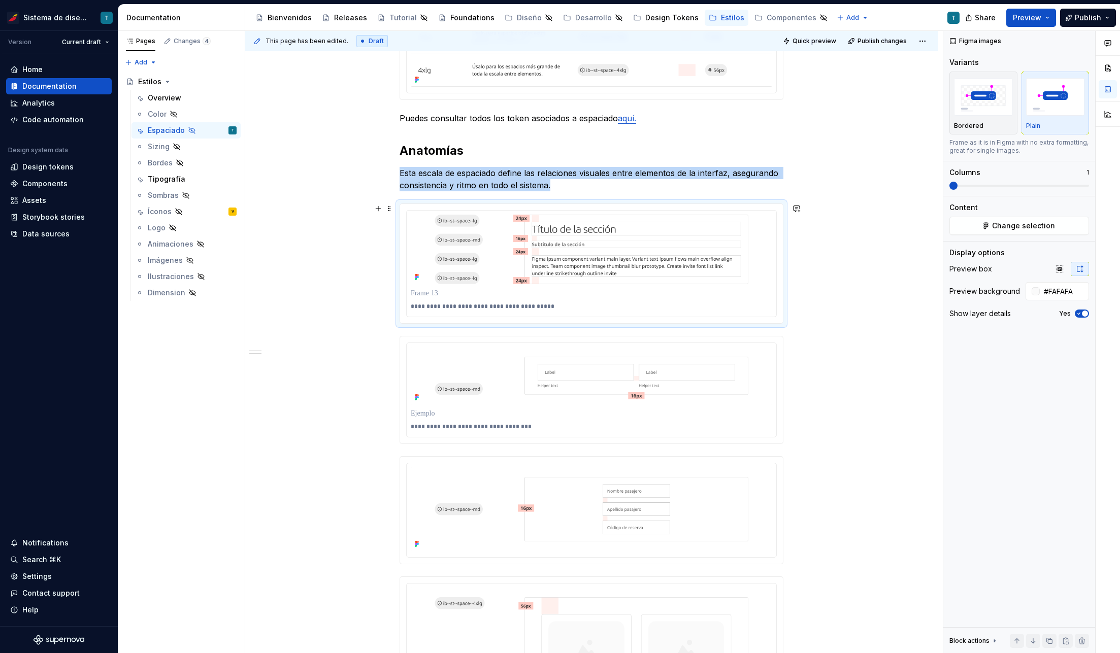
scroll to position [640, 0]
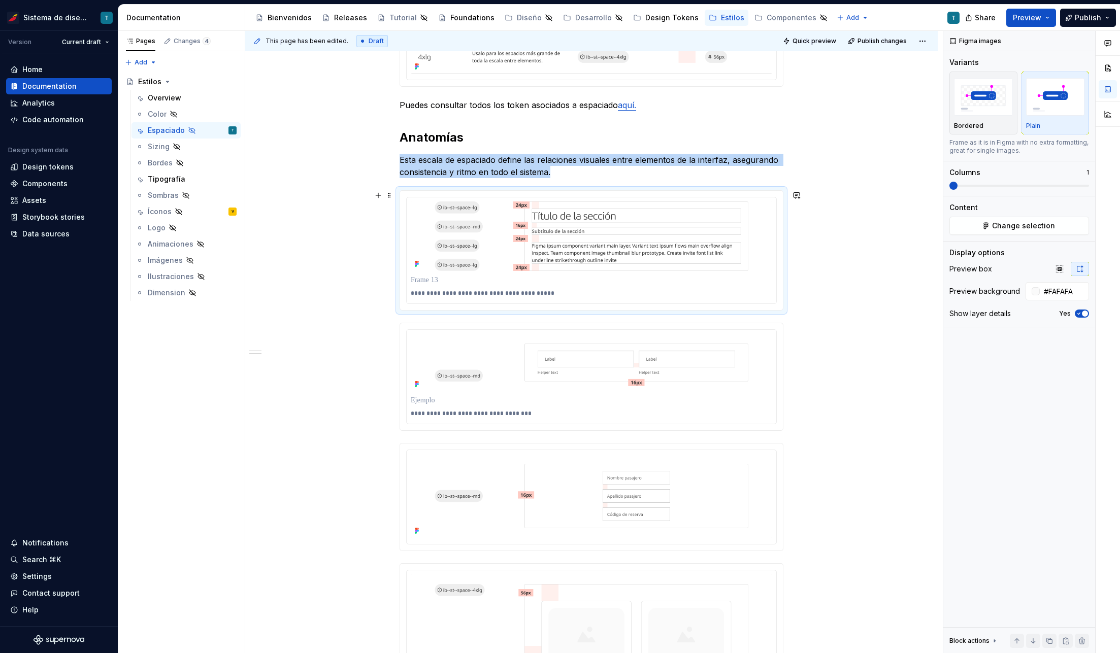
click at [801, 300] on div "**********" at bounding box center [591, 357] width 692 height 1547
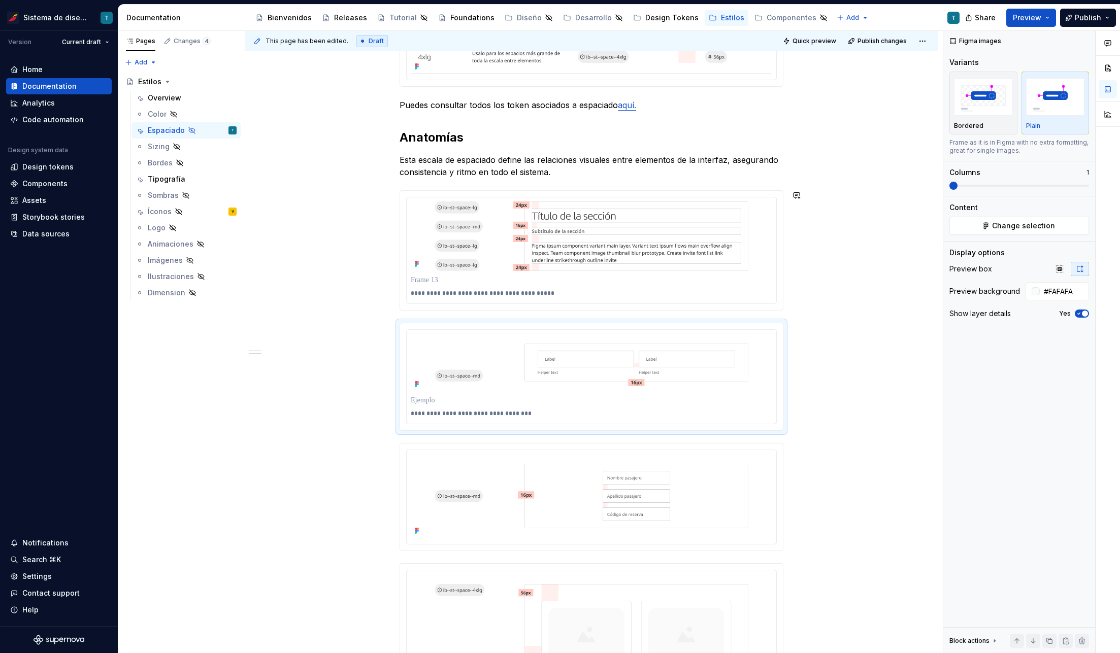
click at [583, 177] on p "Esta escala de espaciado define las relaciones visuales entre elementos de la i…" at bounding box center [591, 166] width 384 height 24
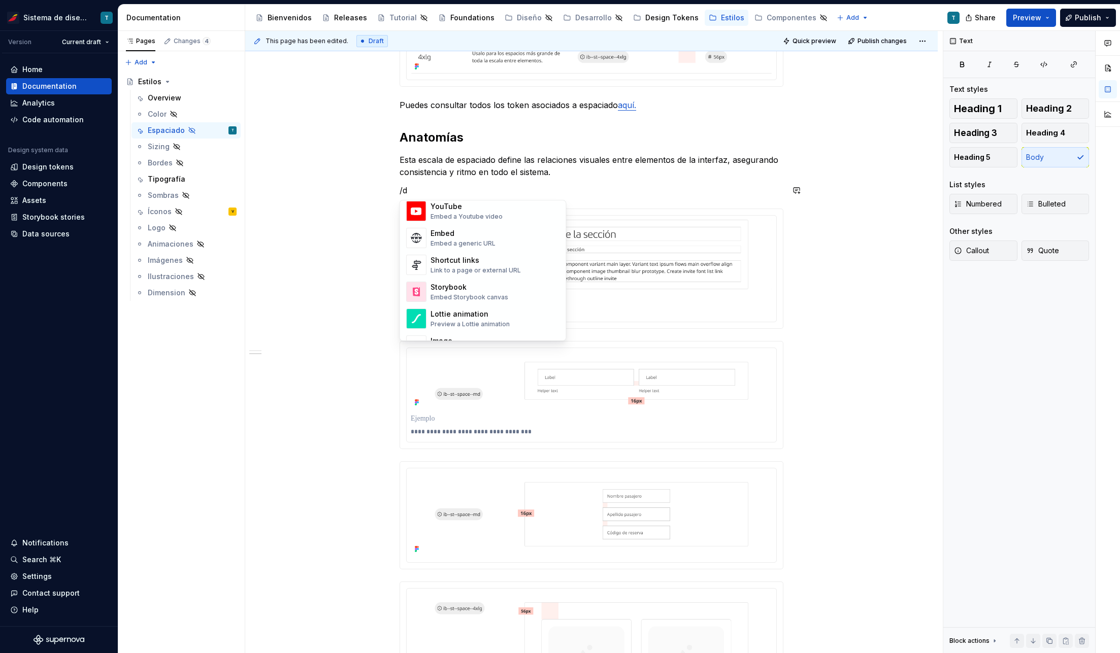
scroll to position [353, 0]
click at [460, 293] on div "Divider" at bounding box center [455, 295] width 51 height 10
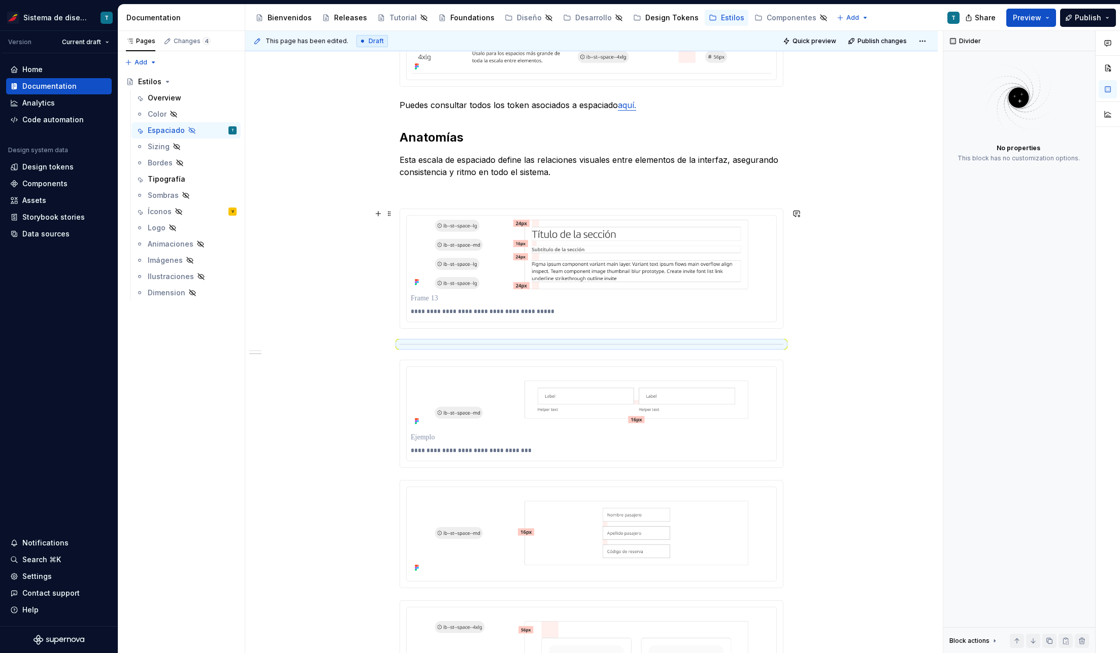
click at [887, 279] on div "**********" at bounding box center [591, 376] width 692 height 1584
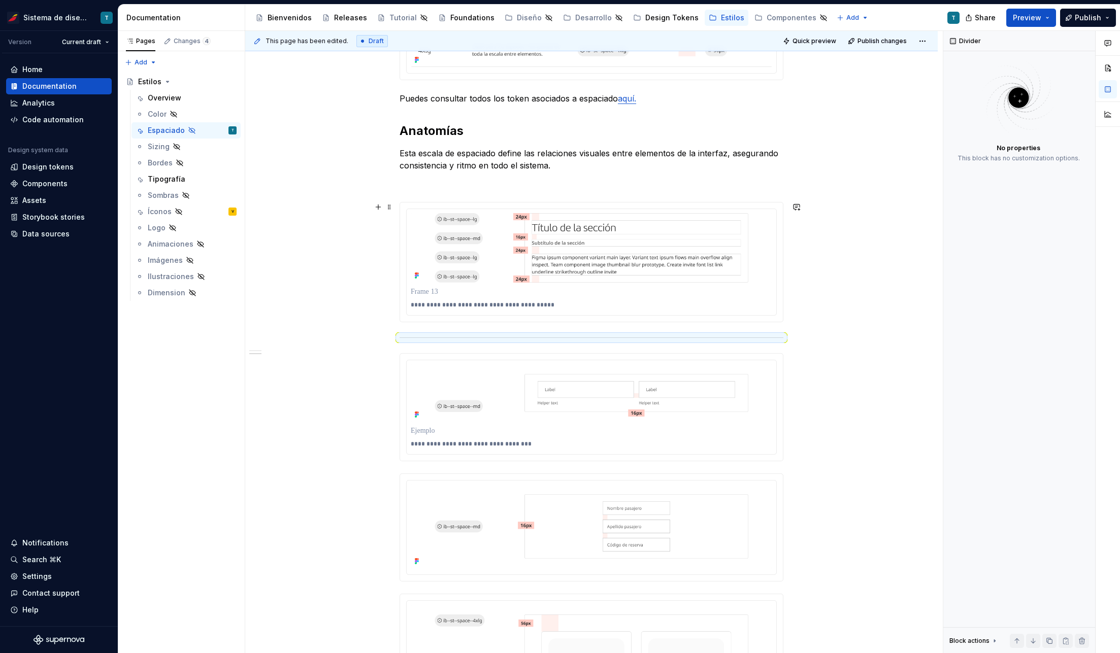
click at [887, 279] on div "**********" at bounding box center [591, 370] width 692 height 1584
click at [590, 209] on html "Sistema de diseño Iberia T Version Current draft Home Documentation Analytics C…" at bounding box center [560, 326] width 1120 height 653
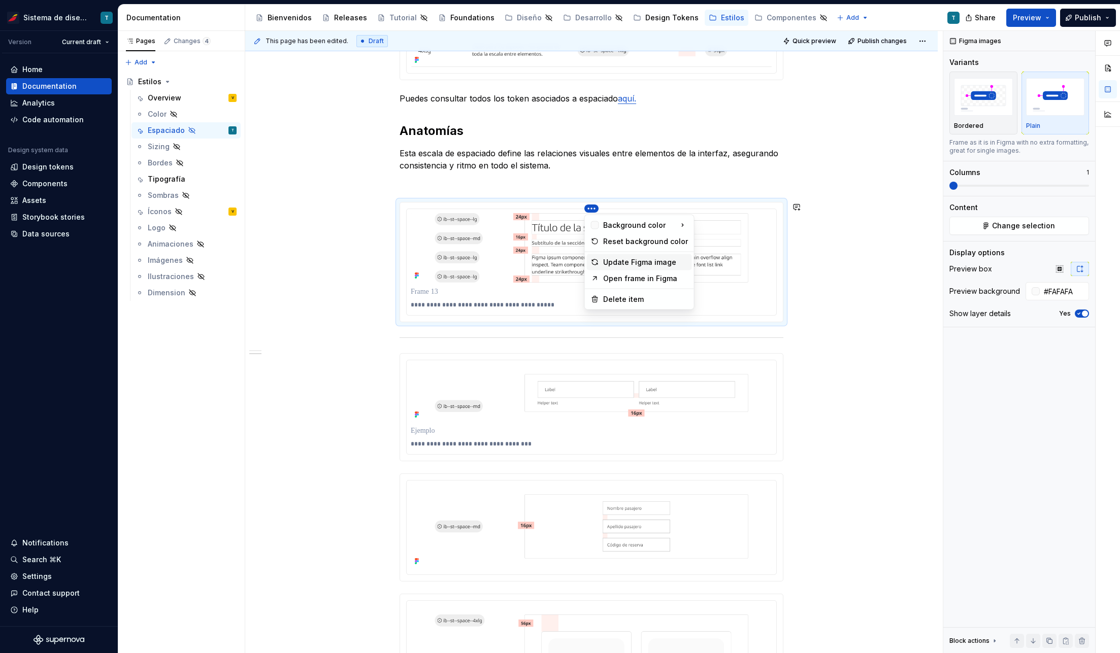
click at [622, 263] on div "Update Figma image" at bounding box center [645, 262] width 85 height 10
click at [552, 263] on img at bounding box center [591, 248] width 361 height 70
click at [994, 224] on span "Change selection" at bounding box center [1023, 226] width 63 height 10
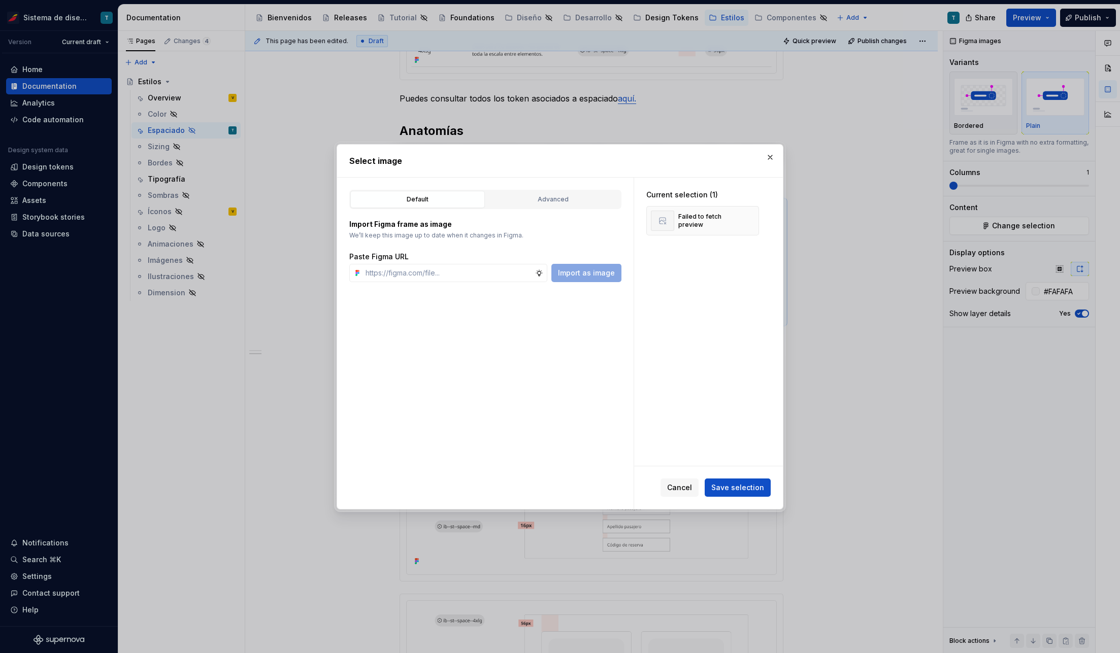
type textarea "*"
click at [456, 269] on input "text" at bounding box center [448, 273] width 174 height 18
paste input "[URL][DOMAIN_NAME]"
type input "[URL][DOMAIN_NAME]"
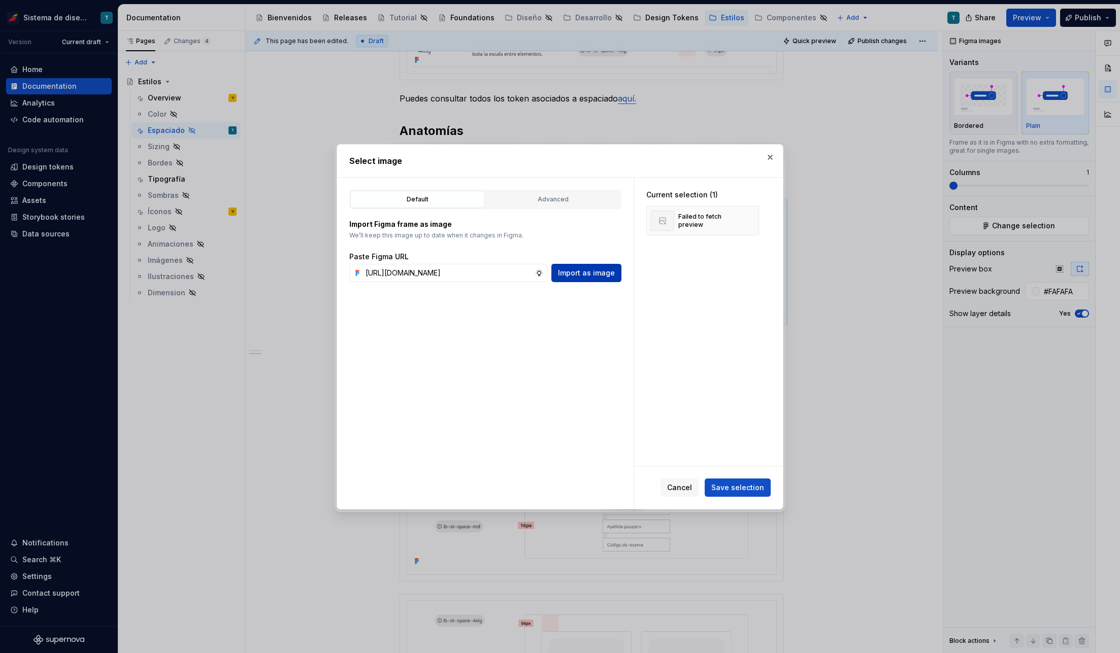
click at [599, 272] on span "Import as image" at bounding box center [586, 273] width 57 height 10
click at [752, 218] on button "button" at bounding box center [747, 221] width 14 height 14
click at [761, 483] on span "Save selection" at bounding box center [737, 488] width 53 height 10
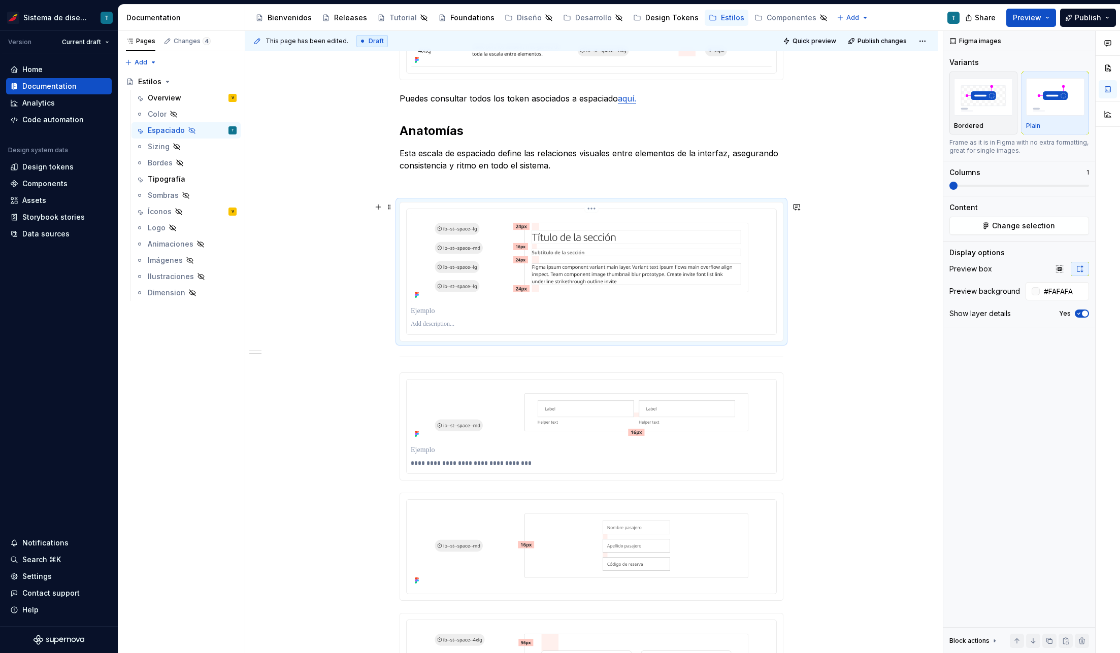
click at [461, 320] on p at bounding box center [591, 324] width 361 height 8
paste div
click at [413, 322] on p "**********" at bounding box center [591, 324] width 361 height 8
click at [884, 328] on div "**********" at bounding box center [591, 379] width 692 height 1603
click at [1007, 32] on div "Figma images" at bounding box center [1019, 41] width 152 height 20
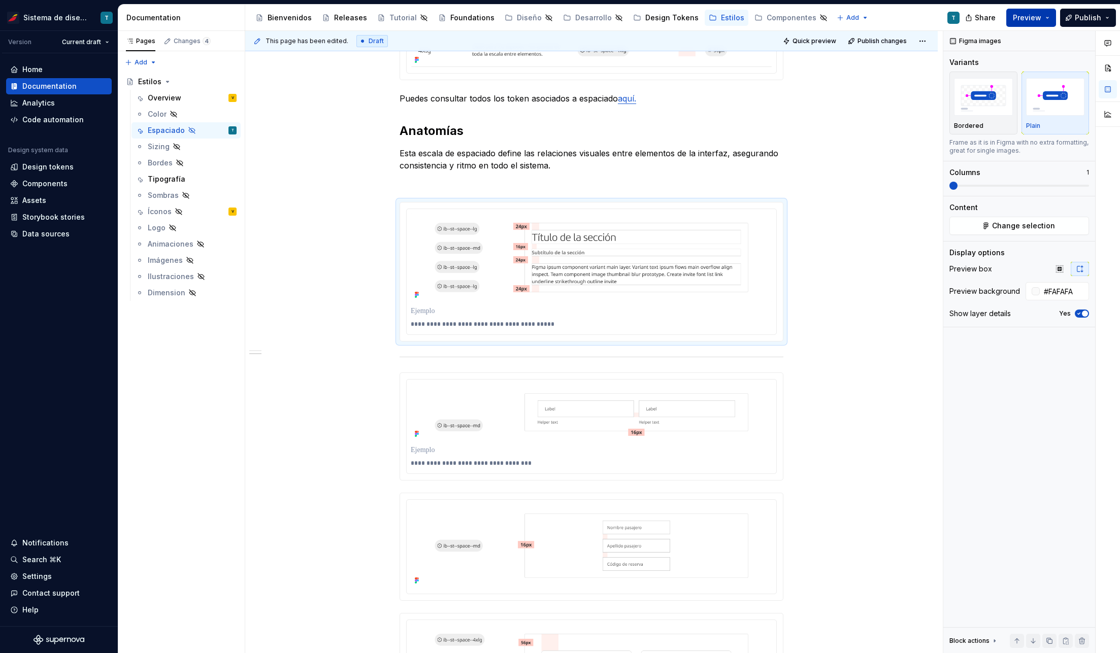
click at [1038, 16] on span "Preview" at bounding box center [1026, 18] width 28 height 10
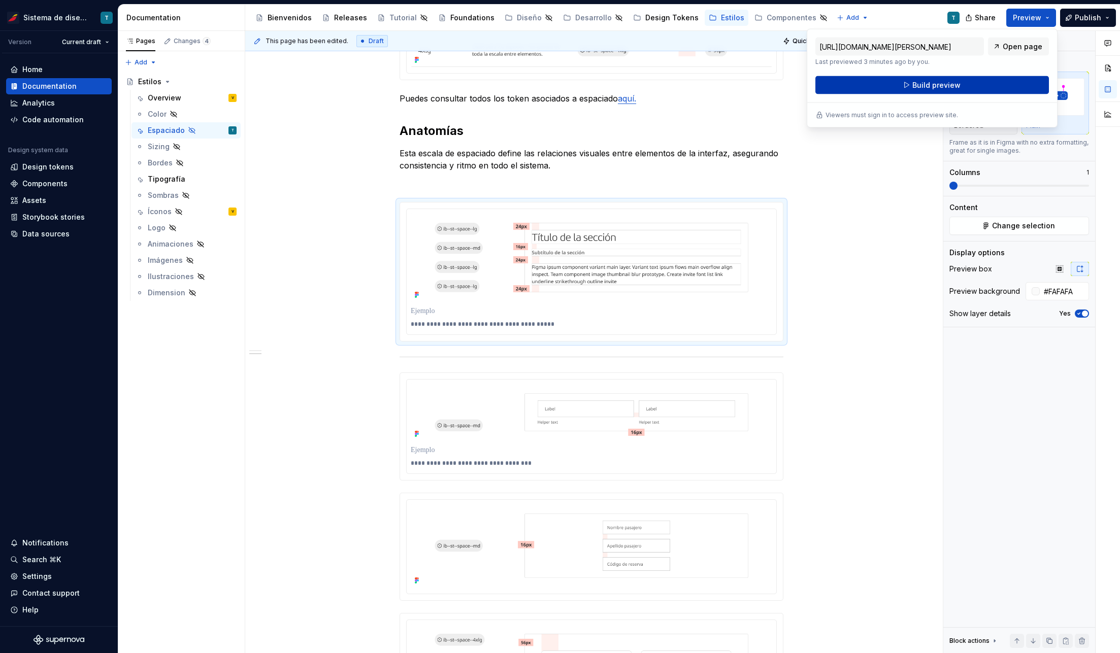
click at [925, 85] on span "Build preview" at bounding box center [936, 85] width 48 height 10
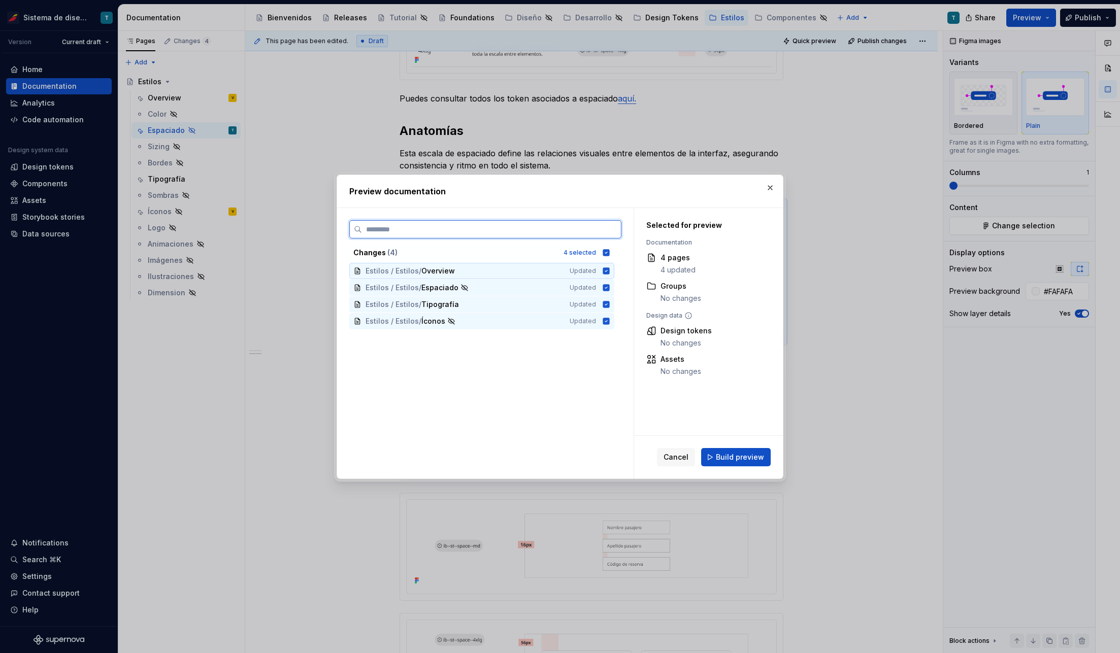
click at [607, 268] on icon at bounding box center [606, 270] width 7 height 7
click at [604, 309] on div "Estilos / Estilos / Tipografía Updated" at bounding box center [481, 304] width 265 height 16
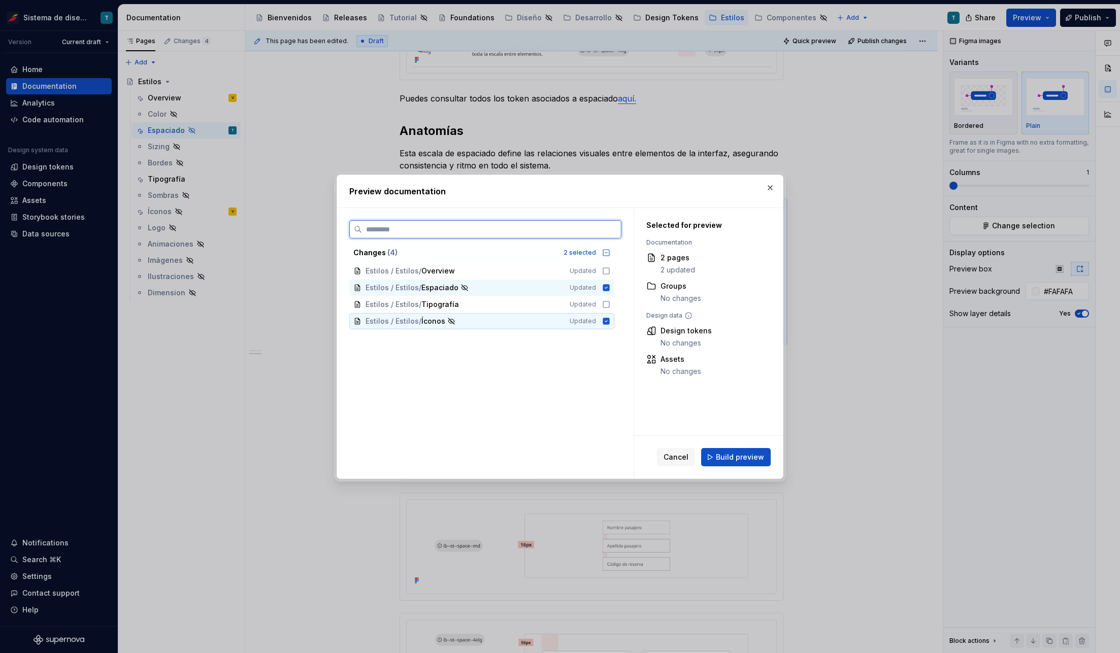
click at [606, 320] on icon at bounding box center [606, 321] width 8 height 8
click at [738, 454] on span "Build preview" at bounding box center [740, 457] width 48 height 10
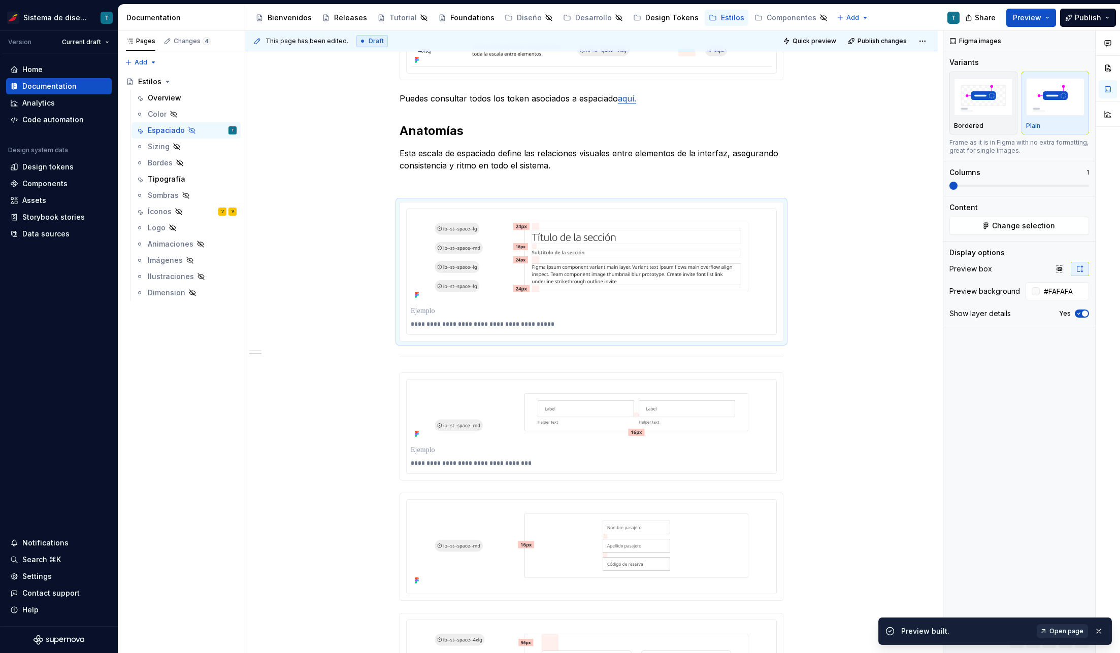
click at [1069, 629] on span "Open page" at bounding box center [1066, 631] width 34 height 8
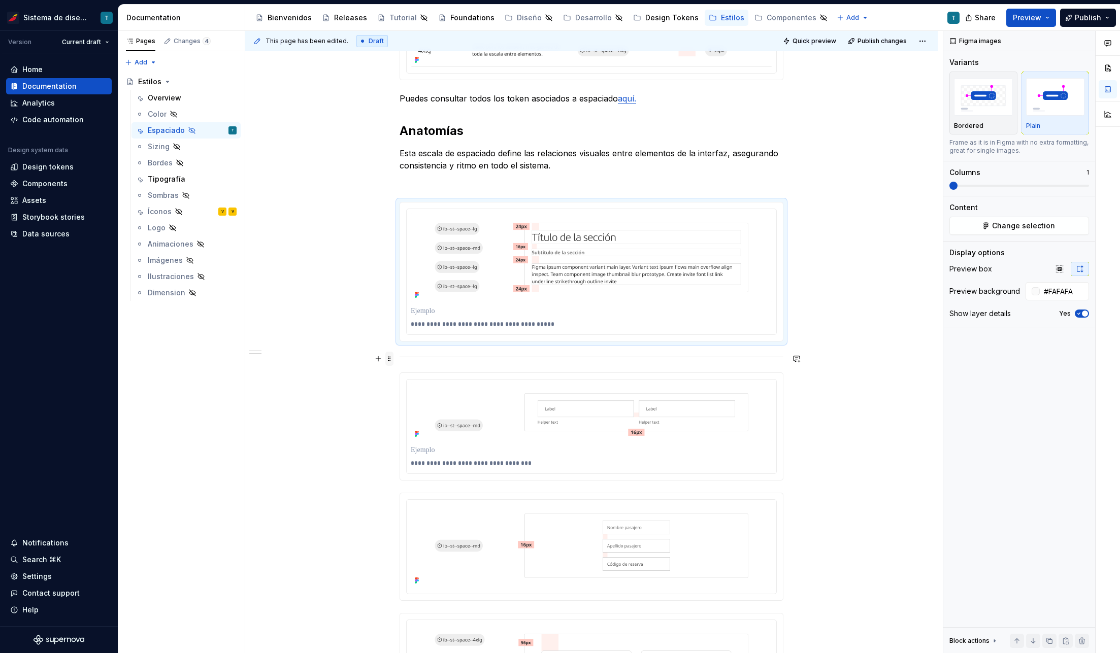
click at [389, 357] on span at bounding box center [389, 359] width 8 height 14
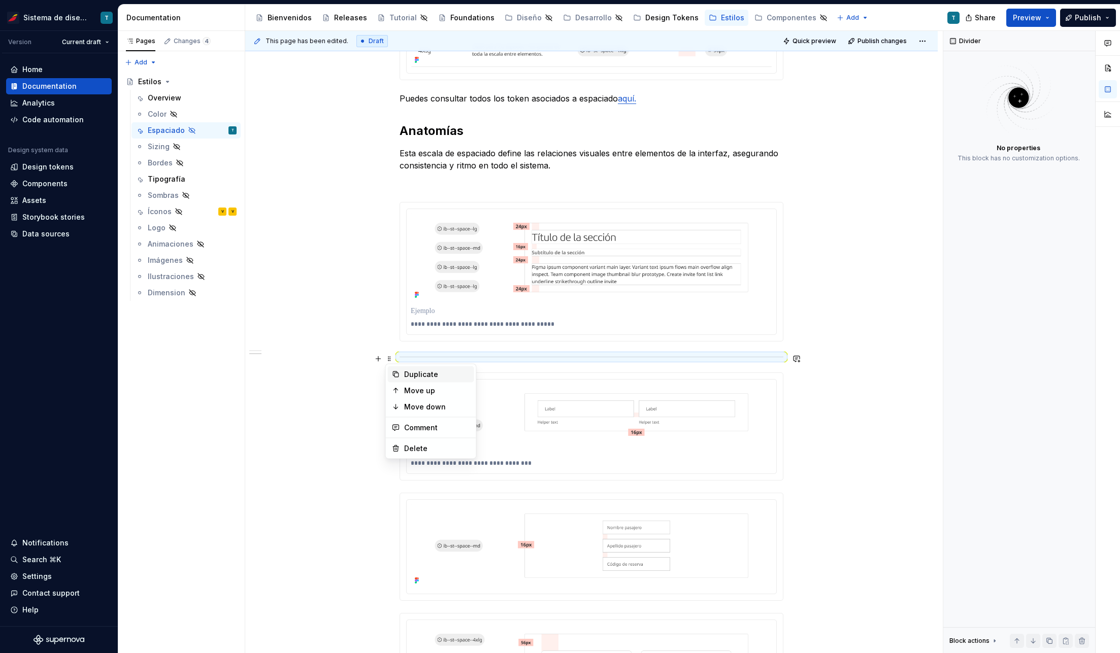
click at [404, 371] on div "Duplicate" at bounding box center [437, 374] width 66 height 10
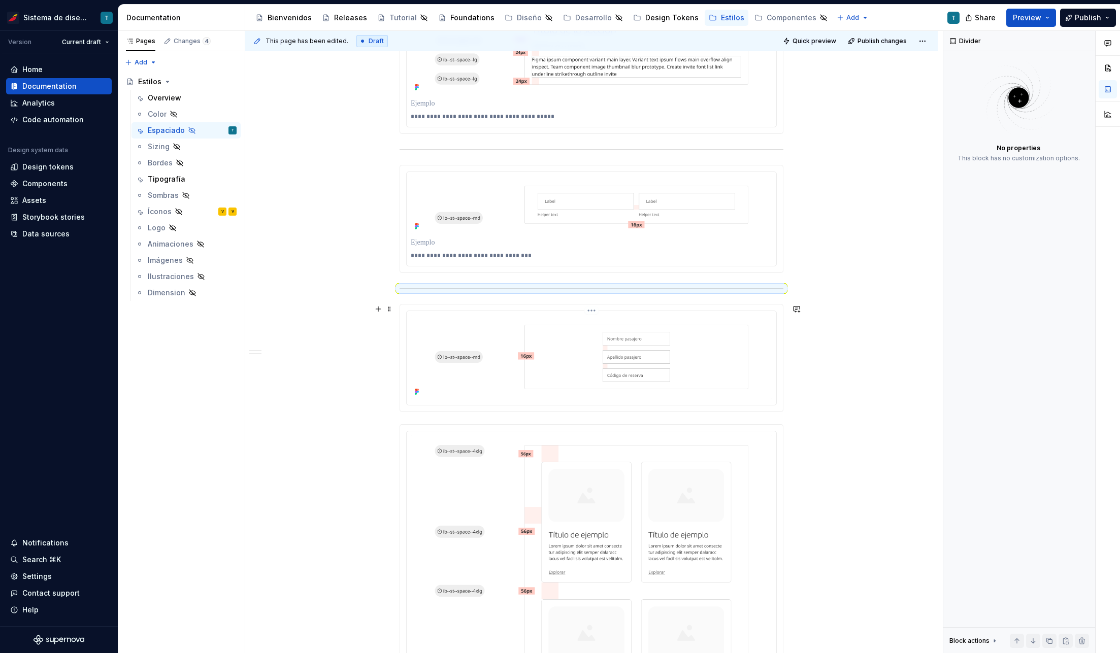
scroll to position [867, 0]
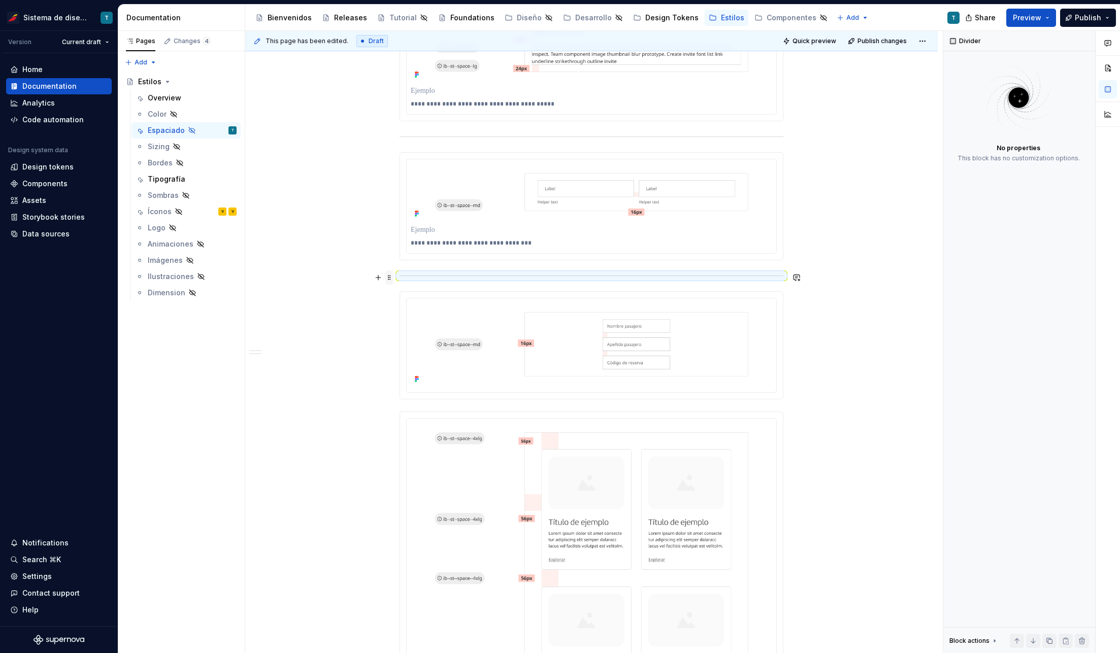
click at [387, 277] on span at bounding box center [389, 277] width 8 height 14
click at [406, 290] on div "Duplicate" at bounding box center [437, 293] width 66 height 10
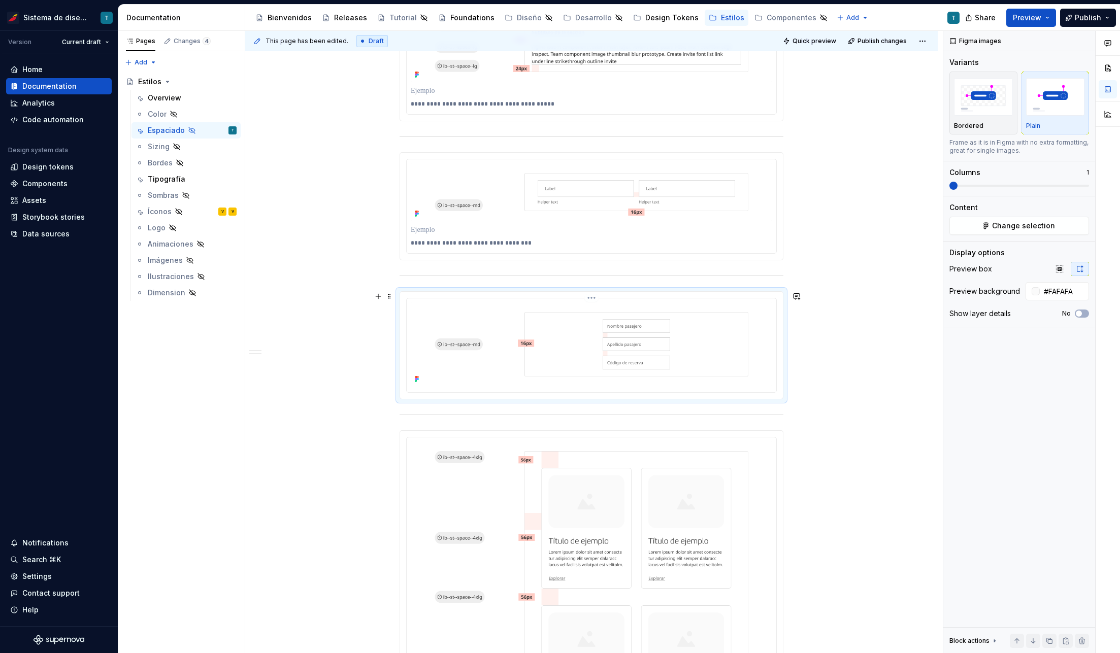
click at [481, 323] on img at bounding box center [591, 344] width 361 height 84
click at [1086, 313] on button "No" at bounding box center [1081, 314] width 14 height 8
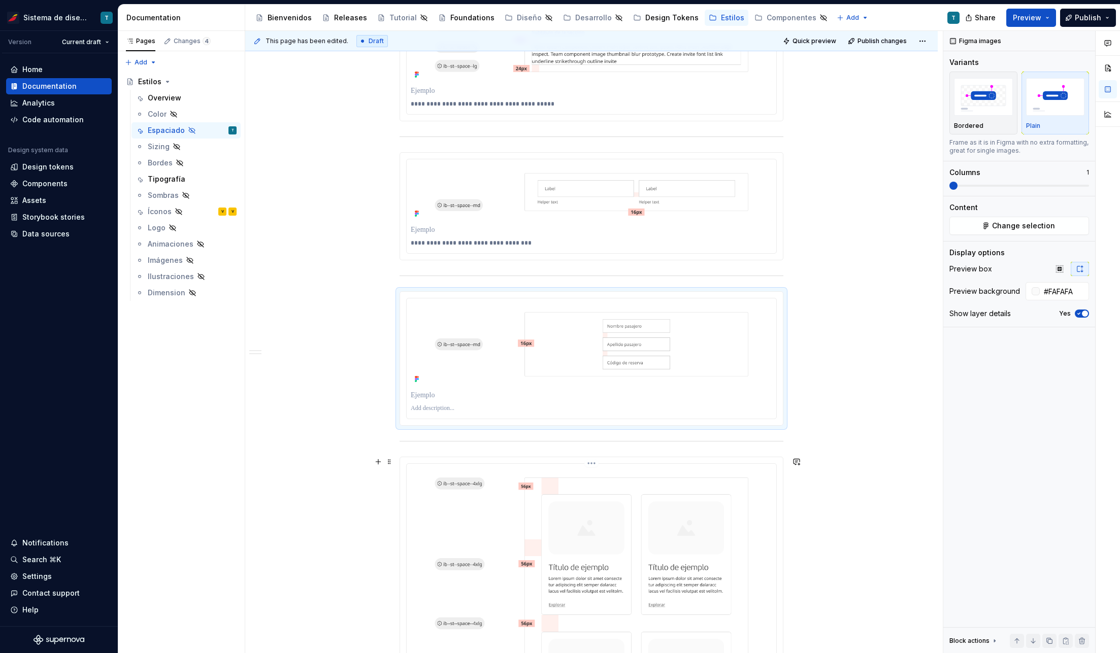
click at [709, 482] on img at bounding box center [591, 623] width 361 height 311
click at [1086, 314] on button "No" at bounding box center [1081, 314] width 14 height 8
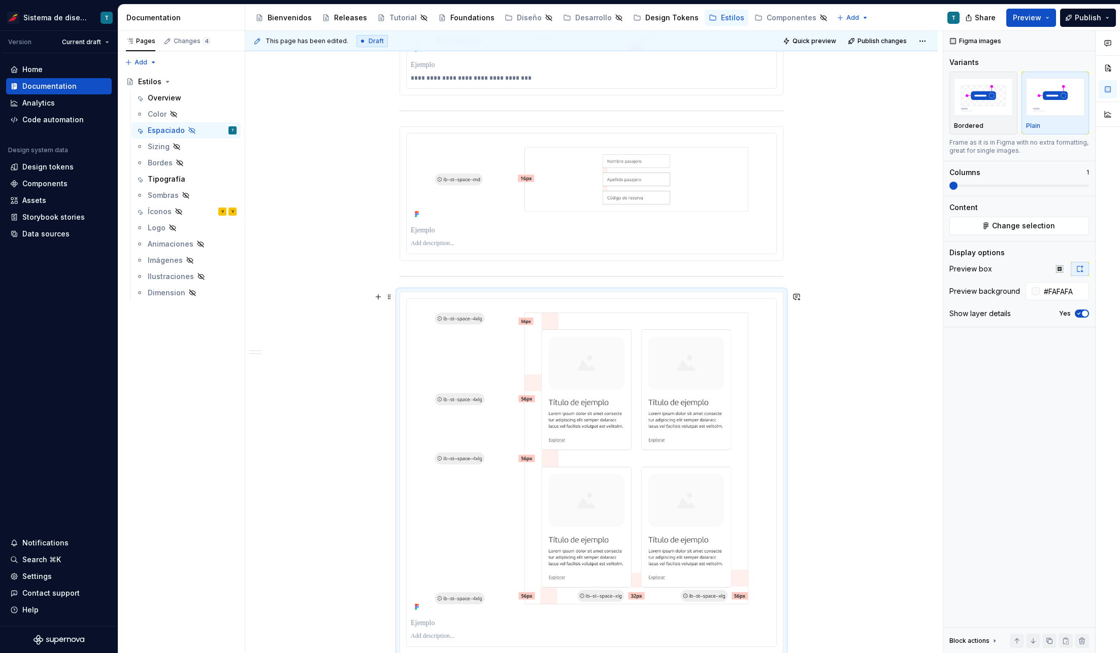
click at [853, 366] on div "**********" at bounding box center [591, 39] width 692 height 1693
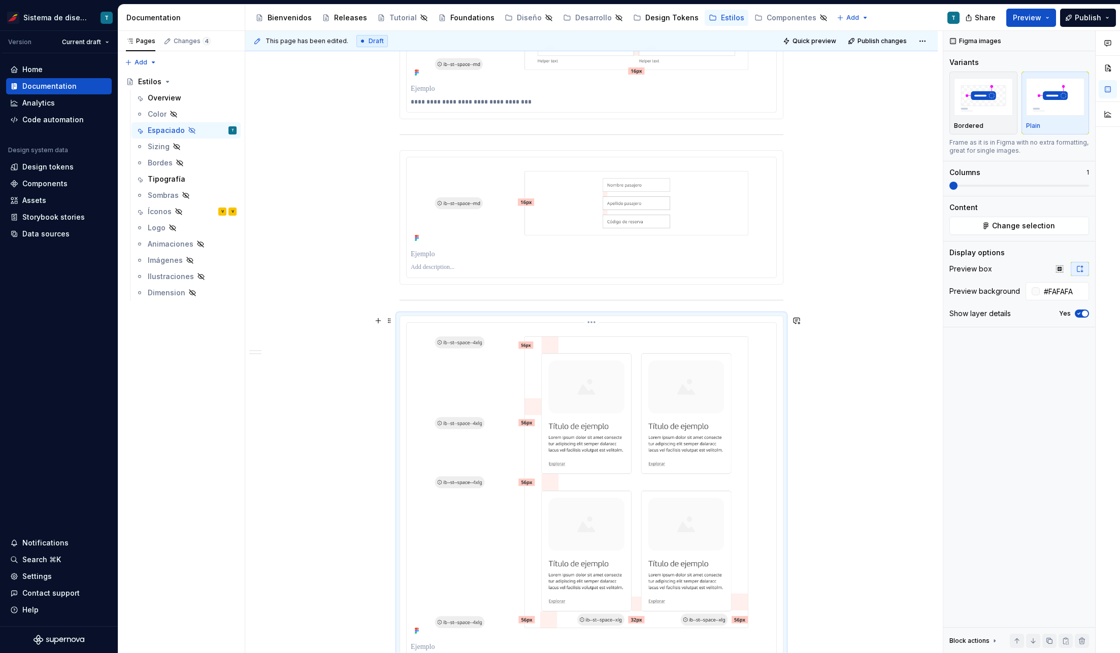
scroll to position [935, 0]
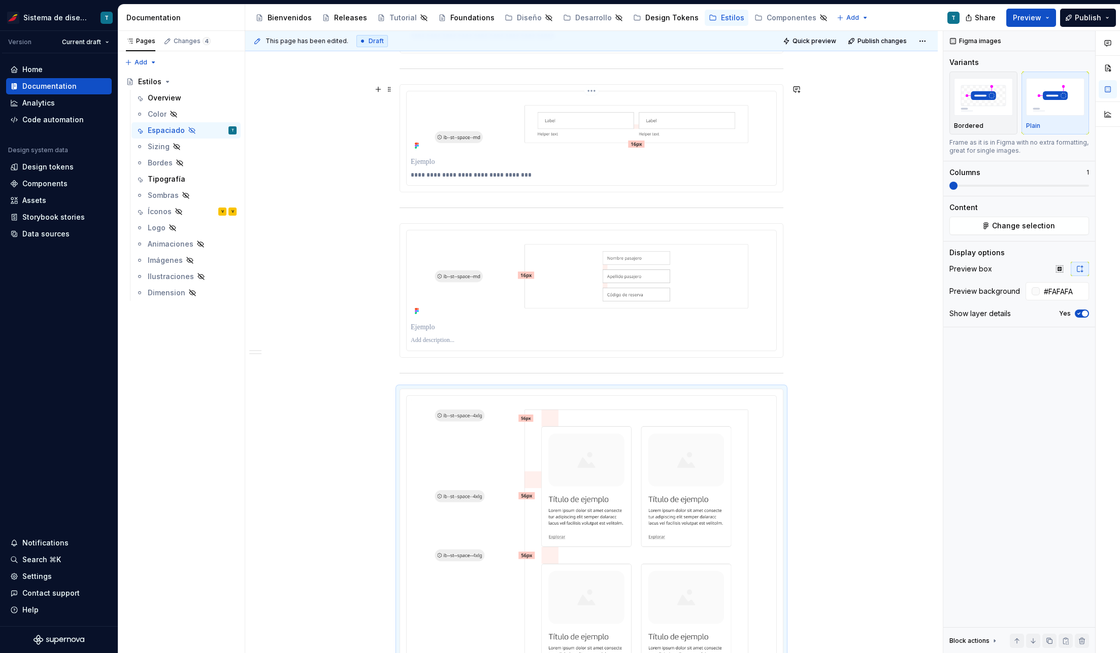
click at [507, 177] on p "**********" at bounding box center [591, 175] width 361 height 8
click at [452, 337] on p at bounding box center [591, 340] width 361 height 8
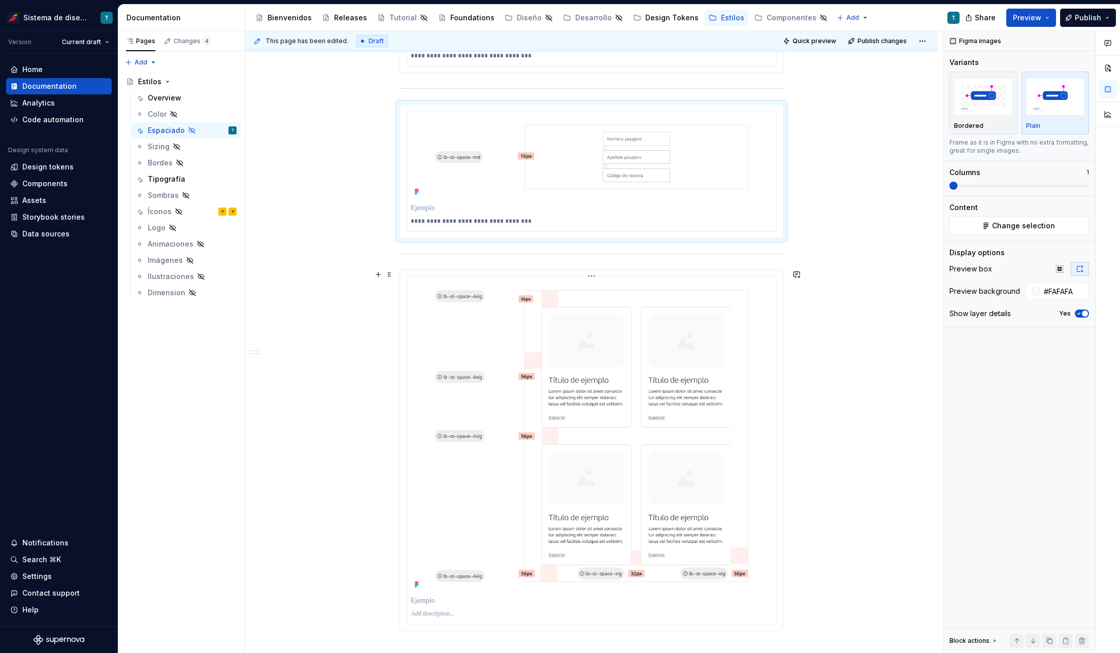
scroll to position [1179, 0]
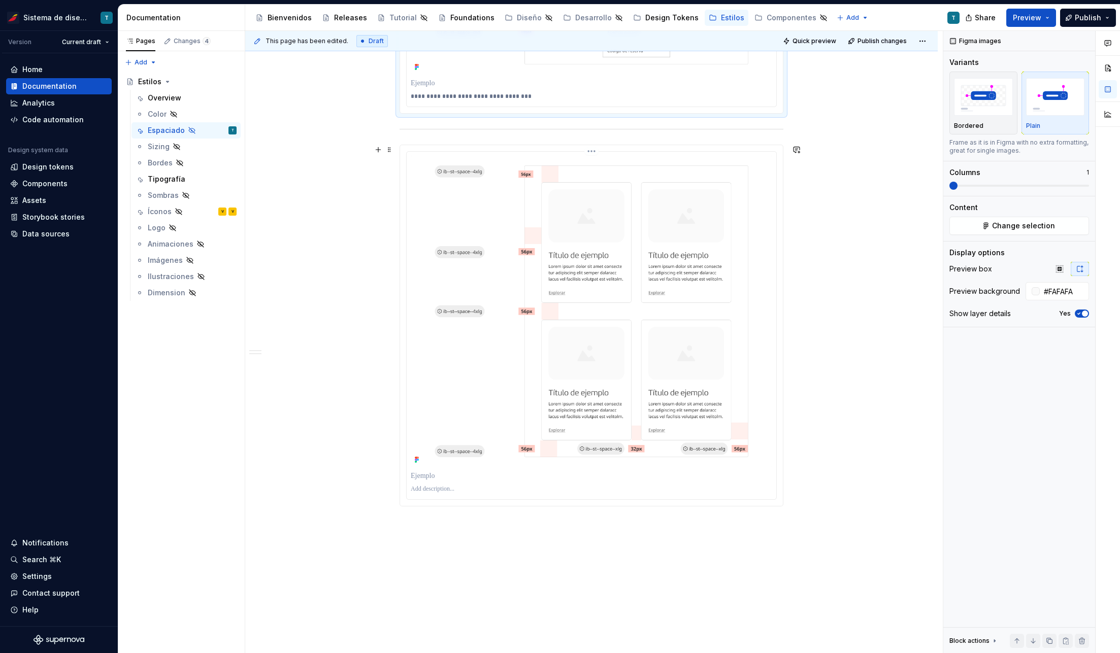
click at [452, 486] on p at bounding box center [591, 489] width 361 height 8
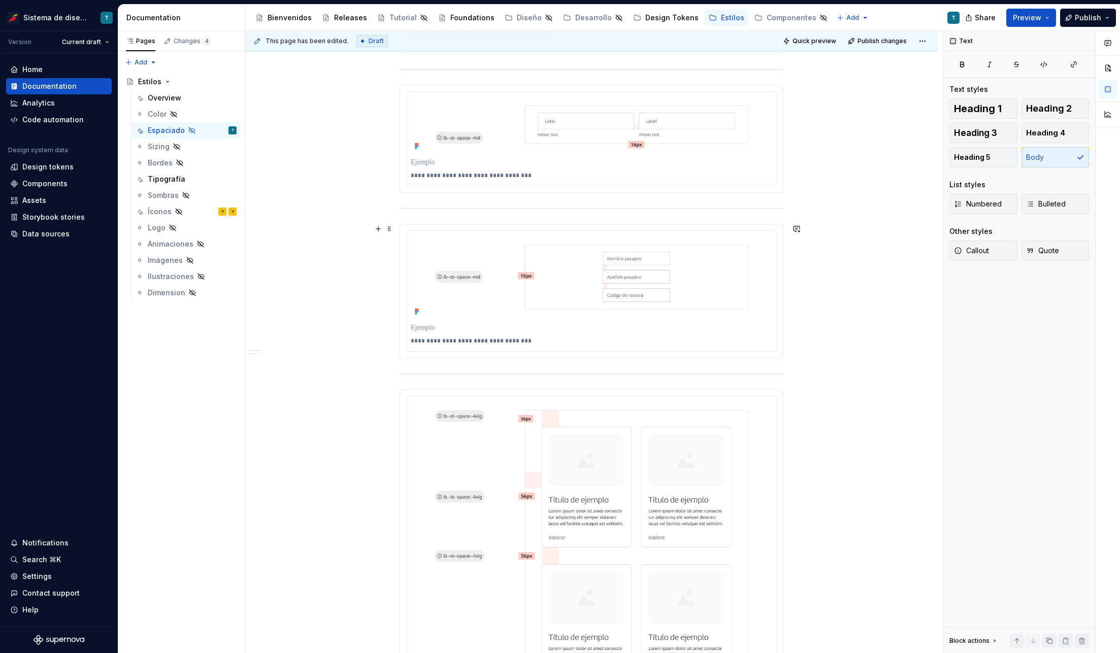
scroll to position [941, 0]
click at [589, 222] on html "Sistema de diseño Iberia T Version Current draft Home Documentation Analytics C…" at bounding box center [560, 326] width 1120 height 653
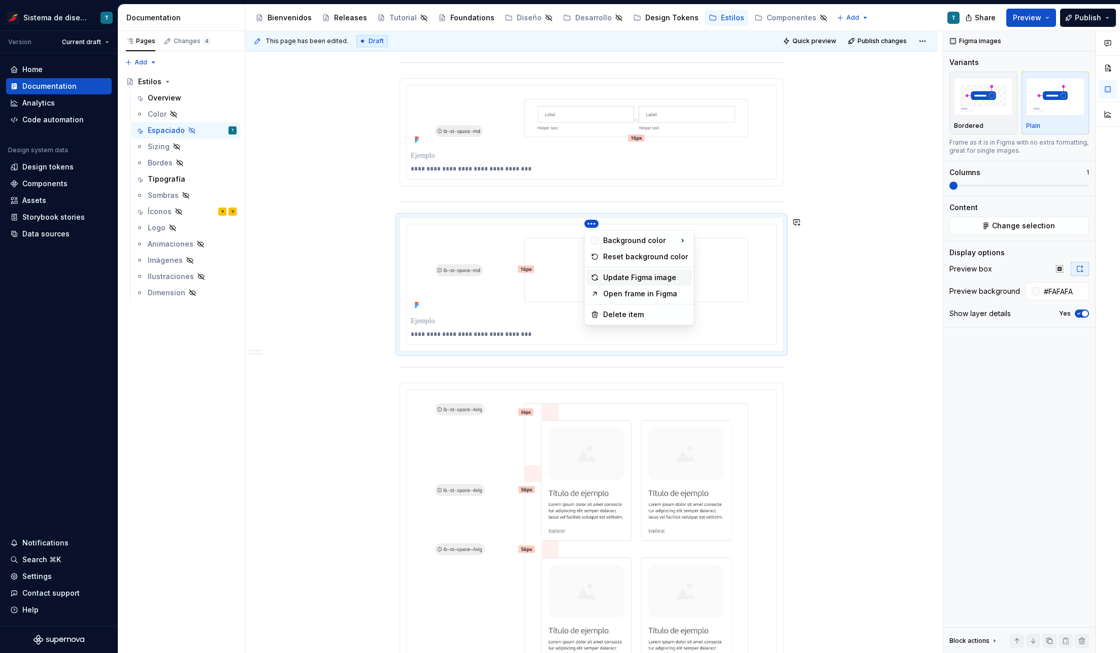
click at [610, 278] on div "Update Figma image" at bounding box center [645, 278] width 85 height 10
click at [872, 330] on div "**********" at bounding box center [591, 129] width 692 height 1693
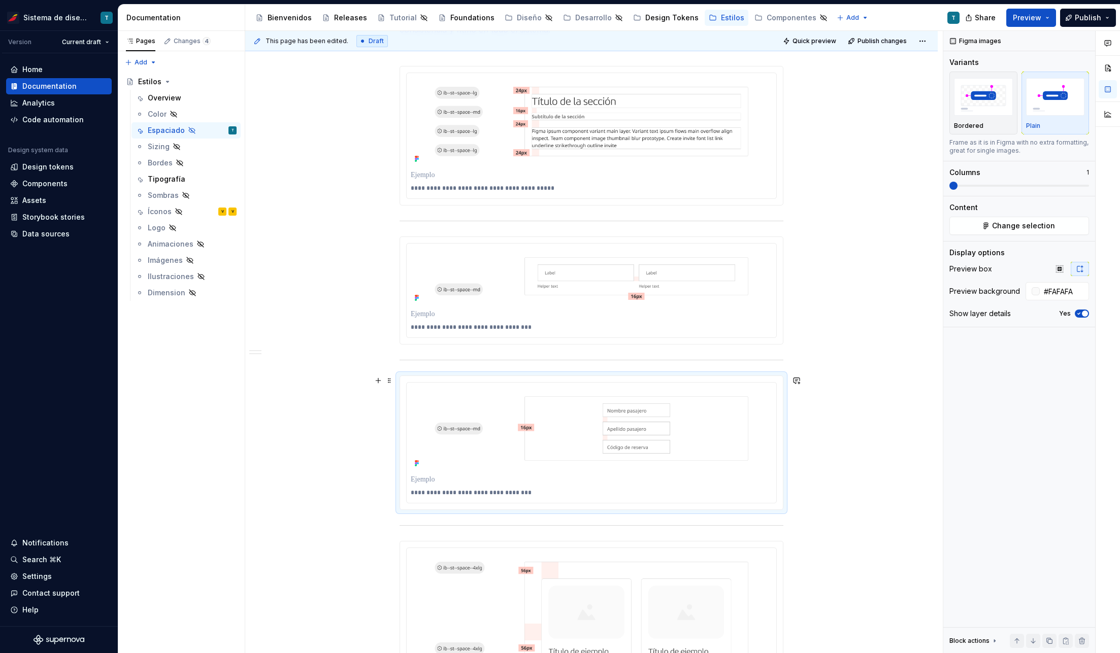
scroll to position [776, 0]
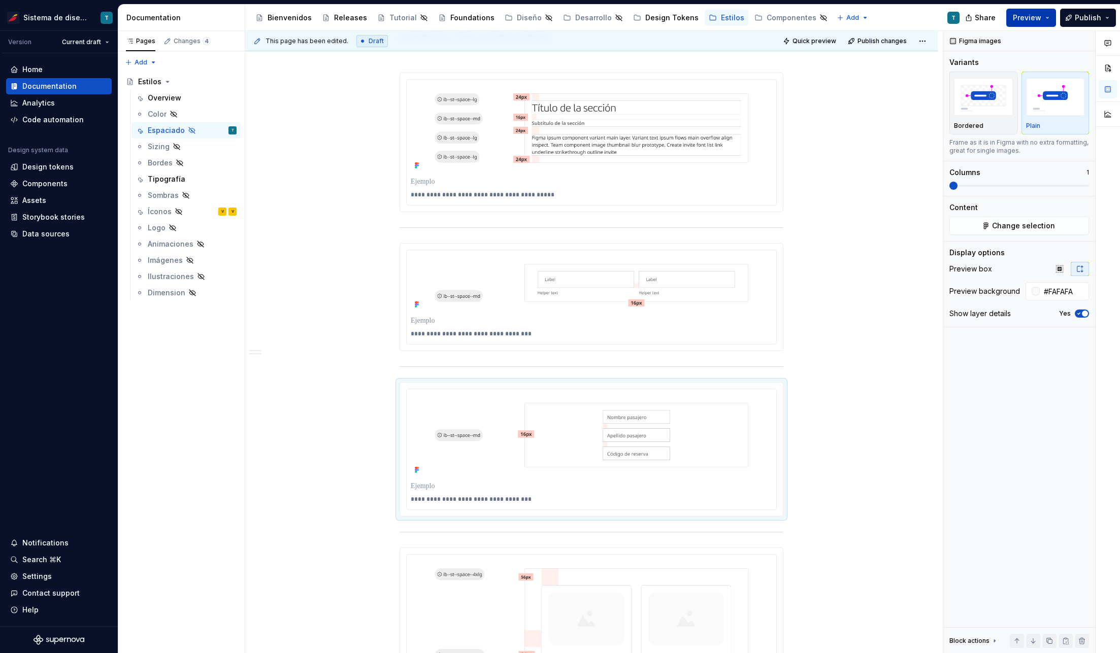
click at [1022, 20] on span "Preview" at bounding box center [1026, 18] width 28 height 10
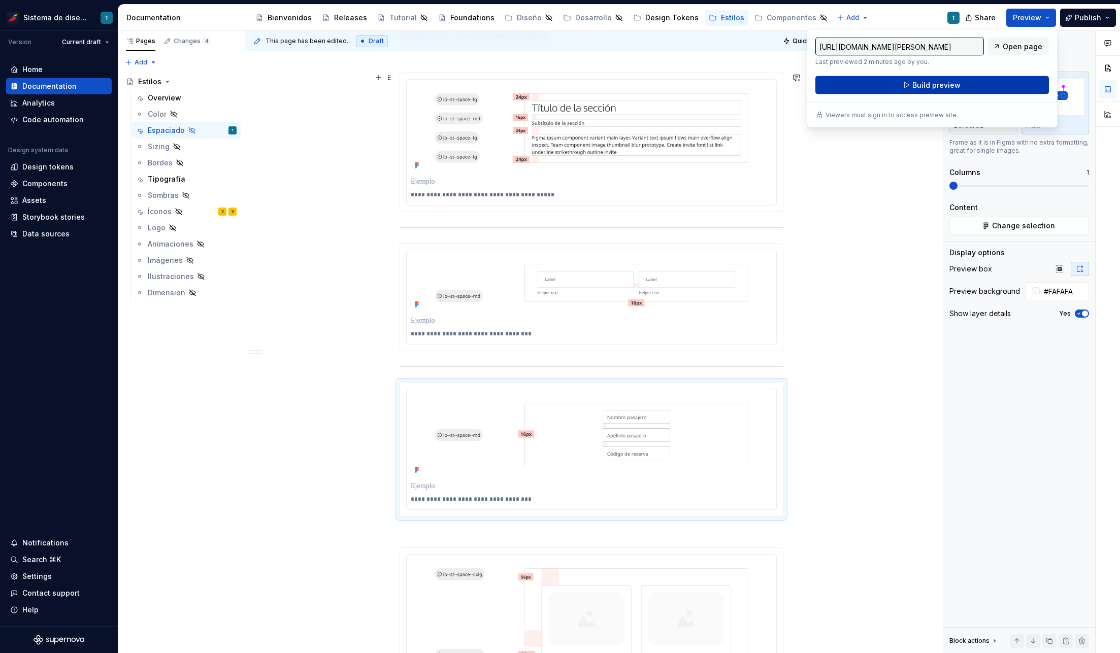
click at [919, 88] on span "Build preview" at bounding box center [936, 85] width 48 height 10
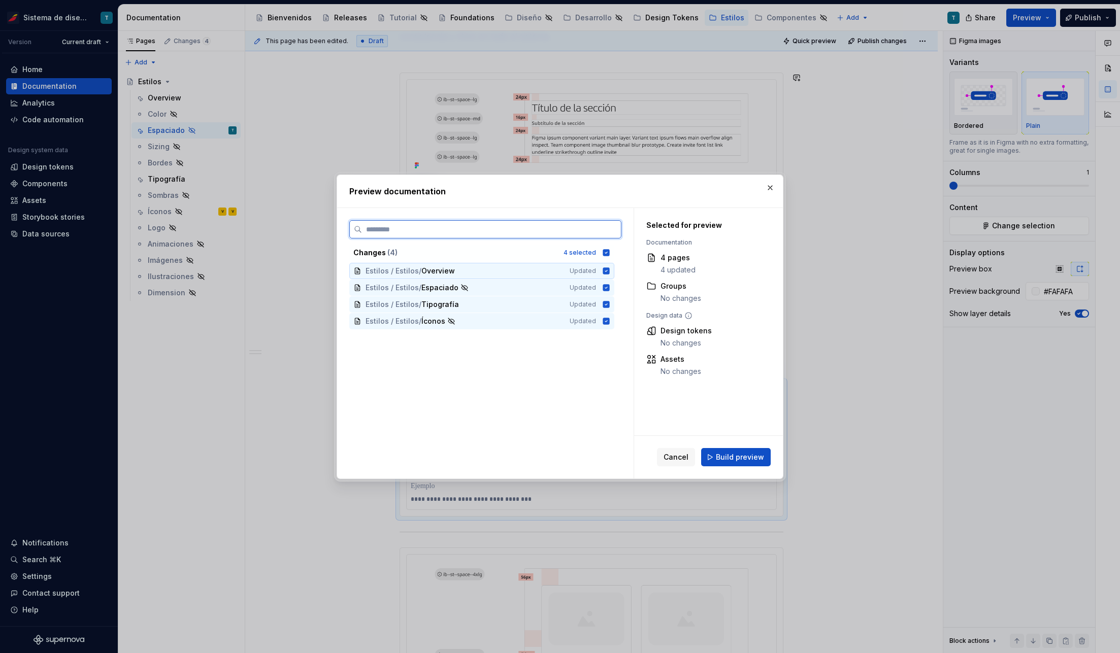
click at [603, 268] on icon at bounding box center [606, 270] width 7 height 7
drag, startPoint x: 603, startPoint y: 301, endPoint x: 604, endPoint y: 321, distance: 19.8
click at [603, 301] on icon at bounding box center [606, 304] width 7 height 7
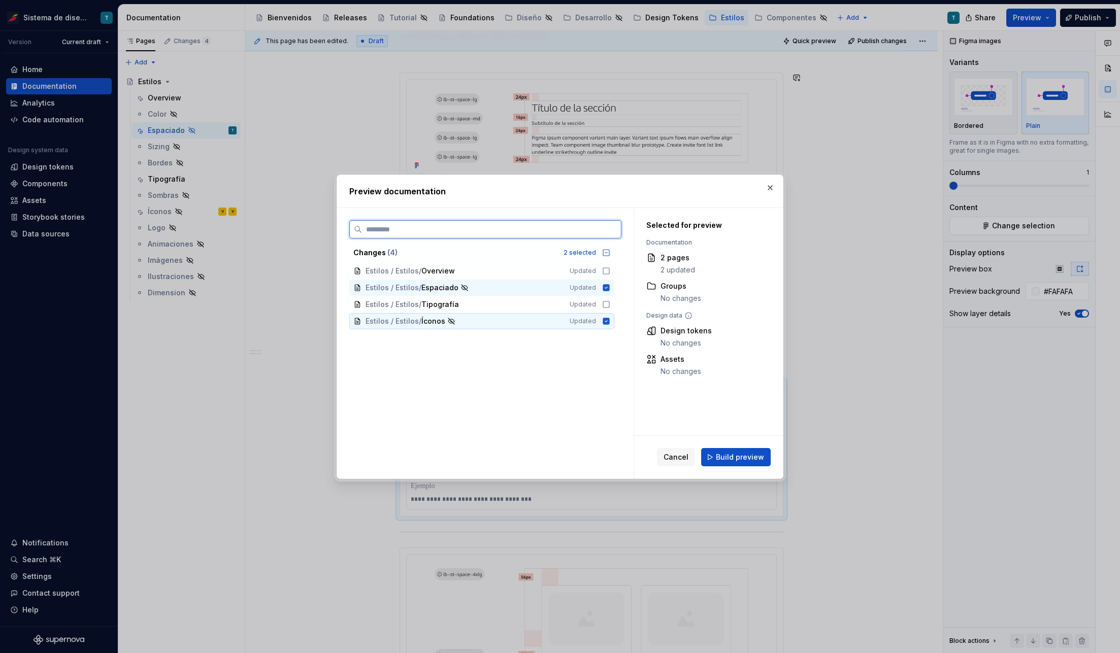
click at [605, 317] on icon at bounding box center [606, 321] width 8 height 8
click at [736, 458] on span "Build preview" at bounding box center [740, 457] width 48 height 10
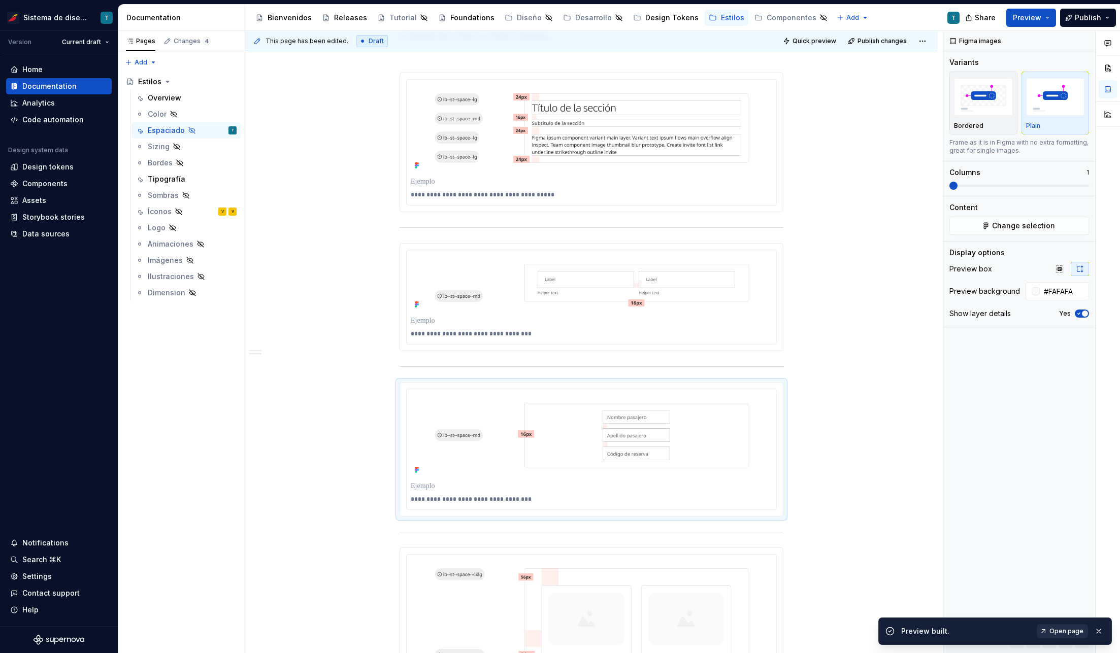
click at [1065, 631] on span "Open page" at bounding box center [1066, 631] width 34 height 8
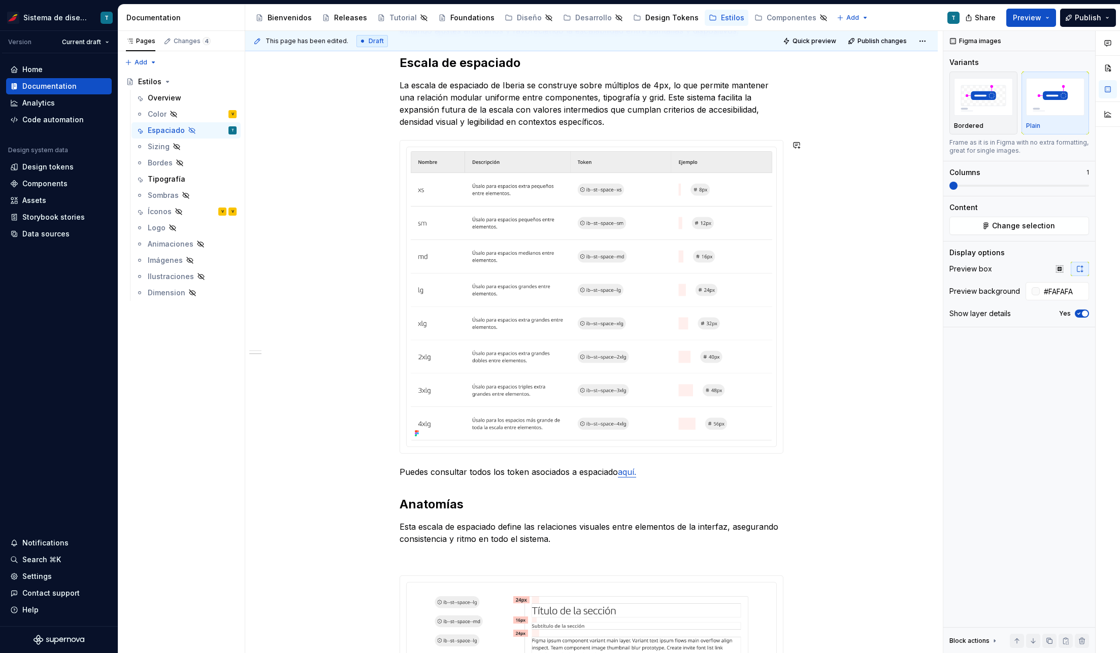
scroll to position [430, 0]
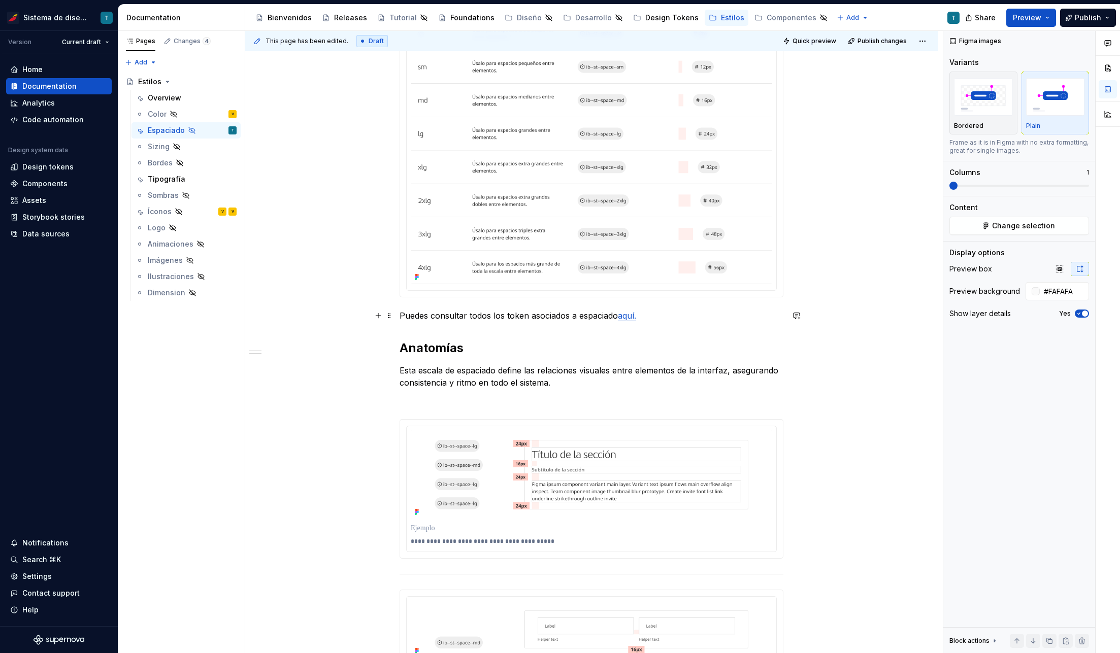
click at [628, 315] on link "aquí." at bounding box center [627, 316] width 18 height 10
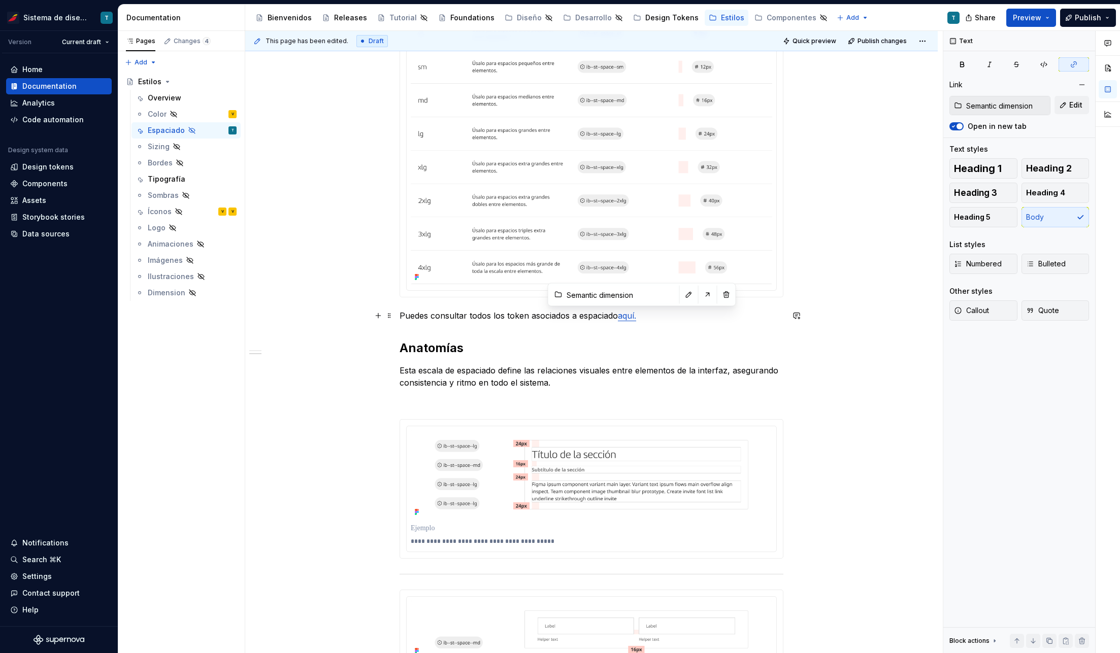
type textarea "*"
click at [628, 292] on input "Semantic dimension" at bounding box center [619, 295] width 115 height 18
click at [682, 292] on button "button" at bounding box center [689, 295] width 14 height 14
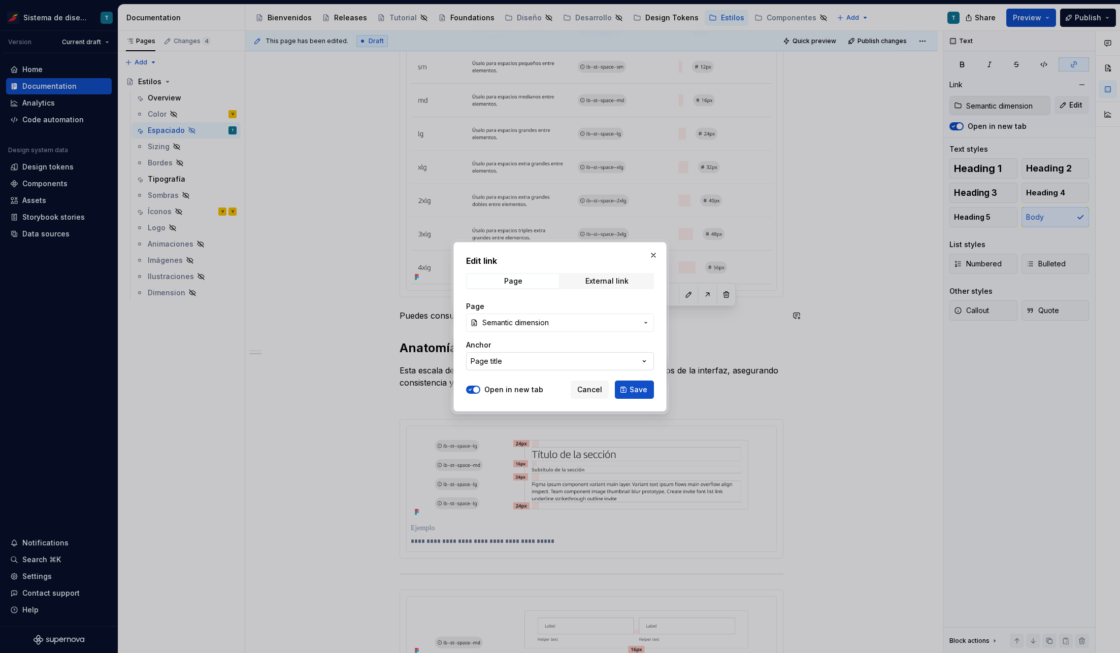
click at [624, 359] on button "Page title" at bounding box center [560, 361] width 188 height 18
click at [614, 328] on div "Edit link Page External link Page Semantic dimension Anchor Page title Open in …" at bounding box center [560, 326] width 1120 height 653
click at [614, 321] on span "Semantic dimension" at bounding box center [559, 323] width 155 height 10
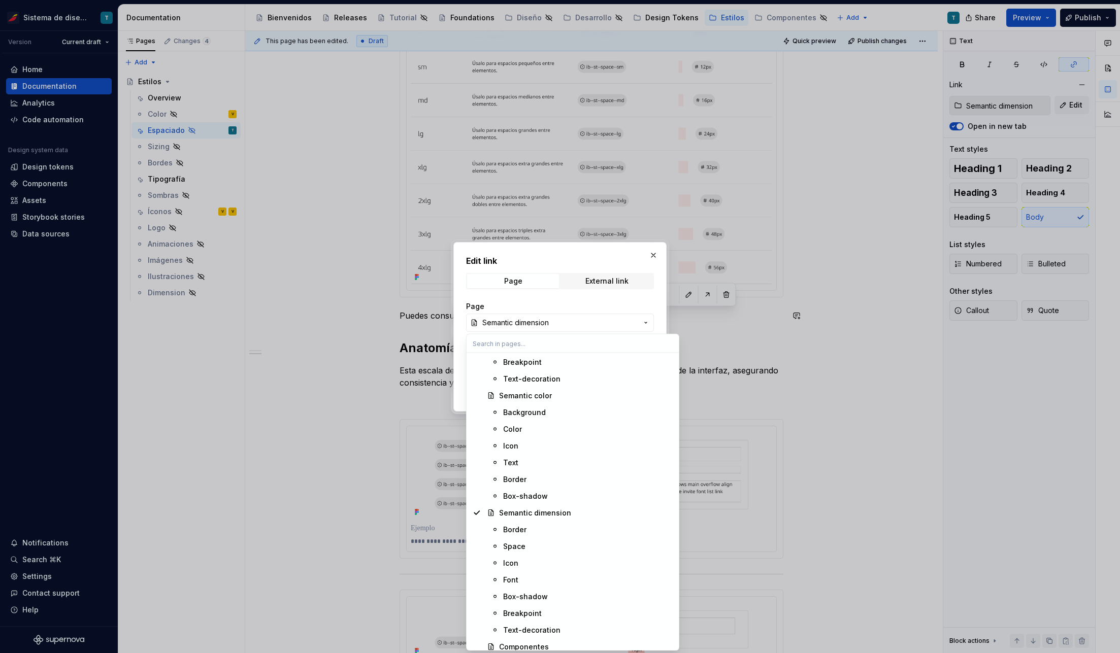
scroll to position [1165, 0]
click at [538, 526] on div "Space" at bounding box center [588, 522] width 170 height 10
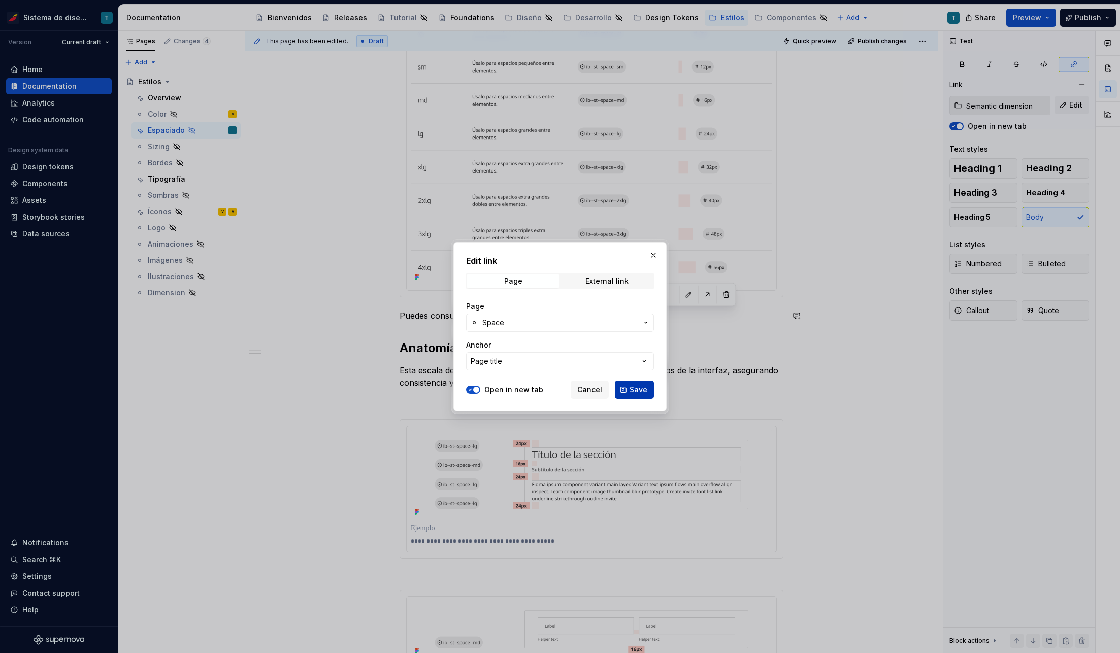
click at [633, 391] on span "Save" at bounding box center [638, 390] width 18 height 10
type input "Semantic dimension / Space"
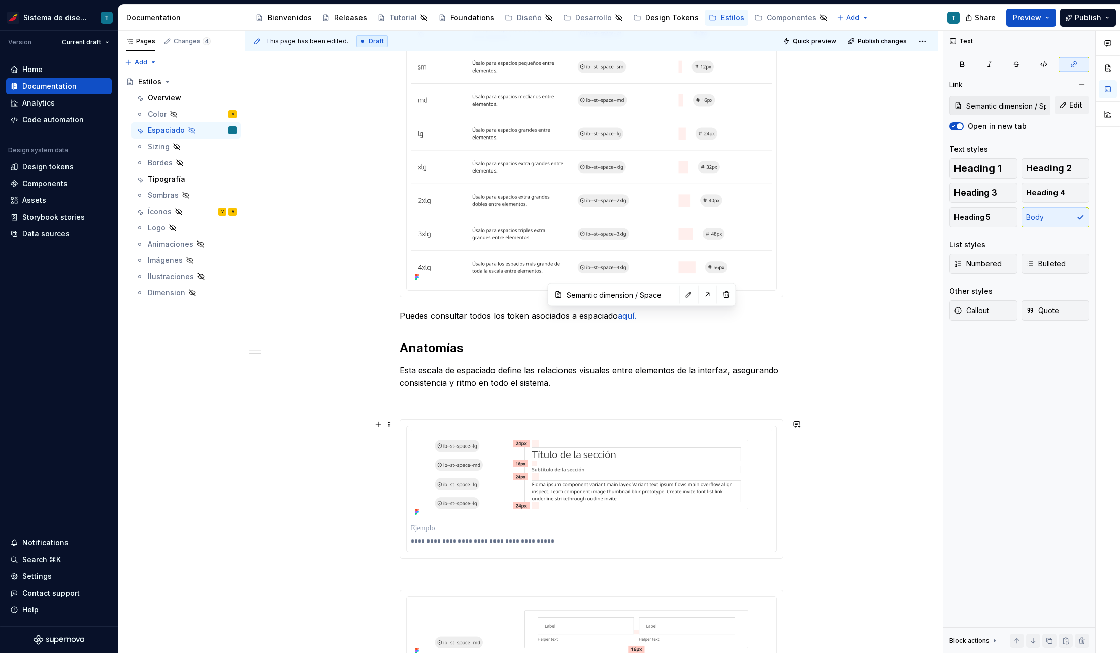
click at [890, 417] on div "**********" at bounding box center [591, 641] width 692 height 1693
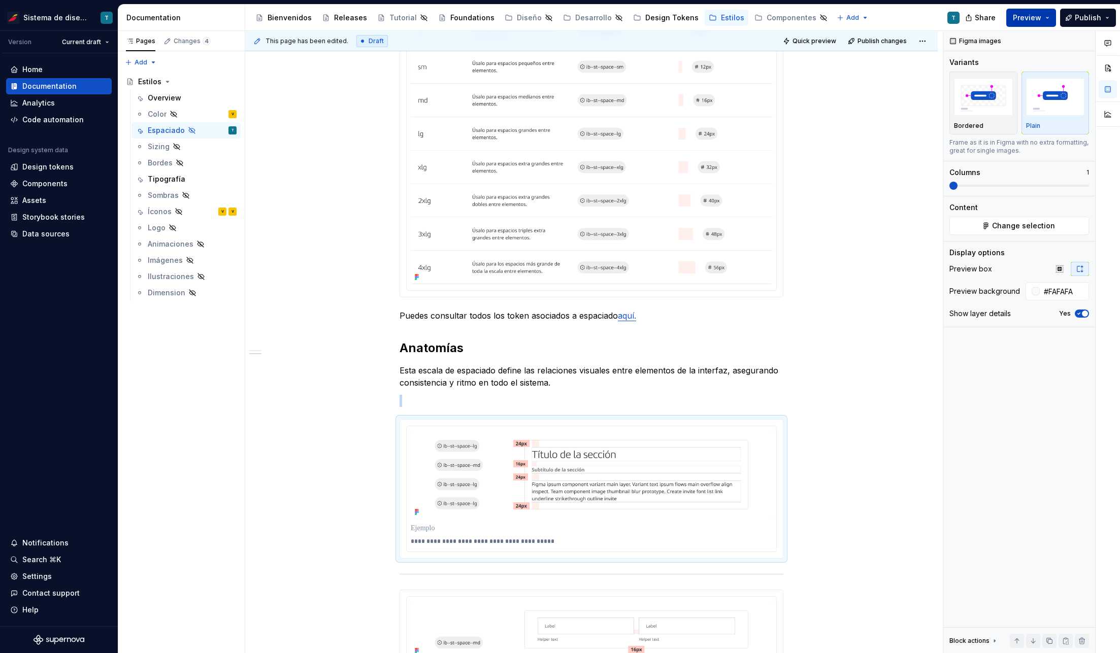
click at [1025, 22] on span "Preview" at bounding box center [1026, 18] width 28 height 10
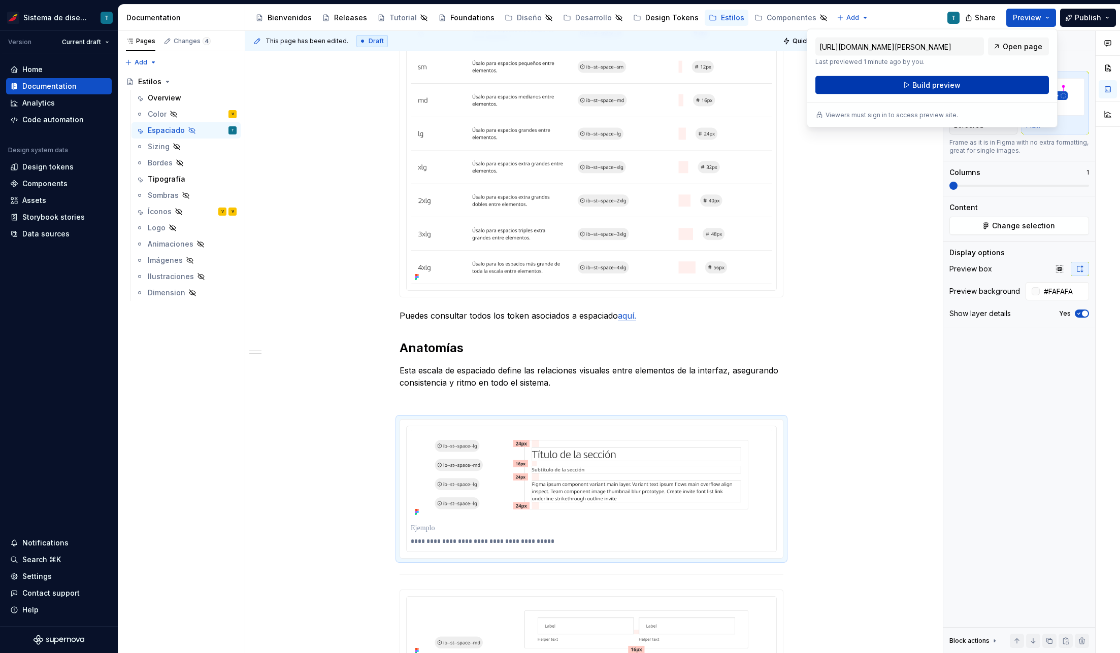
click at [926, 85] on span "Build preview" at bounding box center [936, 85] width 48 height 10
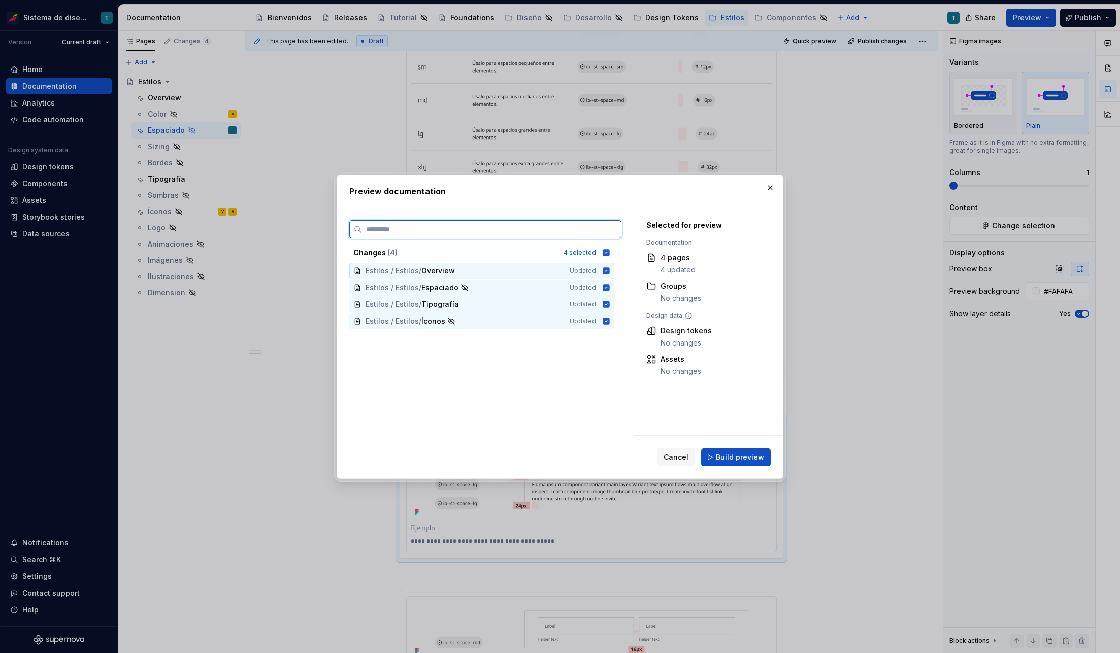
click at [607, 267] on icon at bounding box center [606, 271] width 8 height 8
click at [607, 301] on icon at bounding box center [606, 304] width 7 height 7
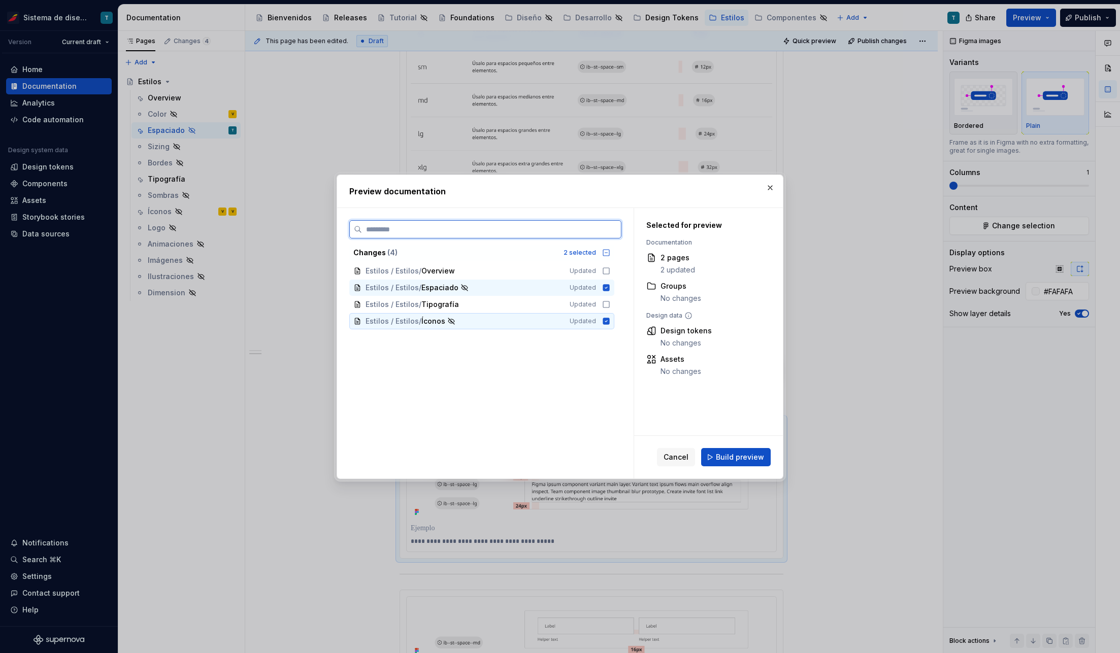
click at [604, 322] on icon at bounding box center [606, 321] width 7 height 7
click at [747, 454] on span "Build preview" at bounding box center [740, 457] width 48 height 10
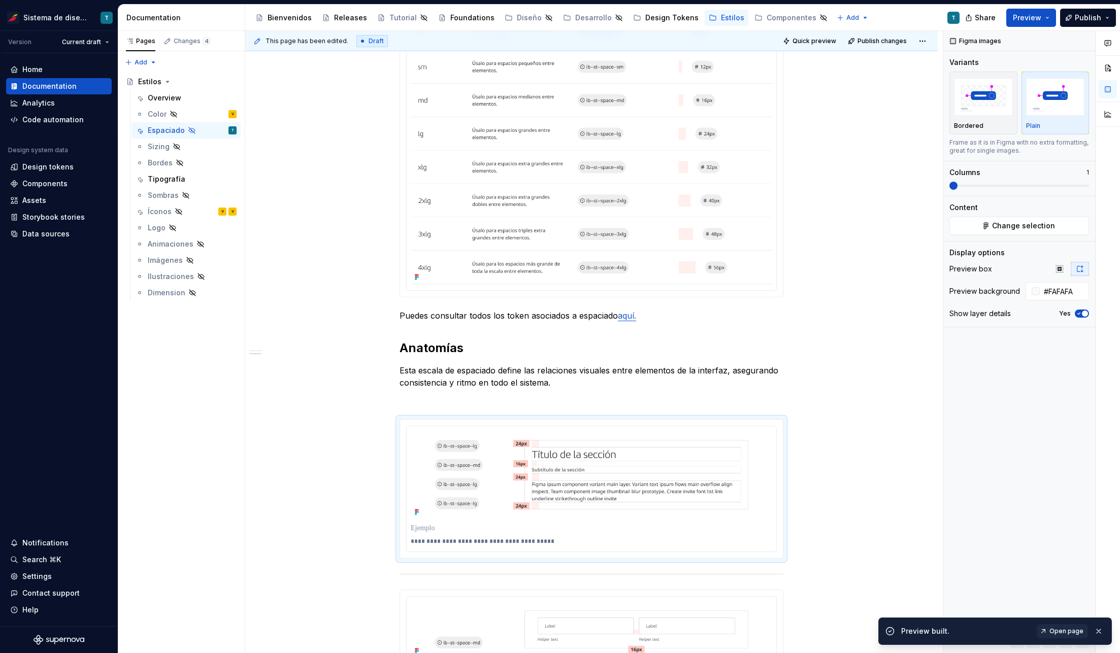
type textarea "*"
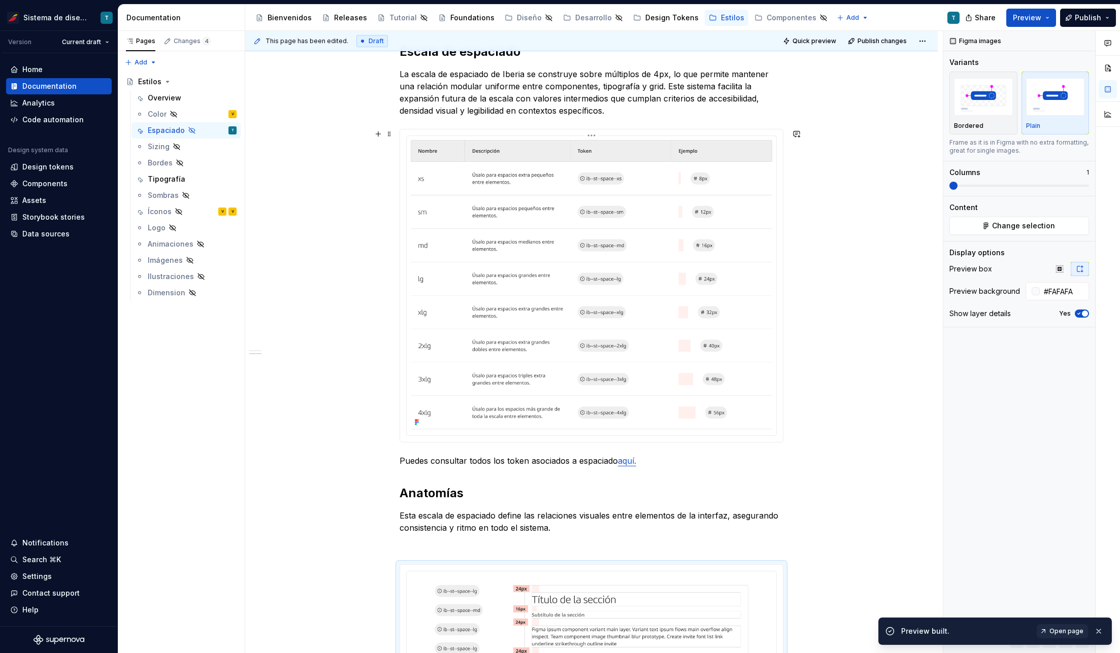
scroll to position [337, 0]
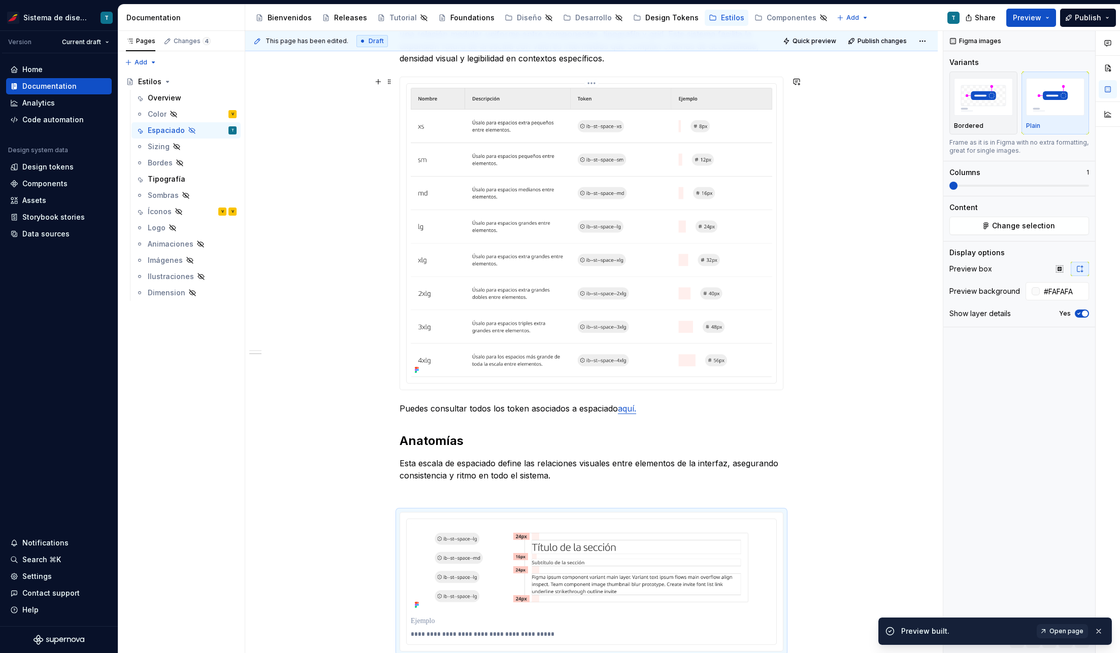
type input "#D6141400"
click at [631, 244] on img at bounding box center [591, 232] width 361 height 289
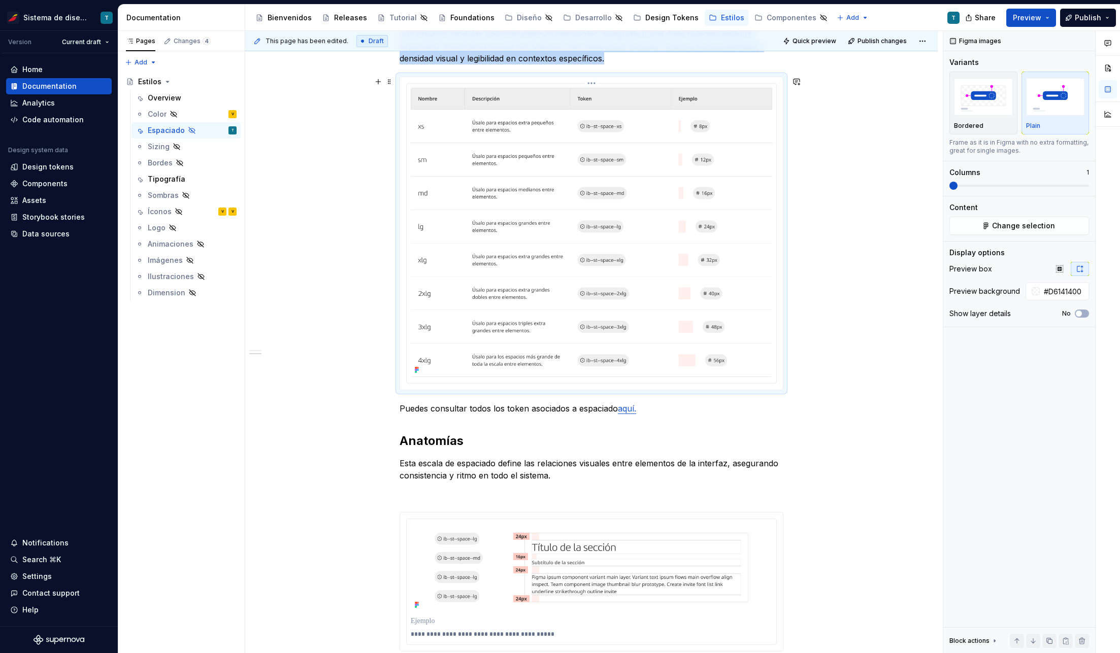
click at [592, 83] on html "Sistema de diseño Iberia T Version Current draft Home Documentation Analytics C…" at bounding box center [560, 326] width 1120 height 653
click at [614, 135] on div "Update Figma image" at bounding box center [645, 137] width 85 height 10
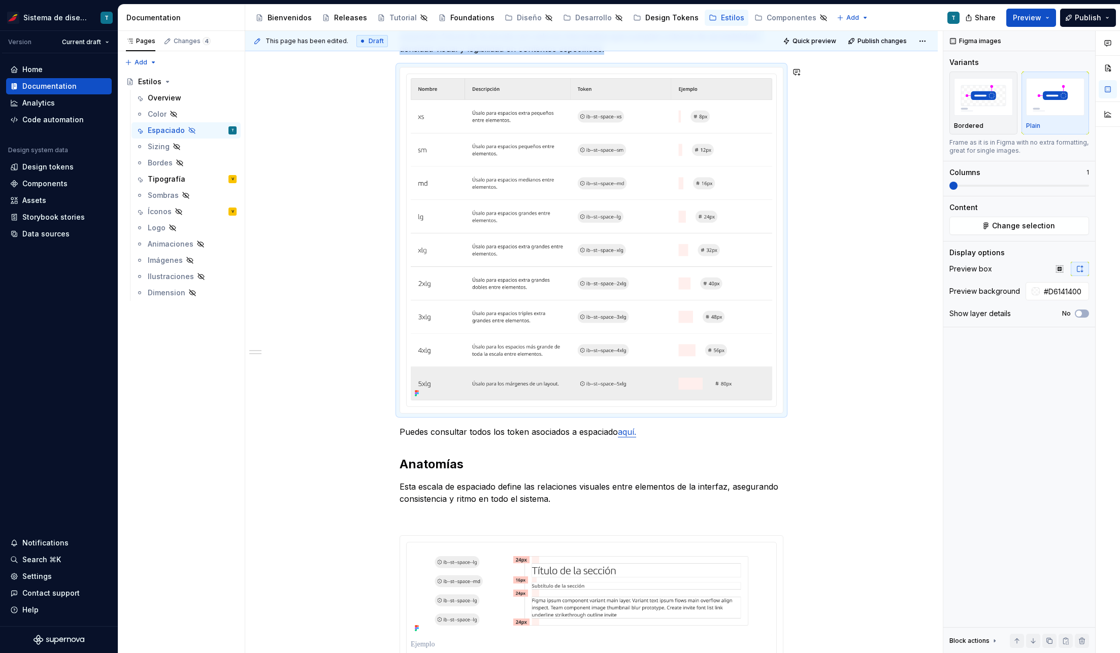
scroll to position [0, 0]
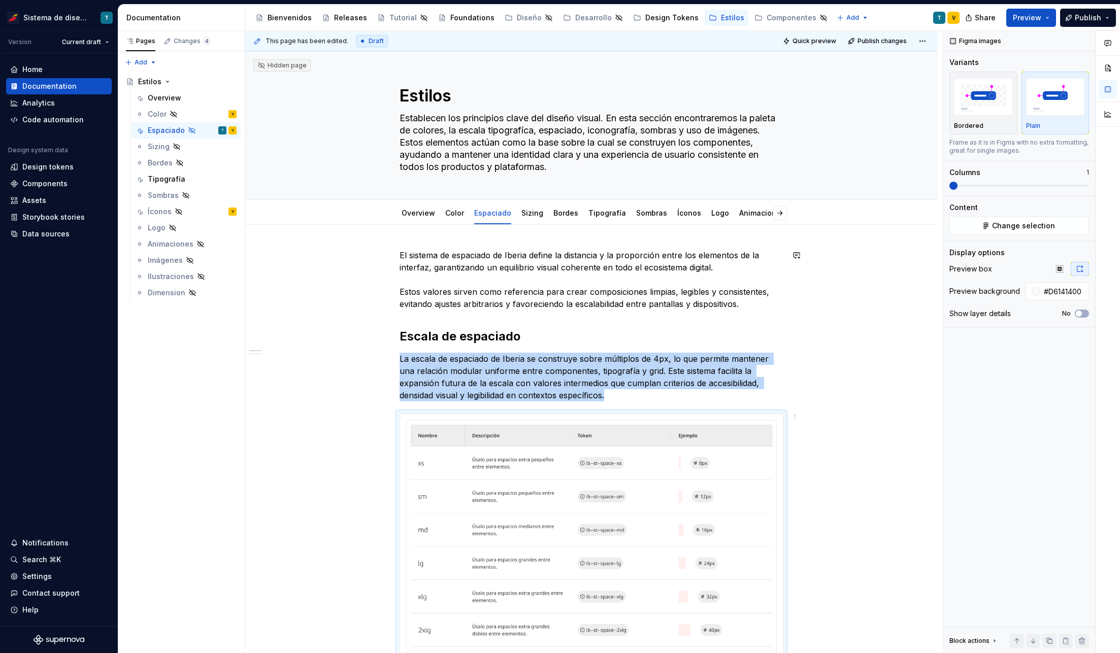
click at [387, 335] on span at bounding box center [389, 336] width 8 height 14
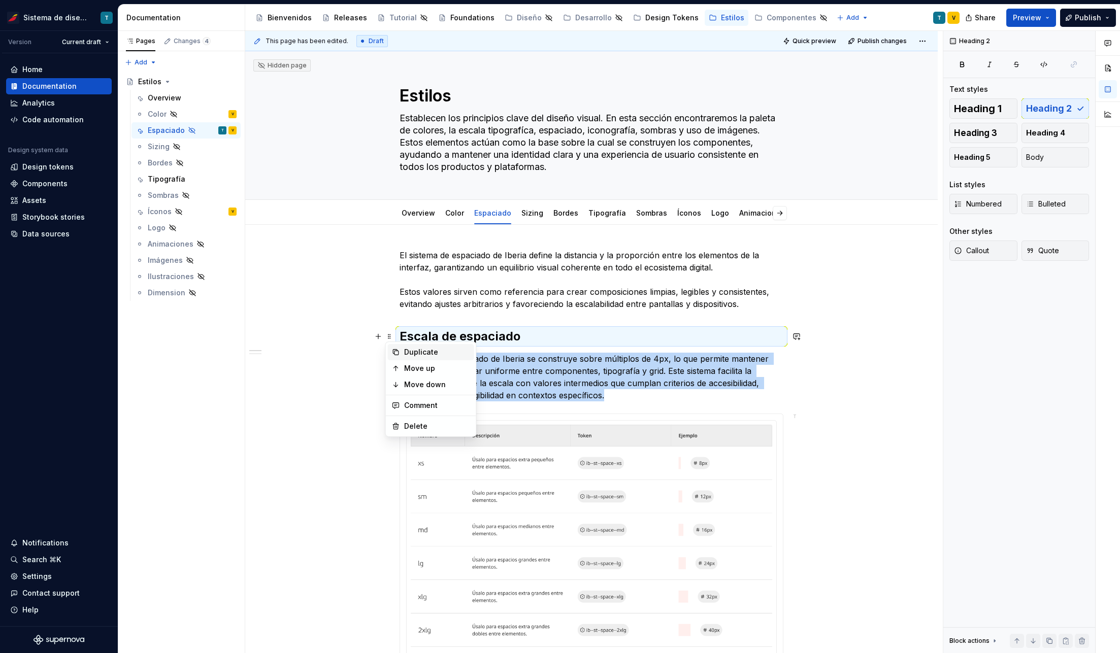
click at [424, 354] on div "Duplicate" at bounding box center [437, 352] width 66 height 10
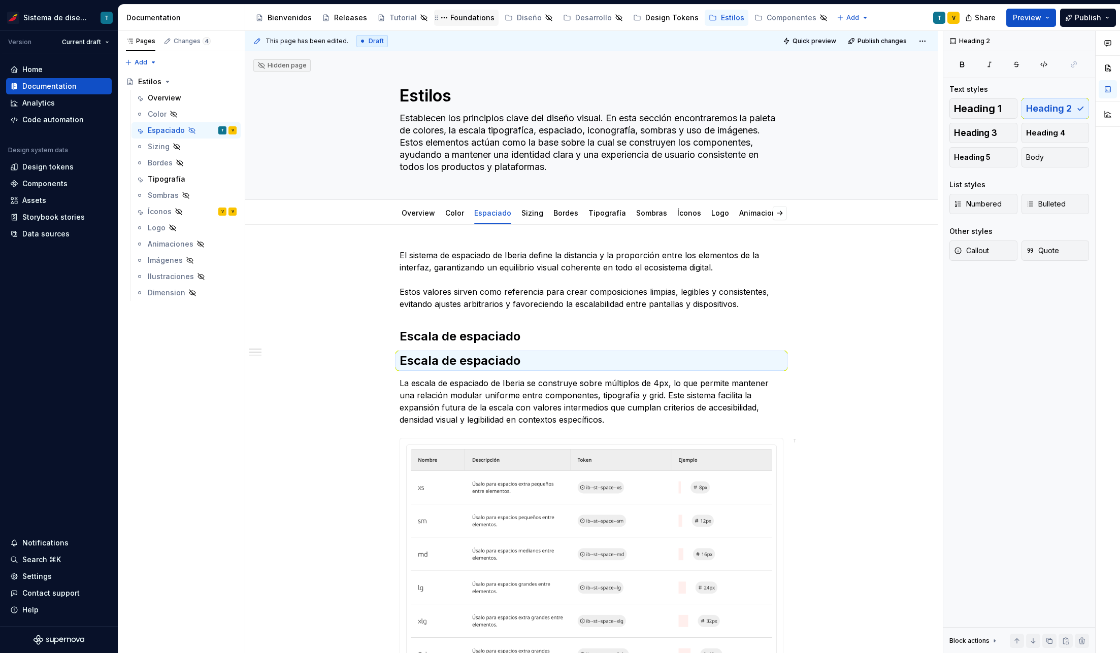
drag, startPoint x: 387, startPoint y: 361, endPoint x: 471, endPoint y: 12, distance: 359.2
click at [428, 338] on h2 "Escala de espaciado" at bounding box center [591, 336] width 384 height 16
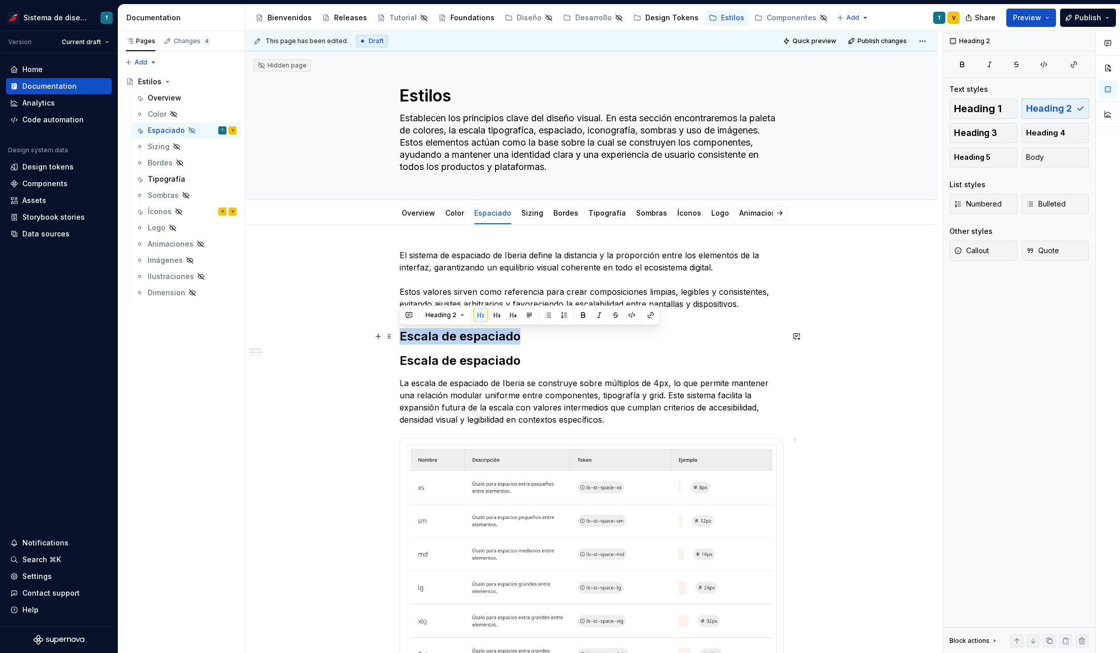
click at [428, 338] on h2 "Escala de espaciado" at bounding box center [591, 336] width 384 height 16
click at [423, 329] on h2 "Espaciado" at bounding box center [591, 336] width 384 height 16
click at [1001, 105] on button "Heading 1" at bounding box center [983, 108] width 68 height 20
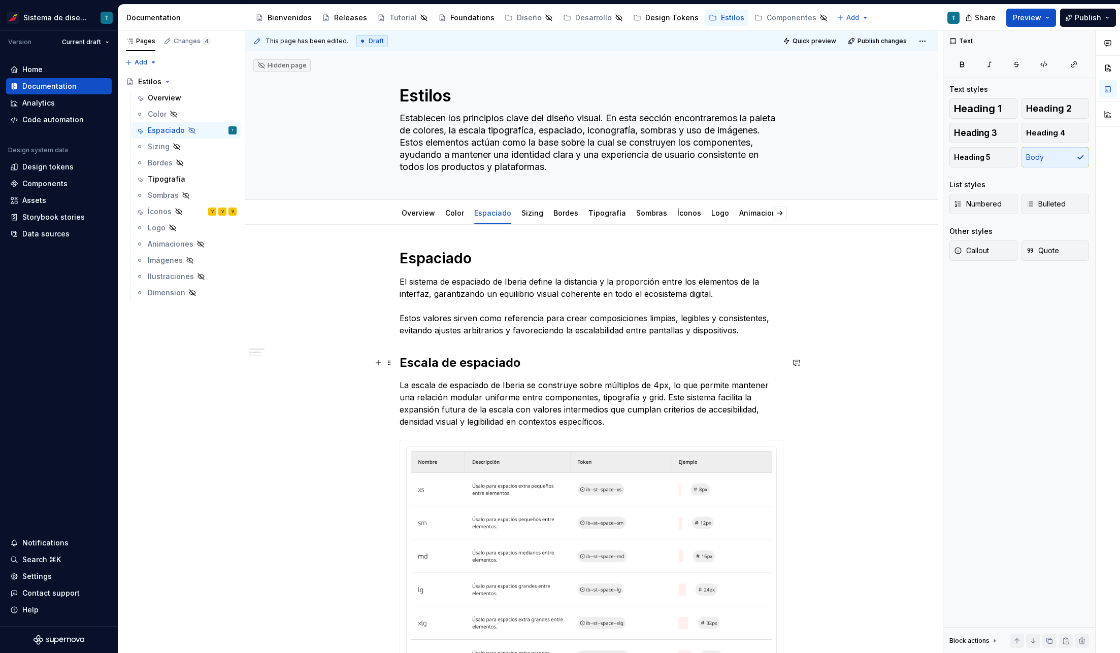
click at [495, 364] on h2 "Escala de espaciado" at bounding box center [591, 363] width 384 height 16
click at [444, 260] on h1 "Espaciado" at bounding box center [591, 258] width 384 height 18
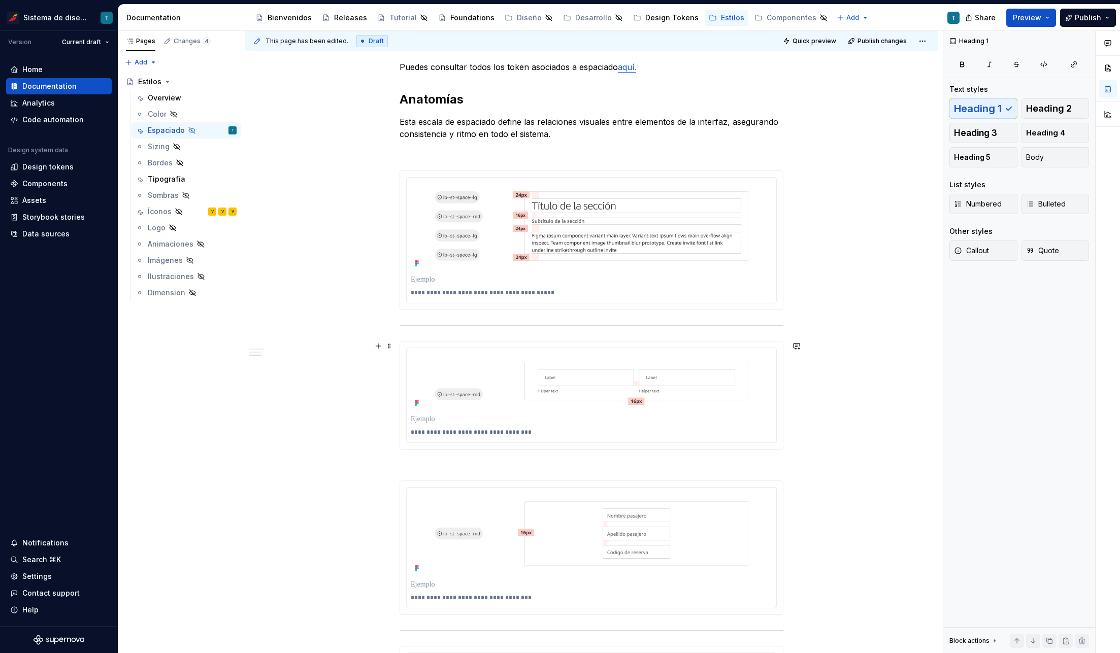
scroll to position [744, 0]
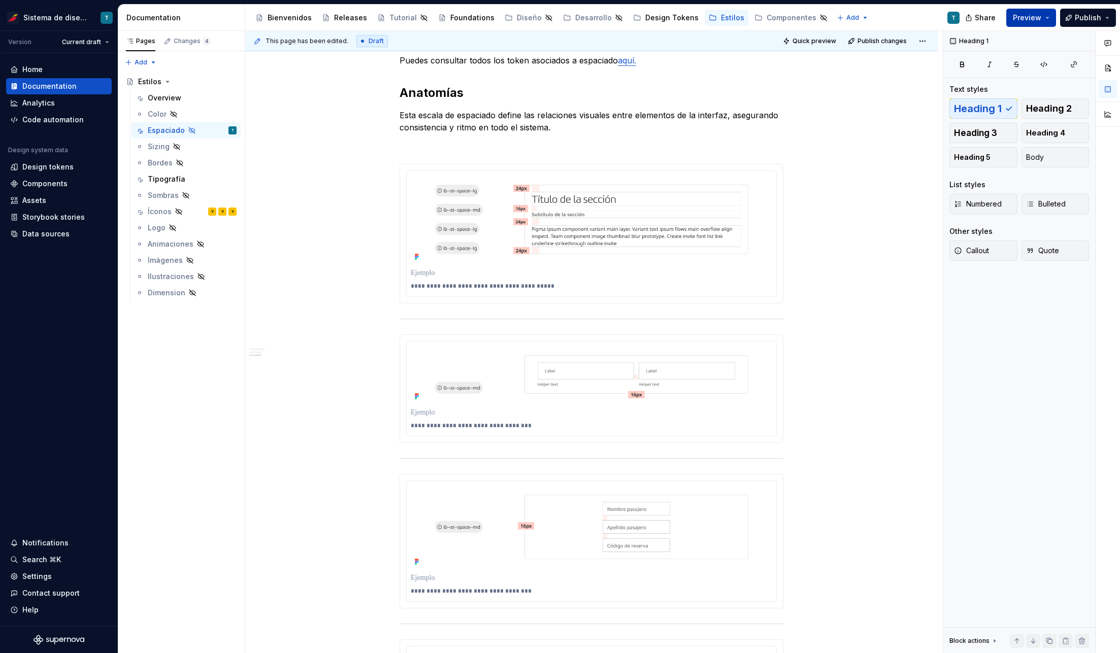
click at [1050, 19] on button "Preview" at bounding box center [1031, 18] width 50 height 18
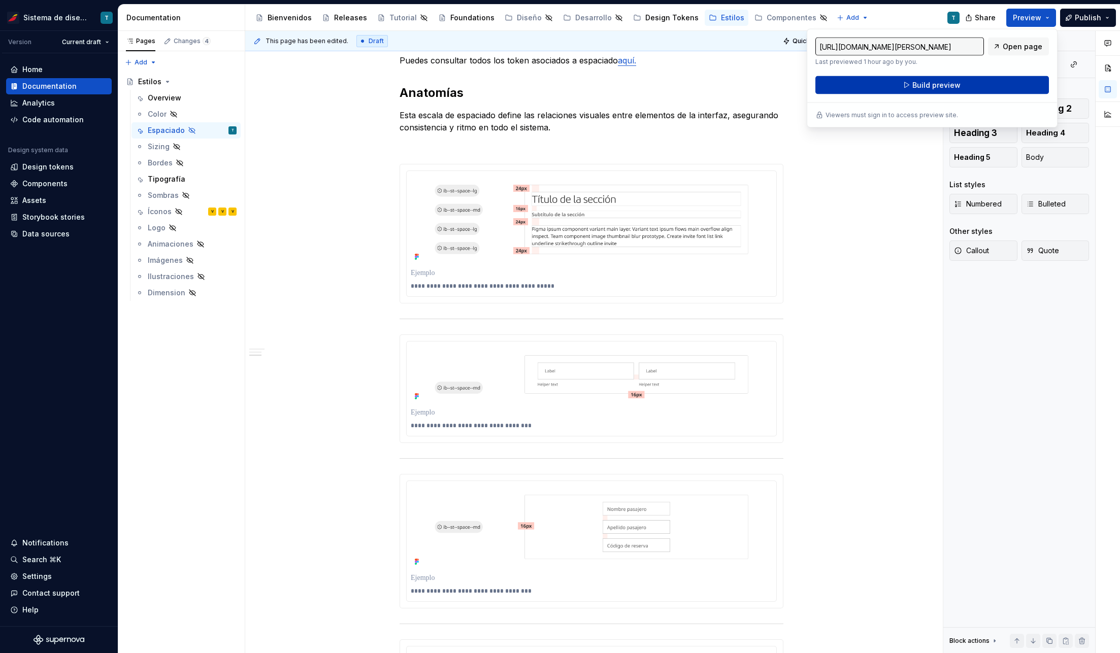
click at [925, 81] on span "Build preview" at bounding box center [936, 85] width 48 height 10
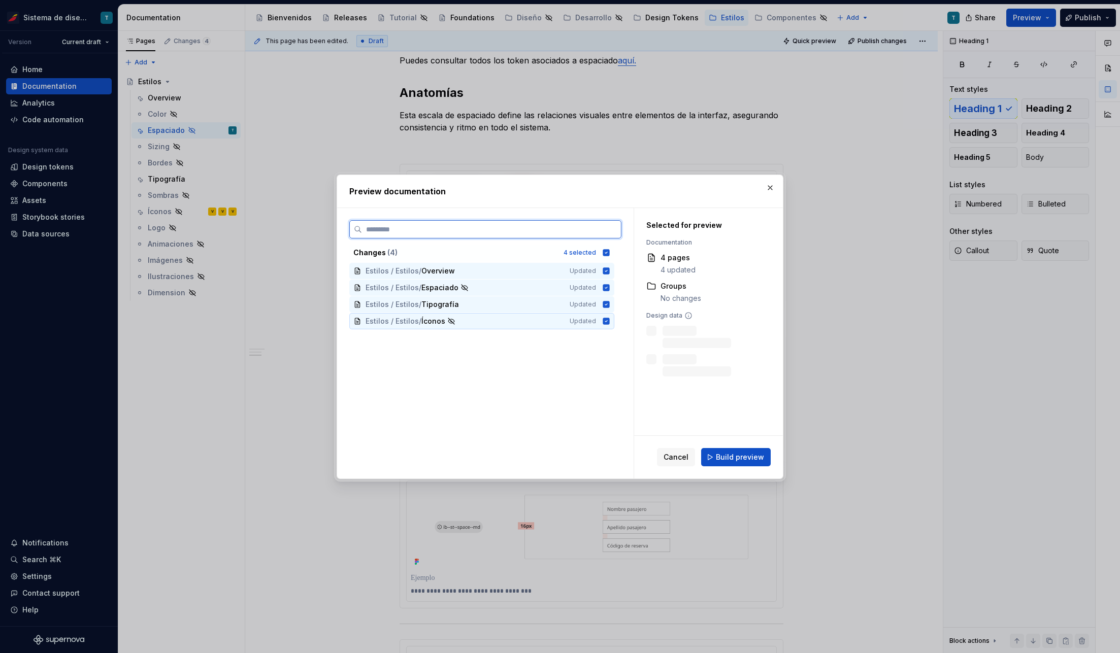
click at [604, 320] on icon at bounding box center [606, 321] width 7 height 7
click at [605, 302] on icon at bounding box center [606, 304] width 7 height 7
click at [606, 270] on icon at bounding box center [606, 270] width 7 height 7
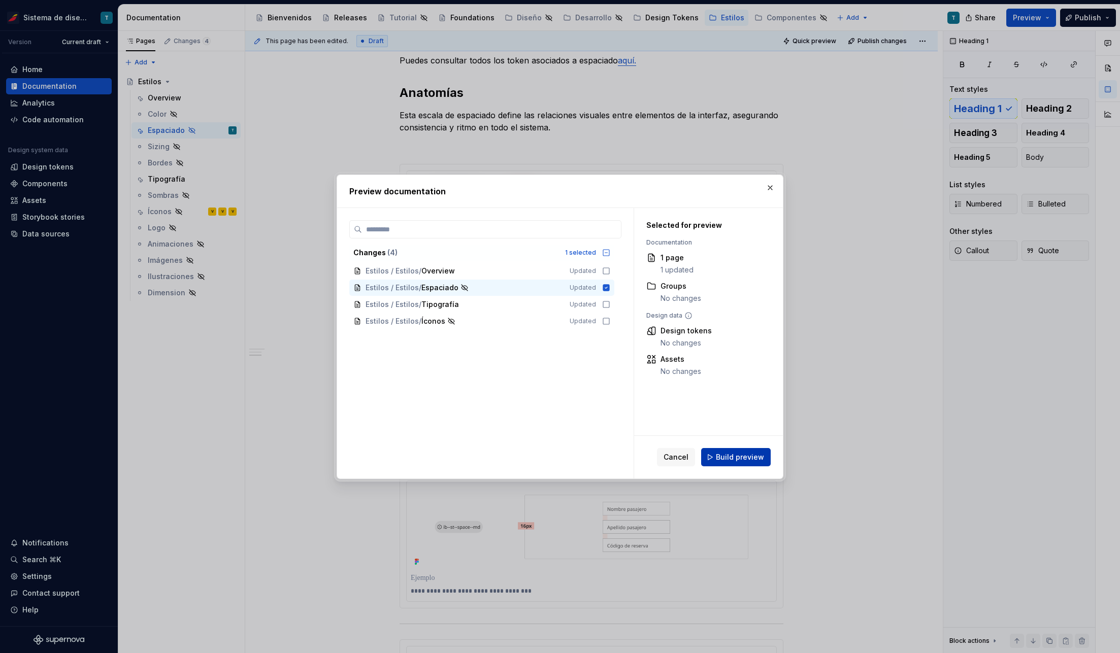
click at [738, 454] on span "Build preview" at bounding box center [740, 457] width 48 height 10
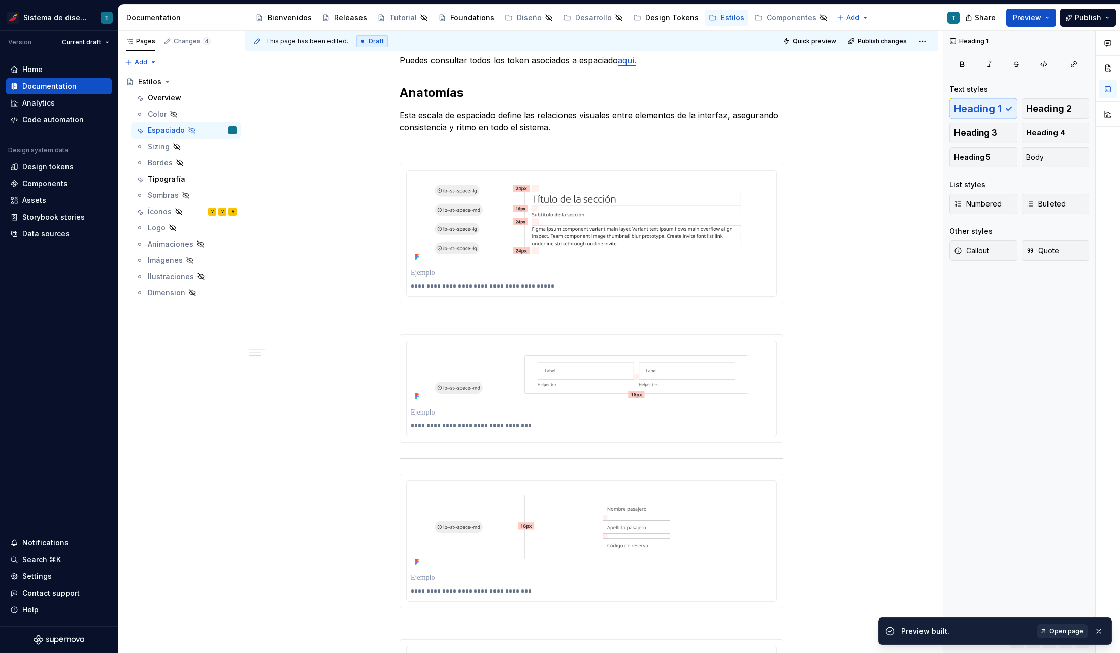
click at [1058, 632] on span "Open page" at bounding box center [1066, 631] width 34 height 8
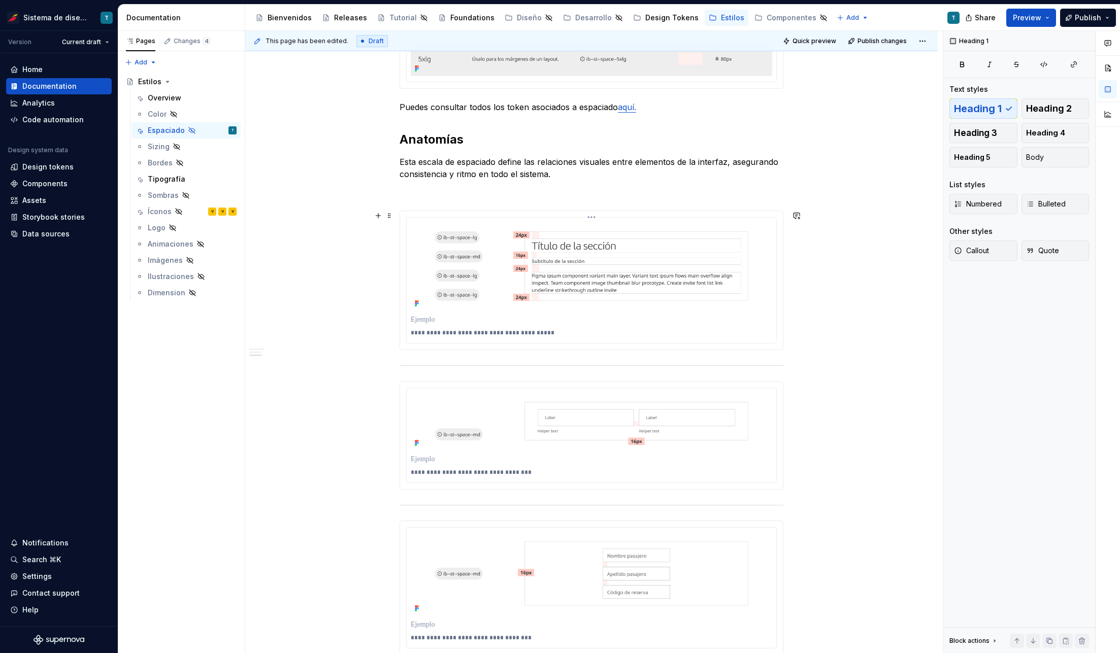
scroll to position [685, 0]
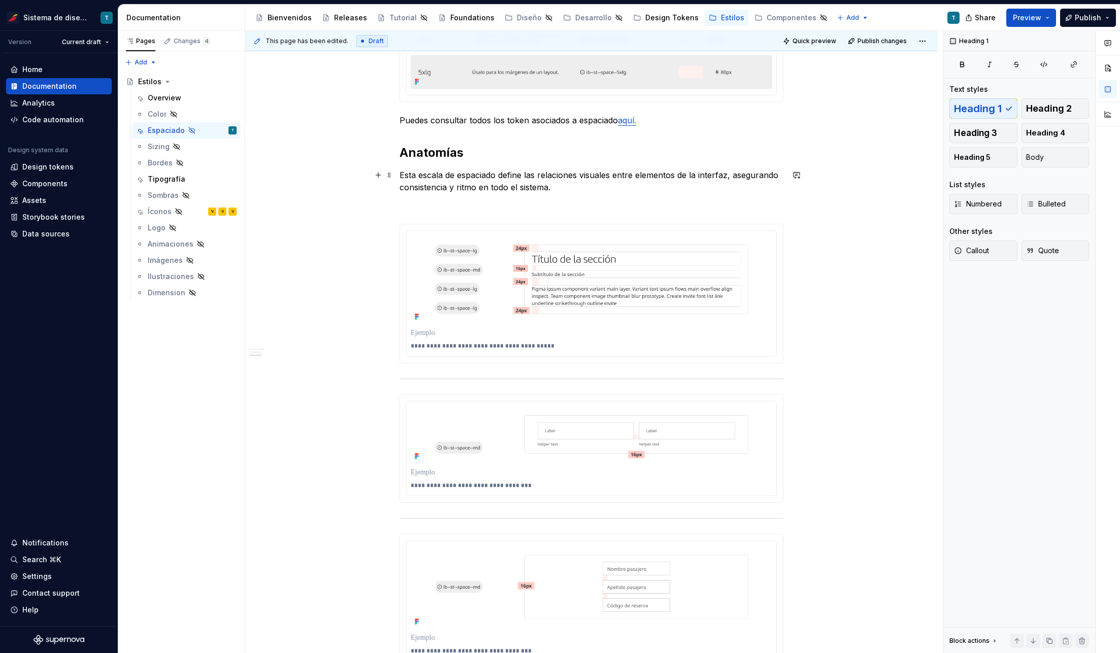
click at [525, 180] on p "Esta escala de espaciado define las relaciones visuales entre elementos de la i…" at bounding box center [591, 181] width 384 height 24
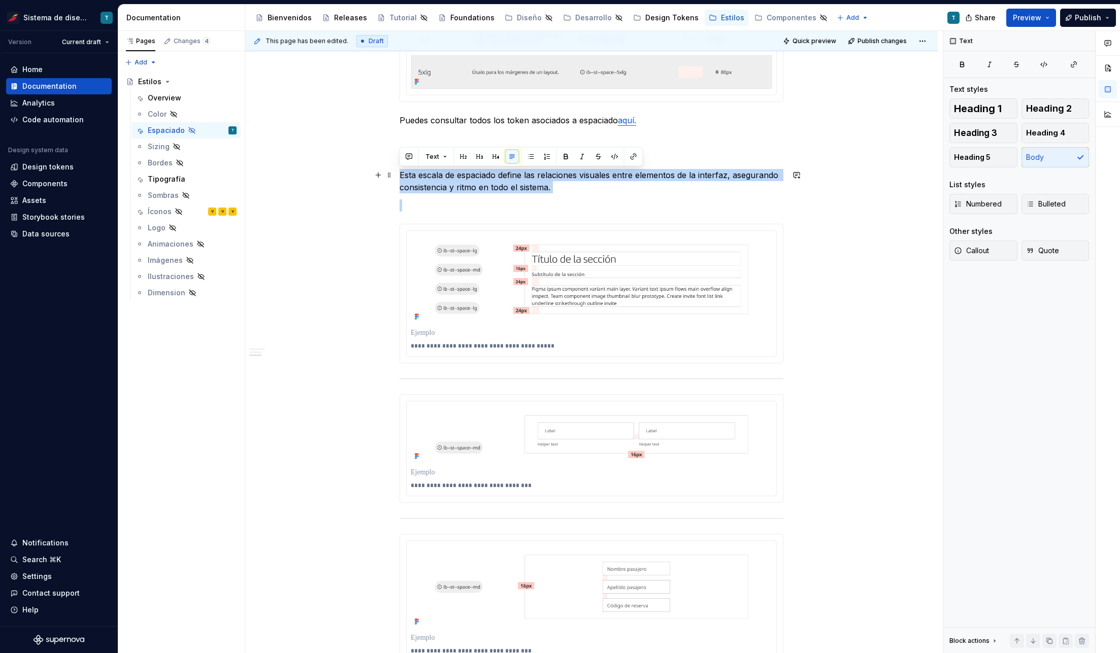
click at [525, 180] on p "Esta escala de espaciado define las relaciones visuales entre elementos de la i…" at bounding box center [591, 181] width 384 height 24
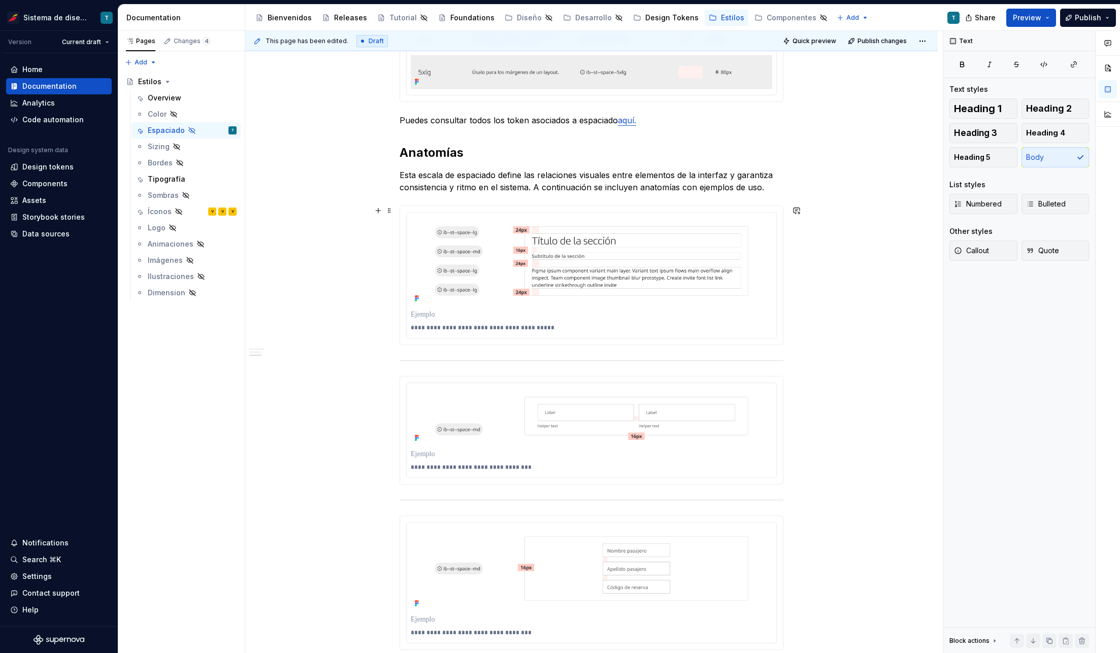
click at [843, 317] on div "Espaciado El sistema de espaciado de Iberia define la distancia y la proporción…" at bounding box center [591, 407] width 692 height 1735
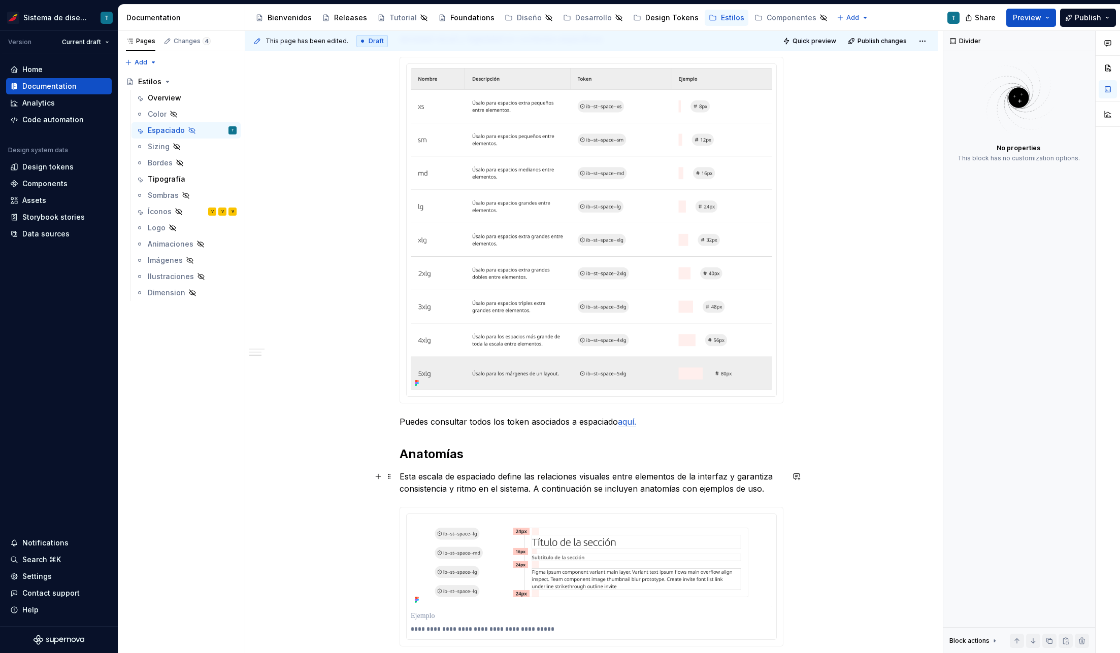
scroll to position [226, 0]
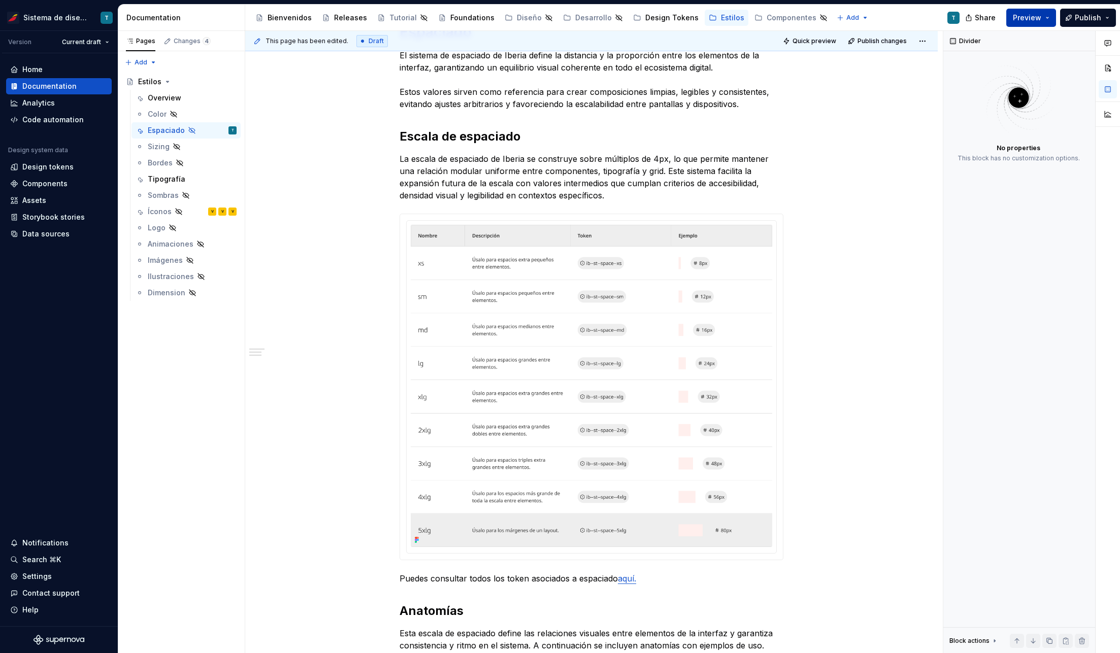
click at [1039, 20] on span "Preview" at bounding box center [1026, 18] width 28 height 10
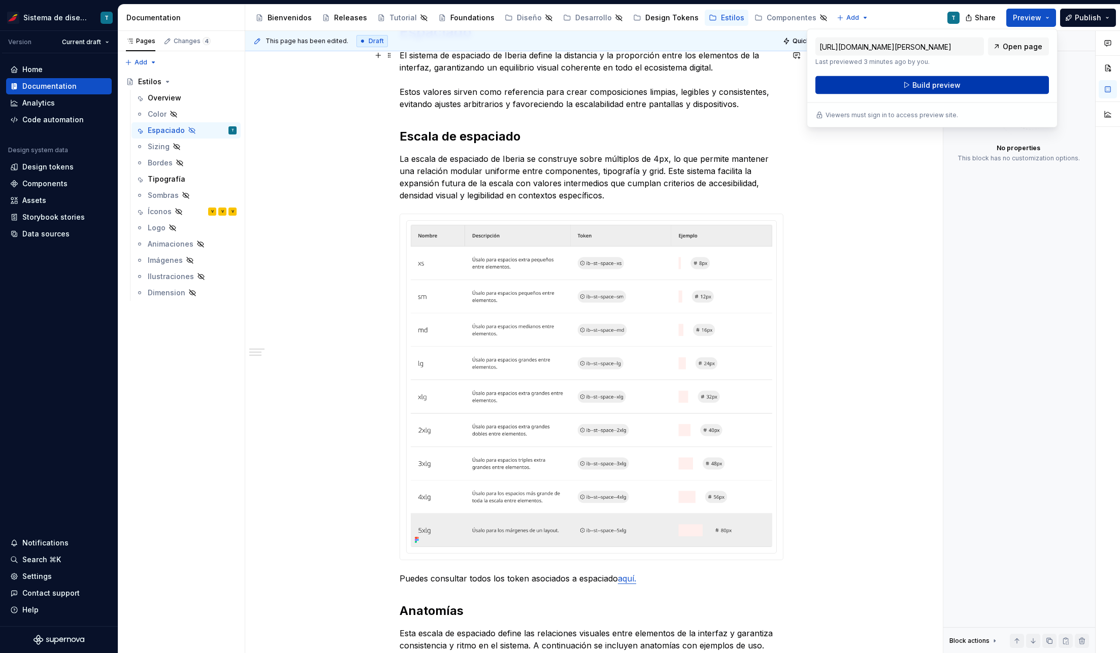
click at [927, 86] on span "Build preview" at bounding box center [936, 85] width 48 height 10
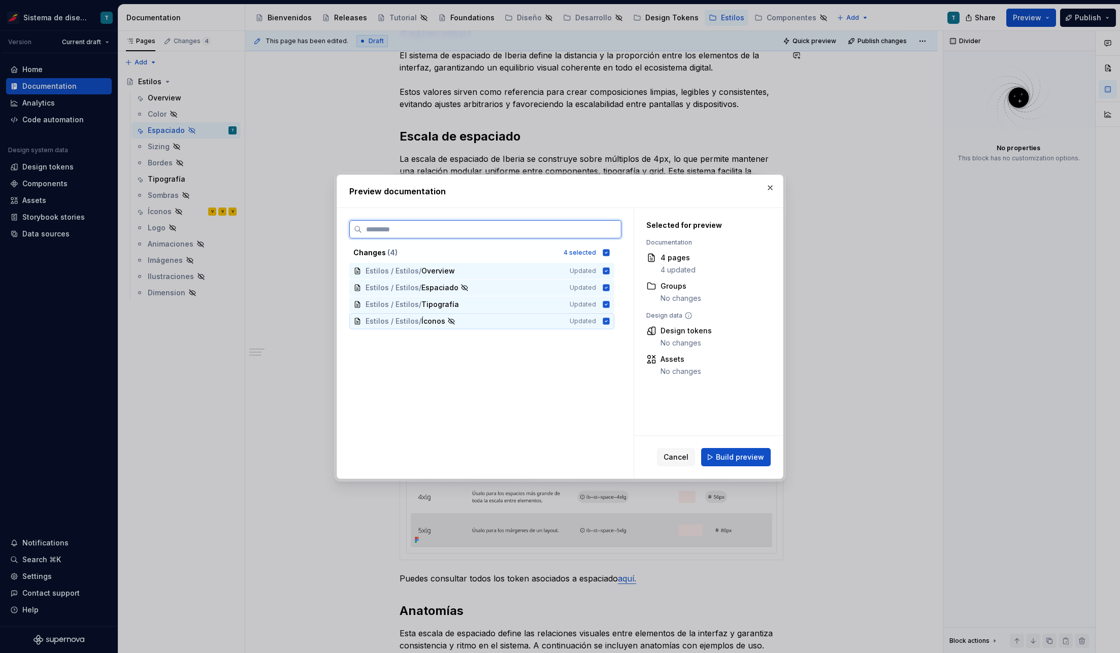
click at [601, 319] on div "Estilos / Estilos / Íconos Updated" at bounding box center [481, 321] width 265 height 16
click at [605, 307] on icon at bounding box center [606, 304] width 7 height 7
click at [603, 271] on icon at bounding box center [606, 270] width 7 height 7
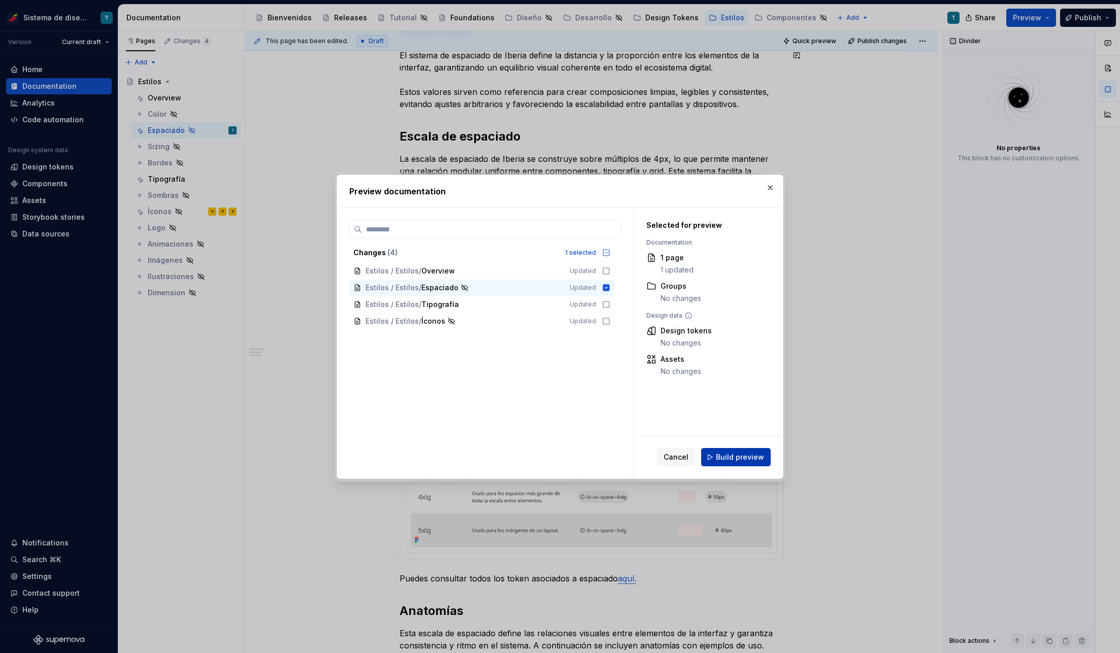
click at [739, 458] on span "Build preview" at bounding box center [740, 457] width 48 height 10
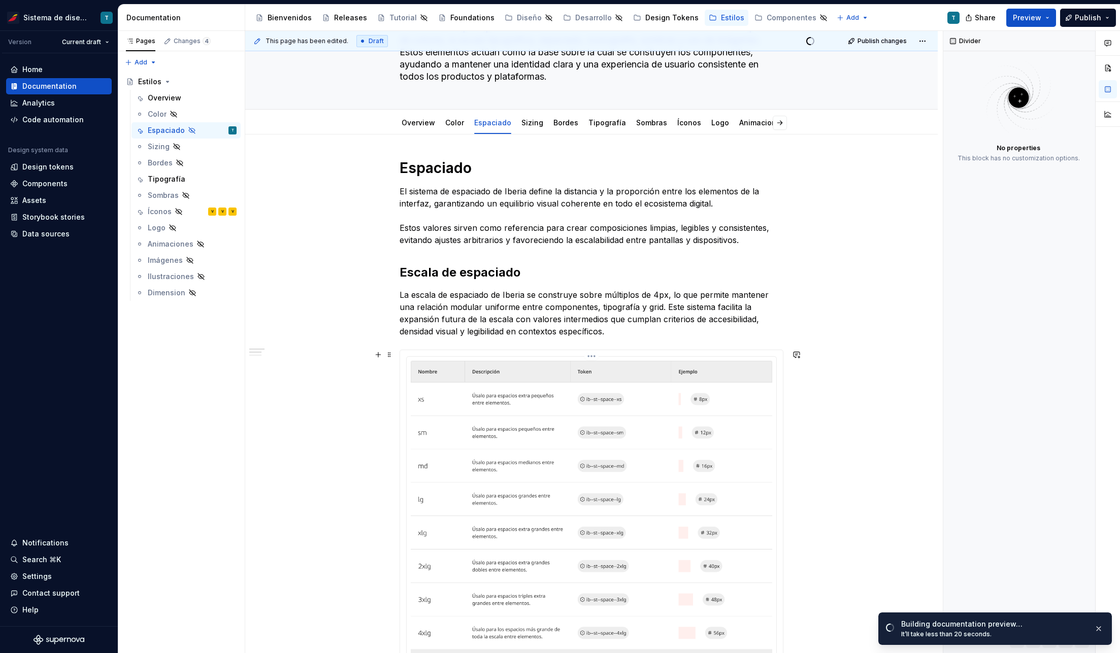
scroll to position [69, 0]
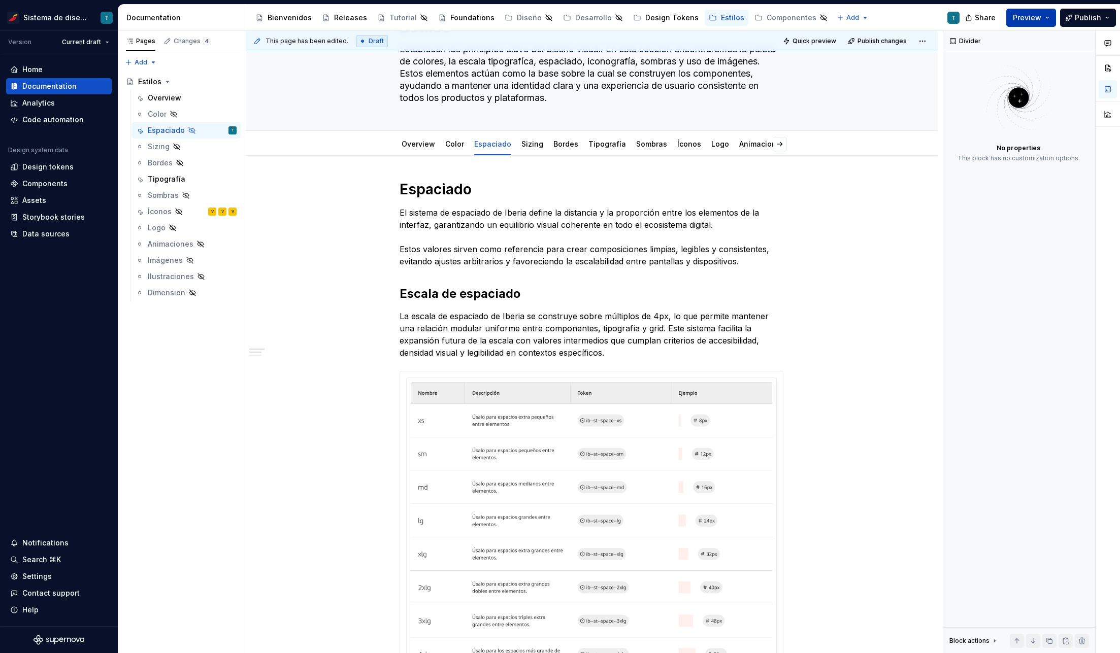
click at [1047, 20] on button "Preview" at bounding box center [1031, 18] width 50 height 18
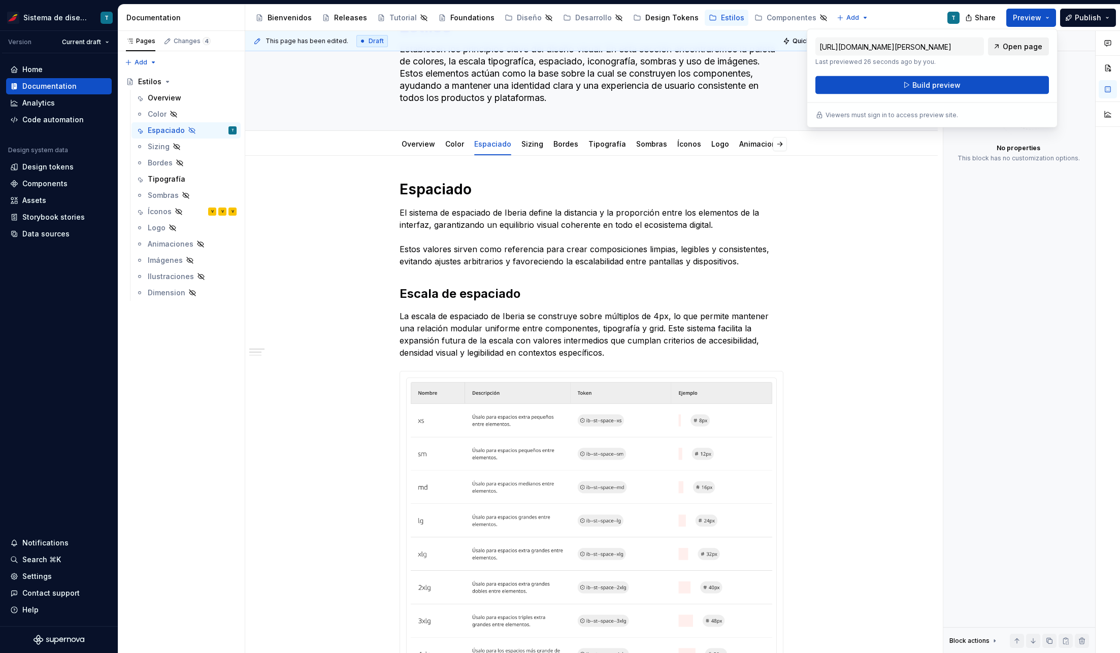
click at [1019, 46] on span "Open page" at bounding box center [1022, 47] width 40 height 10
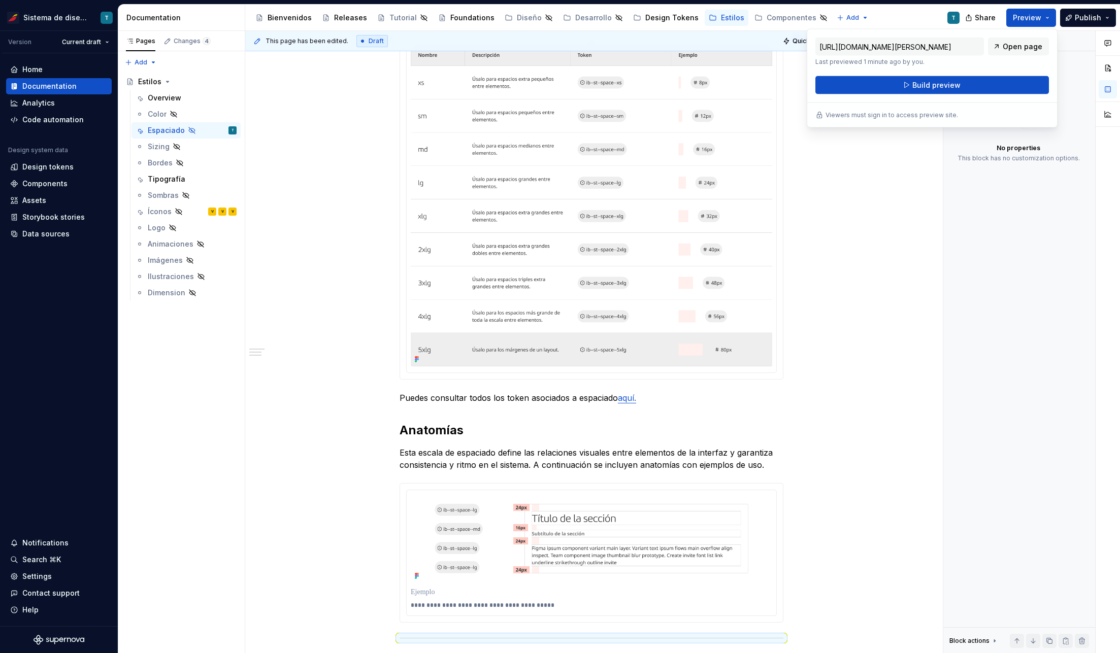
scroll to position [459, 0]
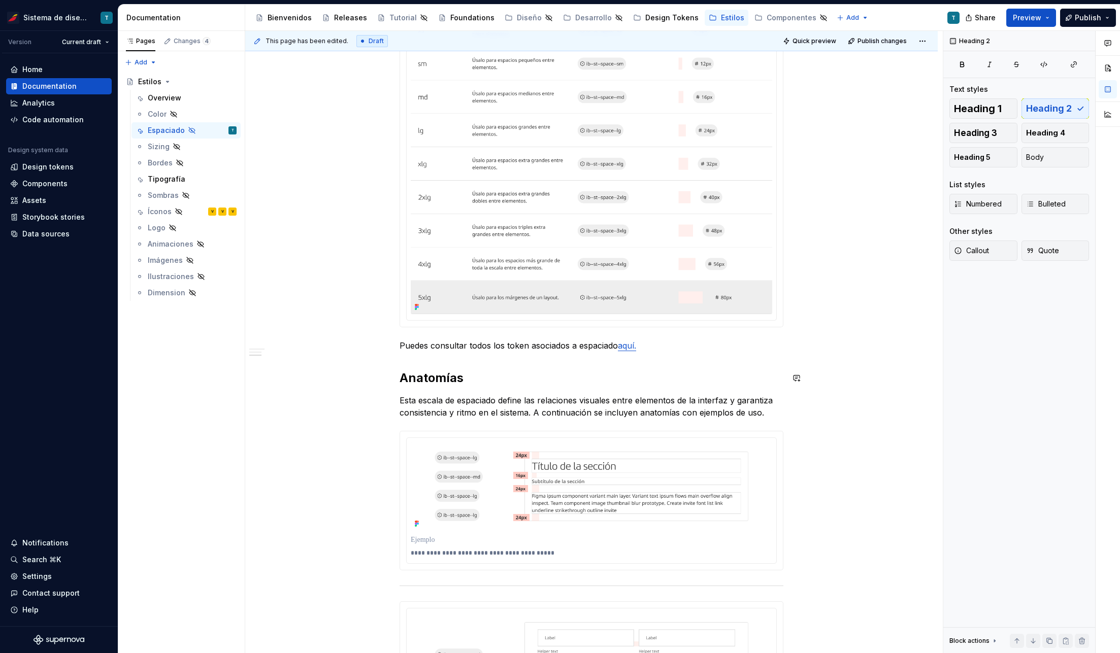
click at [531, 356] on div "Espaciado El sistema de espaciado de Iberia define la distancia y la proporción…" at bounding box center [591, 541] width 384 height 1503
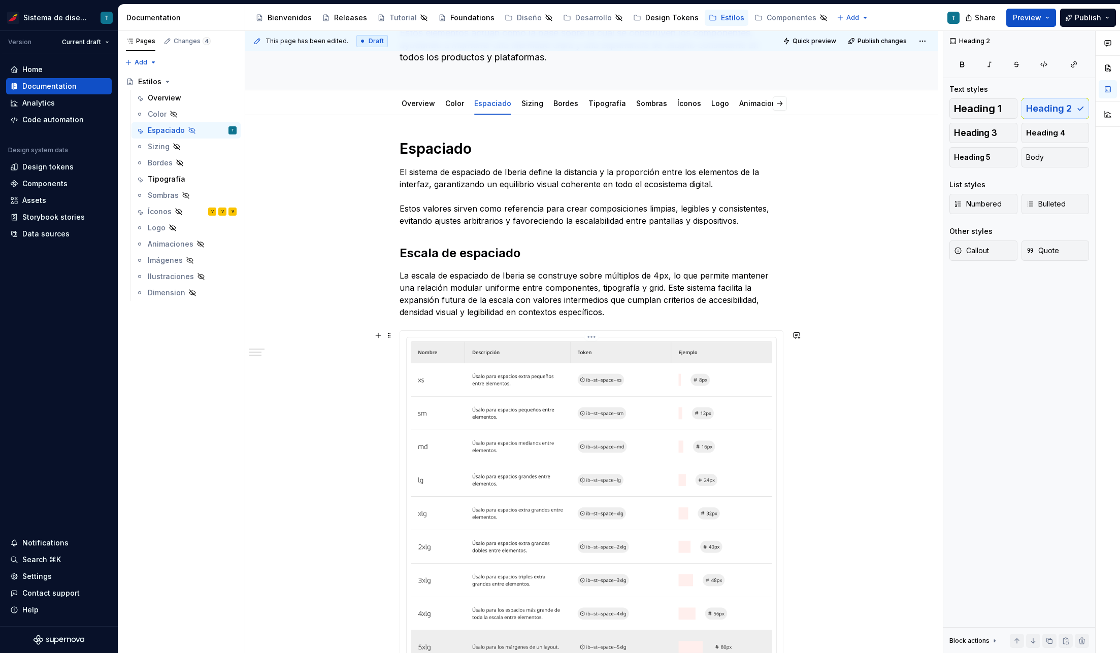
scroll to position [5, 0]
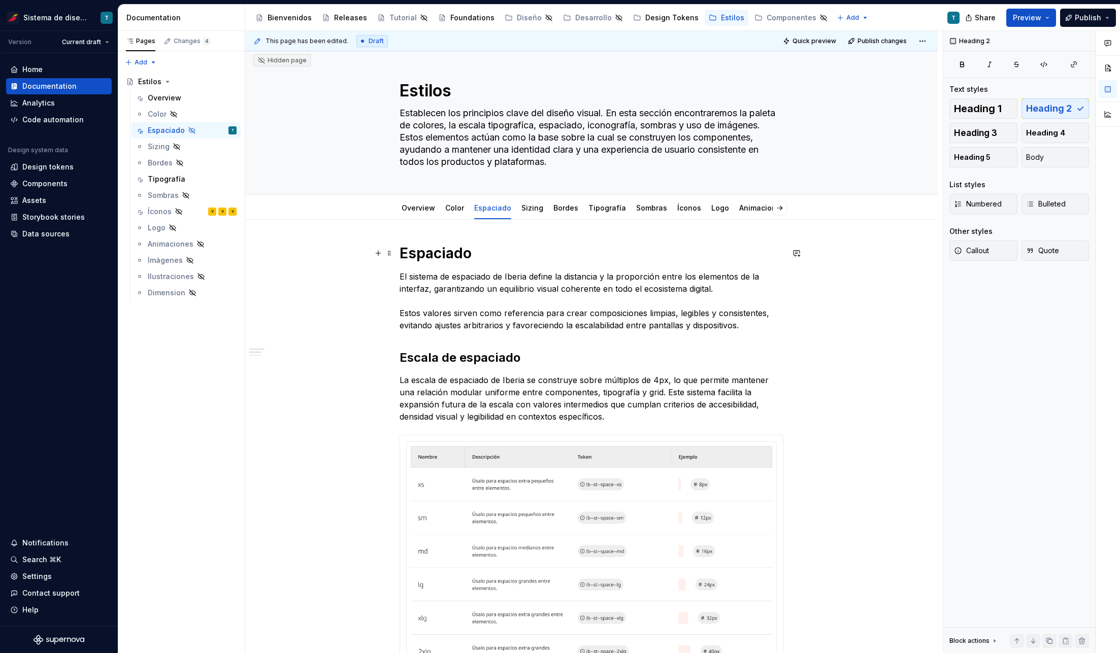
click at [437, 257] on h1 "Espaciado" at bounding box center [591, 253] width 384 height 18
click at [447, 358] on h2 "Escala de espaciado" at bounding box center [591, 358] width 384 height 16
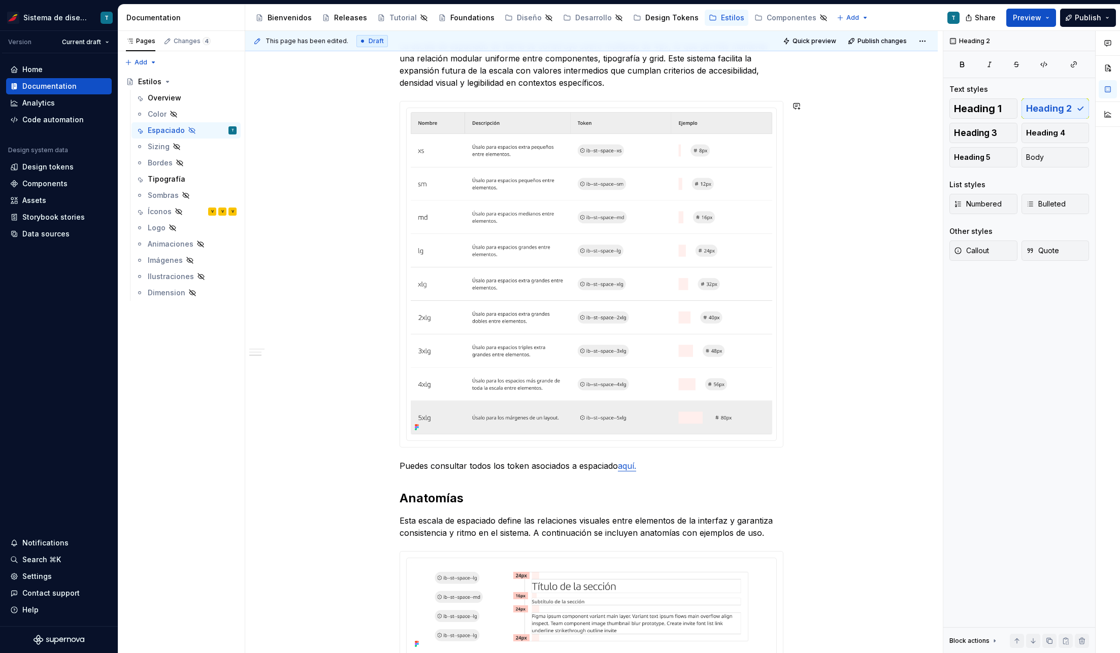
scroll to position [450, 0]
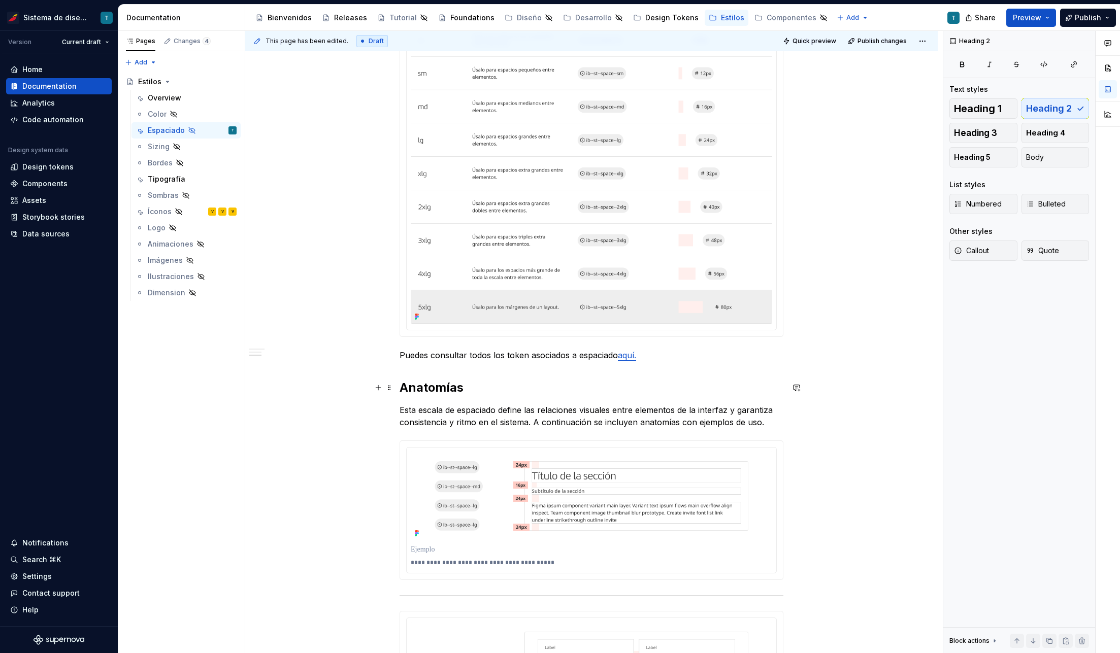
click at [442, 392] on h2 "Anatomías" at bounding box center [591, 388] width 384 height 16
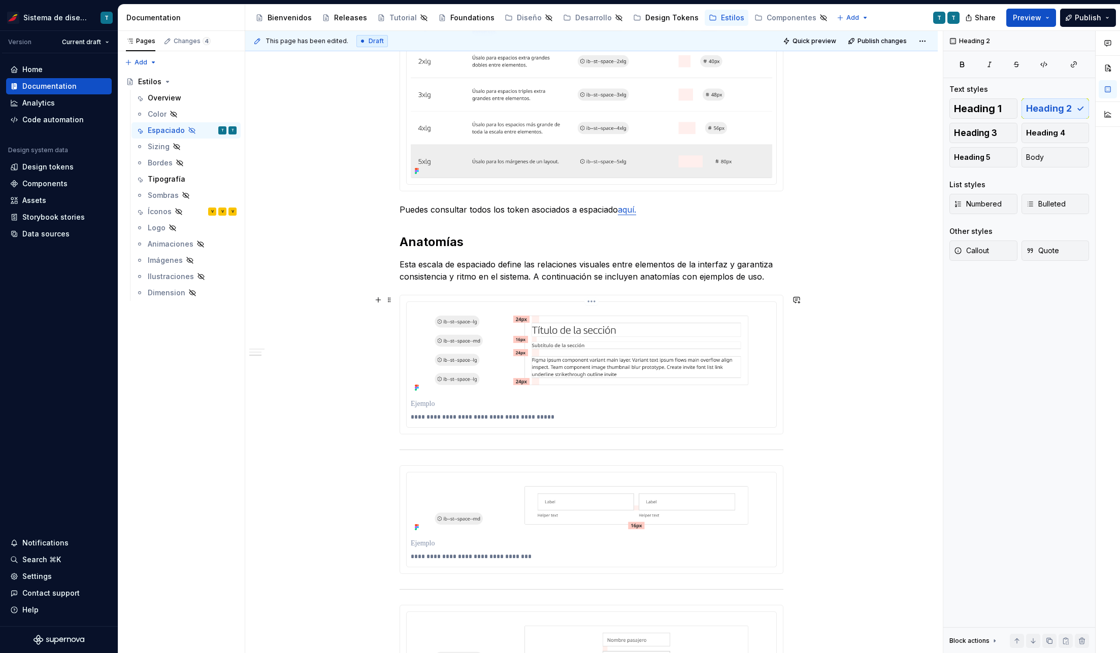
scroll to position [602, 0]
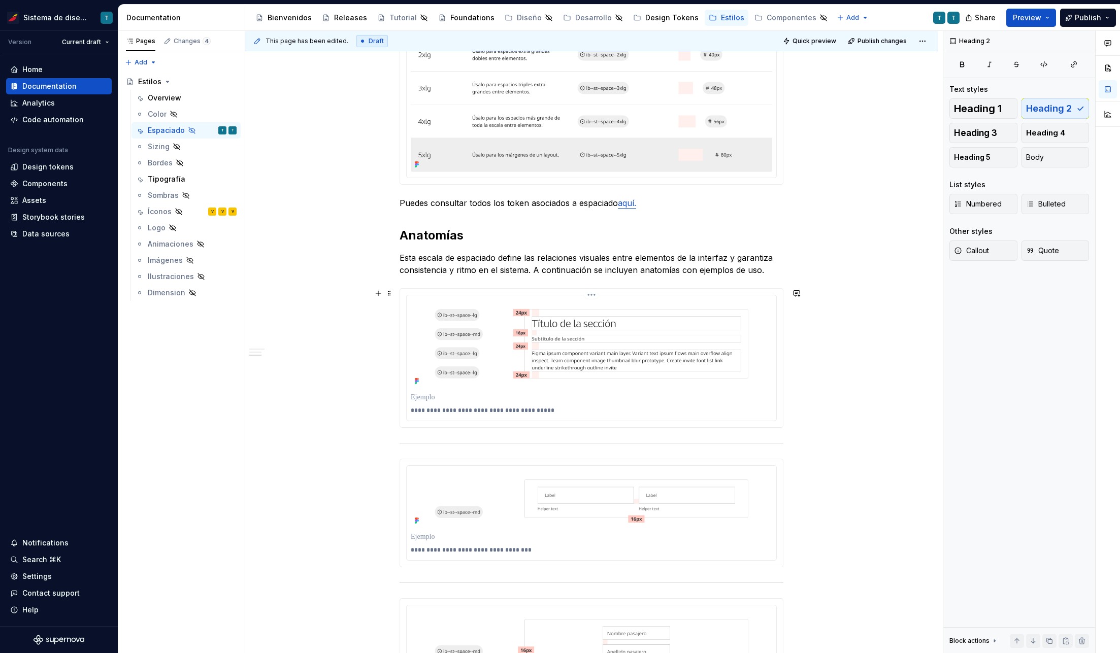
click at [474, 344] on img at bounding box center [591, 343] width 361 height 89
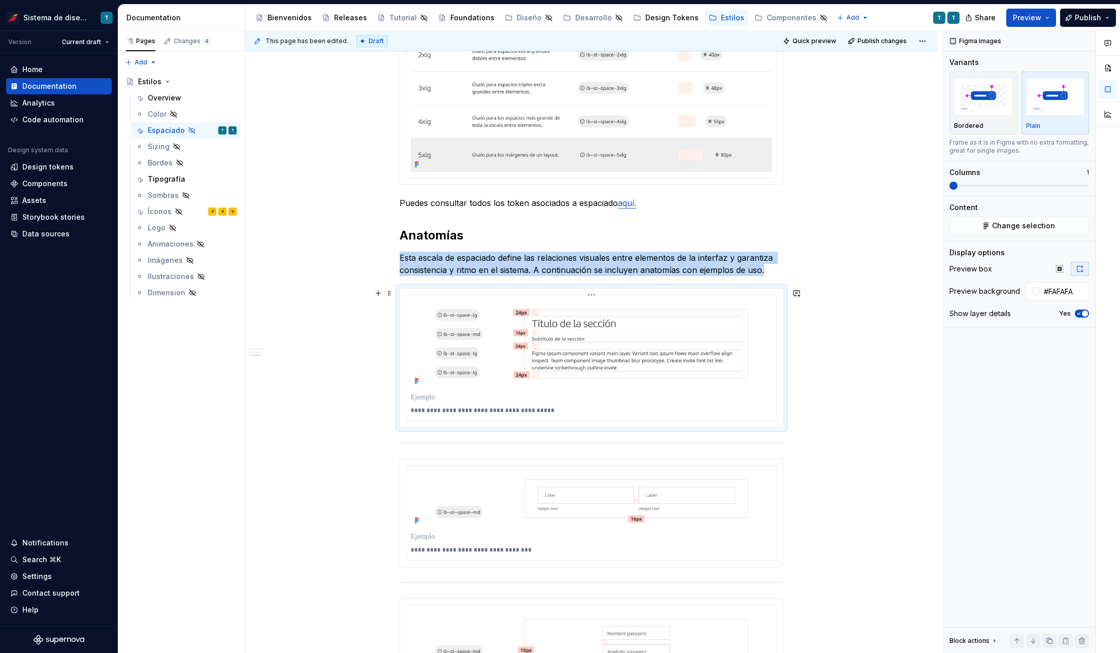
click at [591, 292] on html "Sistema de diseño Iberia T Version Current draft Home Documentation Analytics C…" at bounding box center [560, 326] width 1120 height 653
click at [614, 349] on div "Update Figma image" at bounding box center [645, 349] width 85 height 10
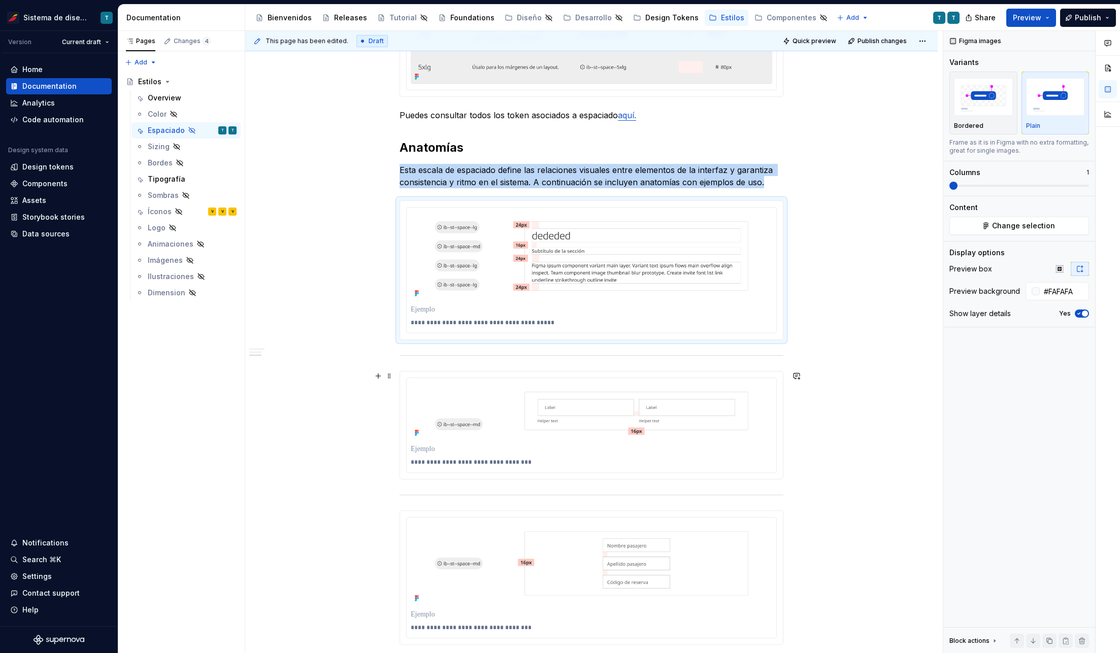
scroll to position [683, 0]
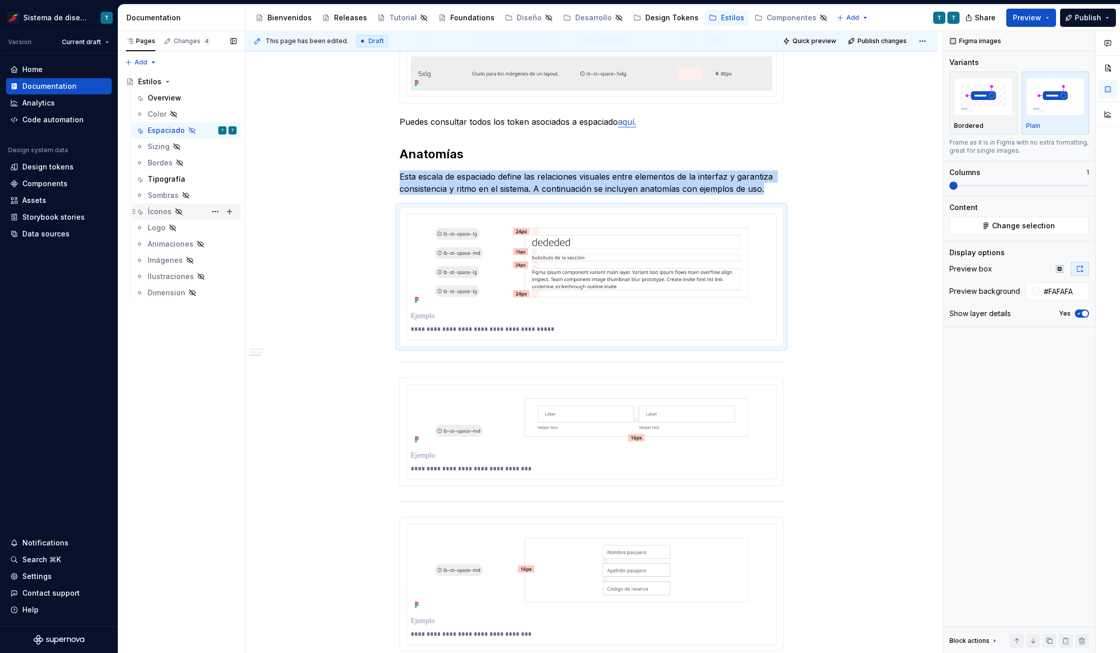
click at [157, 209] on div "Íconos" at bounding box center [160, 212] width 24 height 10
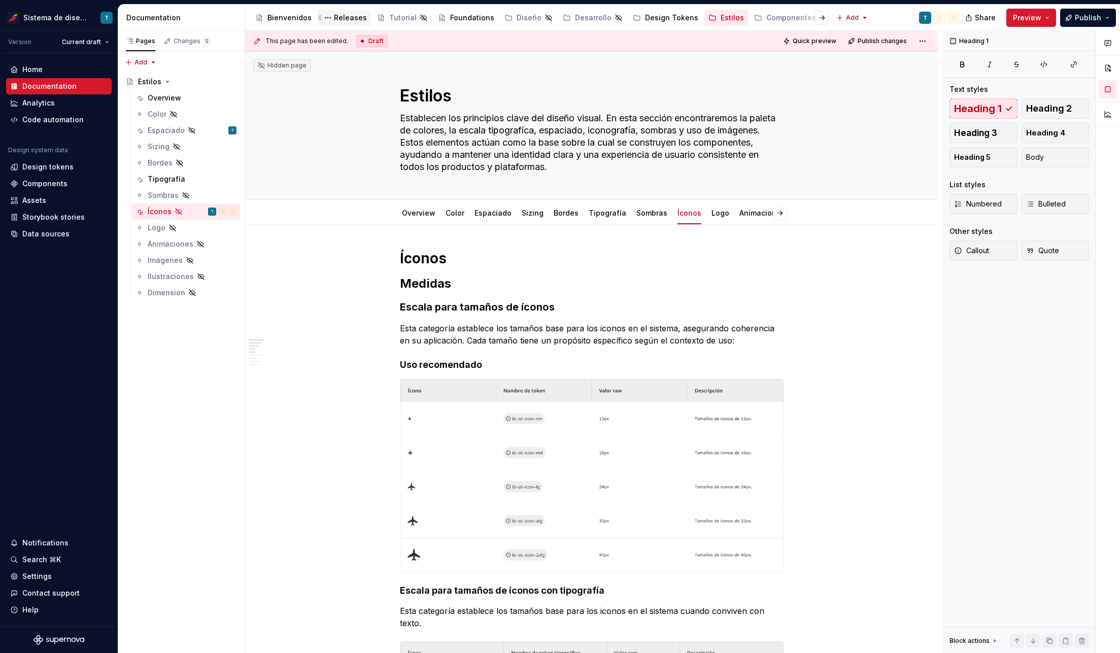
type textarea "*"
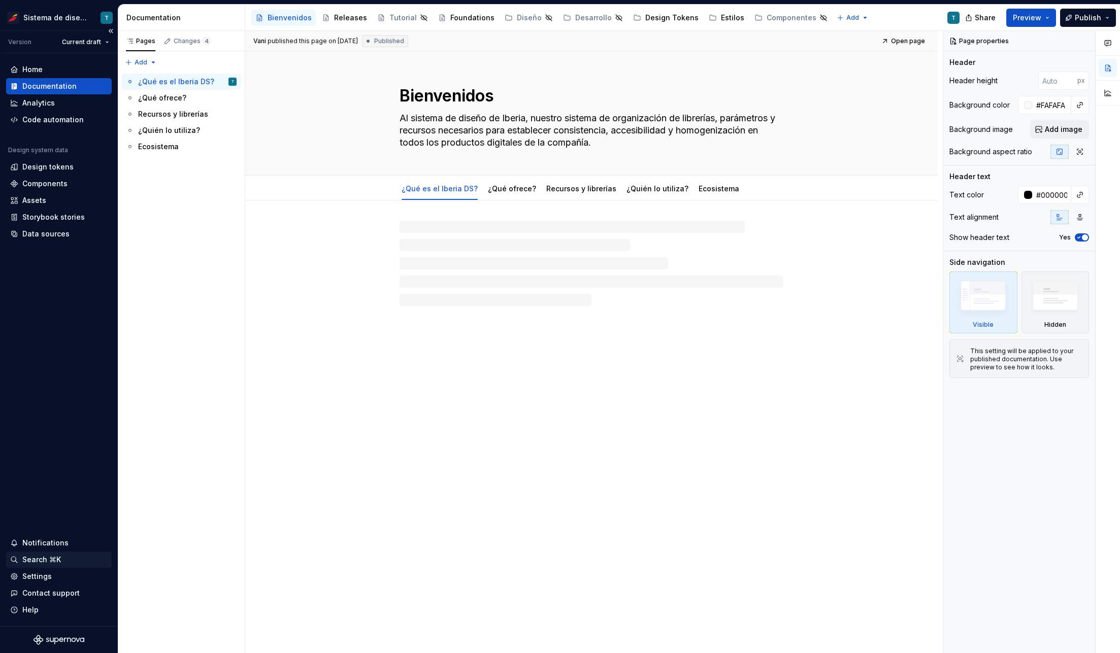
click at [38, 557] on div "Search ⌘K" at bounding box center [41, 560] width 39 height 10
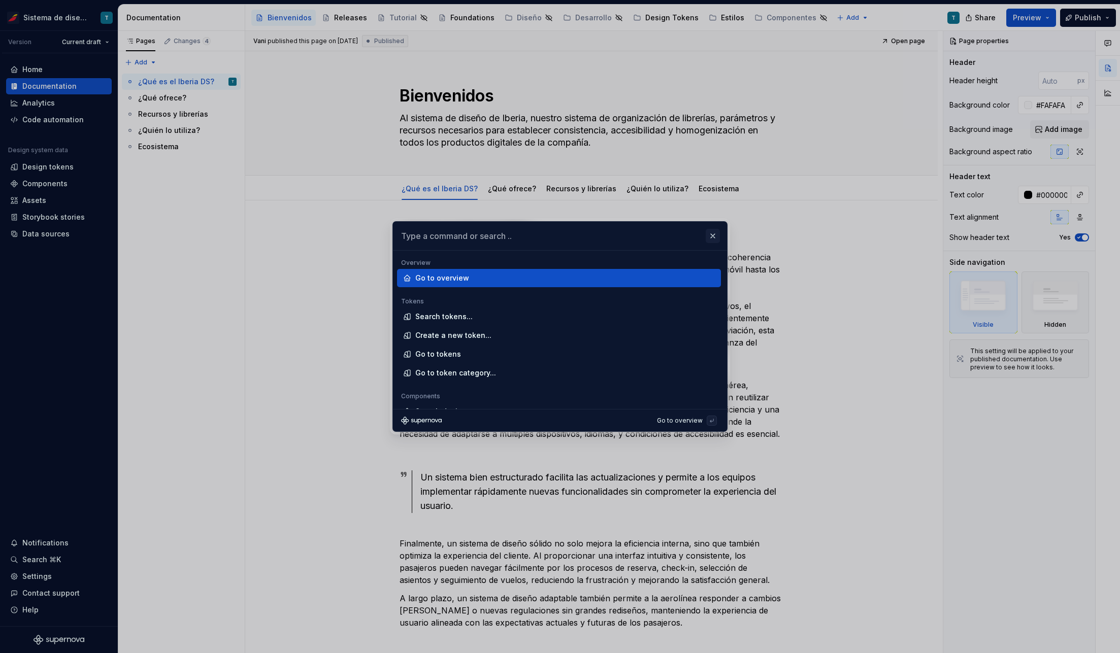
click at [713, 238] on button "button" at bounding box center [712, 236] width 14 height 14
type textarea "*"
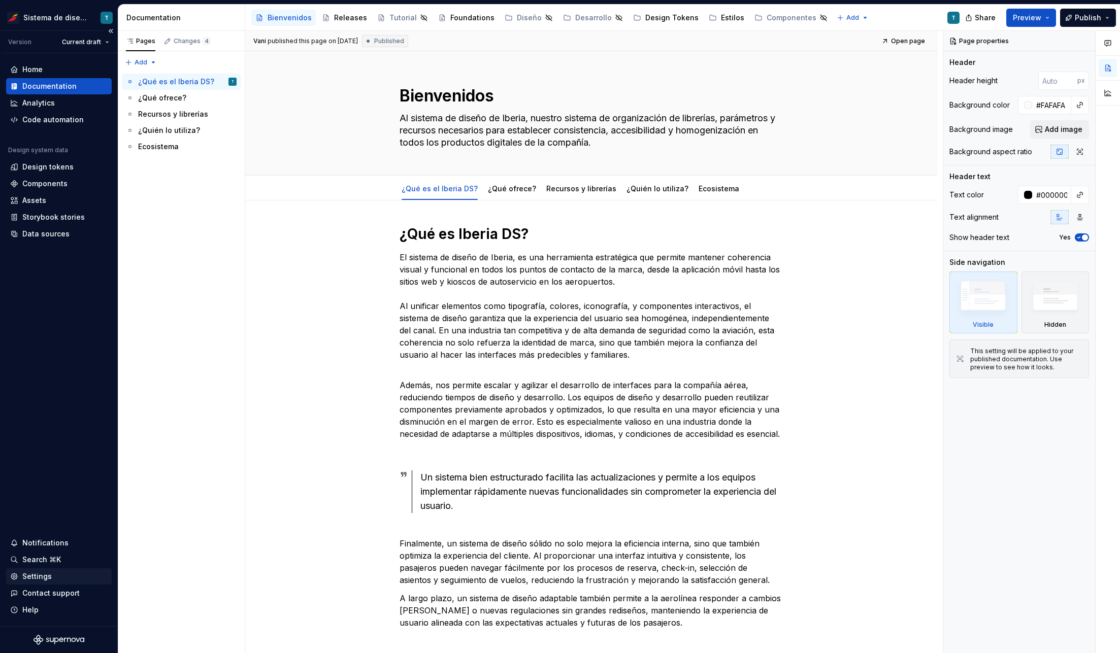
click at [45, 579] on div "Settings" at bounding box center [36, 576] width 29 height 10
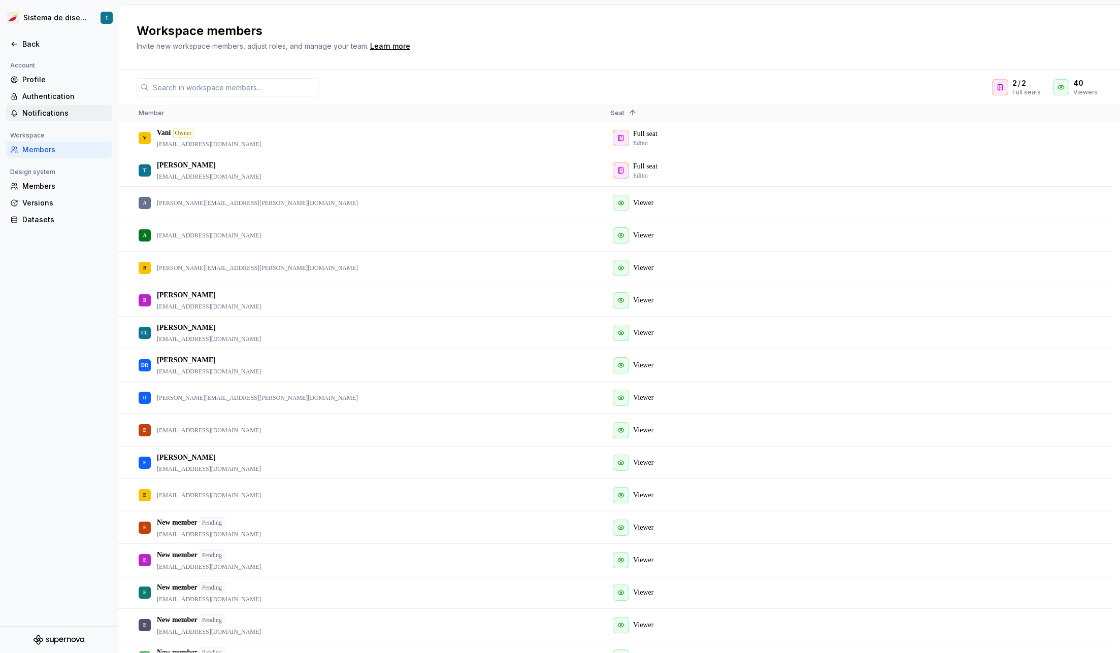
click at [56, 113] on div "Notifications" at bounding box center [64, 113] width 85 height 10
click at [53, 89] on div "Authentication" at bounding box center [59, 96] width 106 height 16
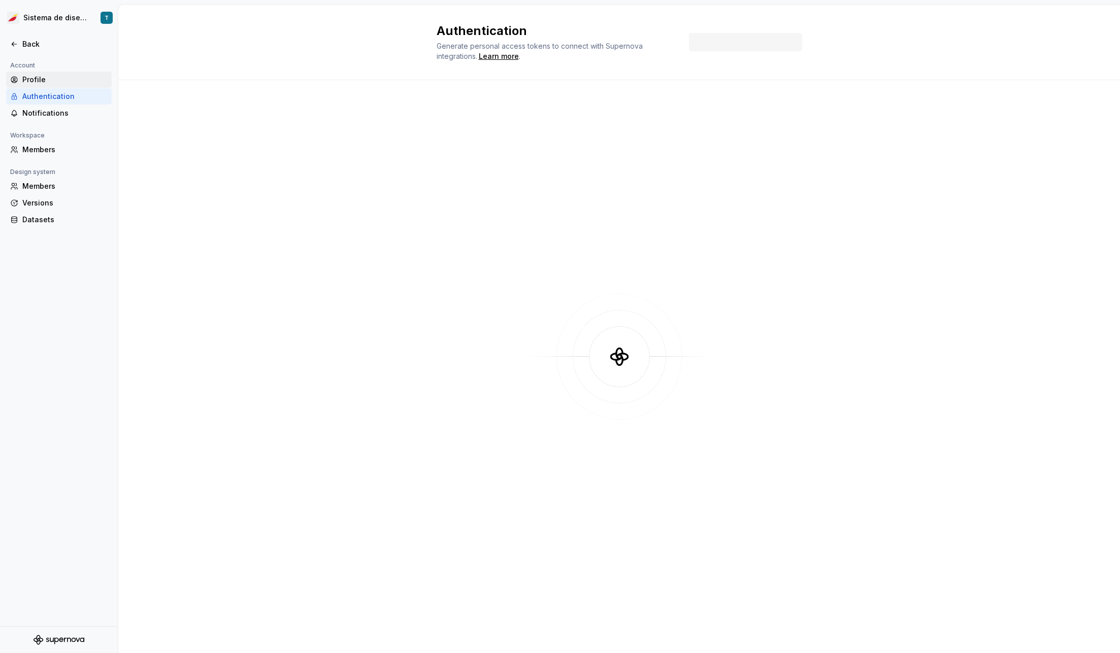
click at [54, 82] on div "Profile" at bounding box center [64, 80] width 85 height 10
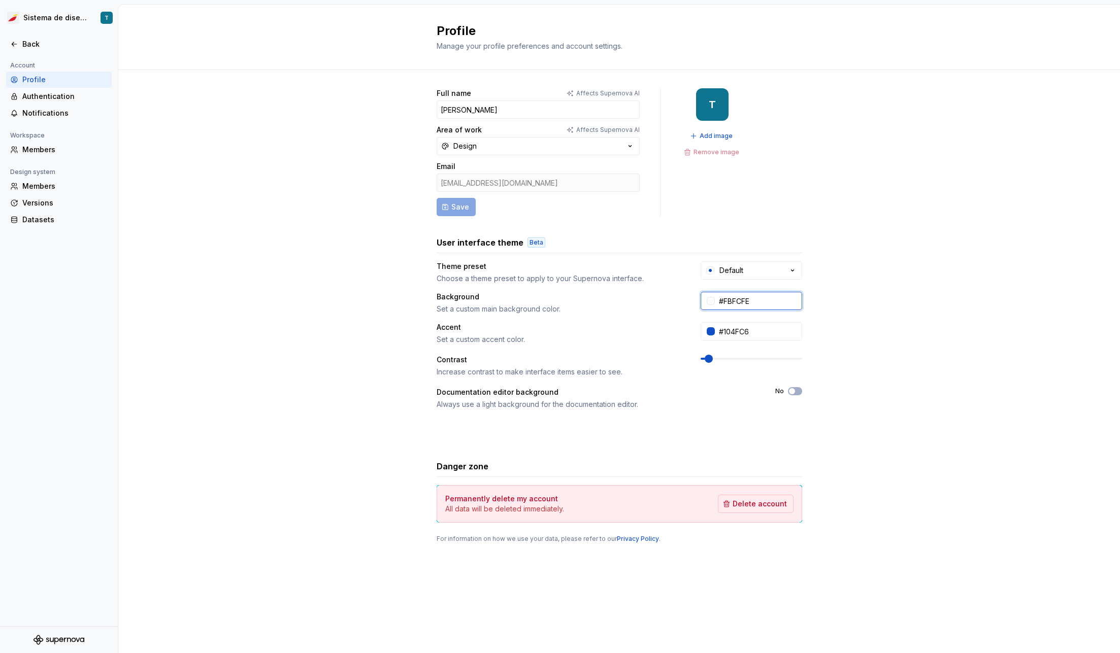
click at [750, 296] on input "#FBFCFE" at bounding box center [758, 301] width 87 height 18
click at [750, 330] on input "#104FC6" at bounding box center [758, 331] width 87 height 18
type input "#D7192D"
click at [768, 271] on button "Custom" at bounding box center [750, 270] width 101 height 18
click at [866, 273] on div "Full name Affects Supernova AI Tania Area of work Affects Supernova AI Design E…" at bounding box center [618, 326] width 1001 height 512
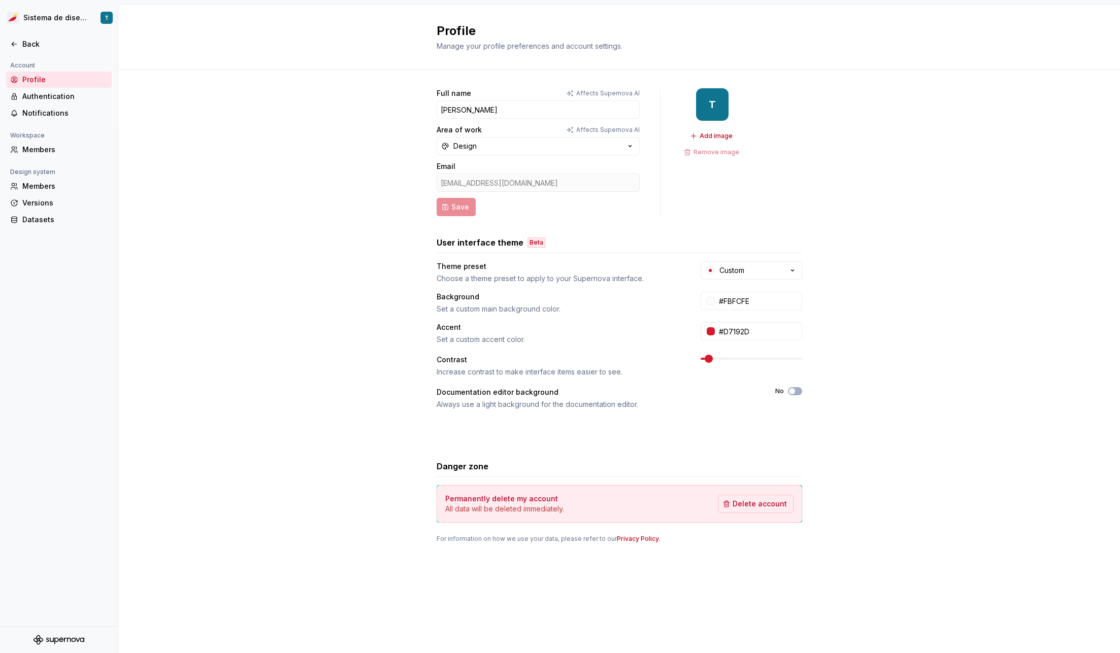
click at [263, 205] on div "Full name Affects Supernova AI Tania Area of work Affects Supernova AI Design E…" at bounding box center [618, 326] width 1001 height 512
click at [63, 97] on div "Authentication" at bounding box center [64, 96] width 85 height 10
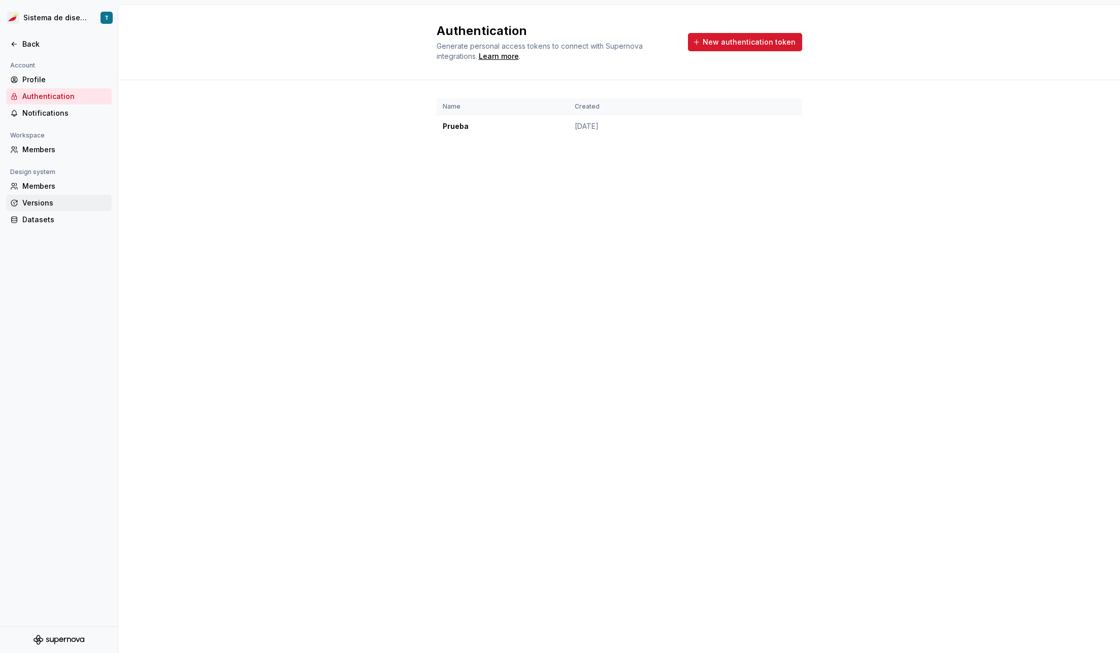
click at [48, 195] on div "Versions" at bounding box center [59, 203] width 106 height 16
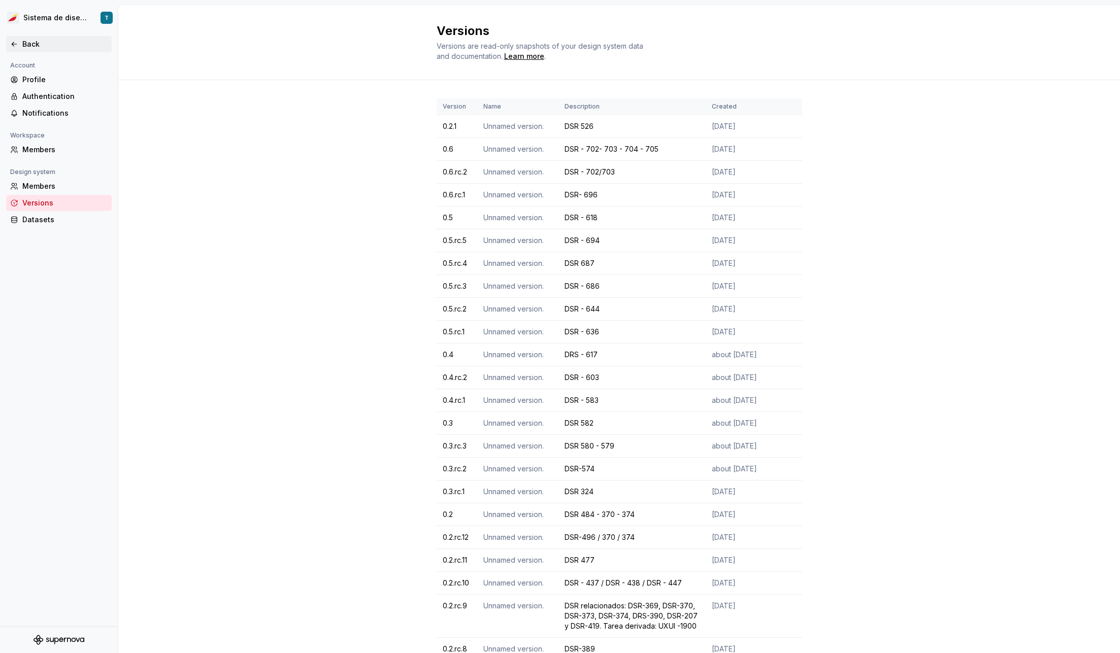
click at [12, 39] on div "Back" at bounding box center [58, 44] width 97 height 10
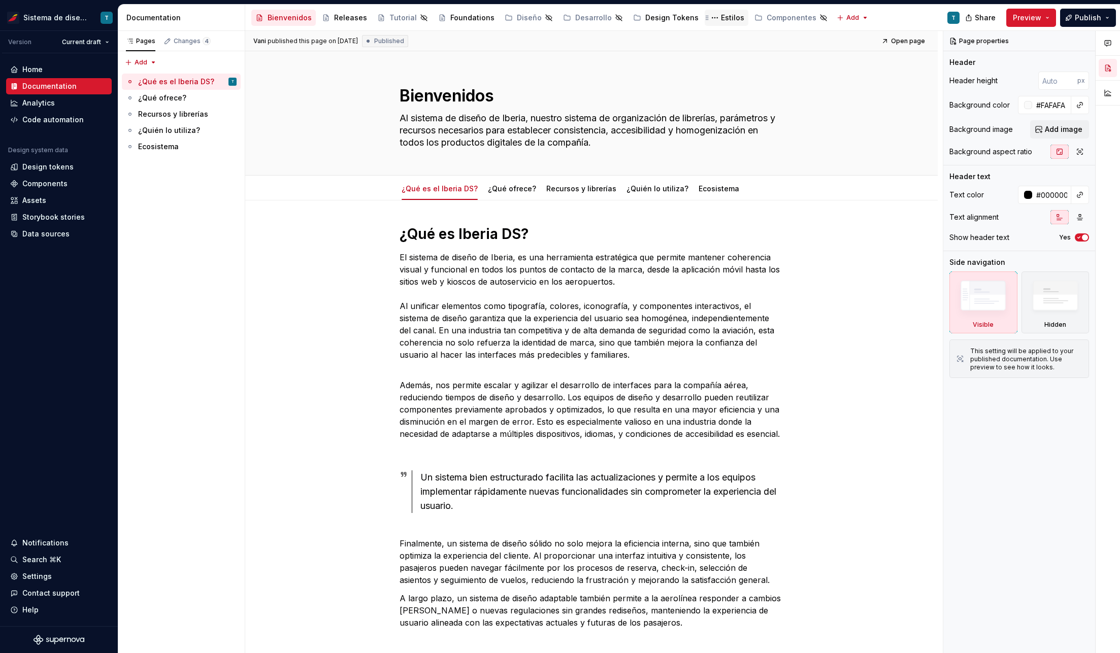
click at [721, 17] on div "Estilos" at bounding box center [732, 18] width 23 height 10
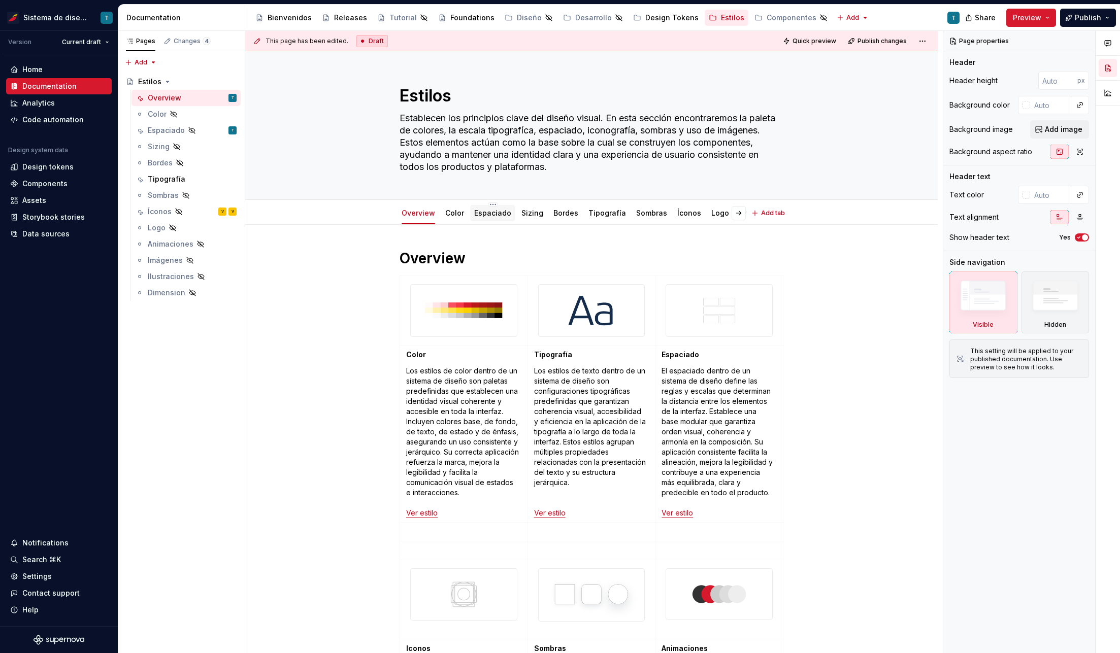
click at [482, 216] on link "Espaciado" at bounding box center [492, 213] width 37 height 9
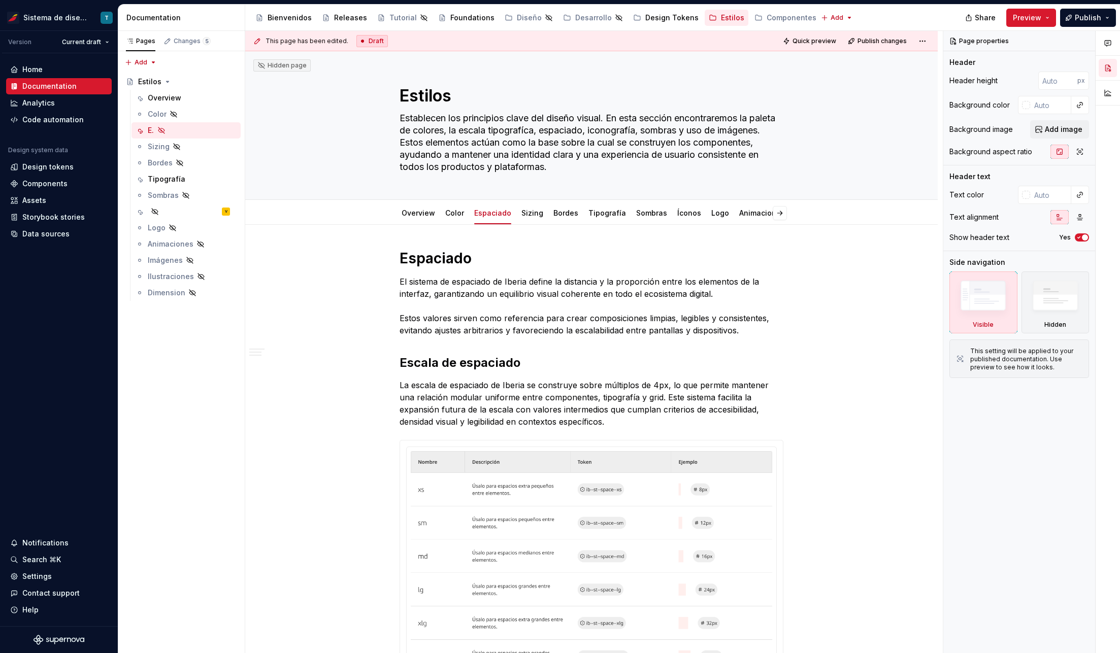
type textarea "*"
